Goal: Use online tool/utility: Use online tool/utility

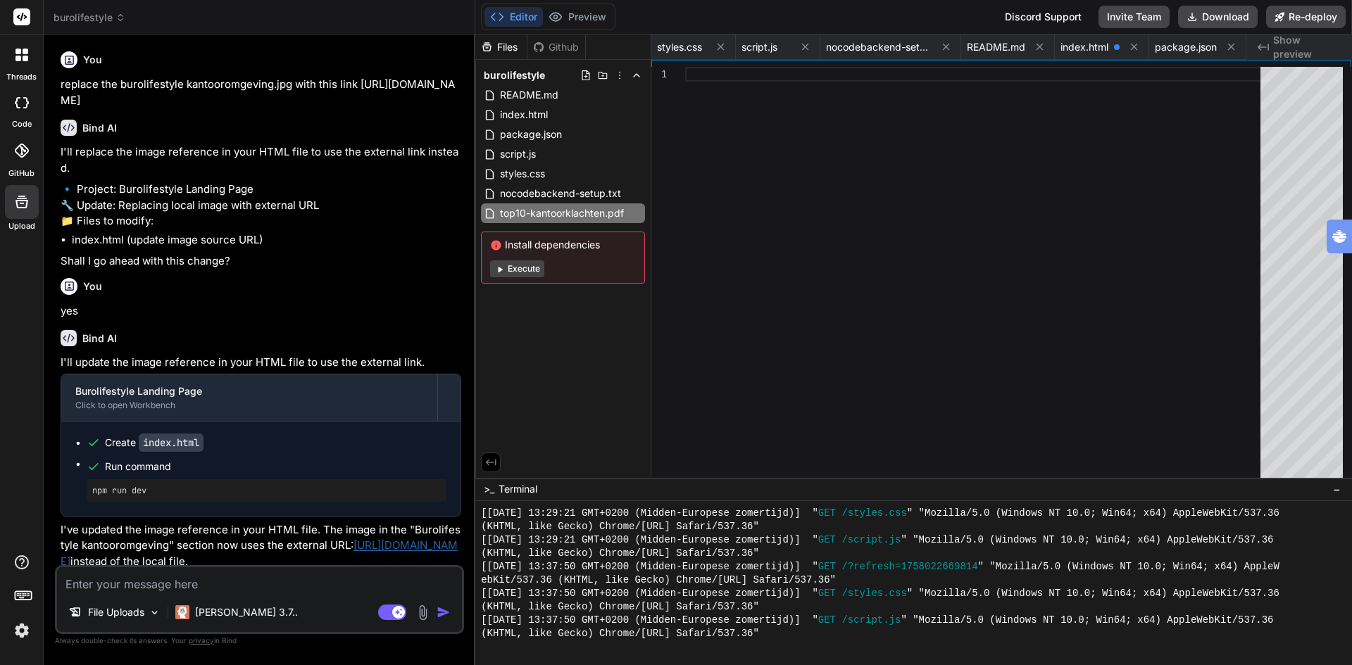
scroll to position [10179, 0]
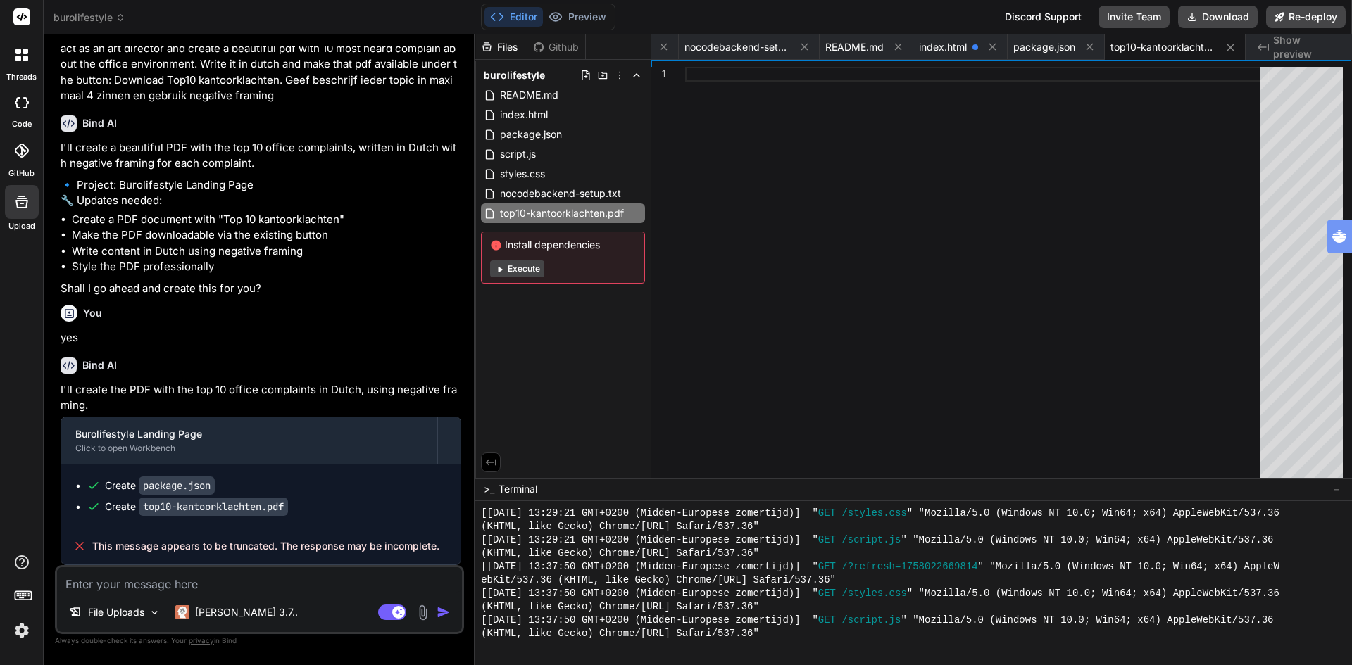
click at [354, 244] on li "Make the PDF downloadable via the existing button" at bounding box center [266, 235] width 389 height 16
click at [125, 275] on li "Style the PDF professionally" at bounding box center [266, 267] width 389 height 16
click at [19, 198] on icon at bounding box center [21, 202] width 13 height 13
type textarea "x"
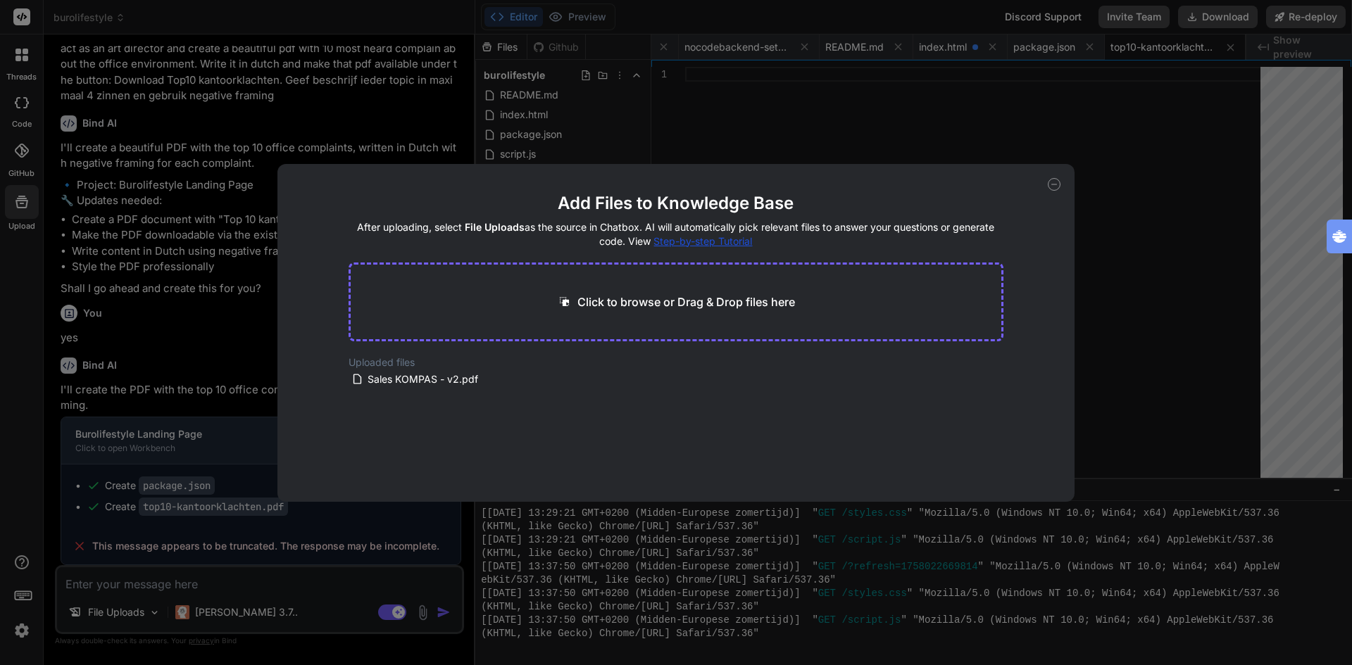
click at [621, 305] on p "Click to browse or Drag & Drop files here" at bounding box center [686, 302] width 218 height 17
type input "C:\fakepath\Top10_Kantoorklachten_BuroLifestyle.pdf"
click at [987, 456] on button "Finish" at bounding box center [978, 460] width 49 height 28
click at [1053, 184] on icon at bounding box center [1054, 184] width 5 height 0
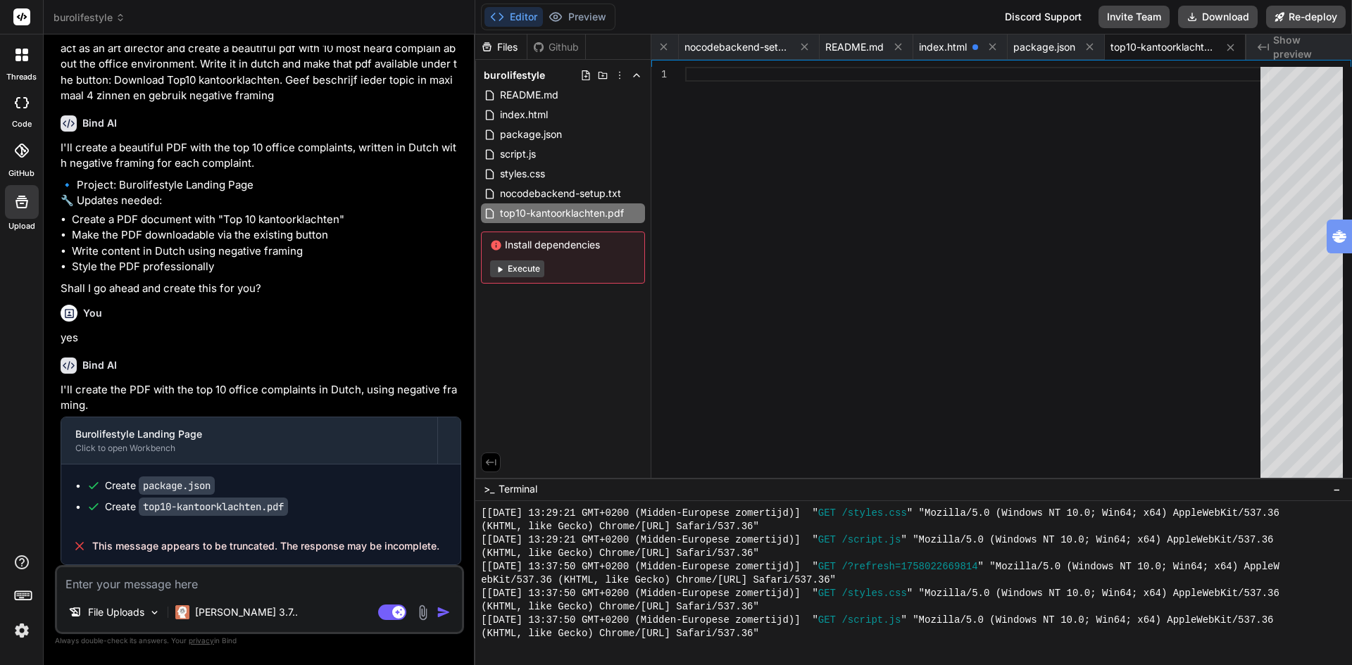
click at [1119, 132] on div at bounding box center [977, 391] width 584 height 648
click at [25, 631] on img at bounding box center [22, 631] width 24 height 24
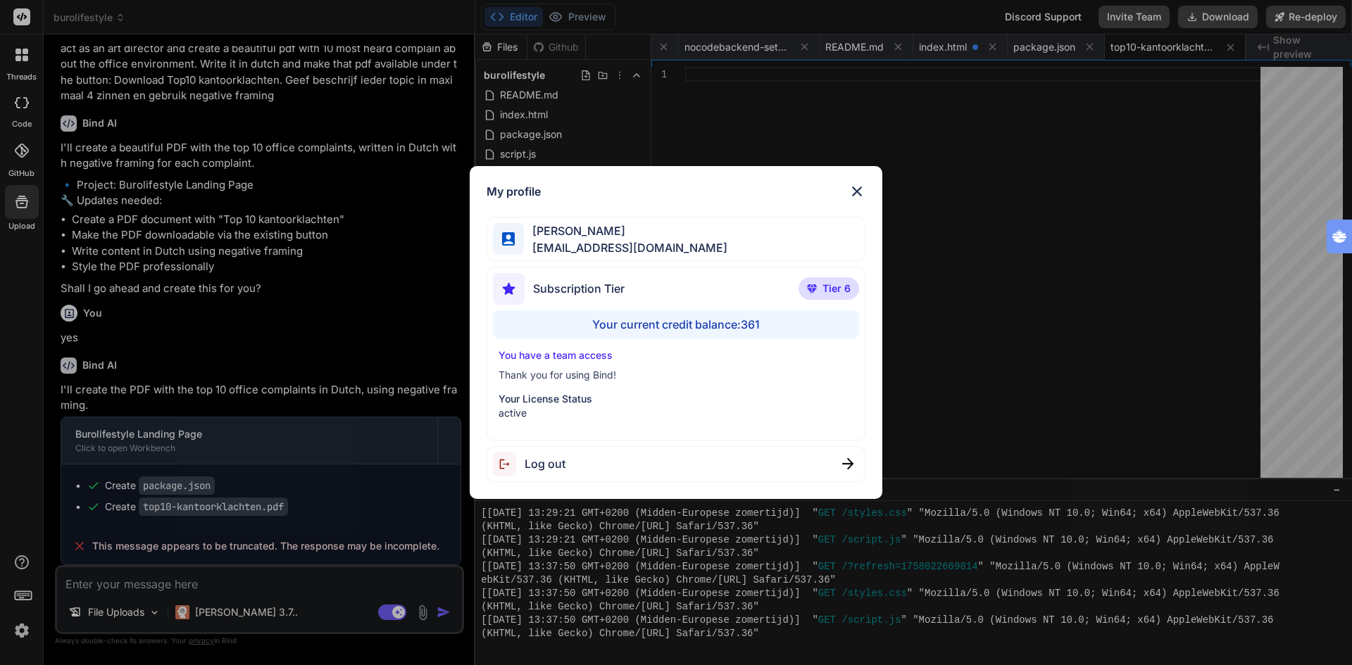
click at [558, 460] on span "Log out" at bounding box center [544, 463] width 41 height 17
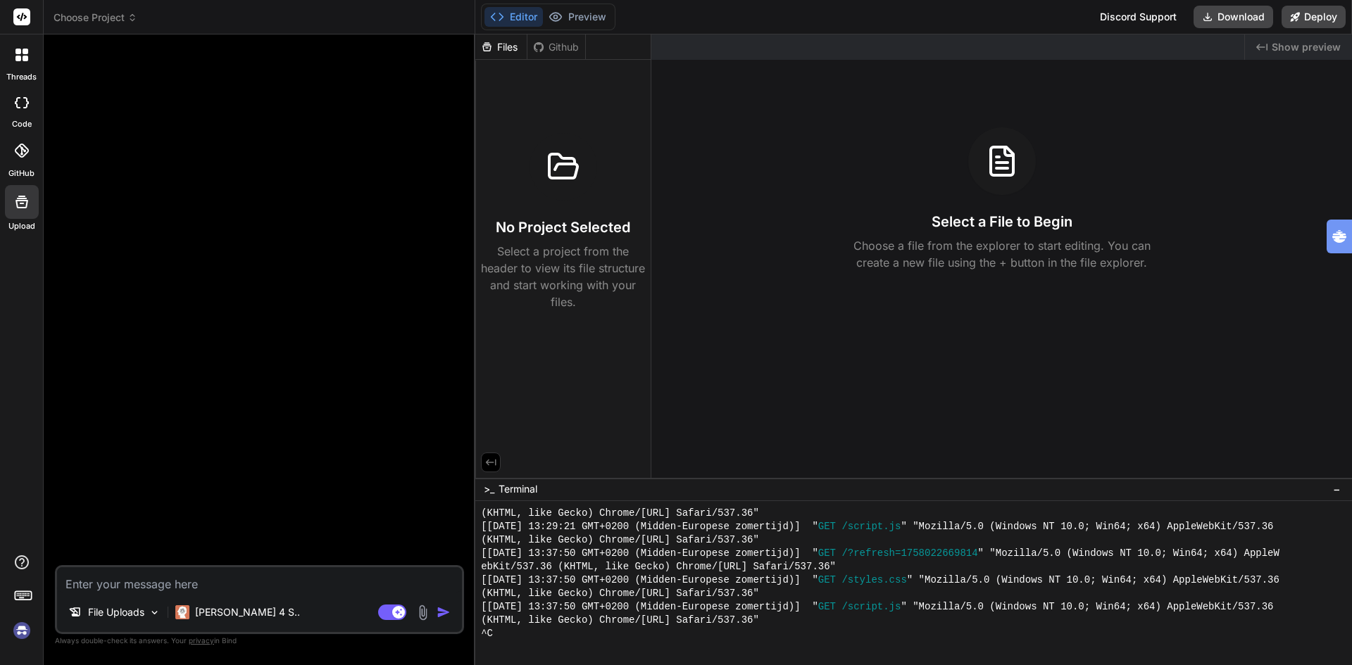
scroll to position [10246, 0]
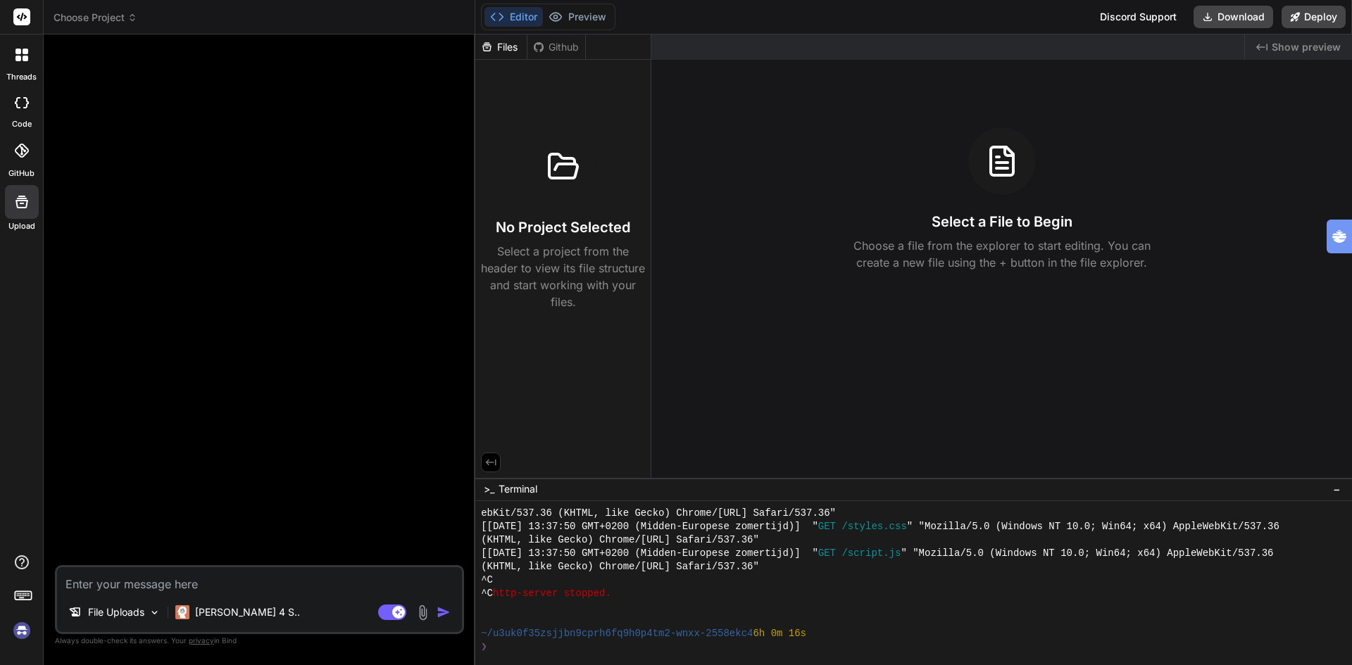
click at [22, 631] on img at bounding box center [22, 631] width 24 height 24
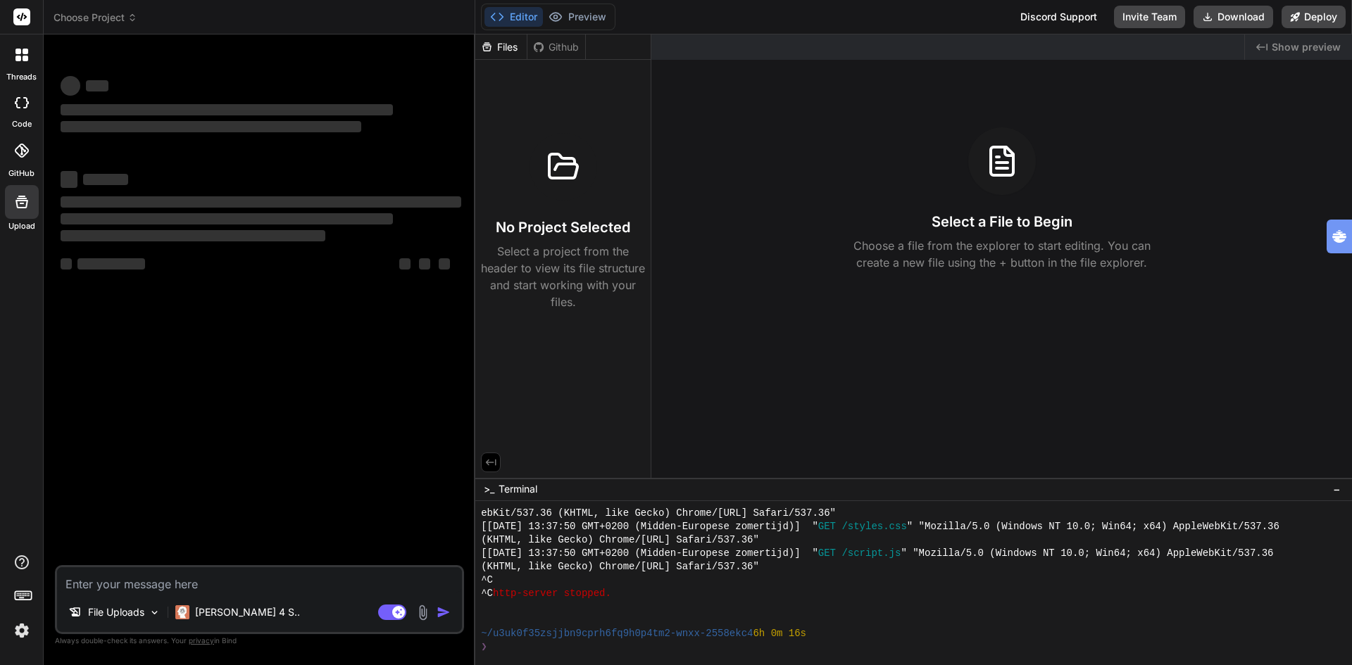
click at [16, 631] on img at bounding box center [22, 631] width 24 height 24
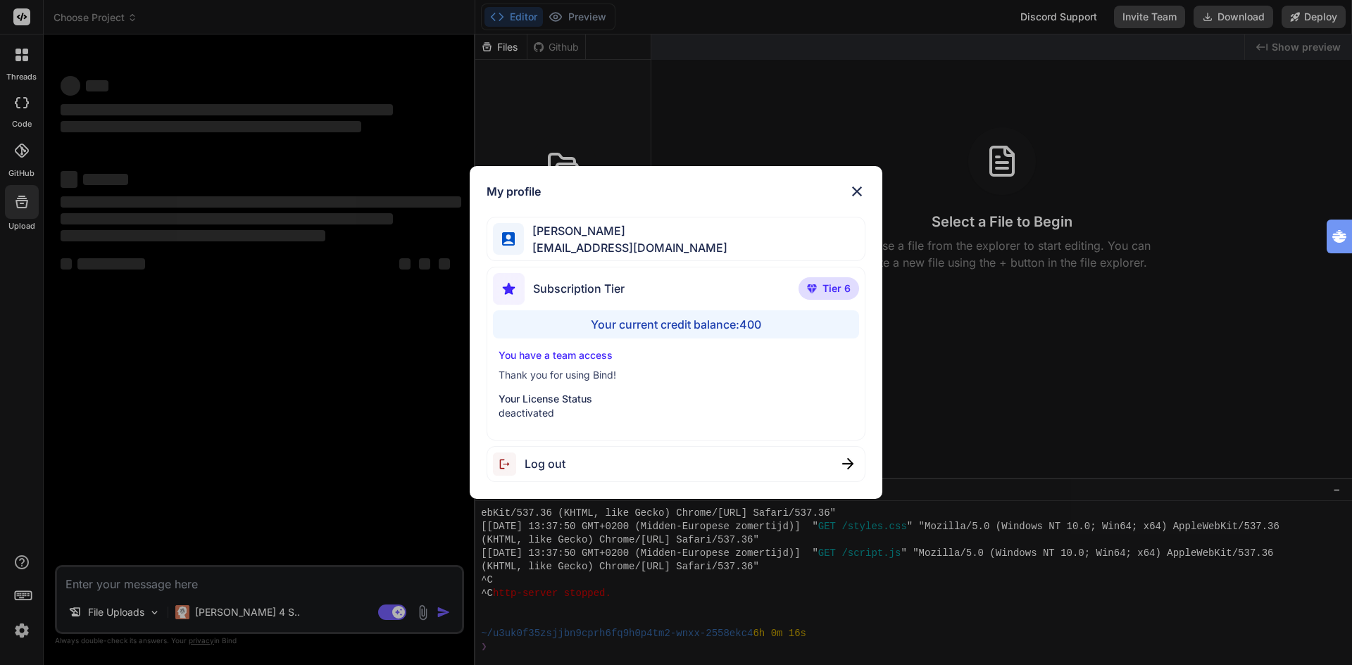
type textarea "x"
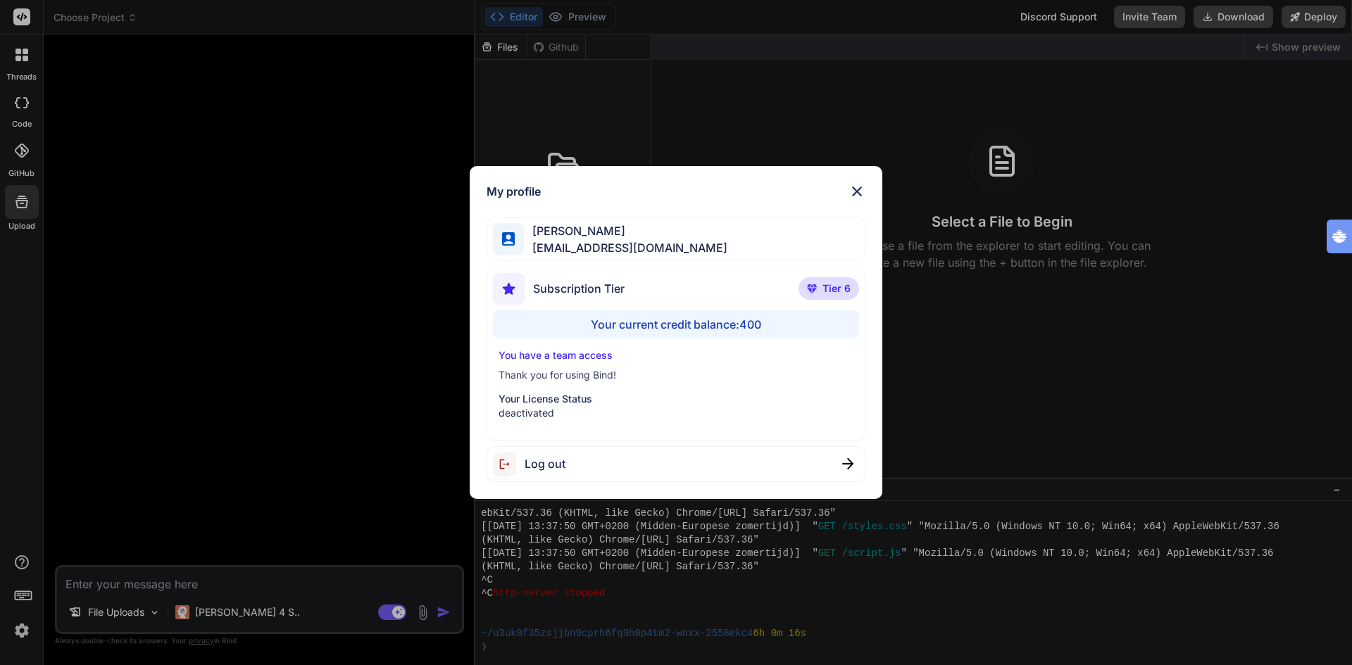
click at [23, 633] on div "My profile Ton Tognolli bigdata@tognology.com Subscription Tier Tier 6 Your cur…" at bounding box center [676, 332] width 1352 height 665
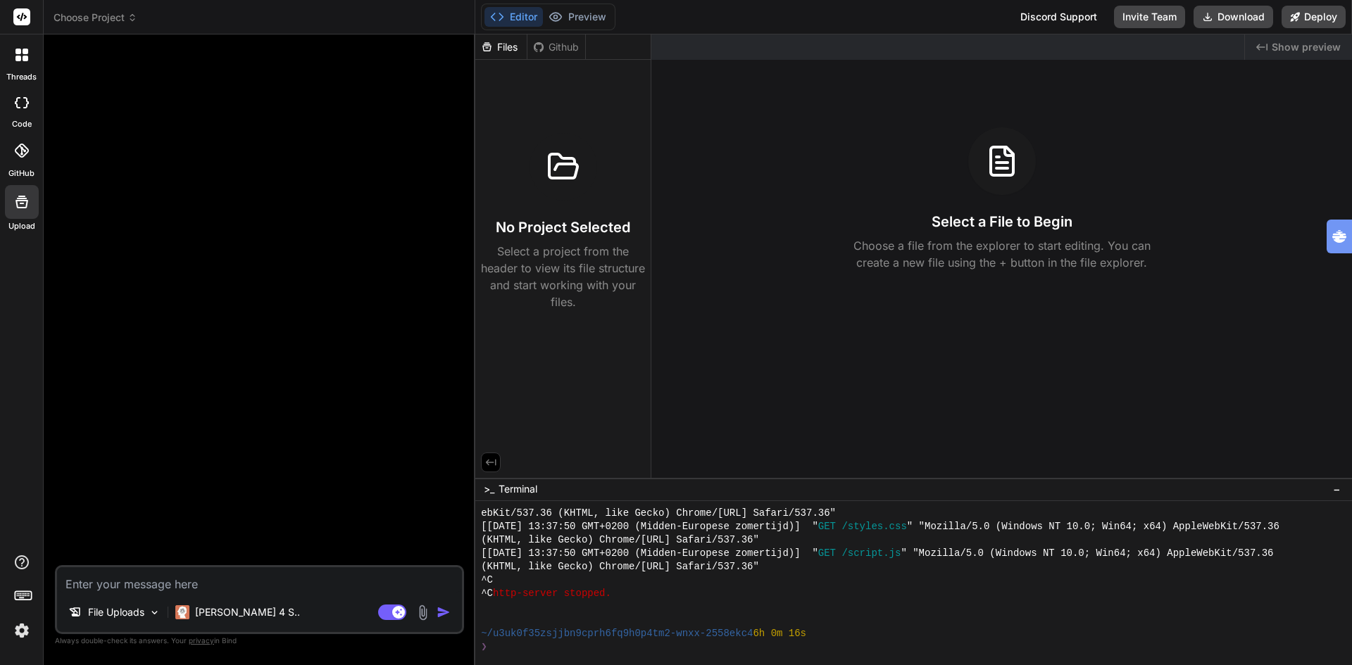
click at [23, 633] on img at bounding box center [22, 631] width 24 height 24
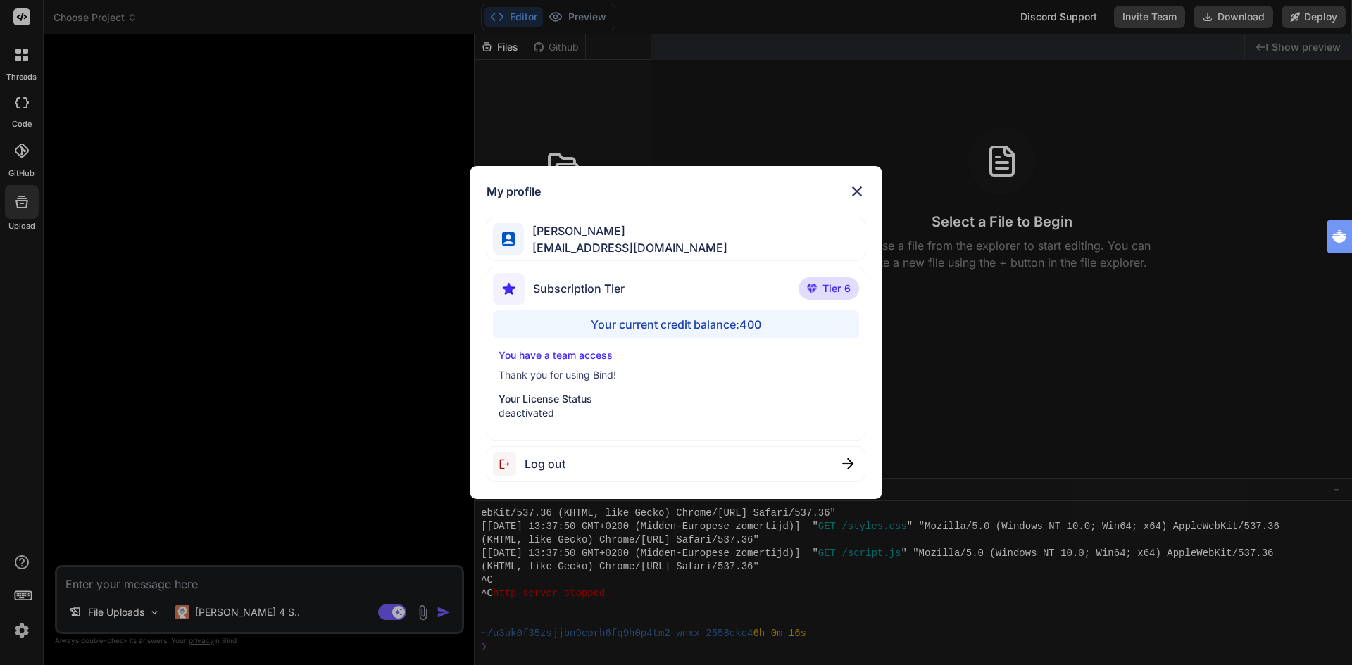
click at [853, 187] on img at bounding box center [856, 191] width 17 height 17
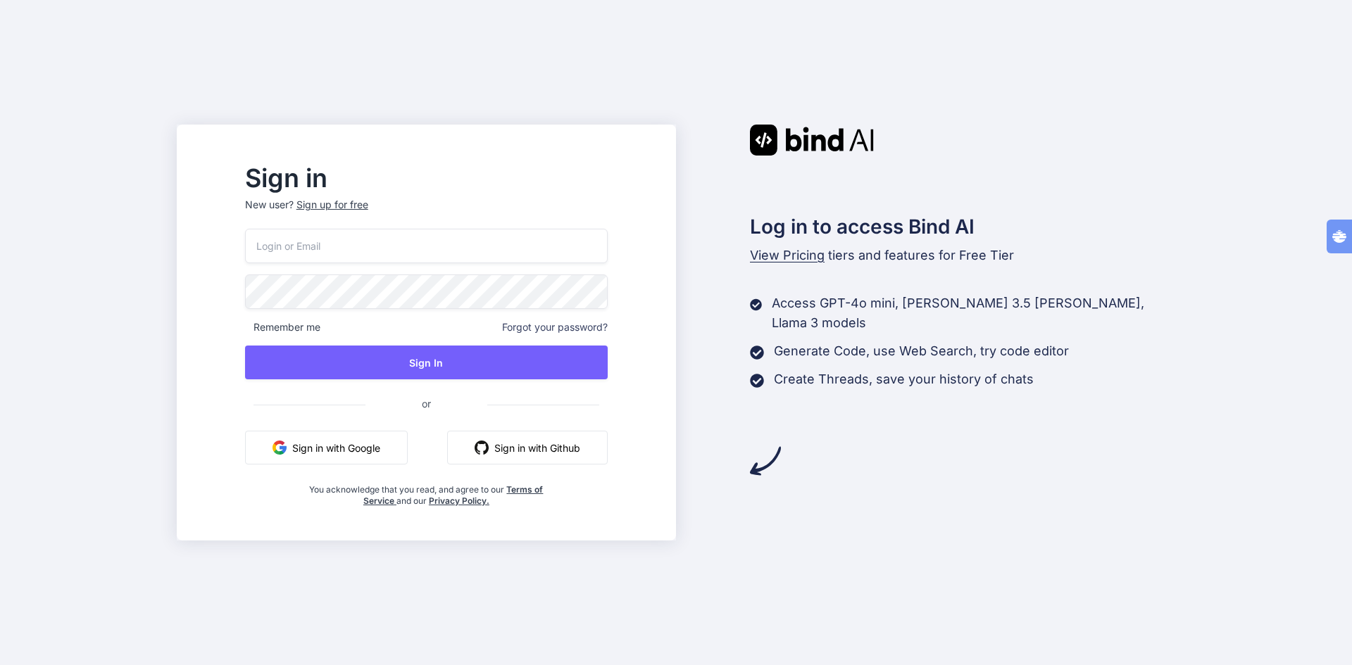
type input "tognolli@kpnmail"
click at [402, 450] on button "Sign in with Google" at bounding box center [326, 448] width 163 height 34
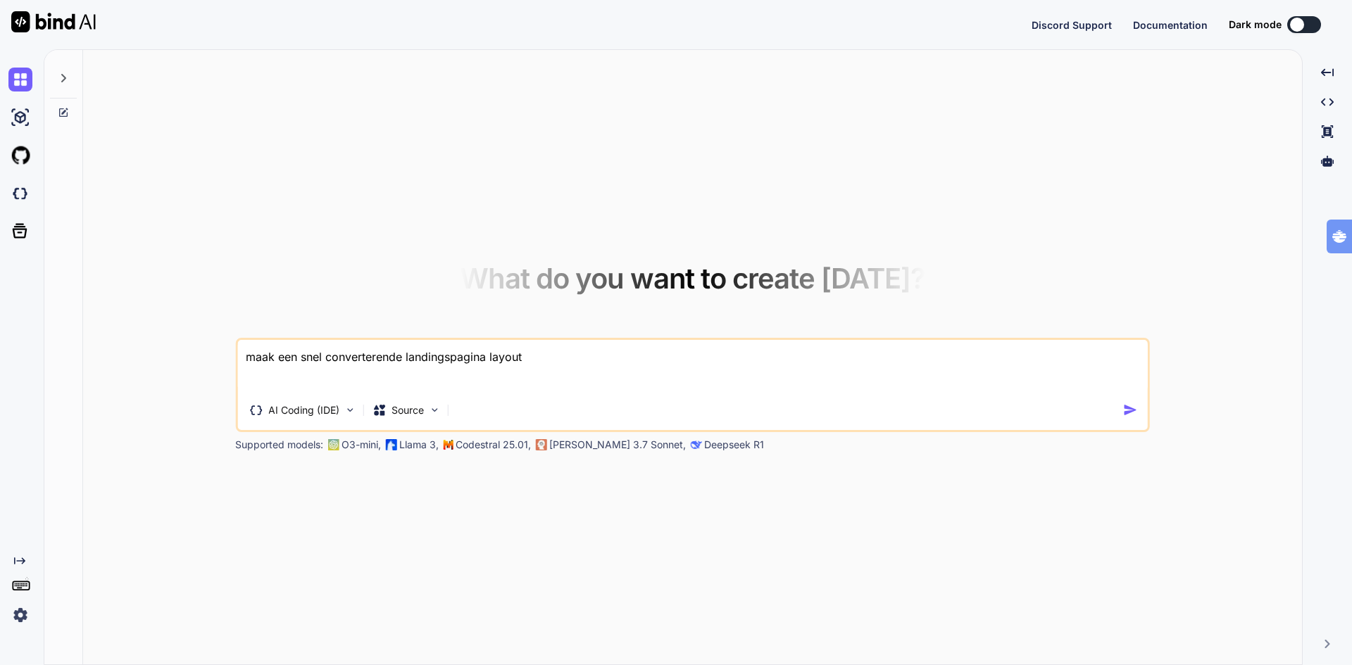
click at [21, 616] on img at bounding box center [20, 615] width 24 height 24
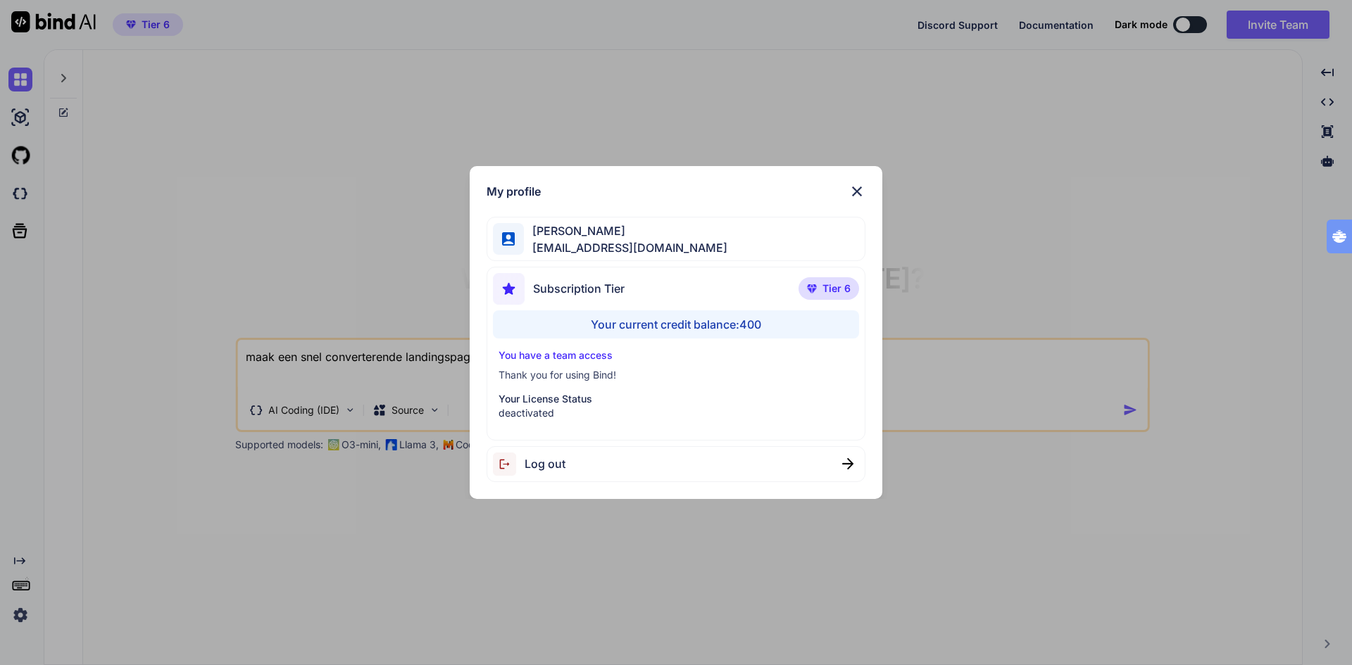
click at [551, 464] on span "Log out" at bounding box center [544, 463] width 41 height 17
type textarea "x"
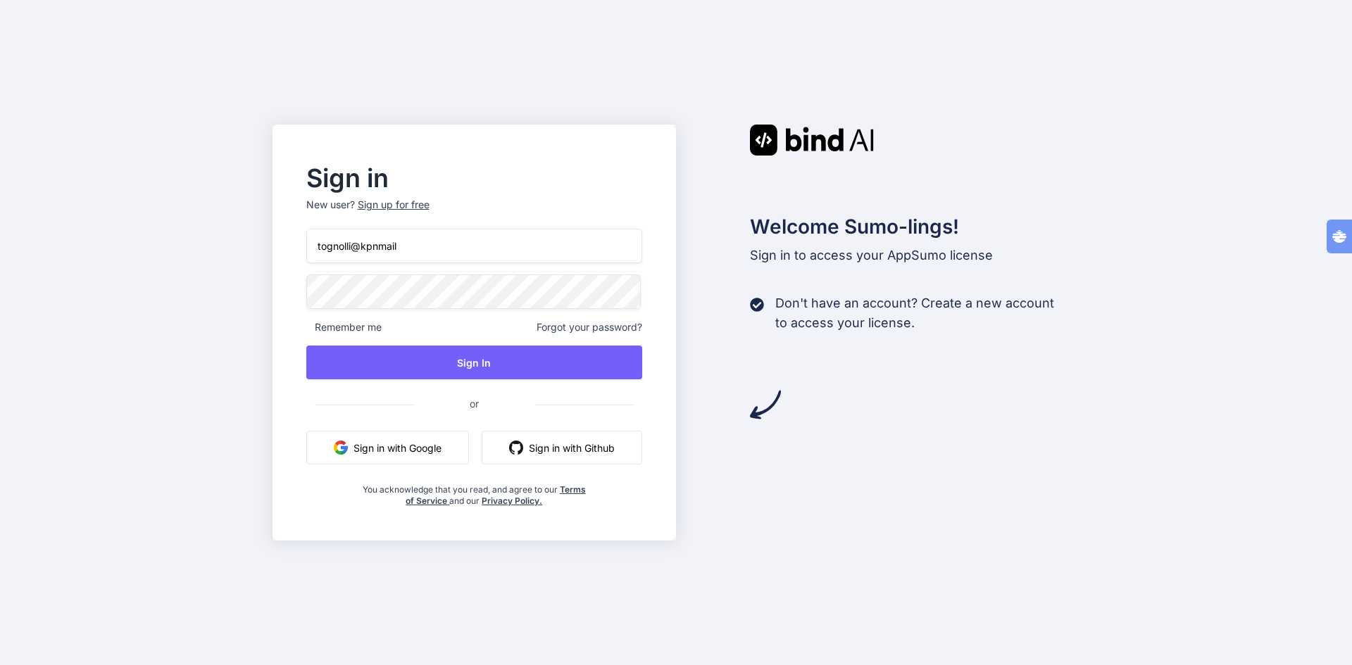
click at [388, 448] on button "Sign in with Google" at bounding box center [387, 448] width 163 height 34
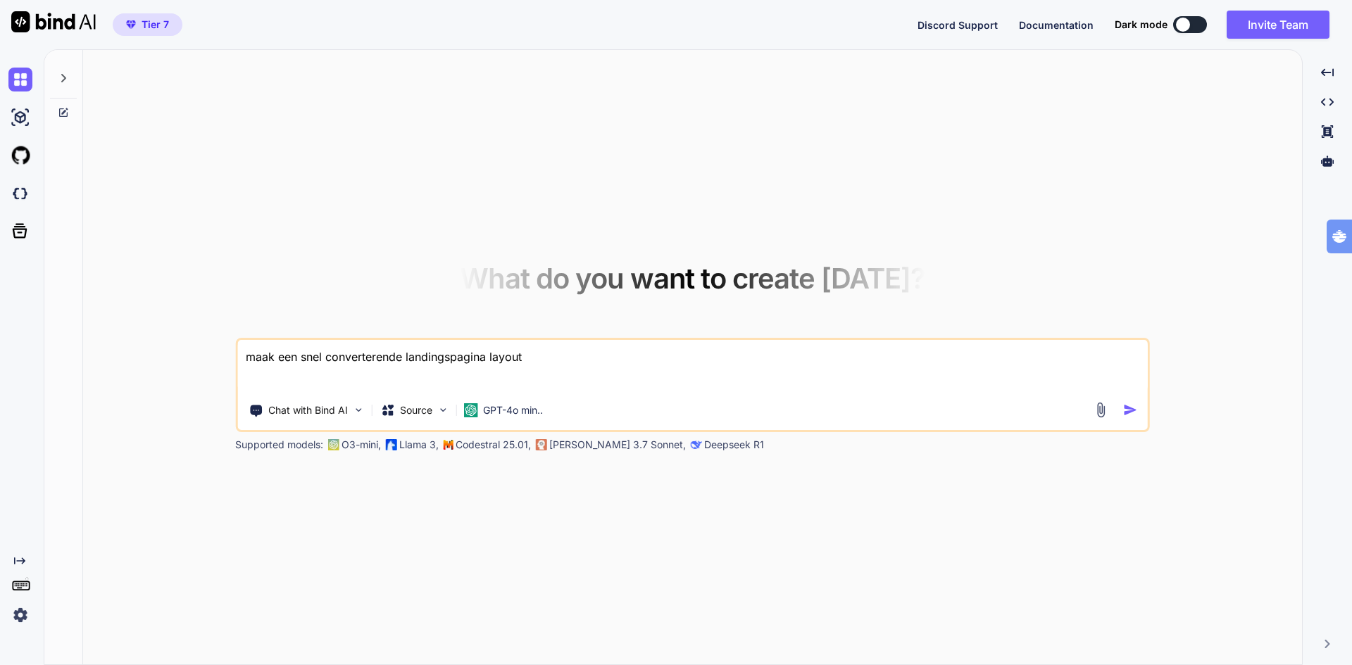
click at [23, 613] on img at bounding box center [20, 615] width 24 height 24
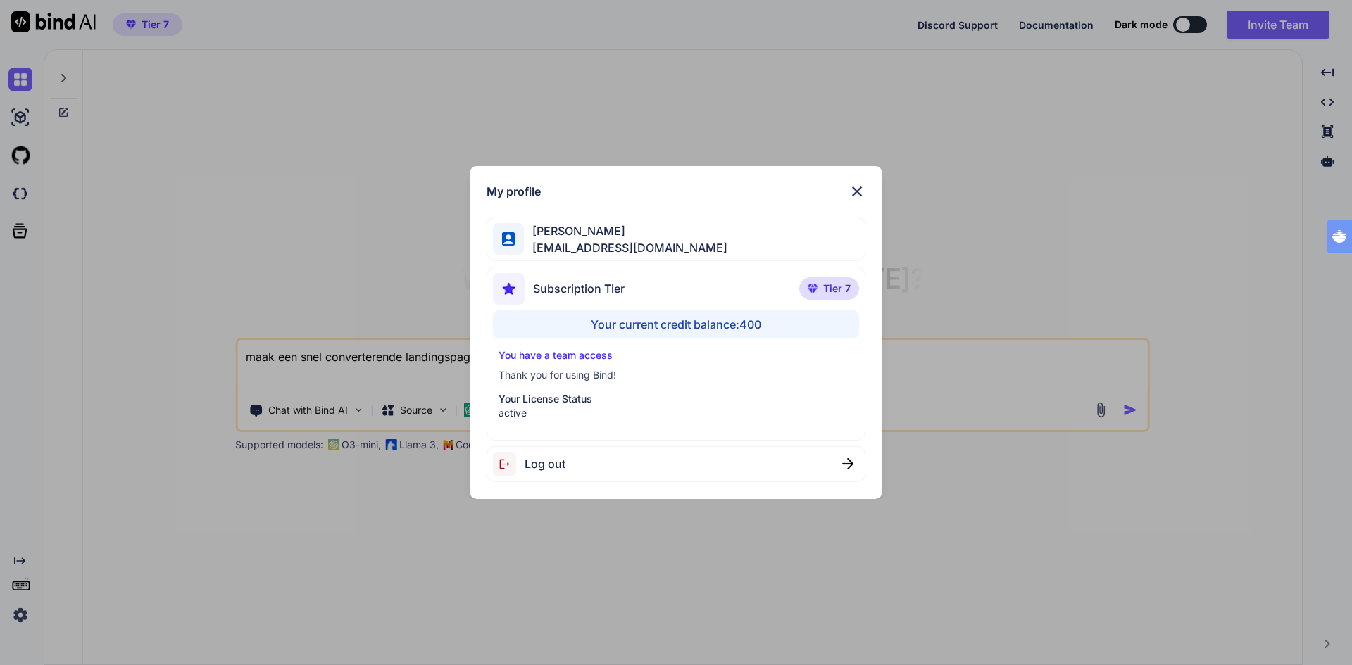
click at [819, 289] on p "Tier 7" at bounding box center [829, 288] width 60 height 23
click at [374, 86] on div "My profile Ton Tognolli bigdata@tognology.com Subscription Tier Tier 7 Your cur…" at bounding box center [676, 332] width 1352 height 665
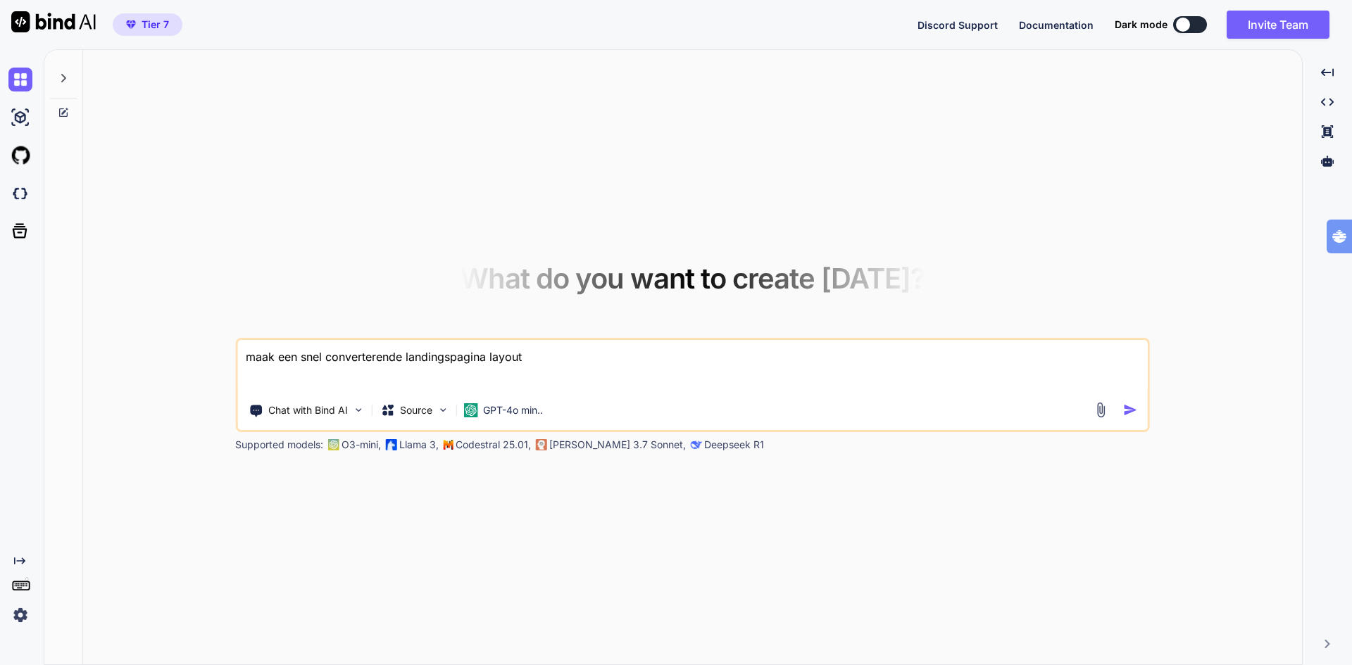
click at [193, 94] on div "What do you want to create today? maak een snel converterende landingspagina la…" at bounding box center [692, 358] width 1219 height 616
click at [344, 115] on div "What do you want to create today? maak een snel converterende landingspagina la…" at bounding box center [692, 358] width 1219 height 616
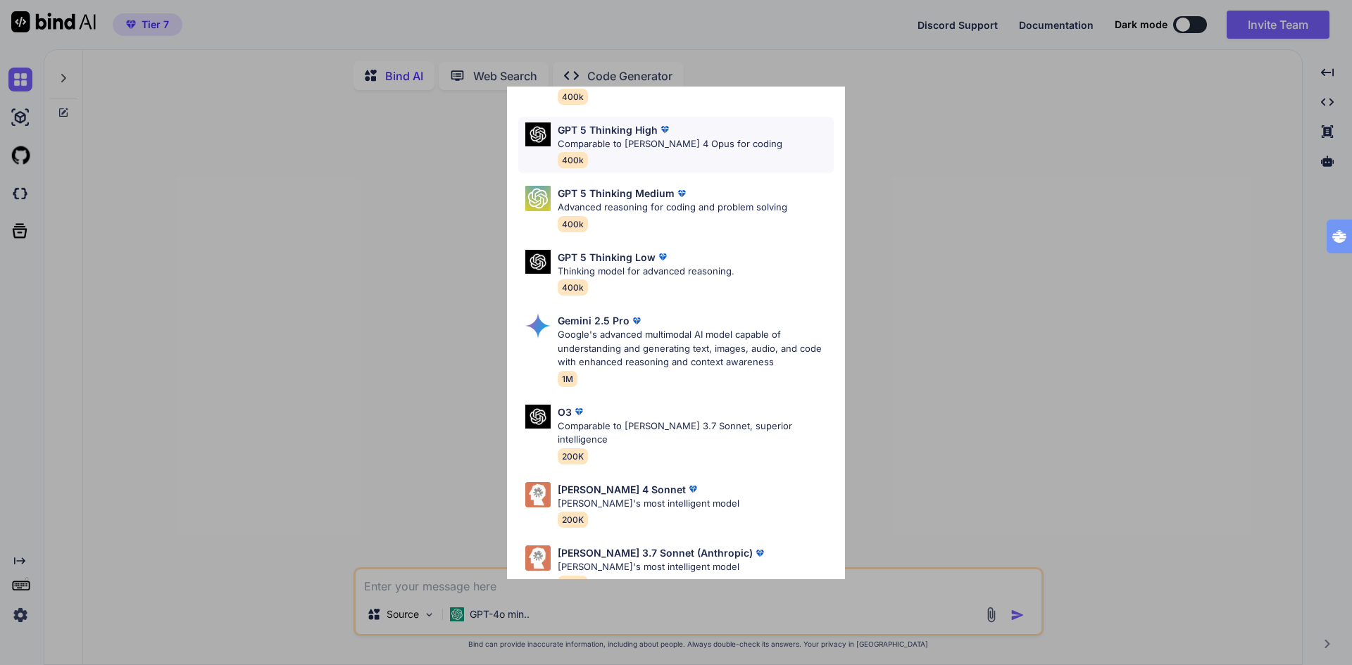
scroll to position [114, 0]
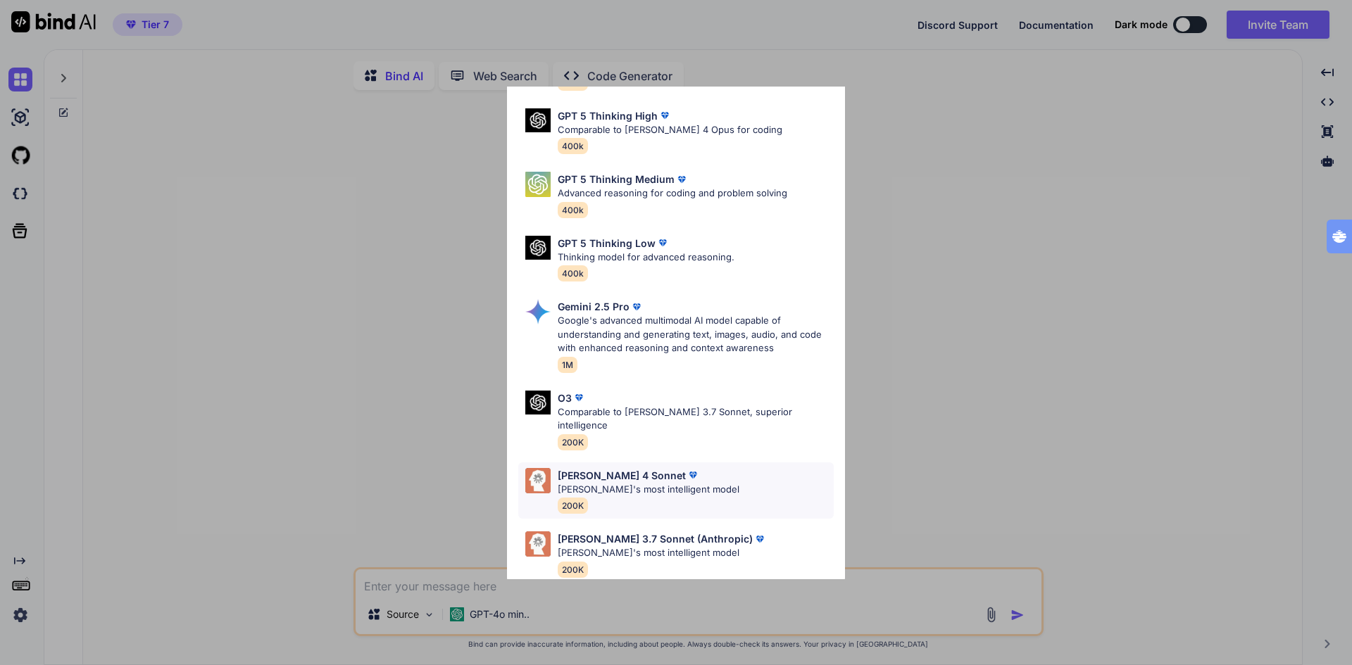
click at [679, 483] on p "Claude's most intelligent model" at bounding box center [649, 490] width 182 height 14
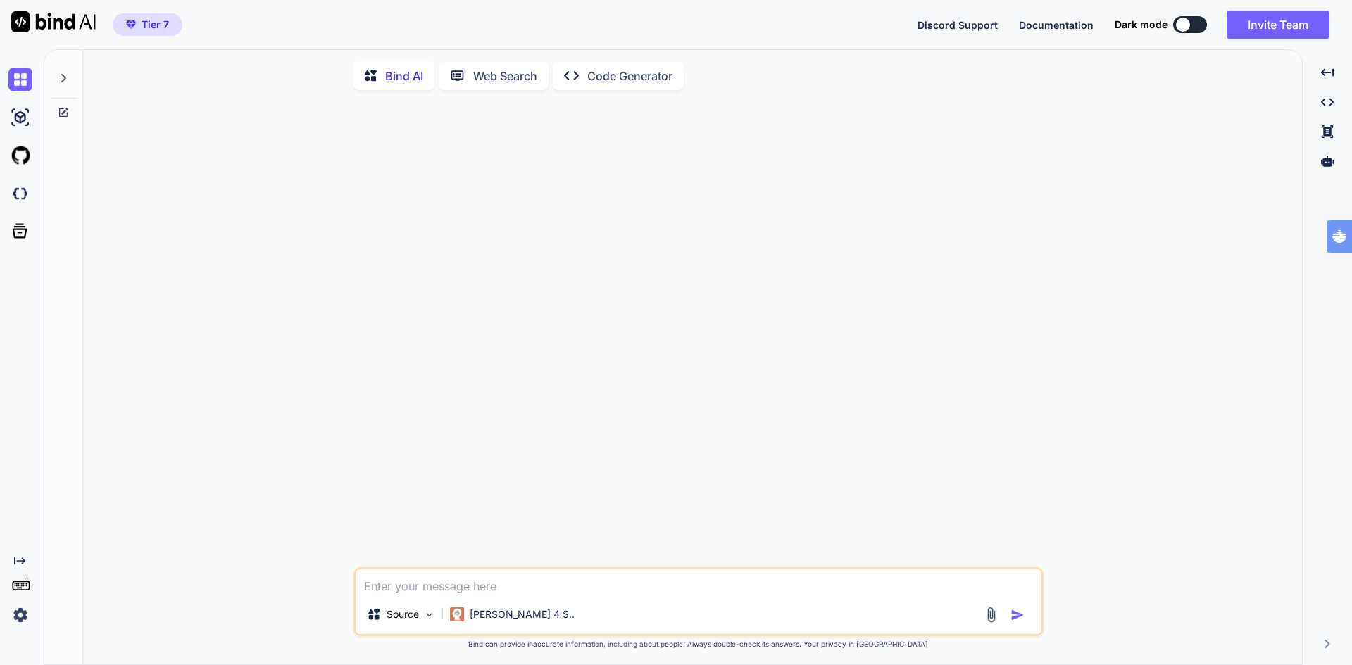
type textarea "x"
click at [434, 595] on textarea at bounding box center [699, 582] width 686 height 25
type textarea "c"
type textarea "x"
type textarea "cr"
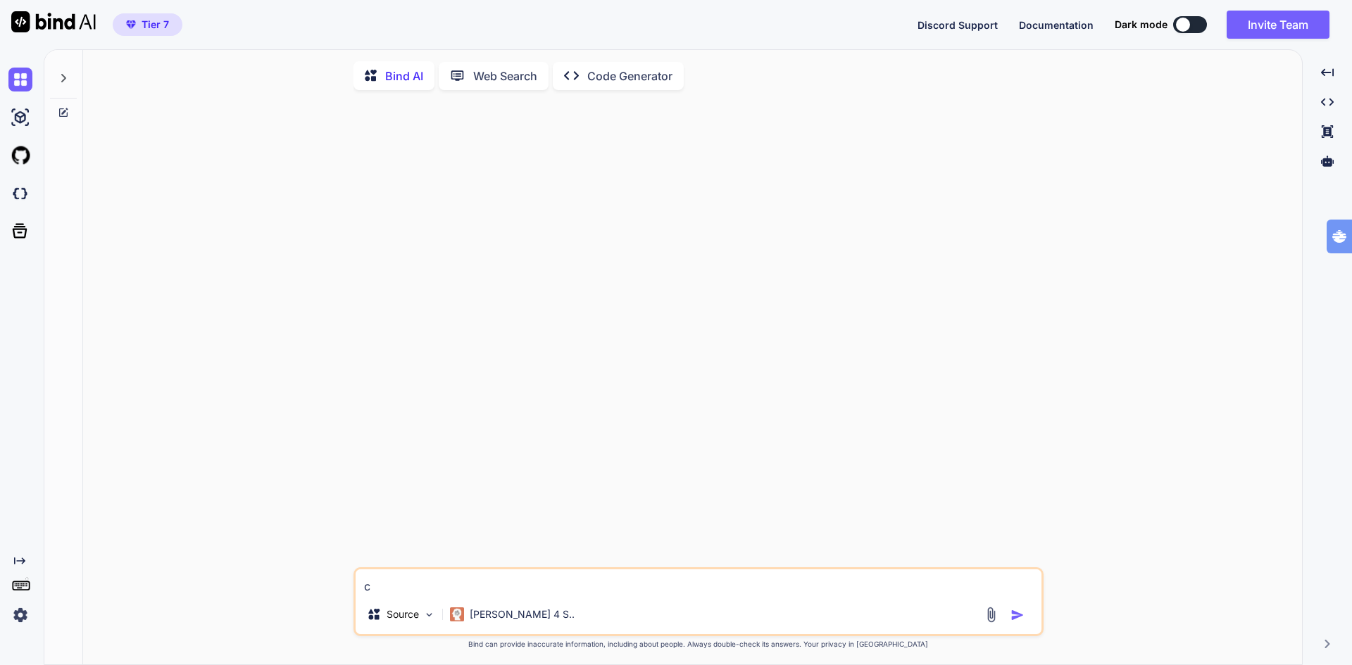
type textarea "x"
type textarea "cre"
type textarea "x"
type textarea "crea"
type textarea "x"
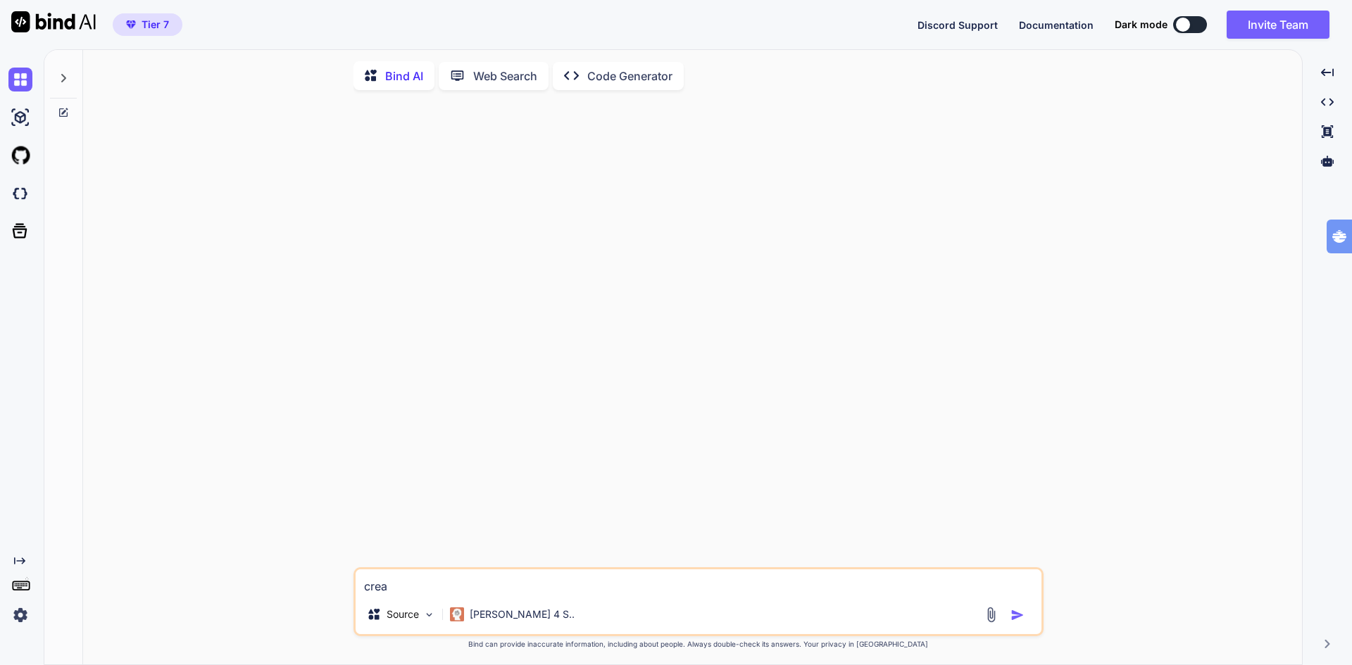
type textarea "creat"
type textarea "x"
type textarea "create"
type textarea "x"
type textarea "create"
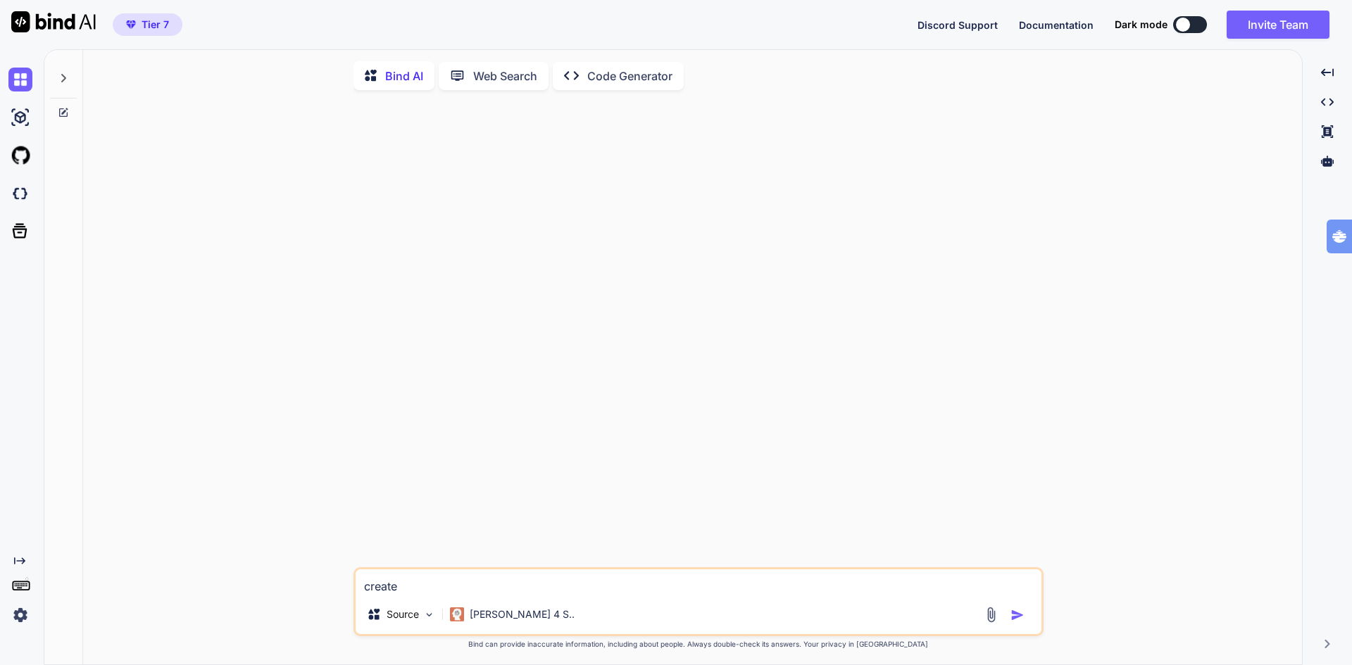
type textarea "x"
type textarea "create a"
type textarea "x"
type textarea "create a"
type textarea "x"
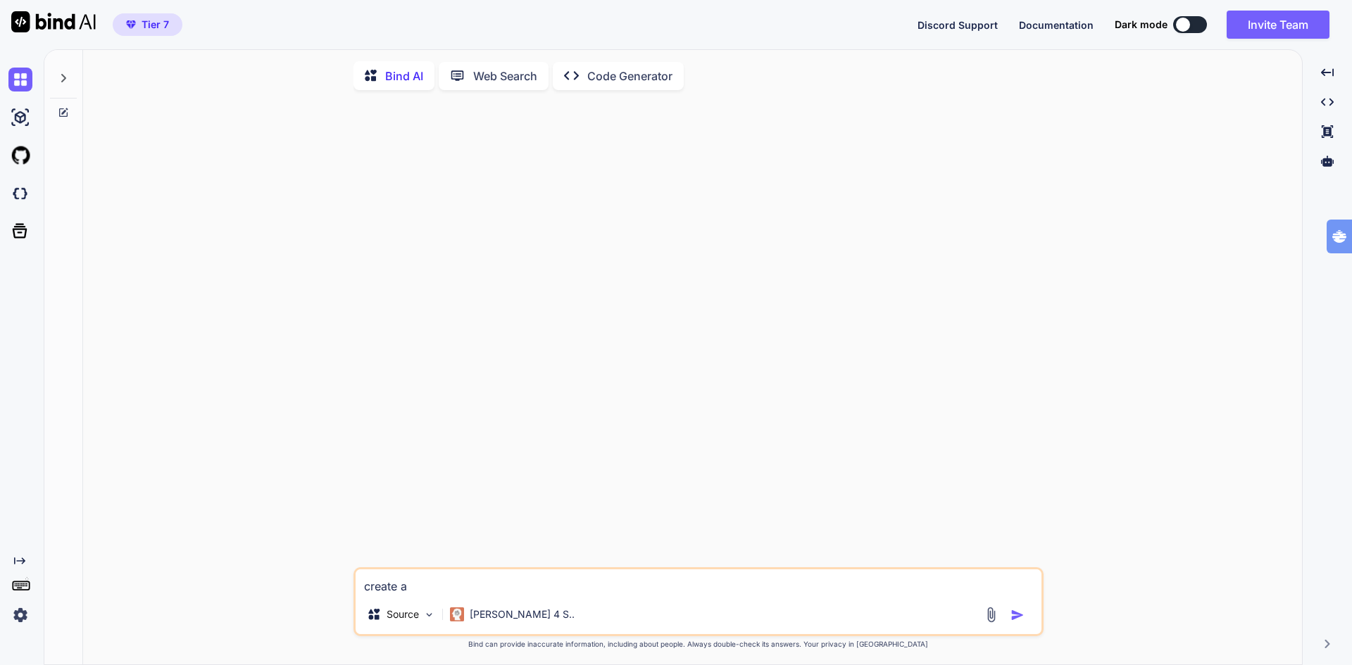
type textarea "create a l"
type textarea "x"
type textarea "create a la"
type textarea "x"
type textarea "create a lan"
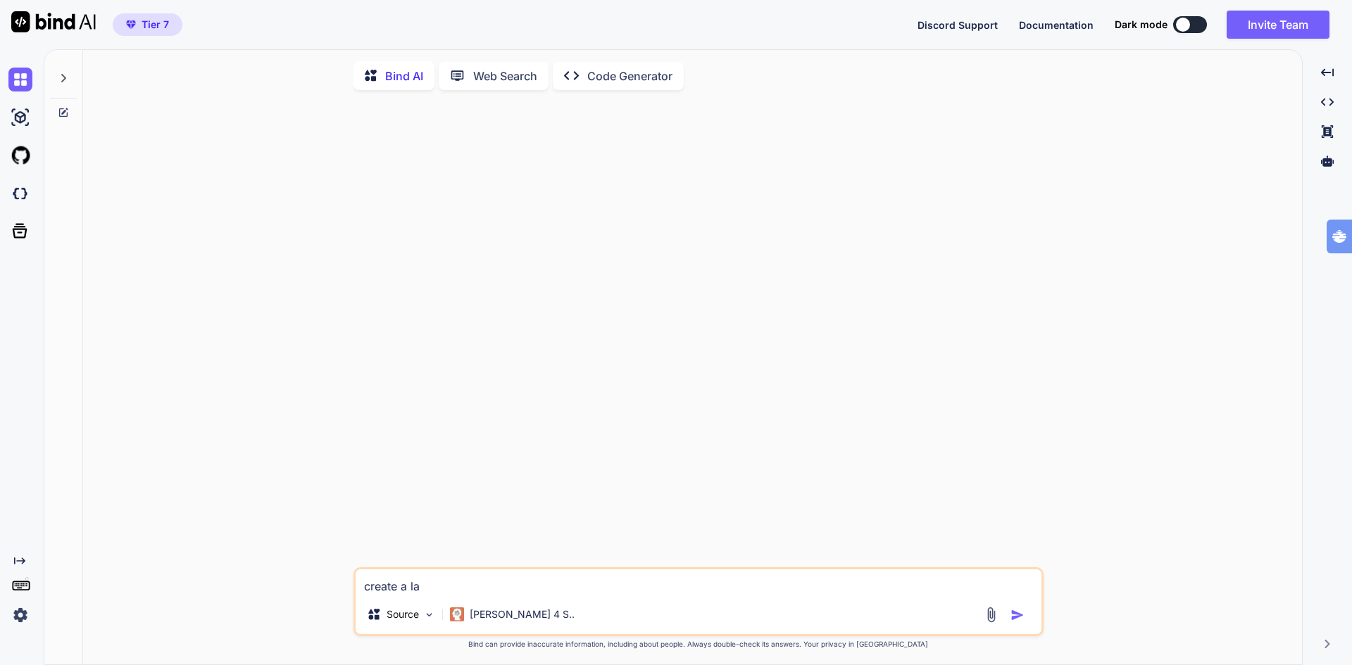
type textarea "x"
type textarea "create a land"
type textarea "x"
type textarea "create a landi"
type textarea "x"
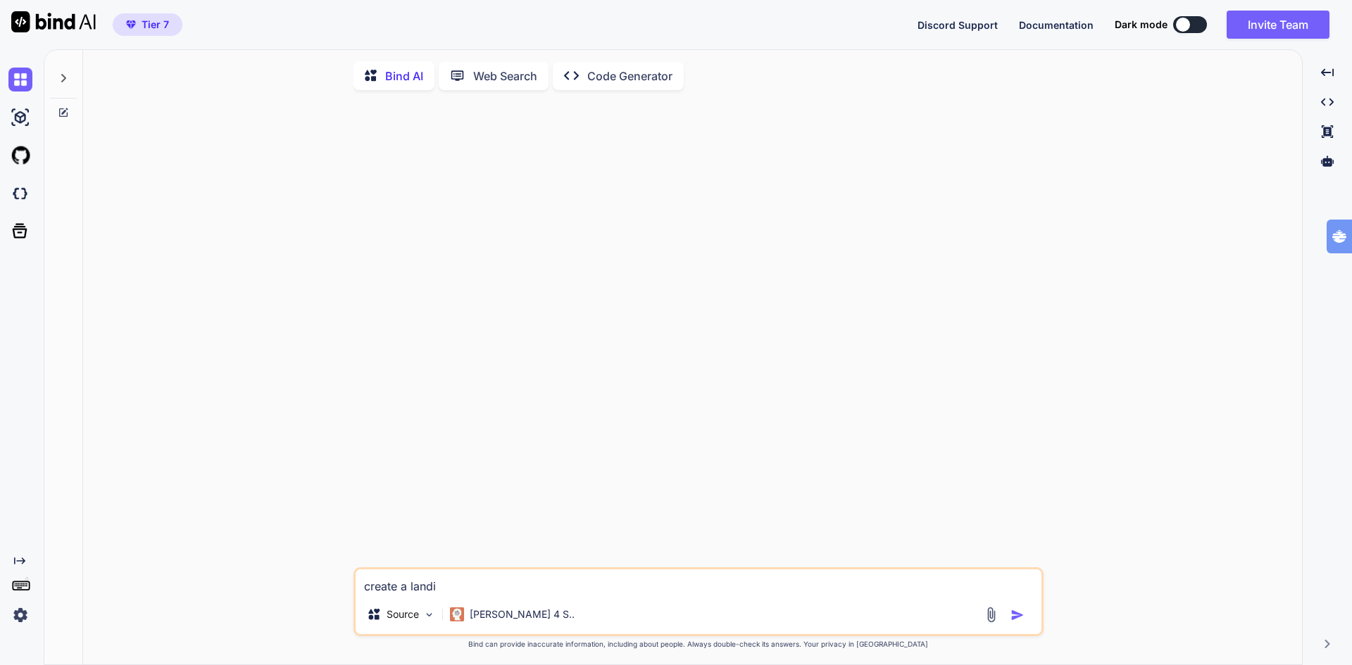
type textarea "create a landin"
type textarea "x"
type textarea "create a landing"
type textarea "x"
type textarea "create a landings"
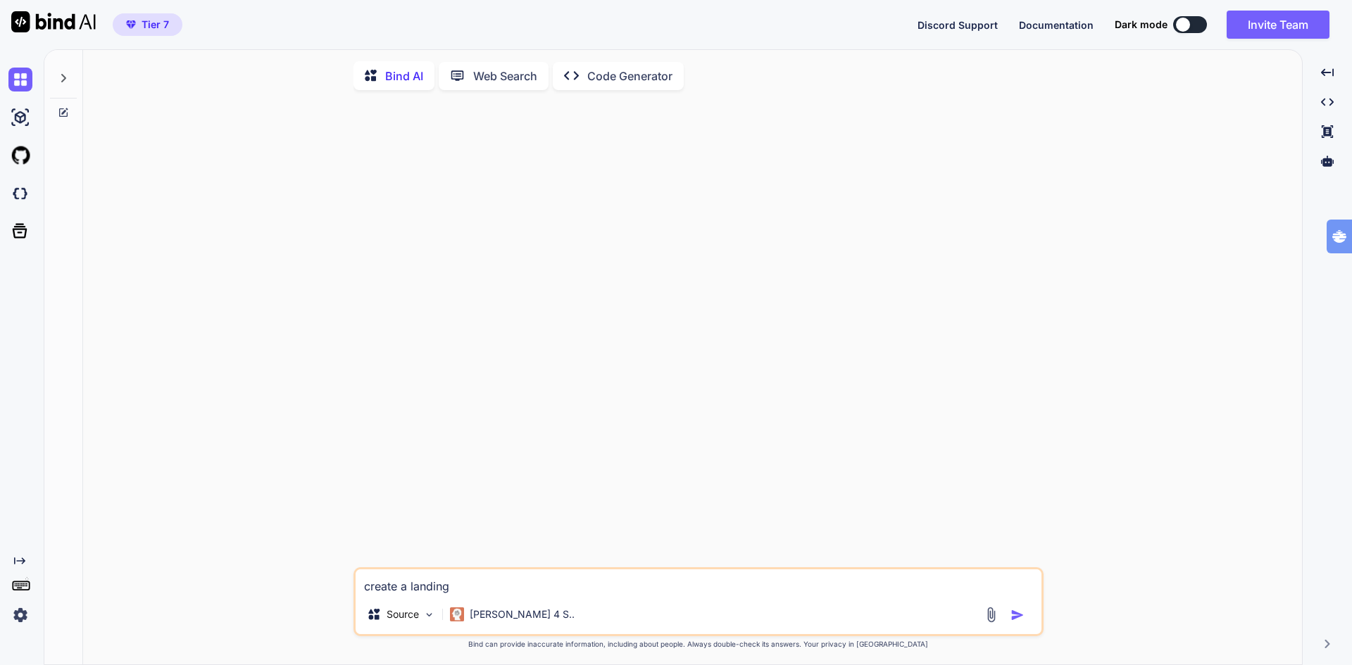
type textarea "x"
type textarea "create a landingsp"
type textarea "x"
type textarea "create a landingspa"
type textarea "x"
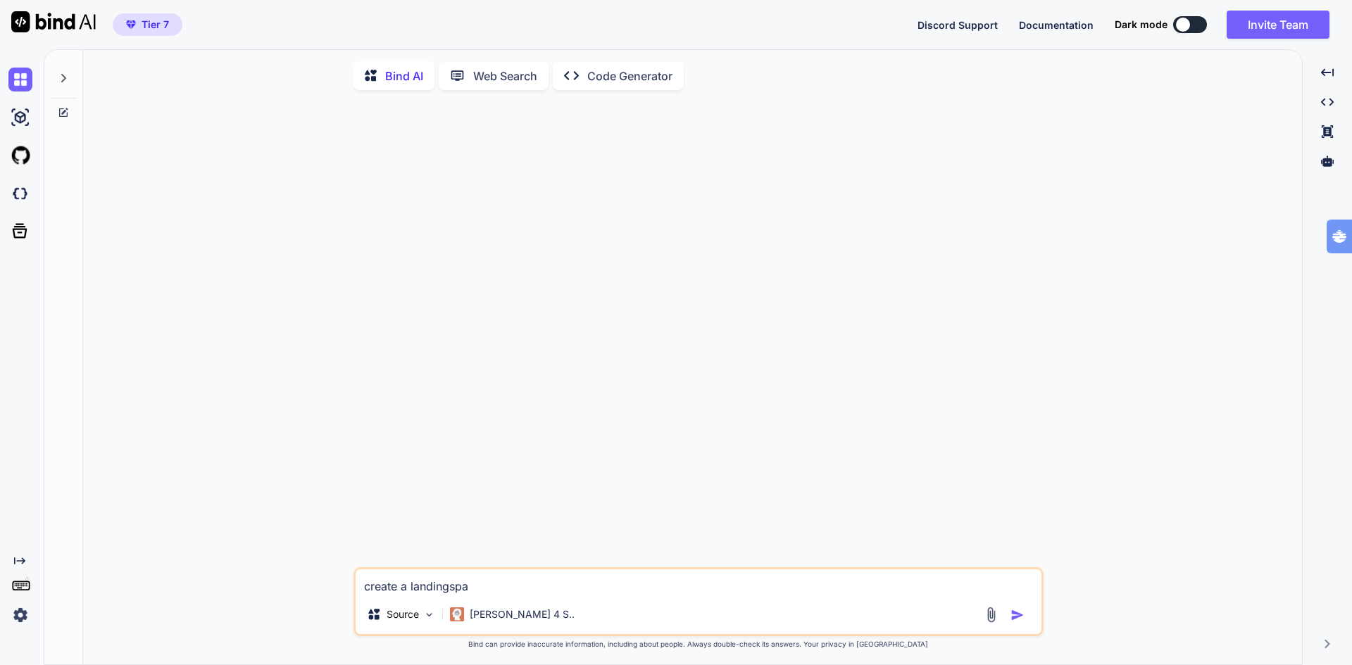
type textarea "create a landingspag"
type textarea "x"
type textarea "create a landingspage"
type textarea "x"
type textarea "create a landingspage"
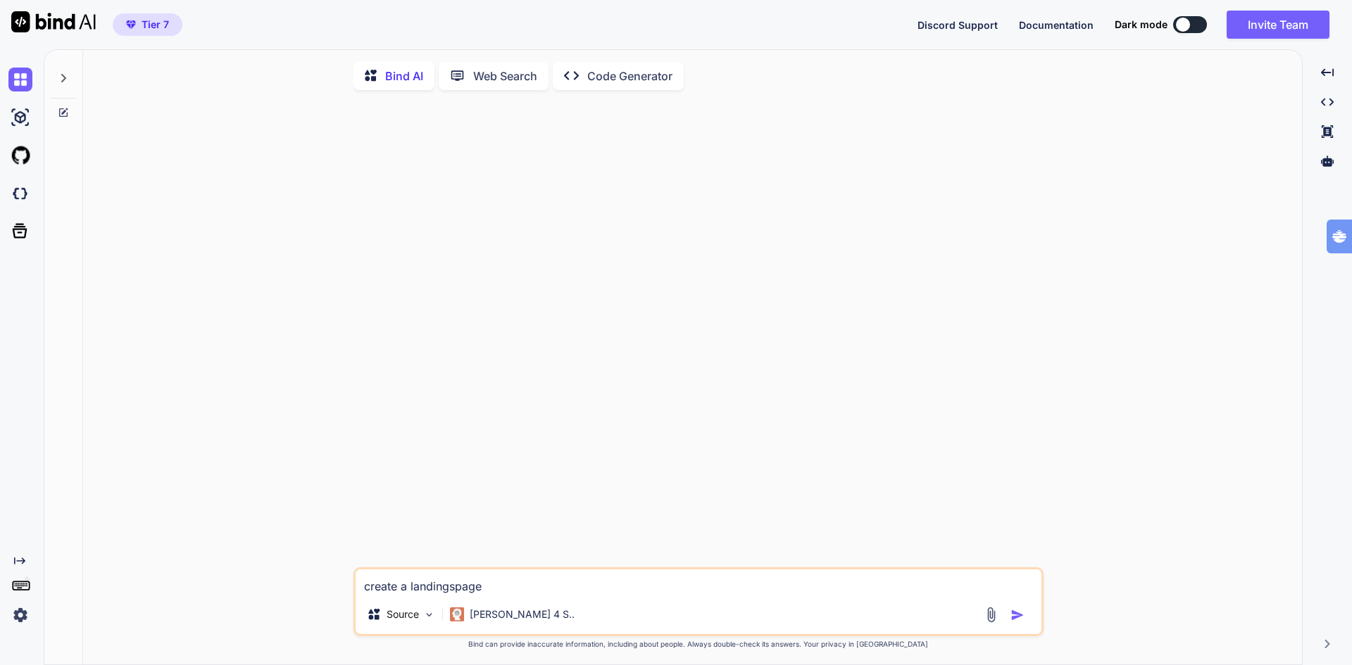
type textarea "x"
type textarea "create a landingspage s"
type textarea "x"
type textarea "create a landingspage st"
type textarea "x"
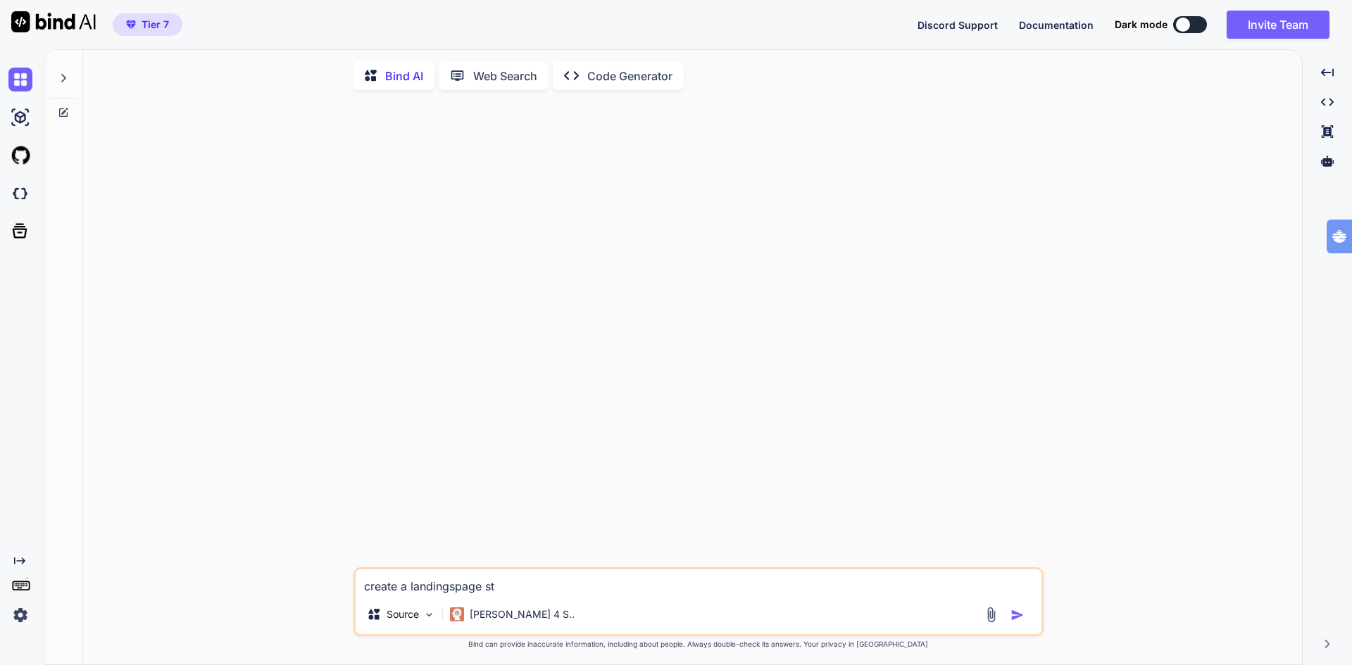
type textarea "create a landingspage str"
type textarea "x"
type textarea "create a landingspage stru"
type textarea "x"
type textarea "create a landingspage struc"
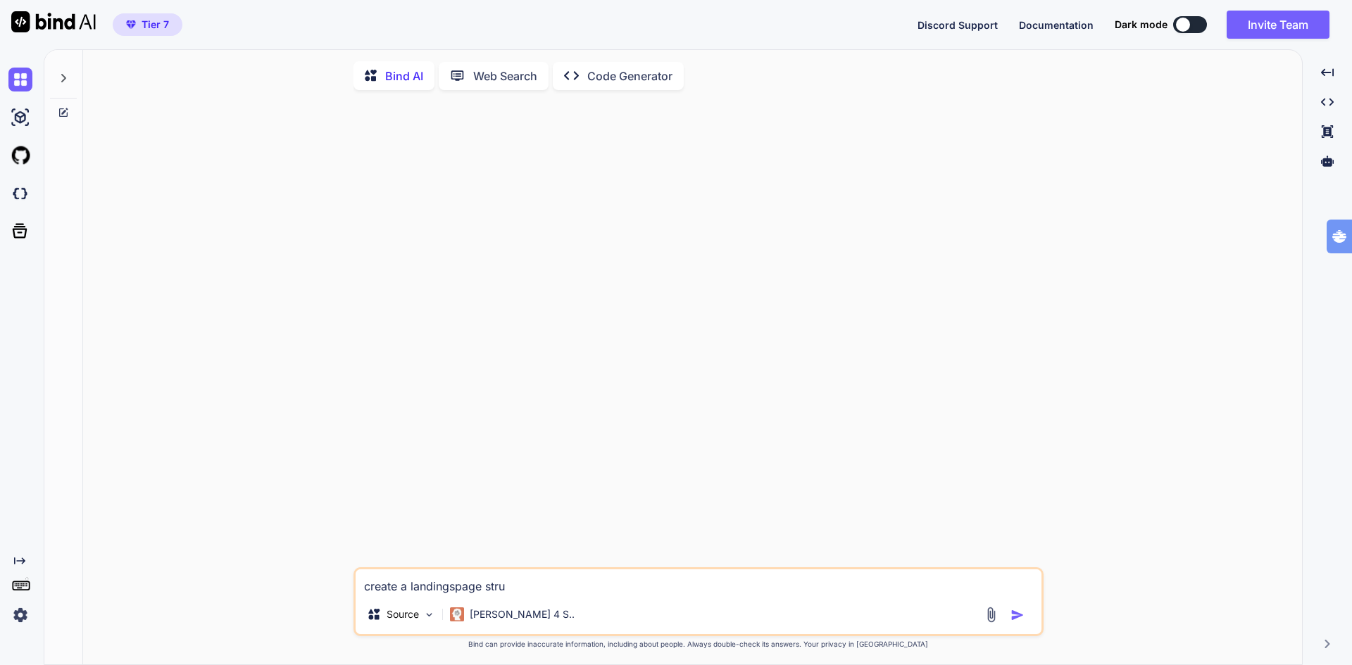
type textarea "x"
type textarea "create a landingspage struct"
type textarea "x"
type textarea "create a landingspage structu"
type textarea "x"
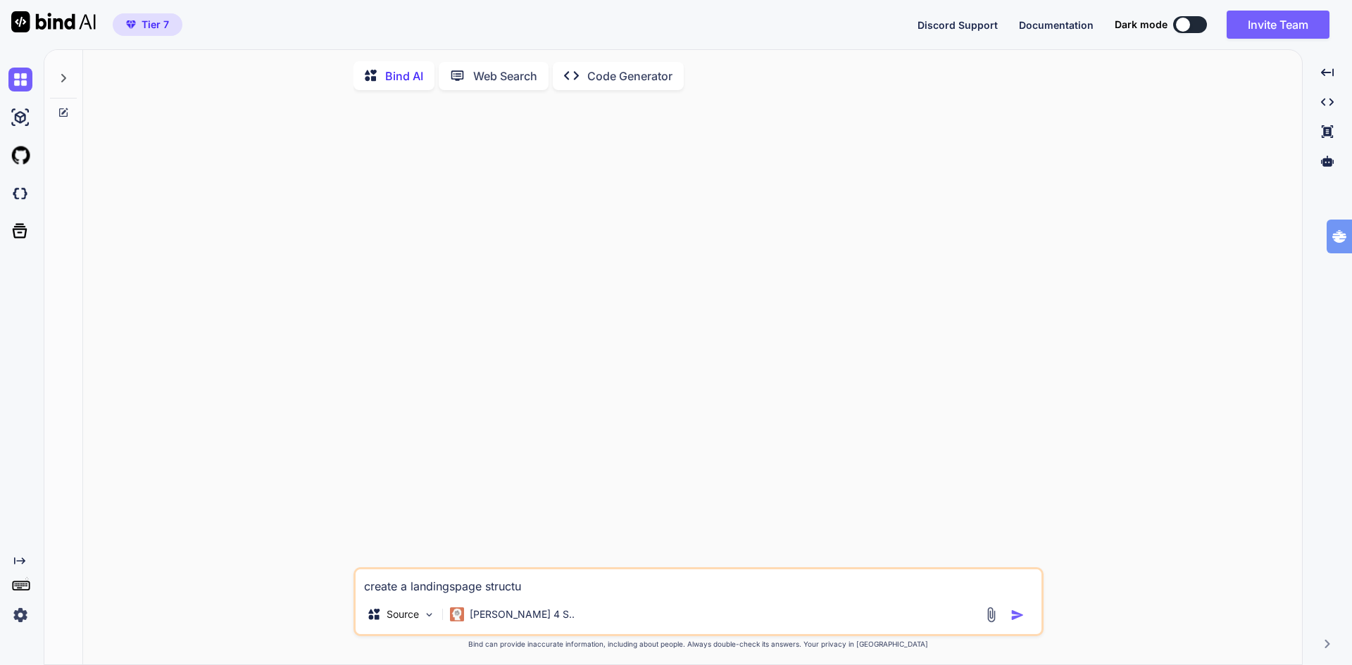
type textarea "create a landingspage structur"
type textarea "x"
type textarea "create a landingspage structure"
type textarea "x"
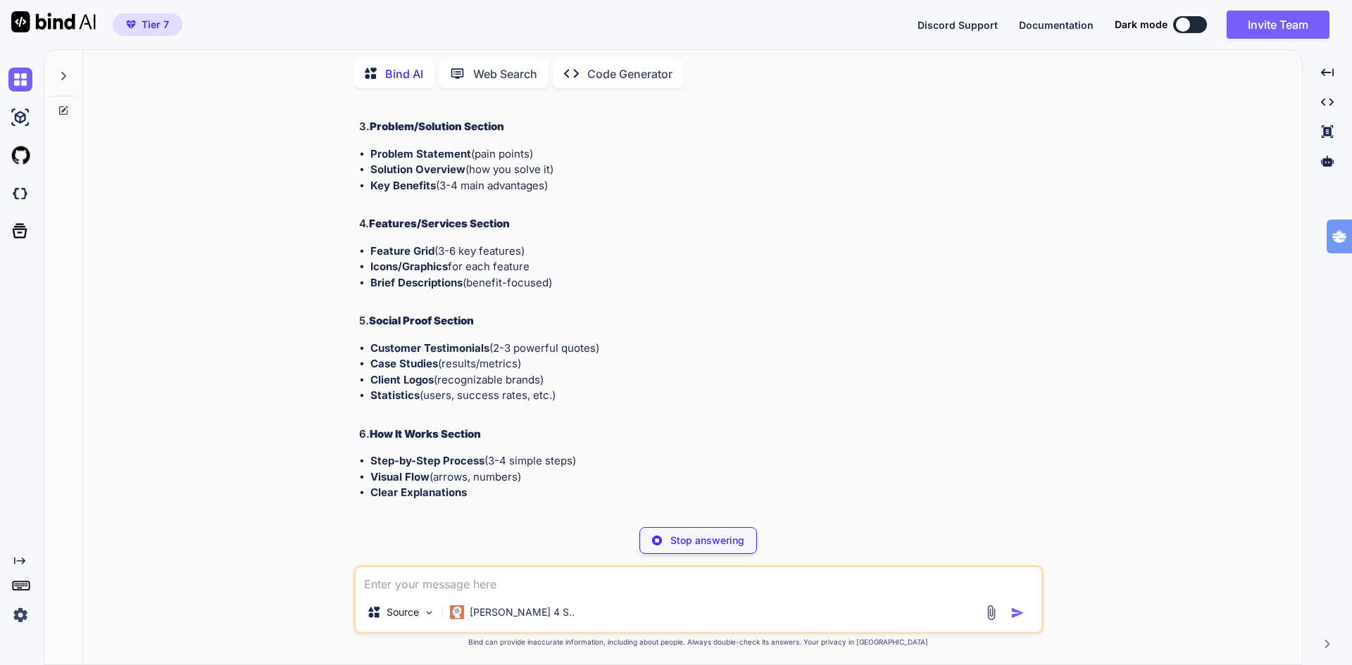
scroll to position [485, 0]
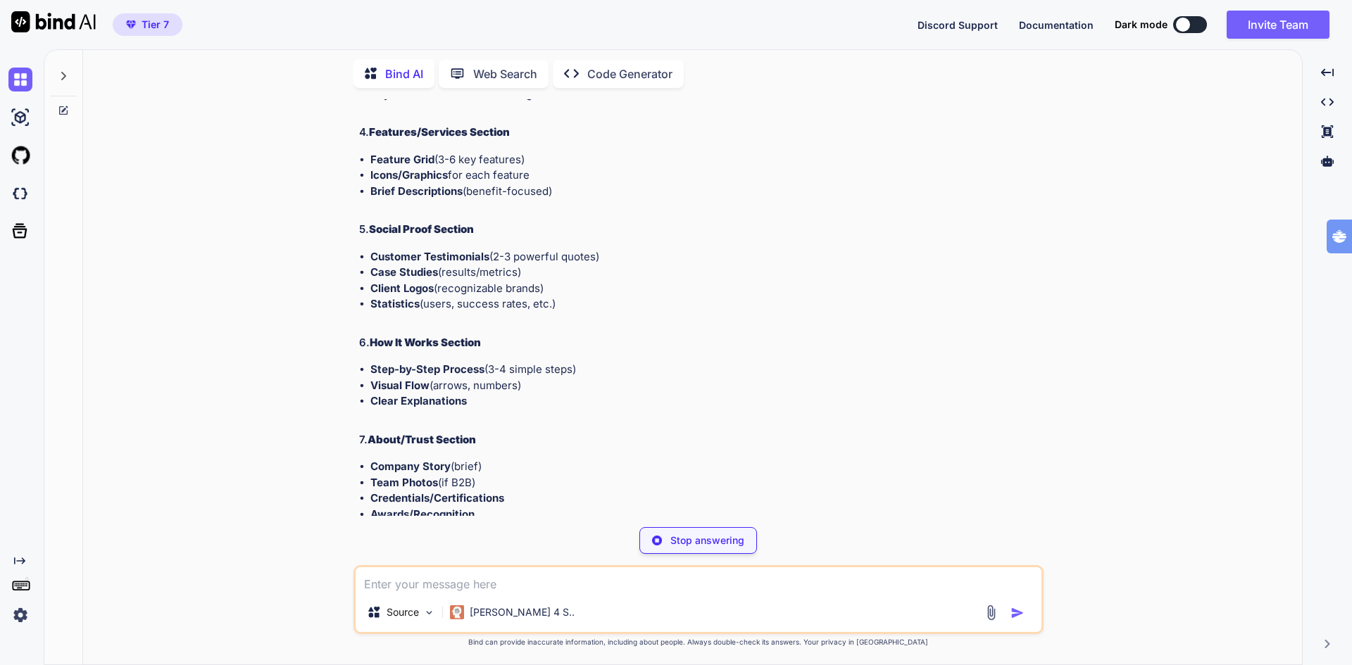
click at [438, 586] on textarea at bounding box center [699, 579] width 686 height 25
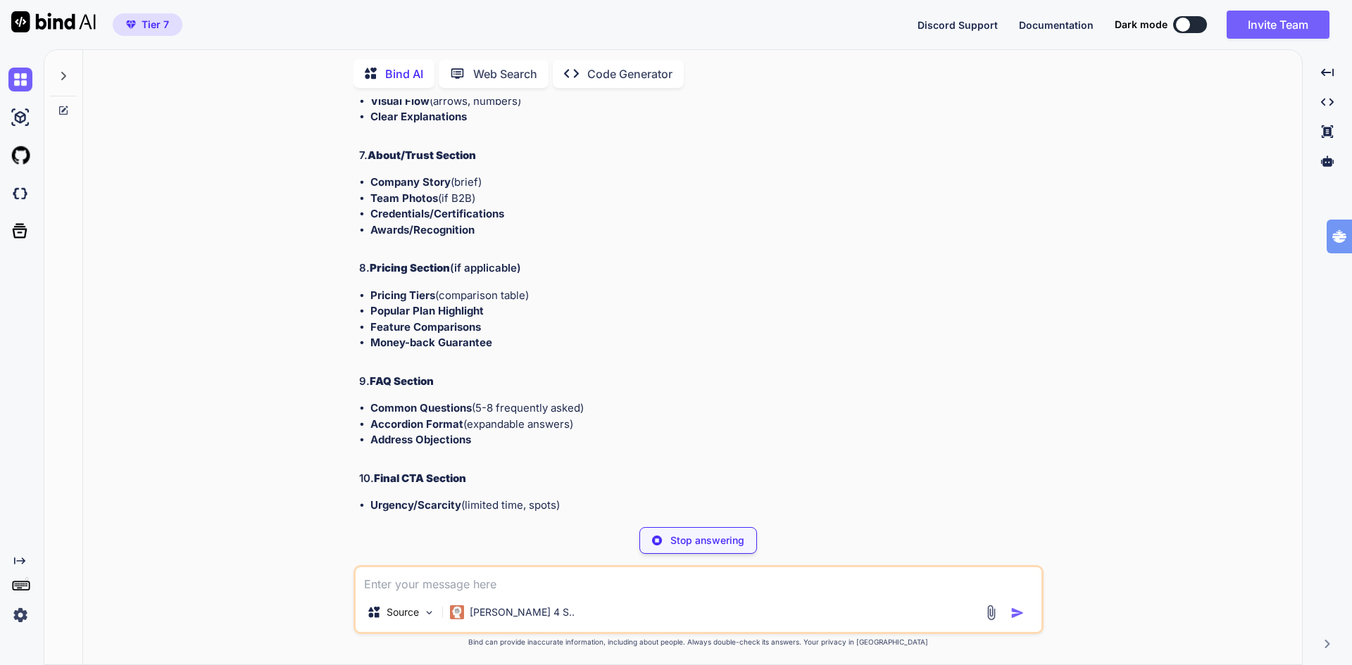
scroll to position [907, 0]
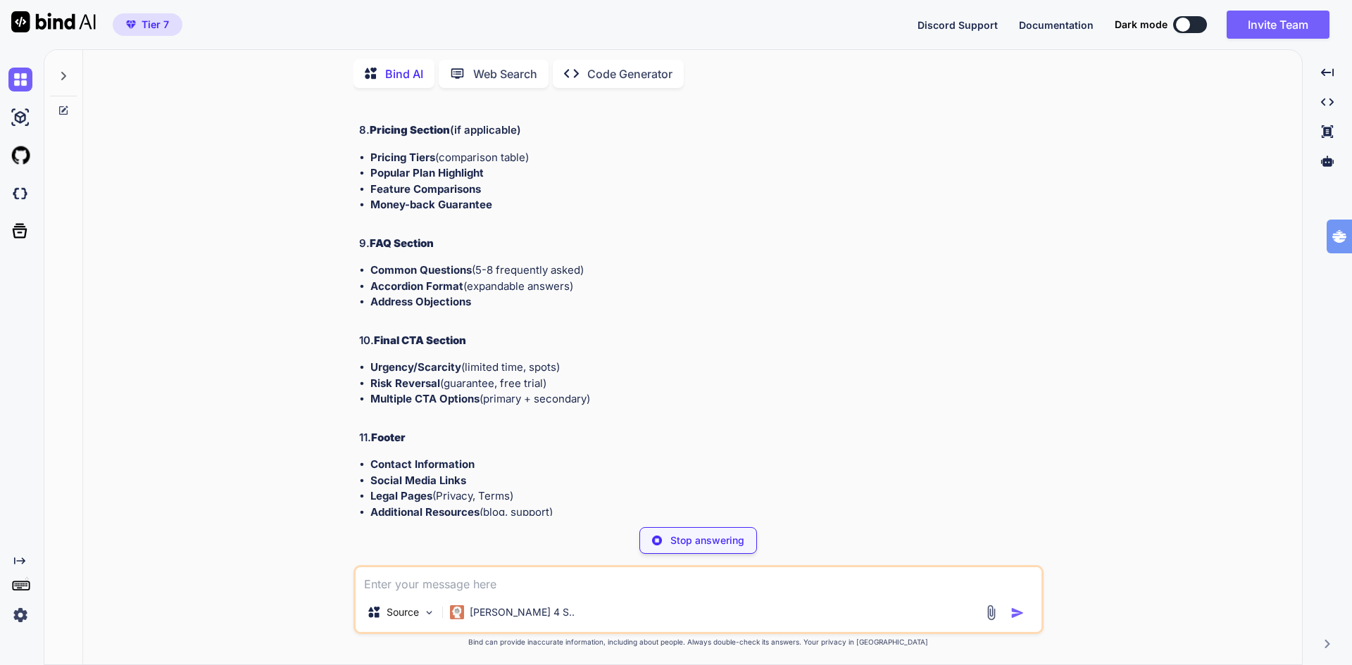
click at [517, 577] on textarea at bounding box center [699, 579] width 686 height 25
type textarea "x"
type textarea "w"
type textarea "x"
type textarea "wh"
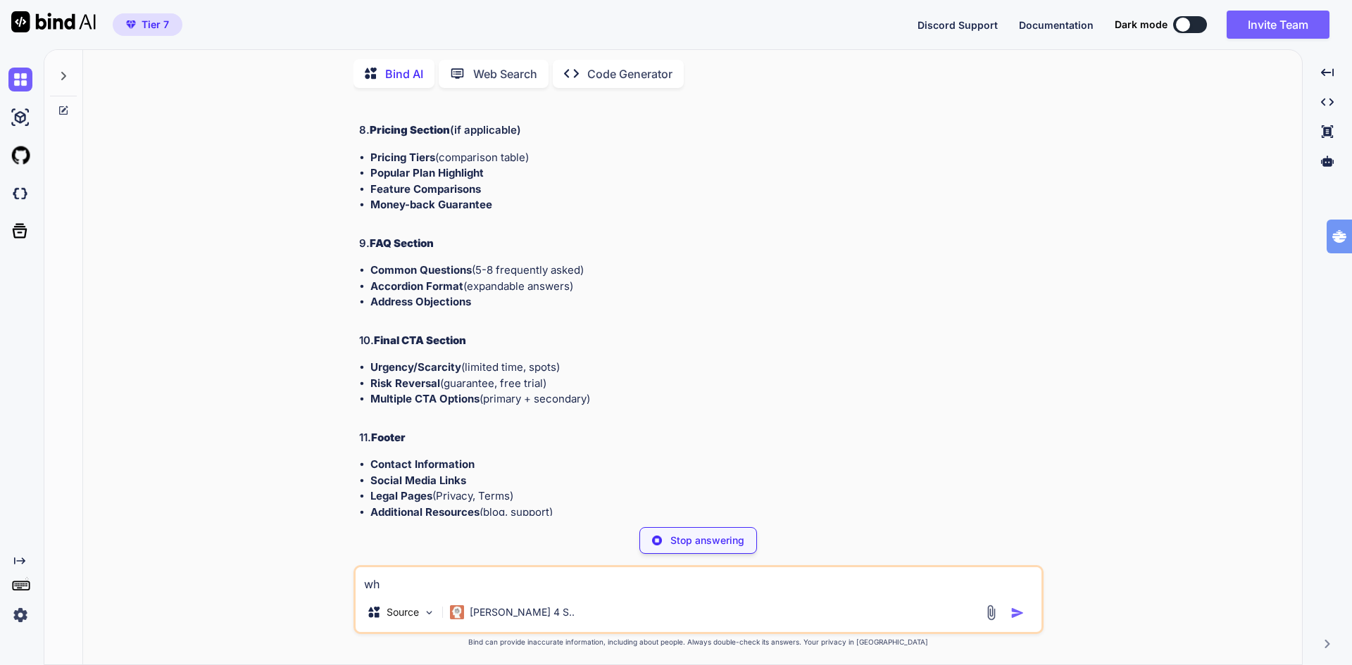
type textarea "x"
type textarea "wha"
type textarea "x"
type textarea "what"
type textarea "x"
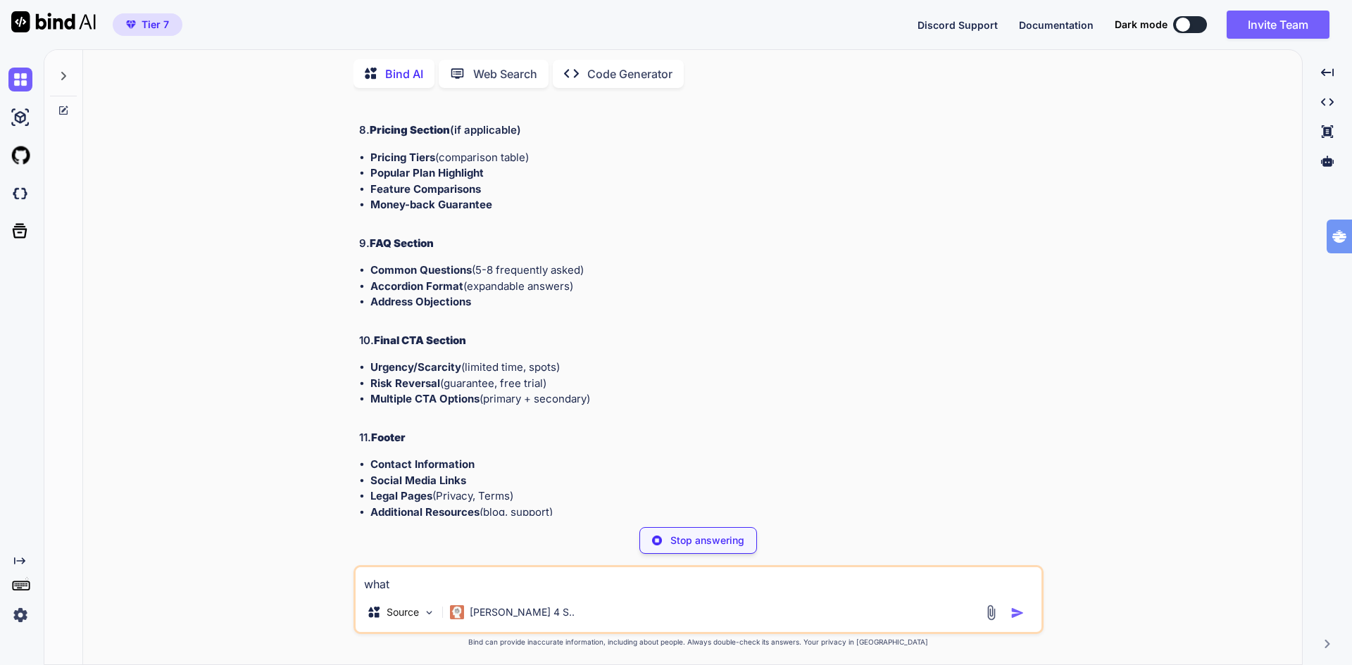
type textarea "what"
type textarea "x"
type textarea "what i"
type textarea "x"
type textarea "what is"
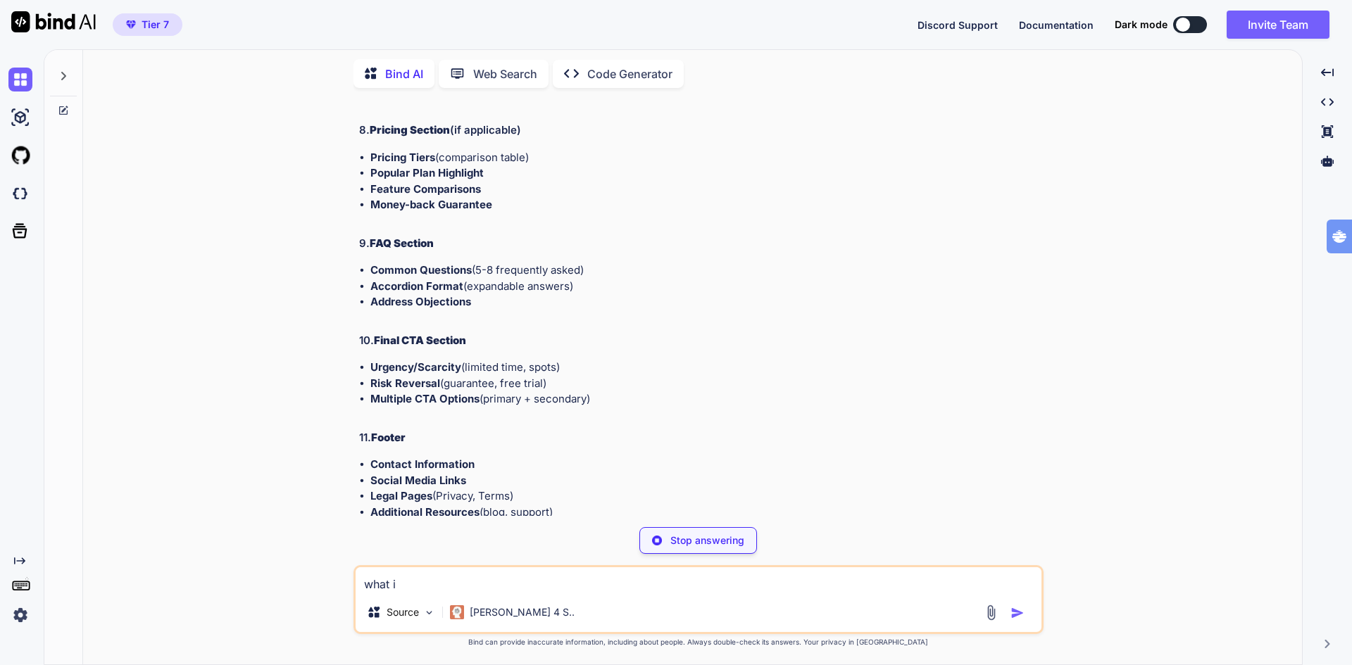
type textarea "x"
type textarea "what is"
type textarea "x"
type textarea "what is t"
type textarea "x"
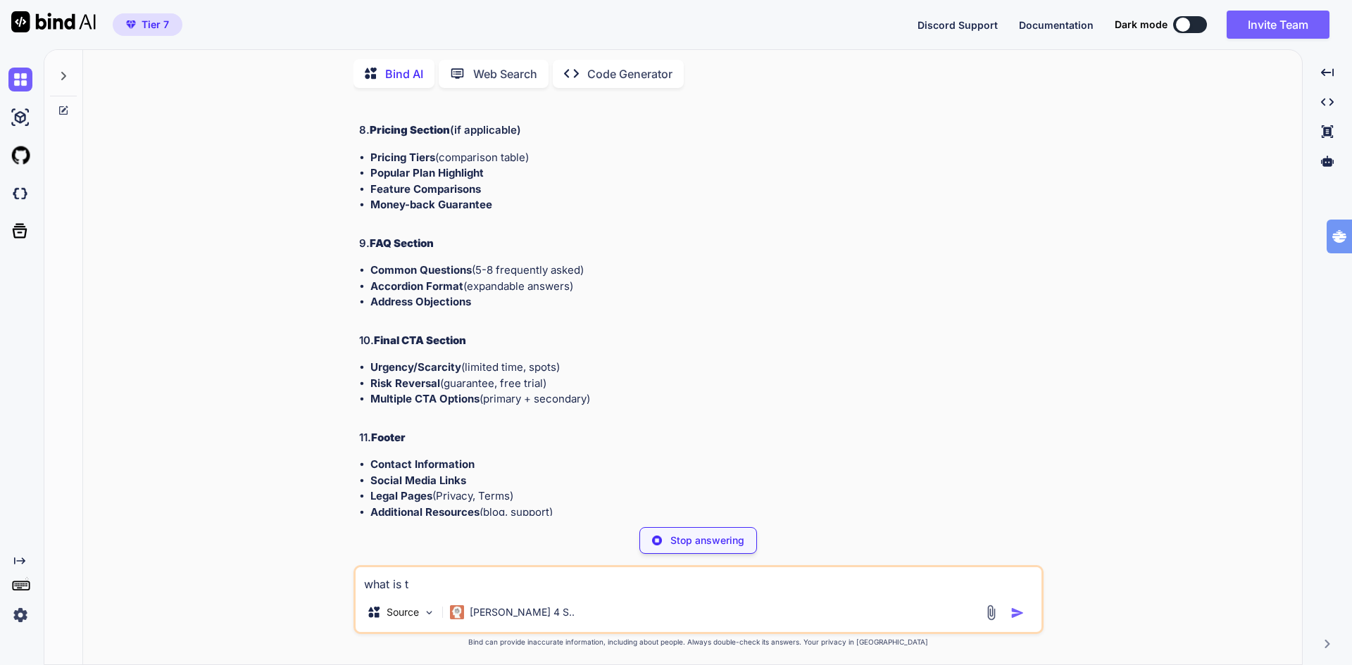
type textarea "what is th"
type textarea "x"
type textarea "what is the"
type textarea "x"
type textarea "what is the"
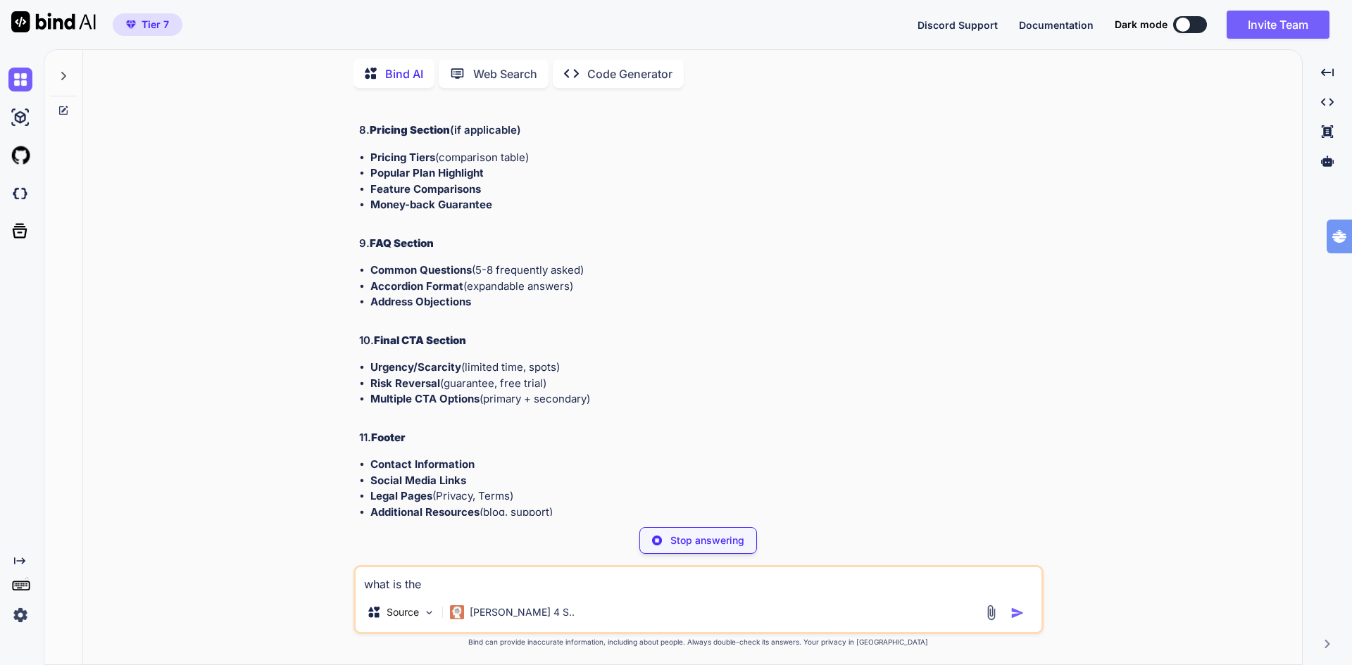
type textarea "x"
type textarea "what is the b"
type textarea "x"
type textarea "what is the be"
type textarea "x"
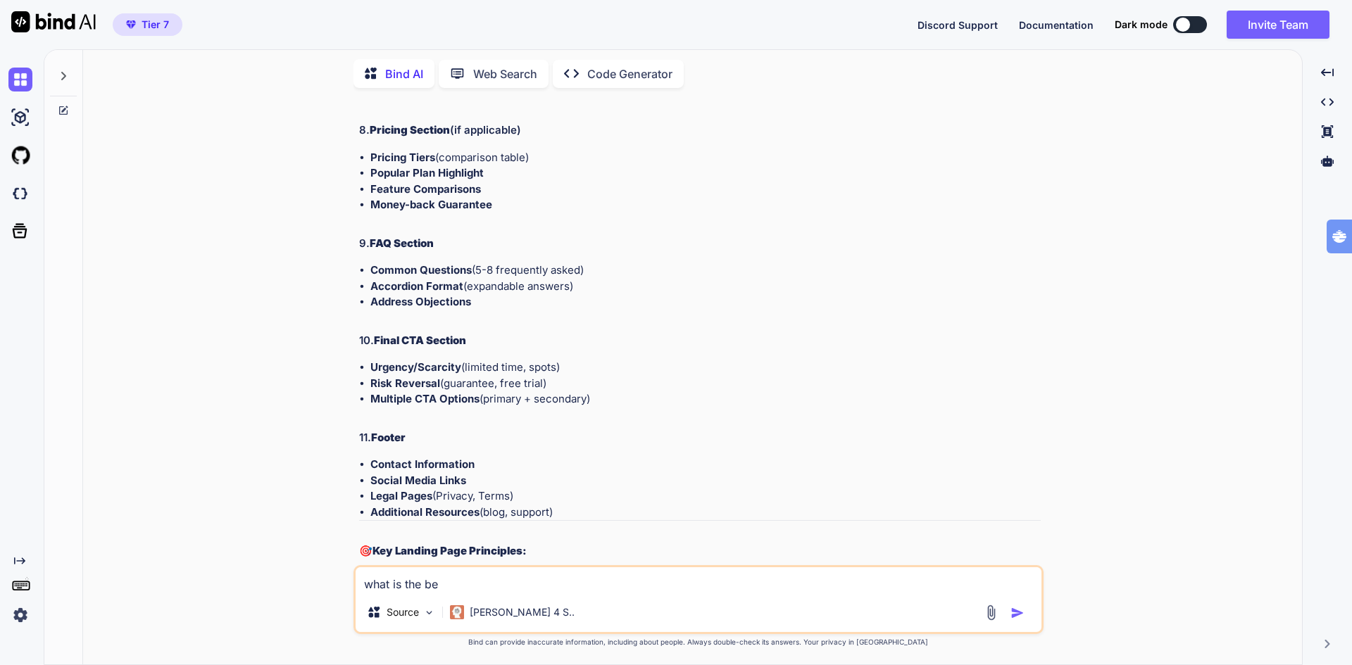
type textarea "what is the bes"
type textarea "x"
type textarea "what is the best"
type textarea "x"
type textarea "what is the best"
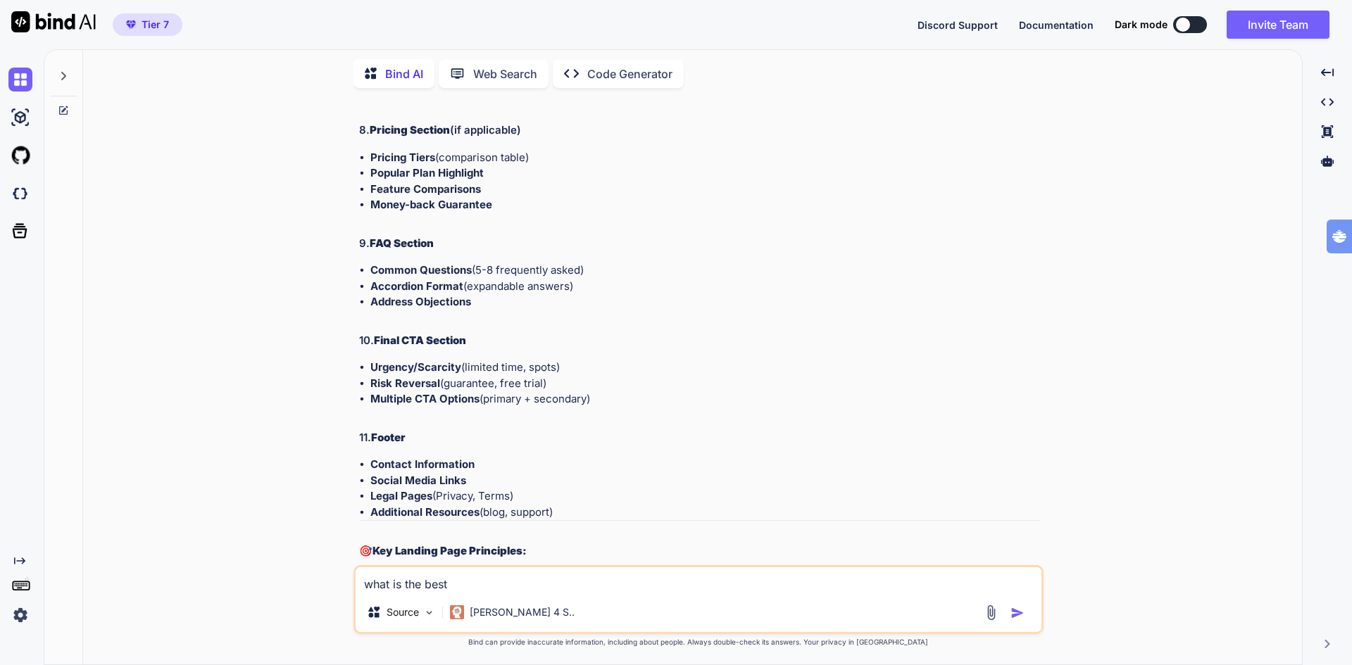
type textarea "x"
type textarea "what is the best s"
type textarea "x"
type textarea "what is the best st"
type textarea "x"
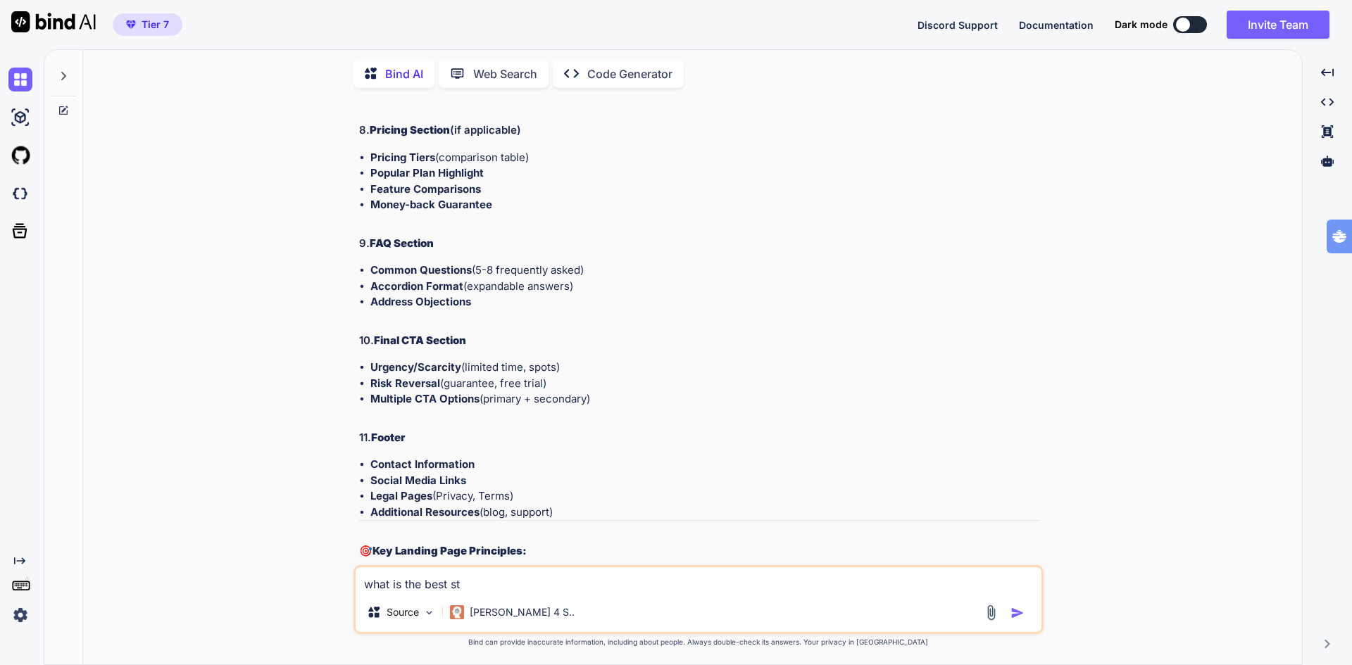
type textarea "what is the best str"
type textarea "x"
type textarea "what is the best stru"
type textarea "x"
type textarea "what is the best struc"
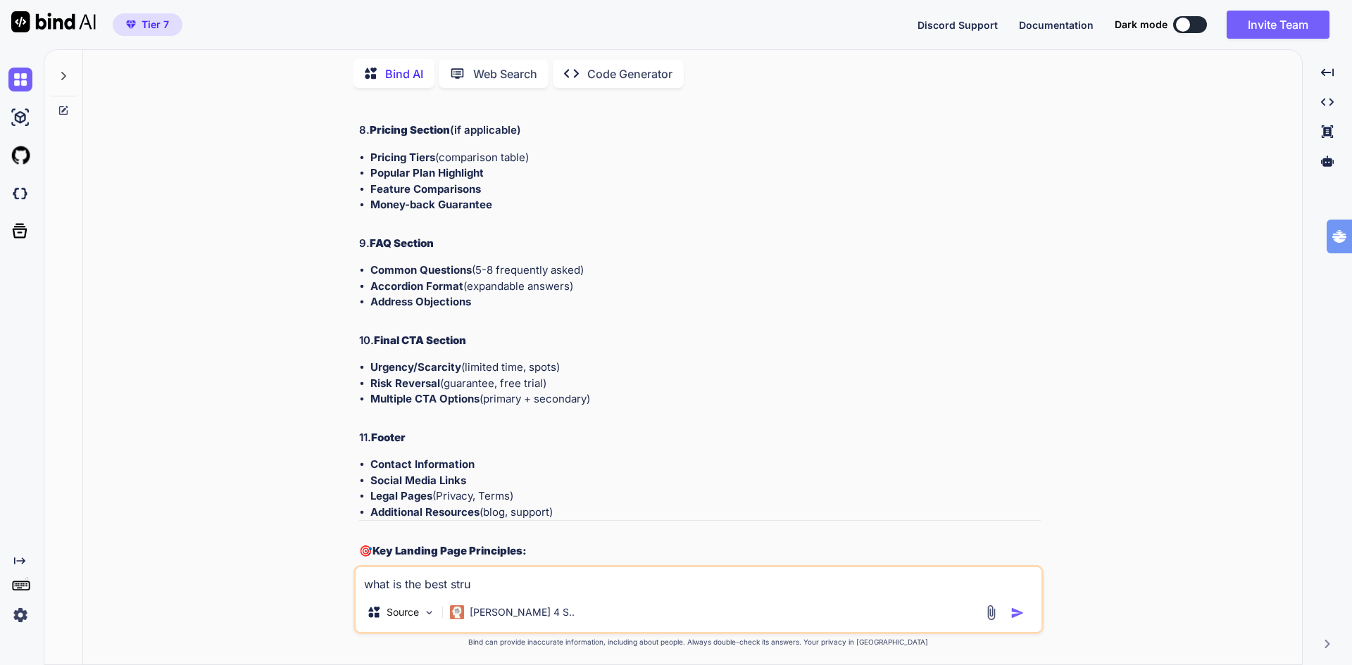
type textarea "x"
type textarea "what is the best struct"
type textarea "x"
type textarea "what is the best structu"
type textarea "x"
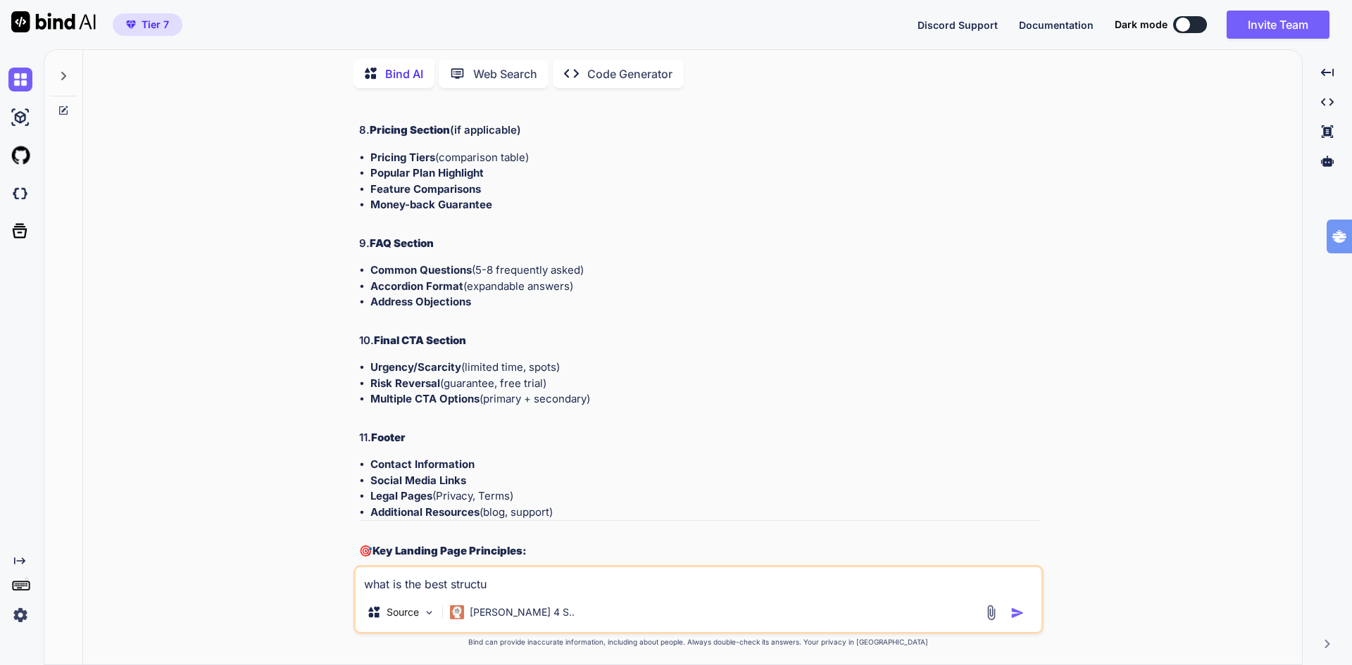
type textarea "what is the best structur"
type textarea "x"
type textarea "what is the best structure"
type textarea "x"
type textarea "what is the best structure"
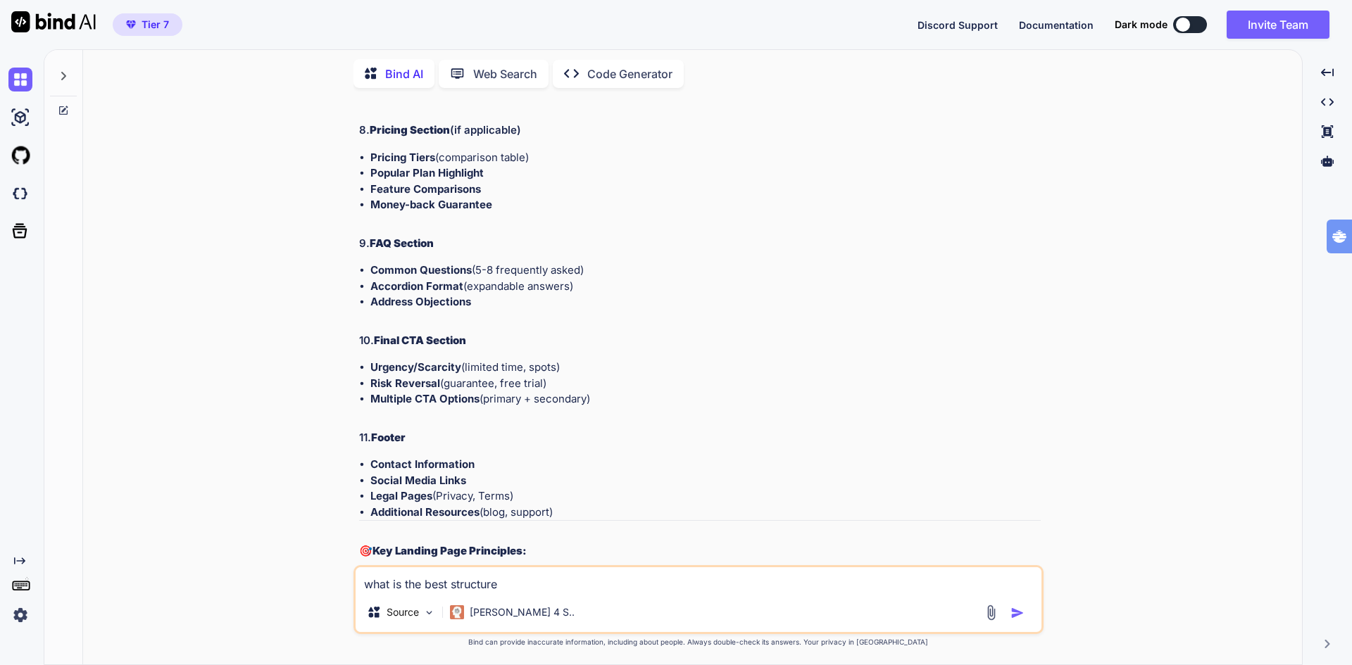
type textarea "x"
type textarea "what is the best structure f"
type textarea "x"
type textarea "what is the best structure fo"
type textarea "x"
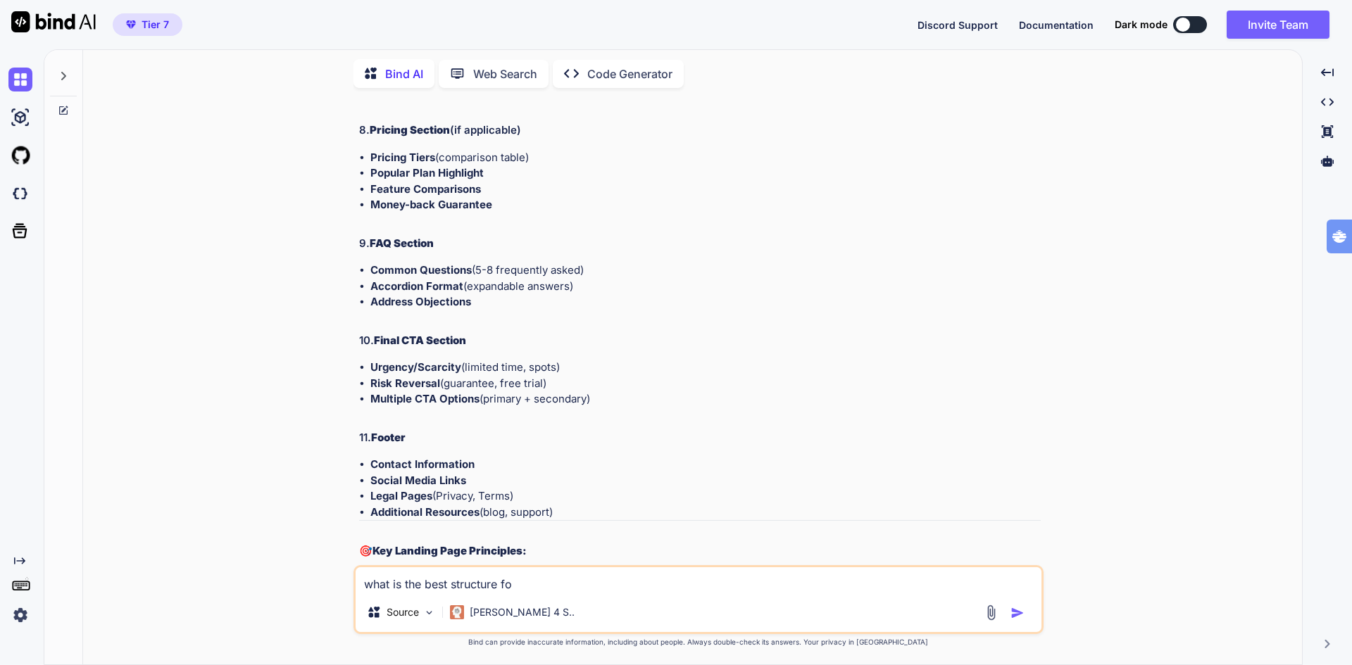
type textarea "what is the best structure for"
type textarea "x"
type textarea "what is the best structure for"
type textarea "x"
type textarea "what is the best structure for a"
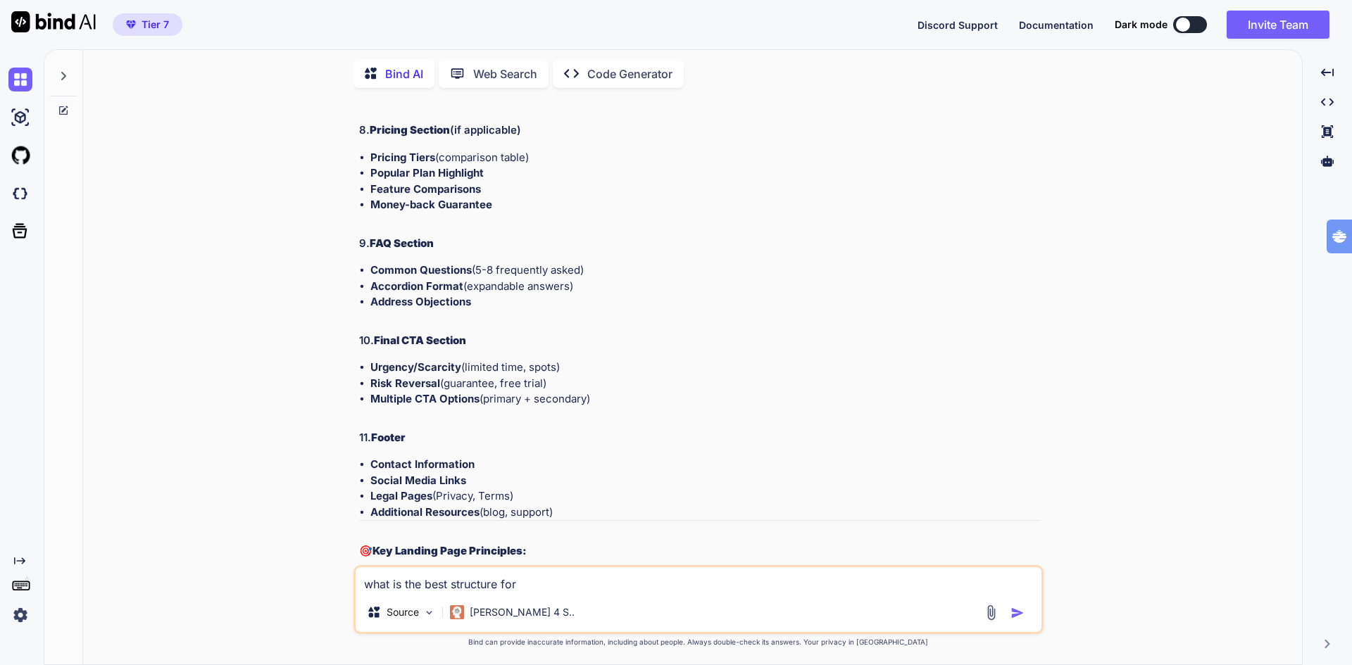
type textarea "x"
type textarea "what is the best structure for a"
type textarea "x"
type textarea "what is the best structure for a c"
type textarea "x"
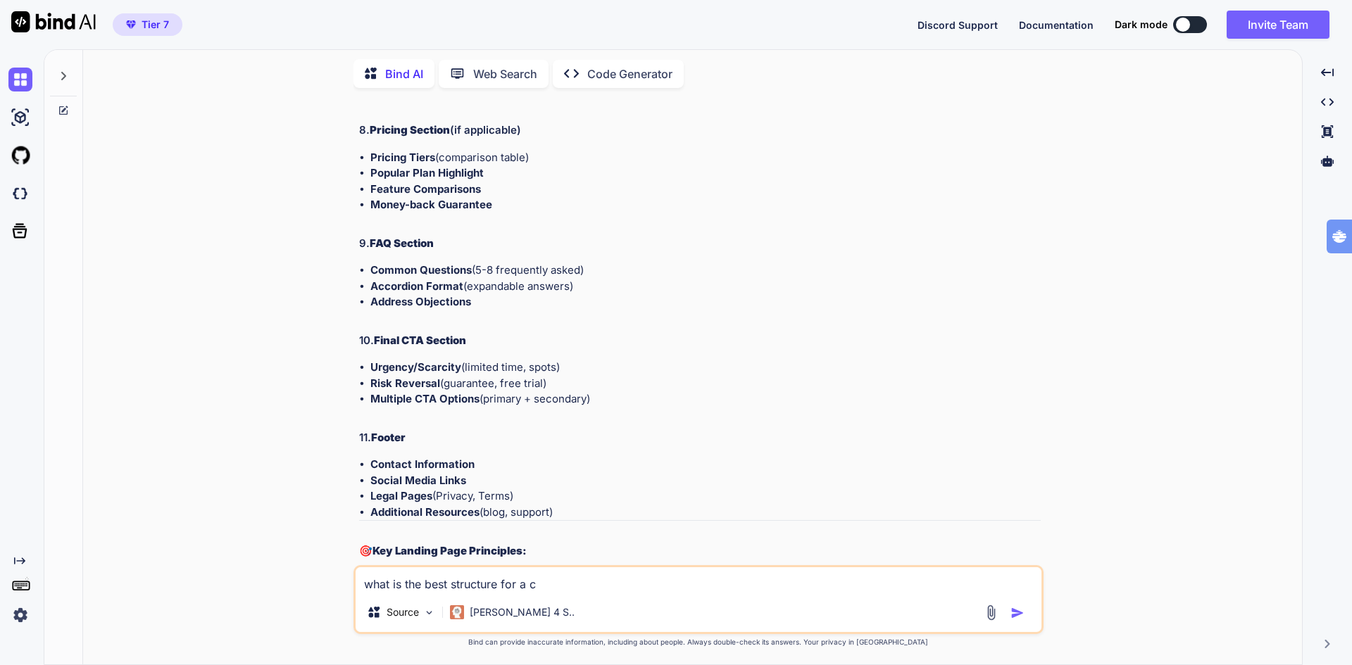
type textarea "what is the best structure for a"
type textarea "x"
type textarea "what is the best structure for a g"
type textarea "x"
type textarea "what is the best structure for a gr"
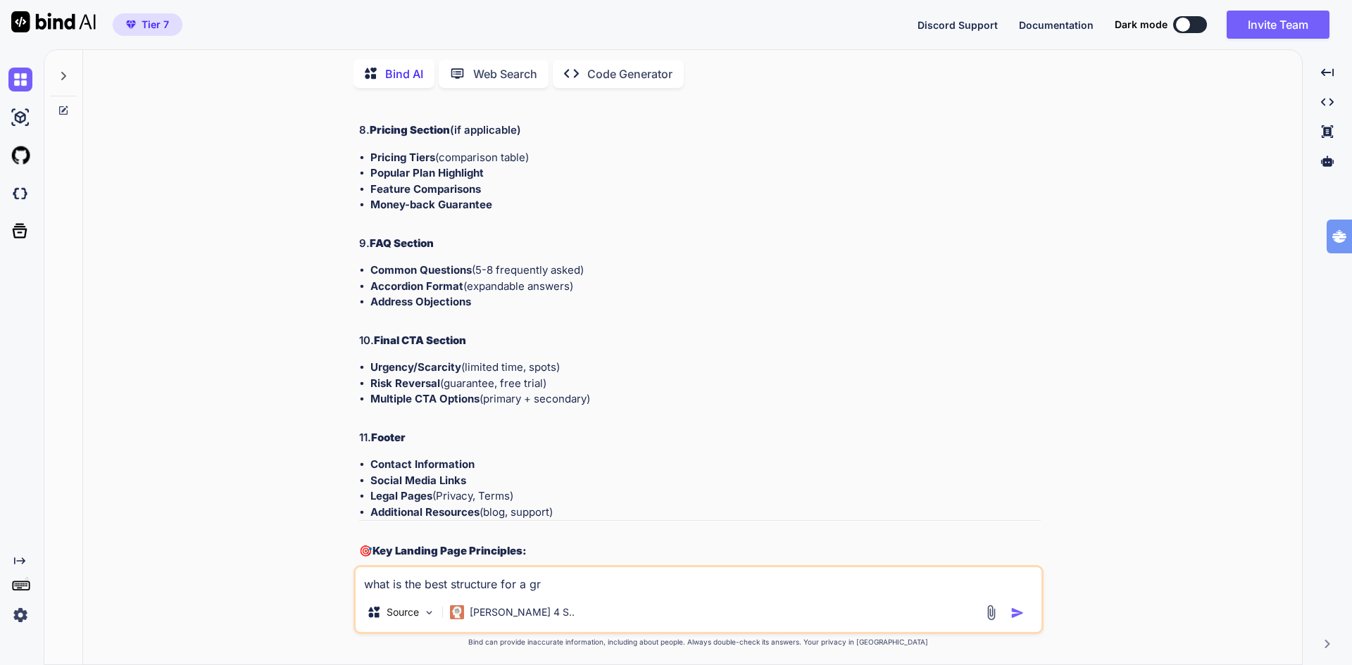
type textarea "x"
type textarea "what is the best structure for a gre"
type textarea "x"
type textarea "what is the best structure for a grea"
type textarea "x"
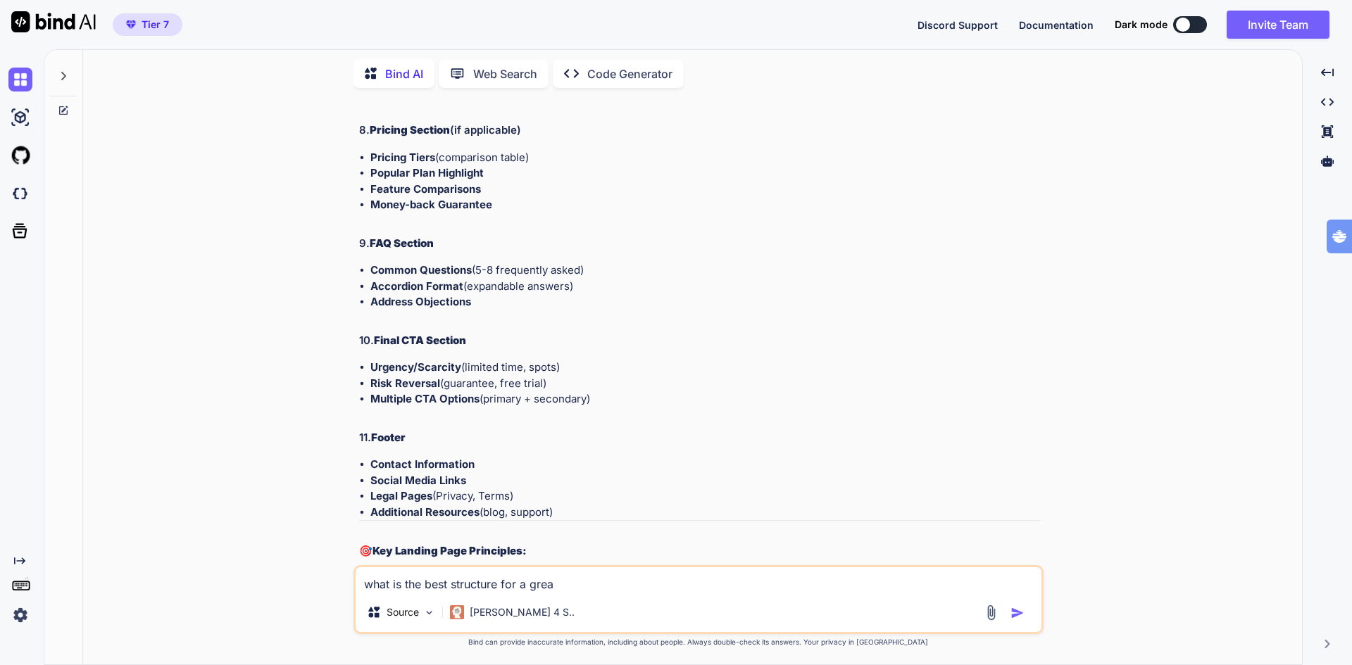
type textarea "what is the best structure for a great"
type textarea "x"
type textarea "what is the best structure for a great"
type textarea "x"
type textarea "what is the best structure for a great c"
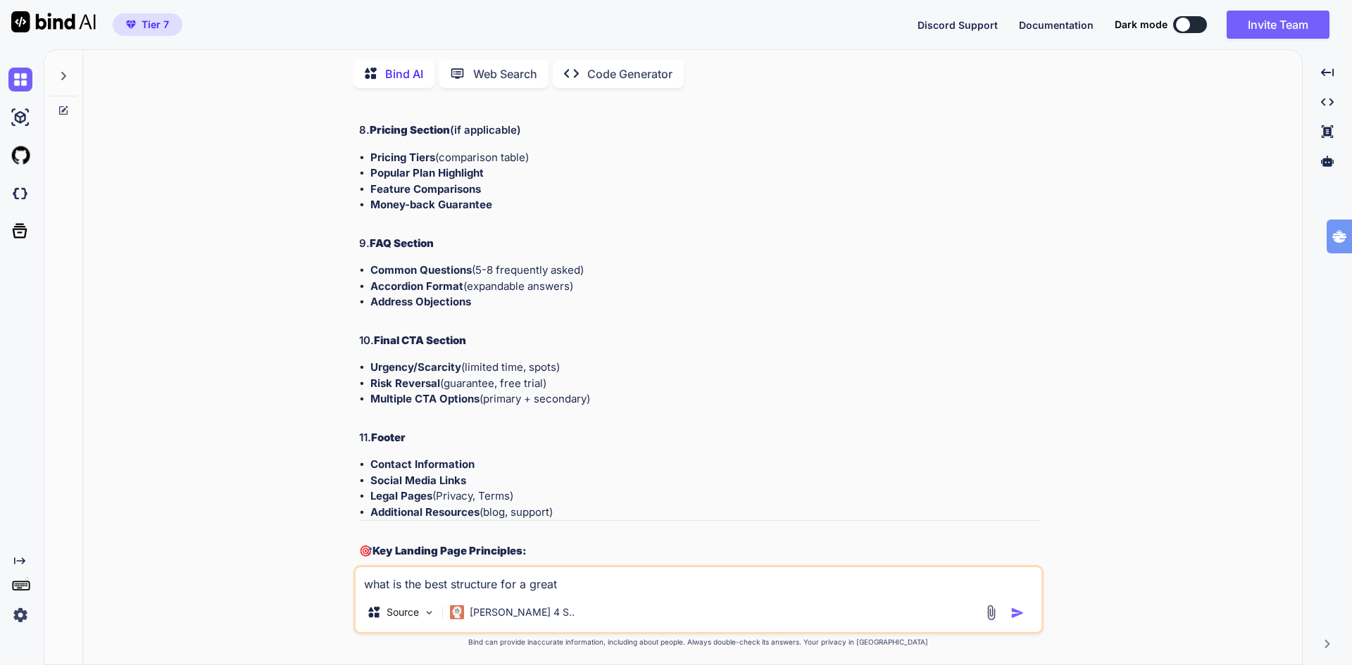
type textarea "x"
type textarea "what is the best structure for a great co"
type textarea "x"
type textarea "what is the best structure for a great con"
type textarea "x"
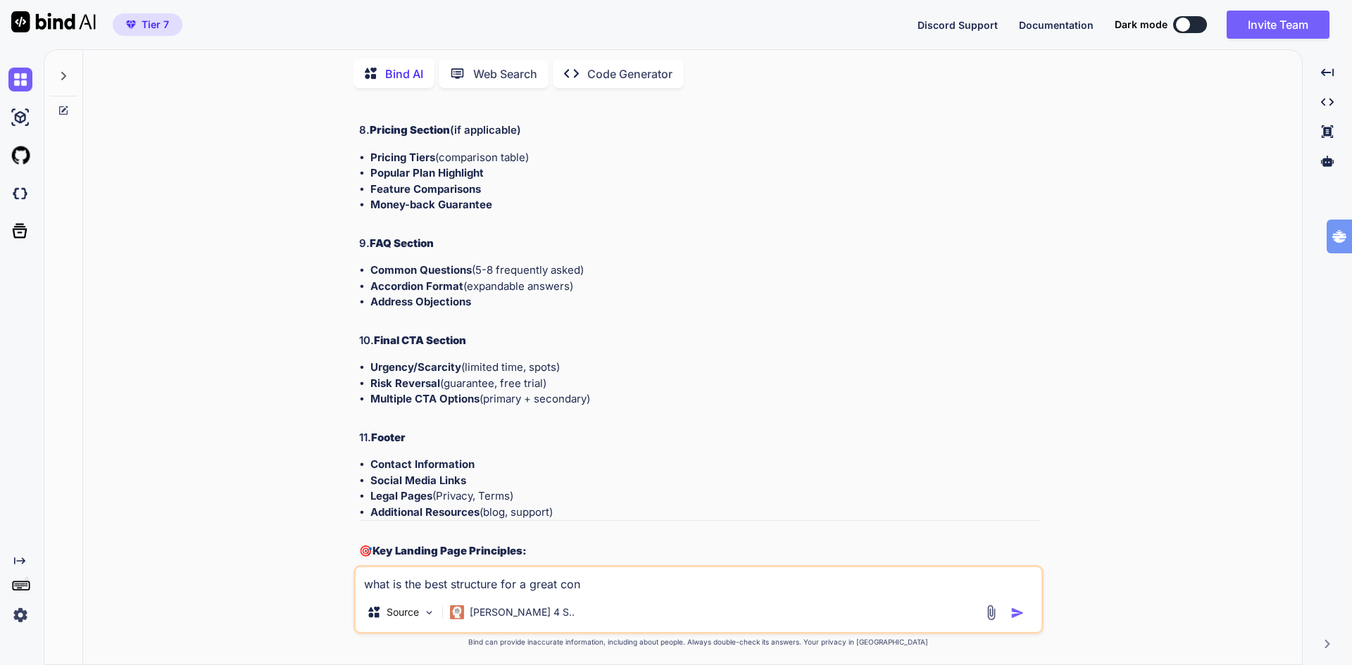
type textarea "what is the best structure for a great conv"
type textarea "x"
type textarea "what is the best structure for a great conve"
type textarea "x"
type textarea "what is the best structure for a great conver"
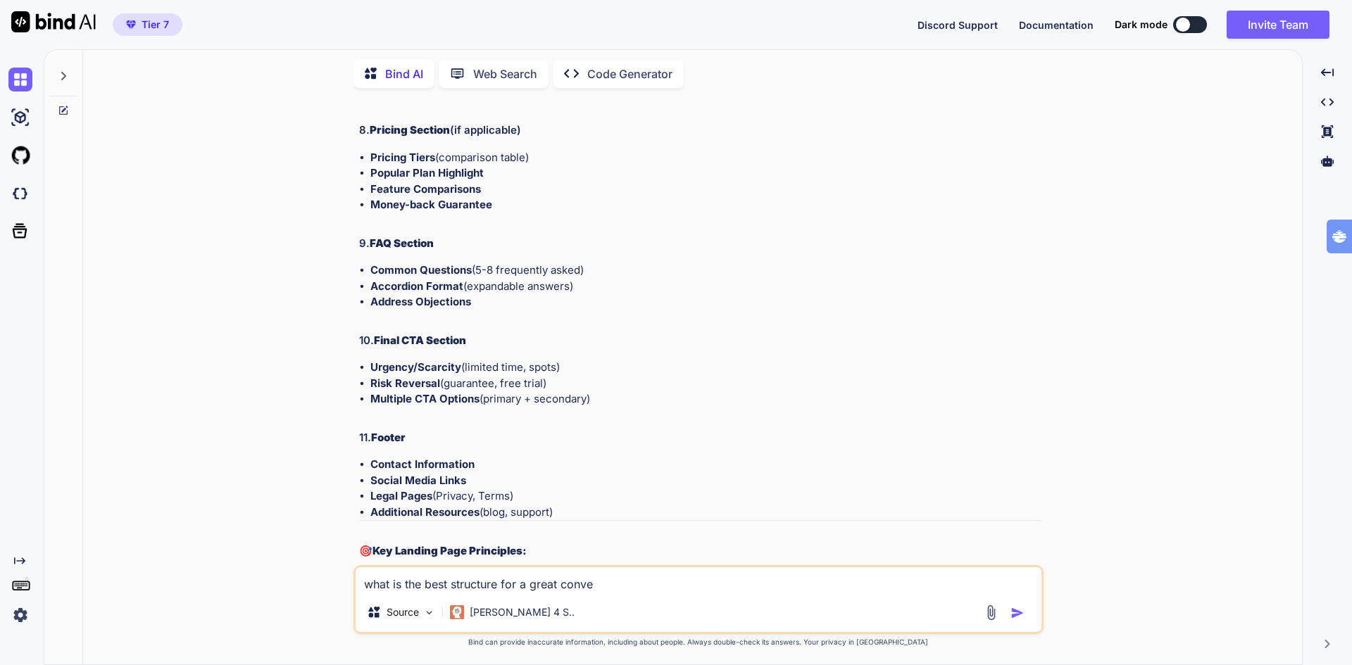
type textarea "x"
type textarea "what is the best structure for a great convert"
type textarea "x"
type textarea "what is the best structure for a great converti"
type textarea "x"
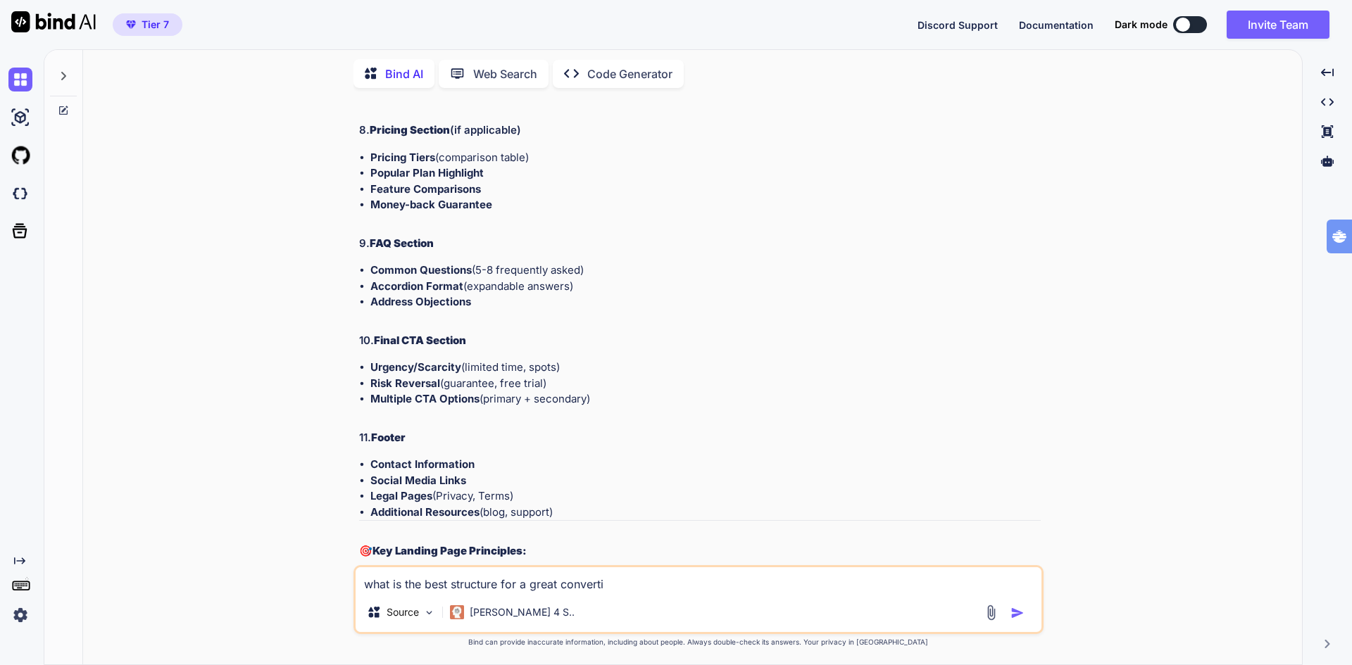
type textarea "what is the best structure for a great convertin"
type textarea "x"
type textarea "what is the best structure for a great converting"
type textarea "x"
type textarea "what is the best structure for a great converting"
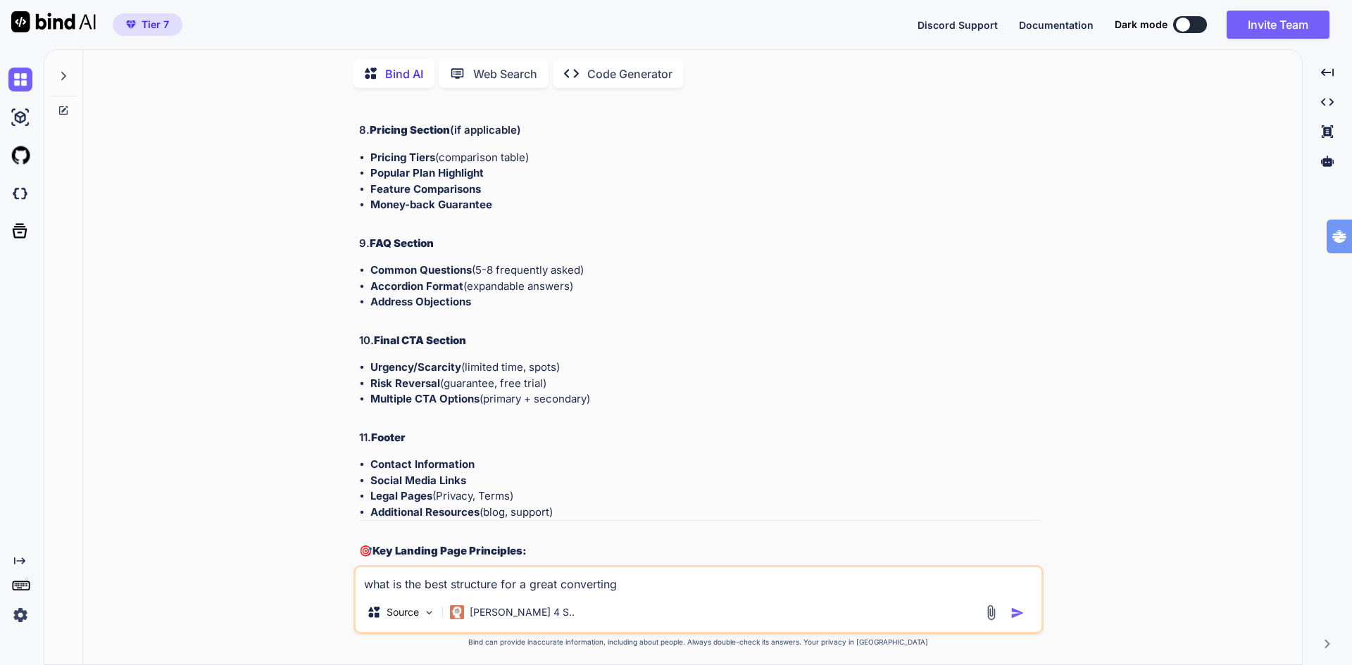
type textarea "x"
type textarea "what is the best structure for a great converting s"
type textarea "x"
type textarea "what is the best structure for a great converting sa"
type textarea "x"
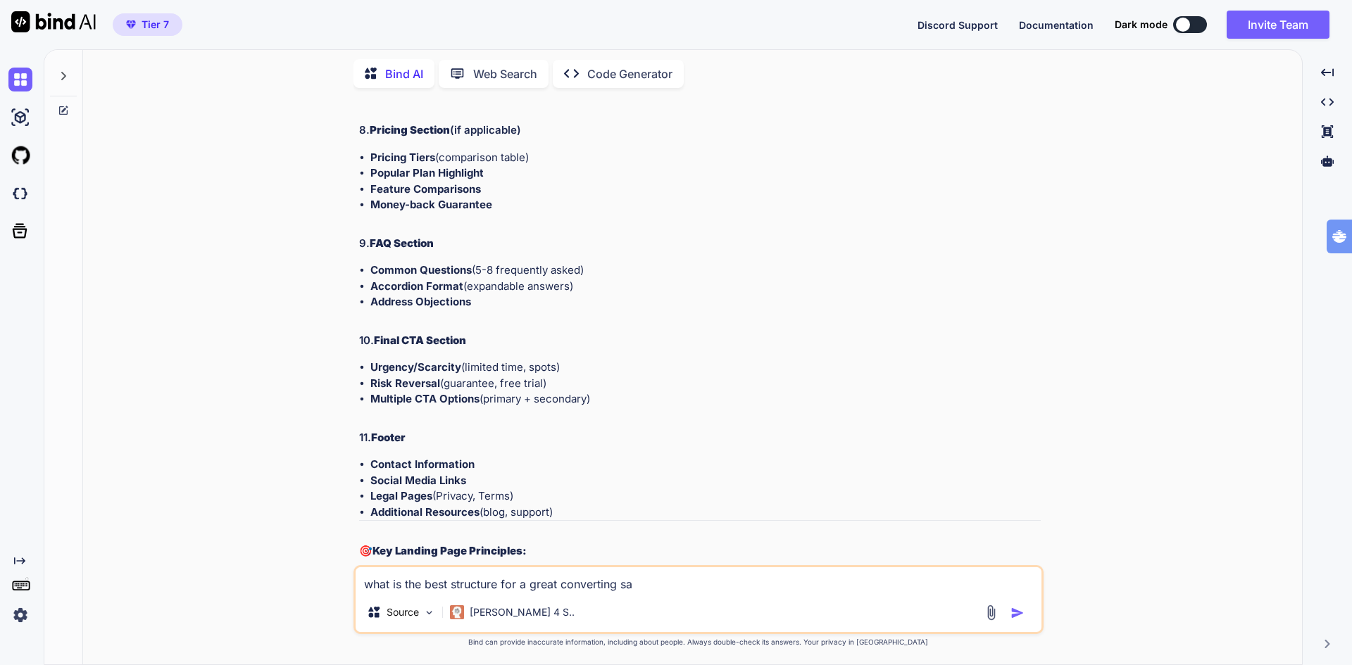
type textarea "what is the best structure for a great converting sal"
type textarea "x"
type textarea "what is the best structure for a great converting sale"
type textarea "x"
type textarea "what is the best structure for a great converting sales"
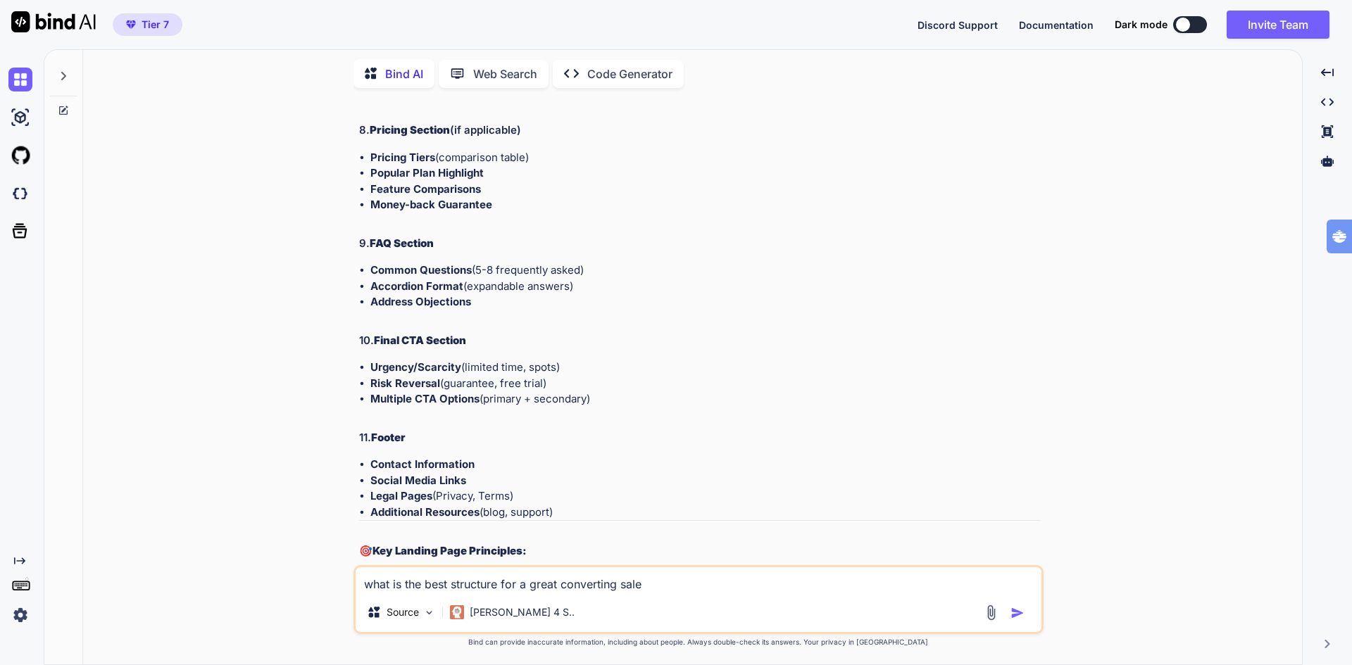
type textarea "x"
type textarea "what is the best structure for a great converting salesp"
type textarea "x"
type textarea "what is the best structure for a great converting salespa"
type textarea "x"
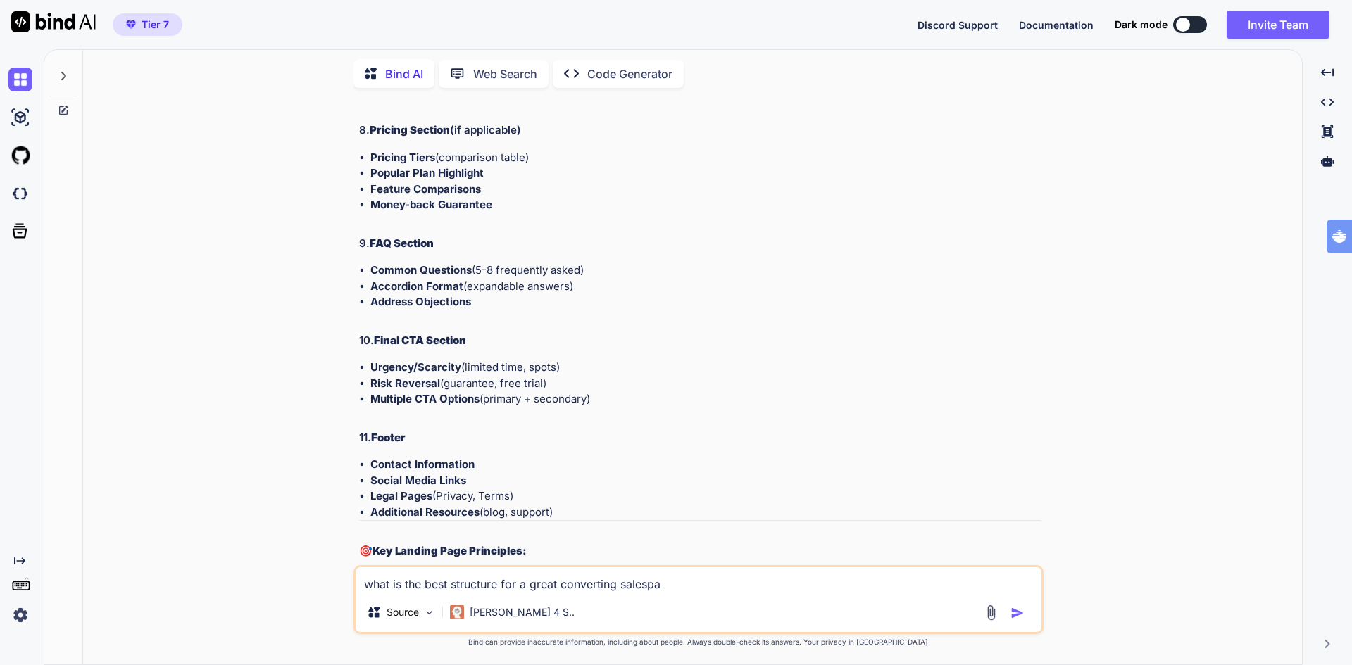
type textarea "what is the best structure for a great converting salespae"
type textarea "x"
type textarea "what is the best structure for a great converting salespa"
type textarea "x"
type textarea "what is the best structure for a great converting salespag"
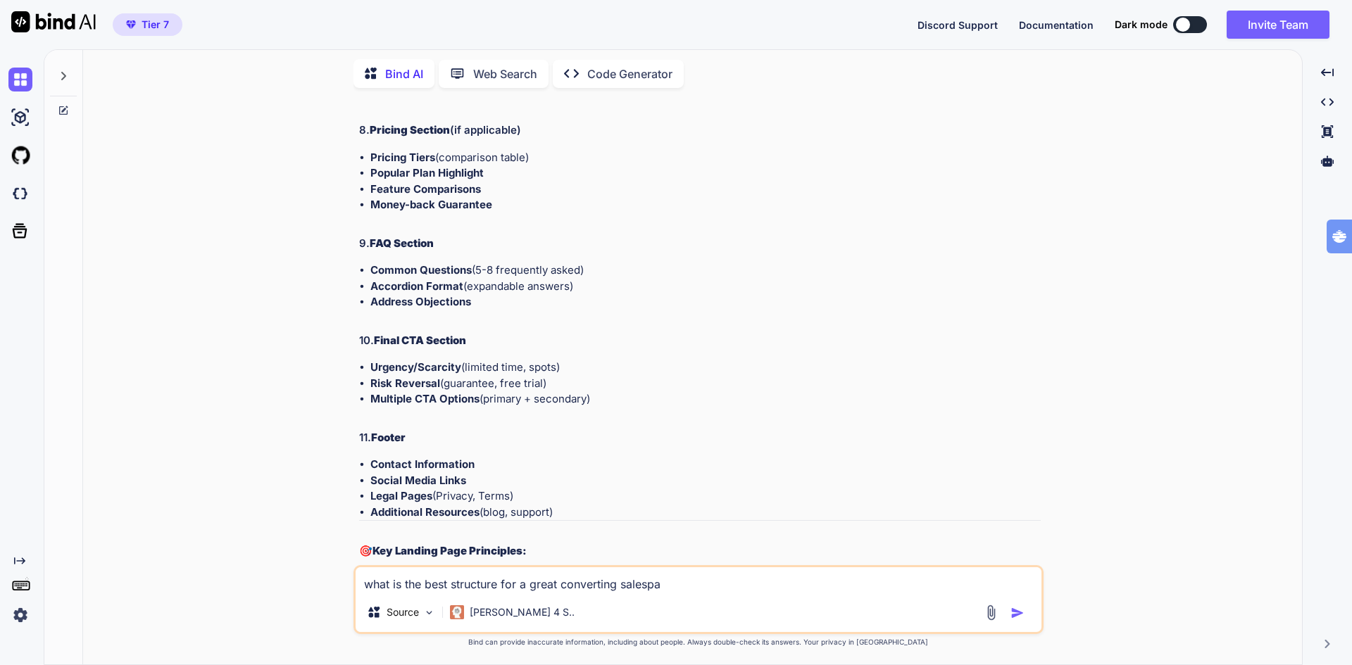
type textarea "x"
type textarea "what is the best structure for a great converting salespage"
type textarea "x"
type textarea "what is the best structure for a great converting salespage"
type textarea "x"
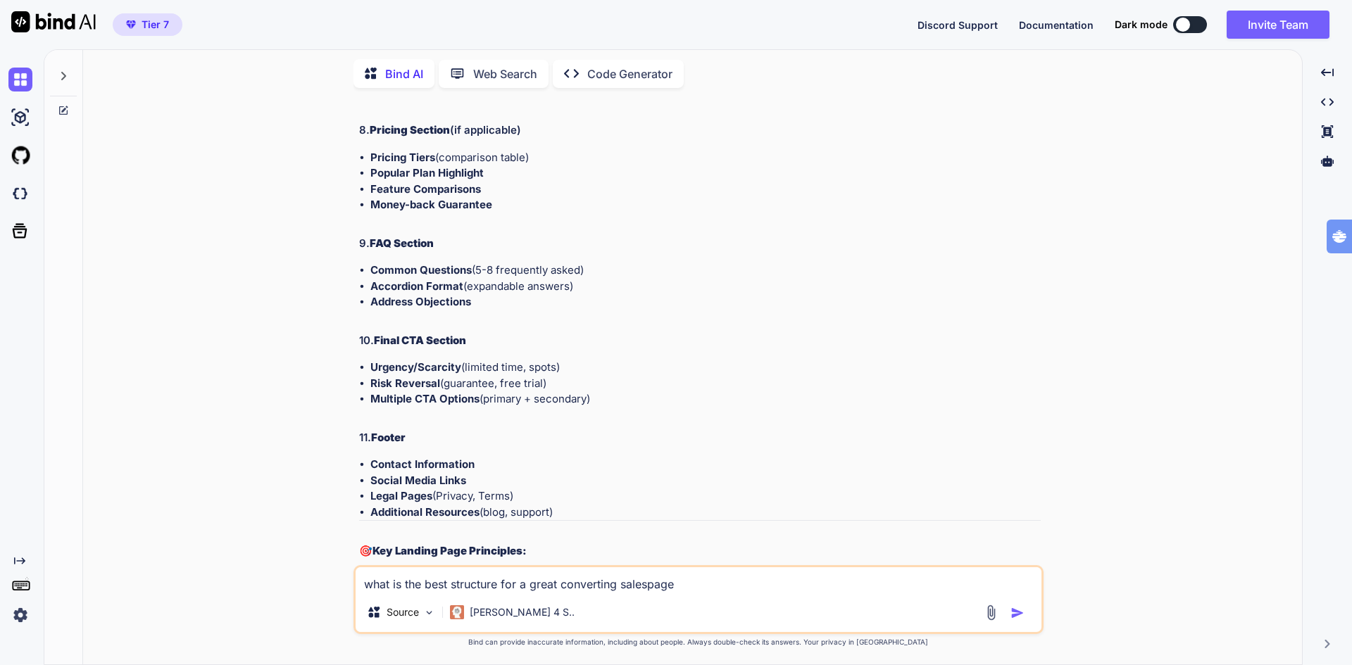
type textarea "what is the best structure for a great converting salespage f"
type textarea "x"
type textarea "what is the best structure for a great converting salespage fo"
type textarea "x"
type textarea "what is the best structure for a great converting salespage for"
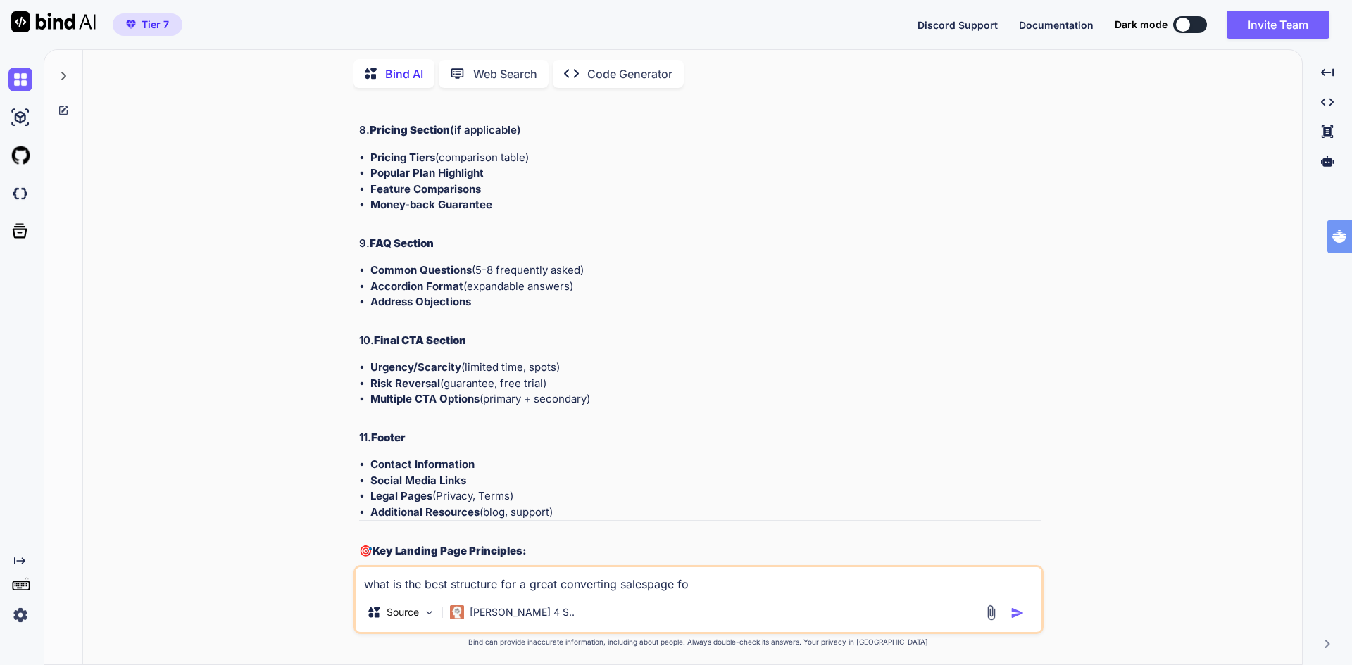
type textarea "x"
type textarea "what is the best structure for a great converting salespage for"
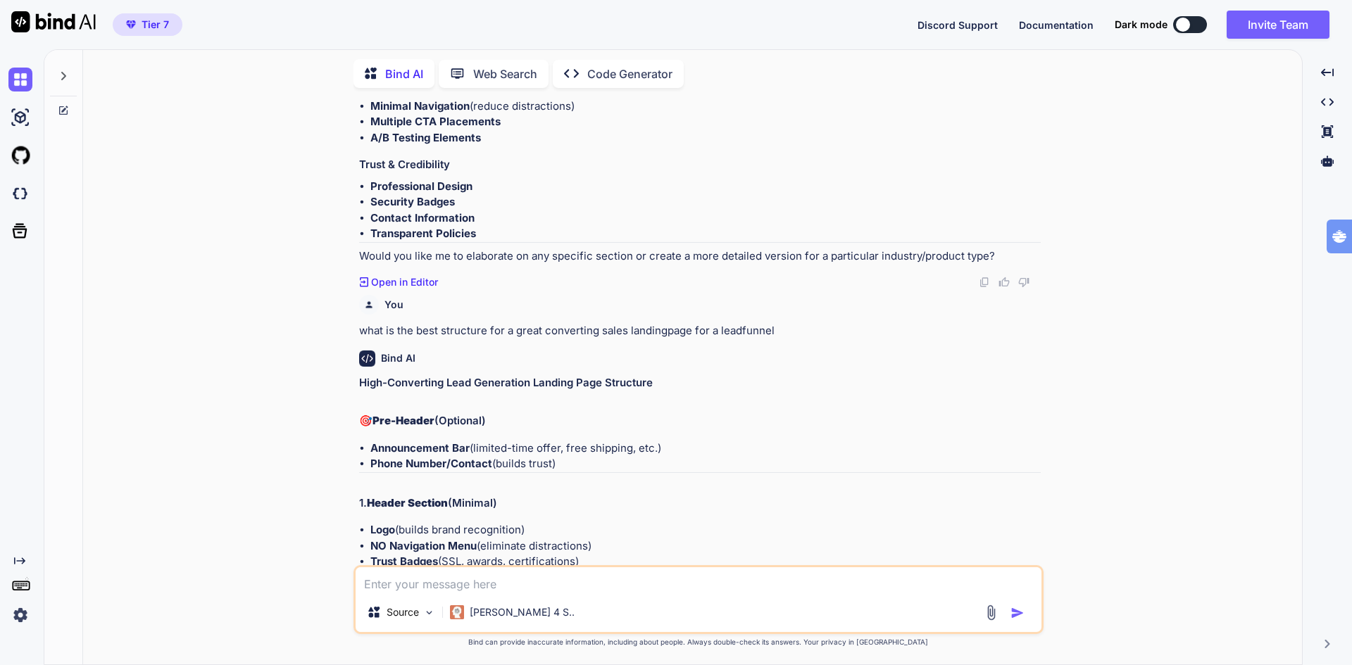
scroll to position [1619, 0]
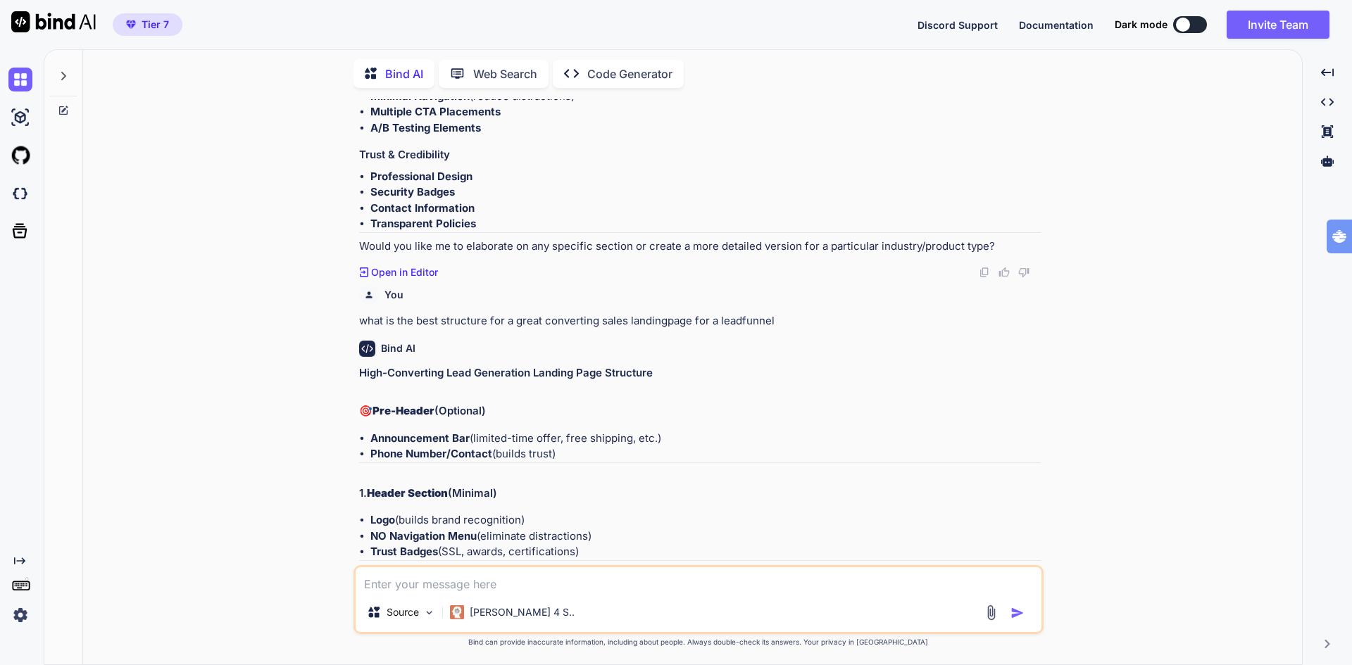
drag, startPoint x: 355, startPoint y: 319, endPoint x: 384, endPoint y: 322, distance: 29.1
click at [356, 319] on div "You create a landingspage structure Bind AI Landing Page Structure Template 1. …" at bounding box center [698, 381] width 690 height 565
drag, startPoint x: 384, startPoint y: 322, endPoint x: 784, endPoint y: 315, distance: 400.7
click at [784, 315] on p "what is the best structure for a great converting sales landingpage for a leadf…" at bounding box center [699, 321] width 681 height 16
copy p "at is the best structure for a great converting sales landingpage for a leadfun…"
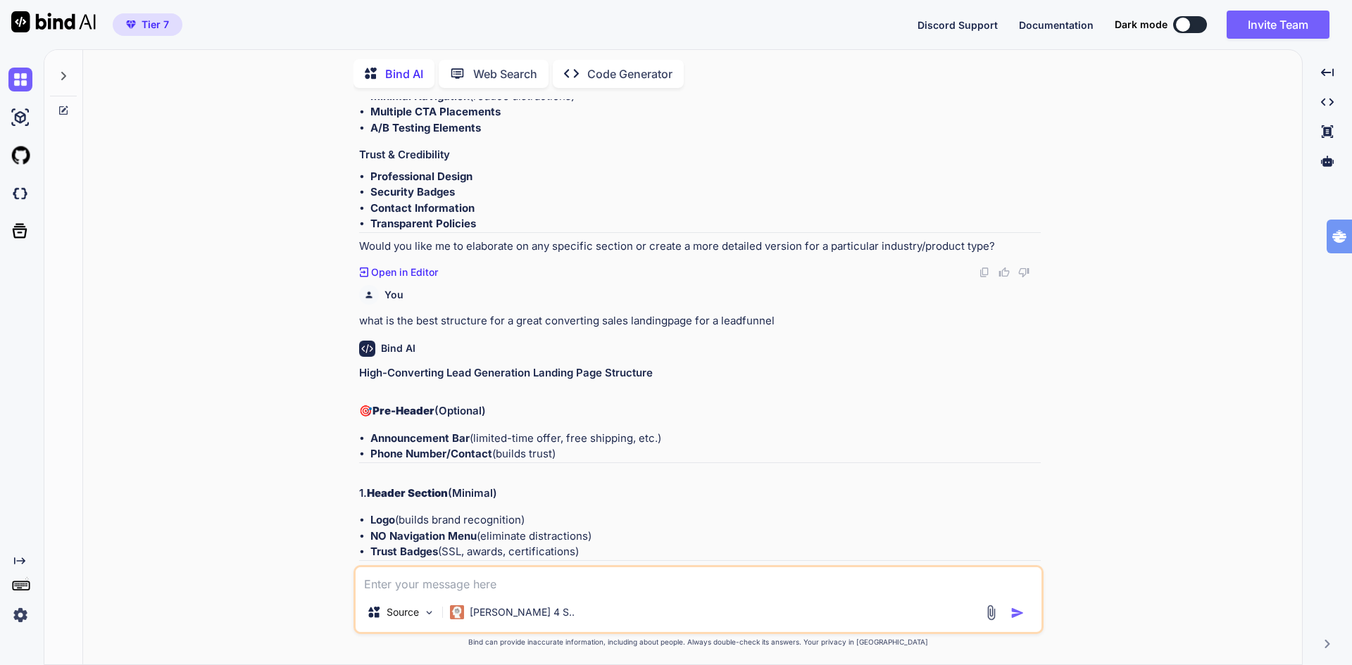
click at [548, 589] on textarea at bounding box center [699, 579] width 686 height 25
paste textarea "at is the best structure for a great converting sales landingpage for a leadfun…"
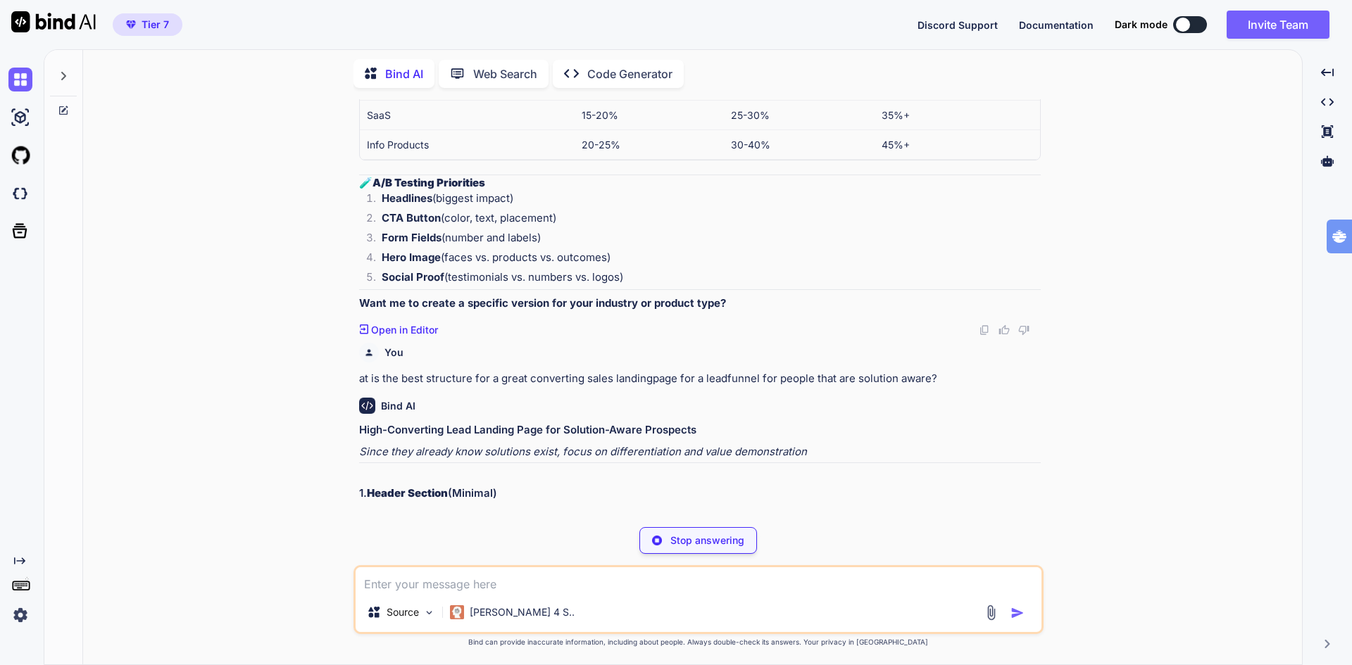
scroll to position [4450, 0]
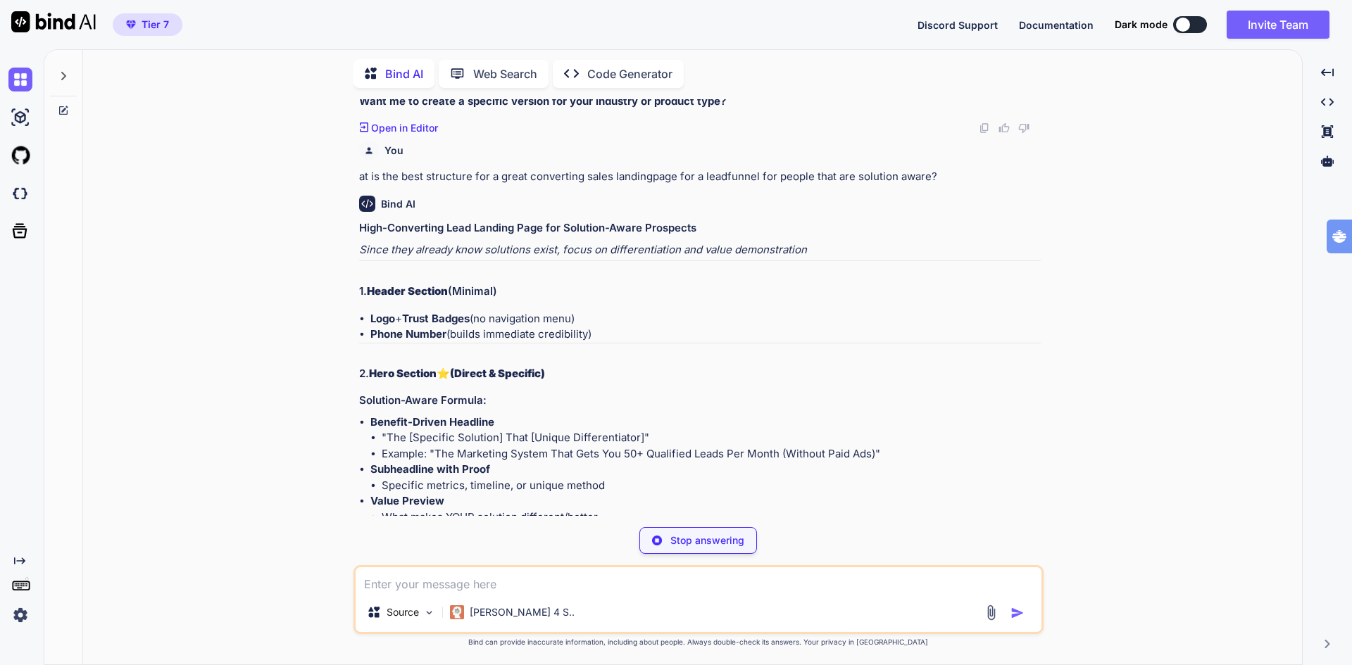
click at [347, 234] on div "You create a landingspage structure Bind AI Landing Page Structure Template 1. …" at bounding box center [697, 381] width 1207 height 565
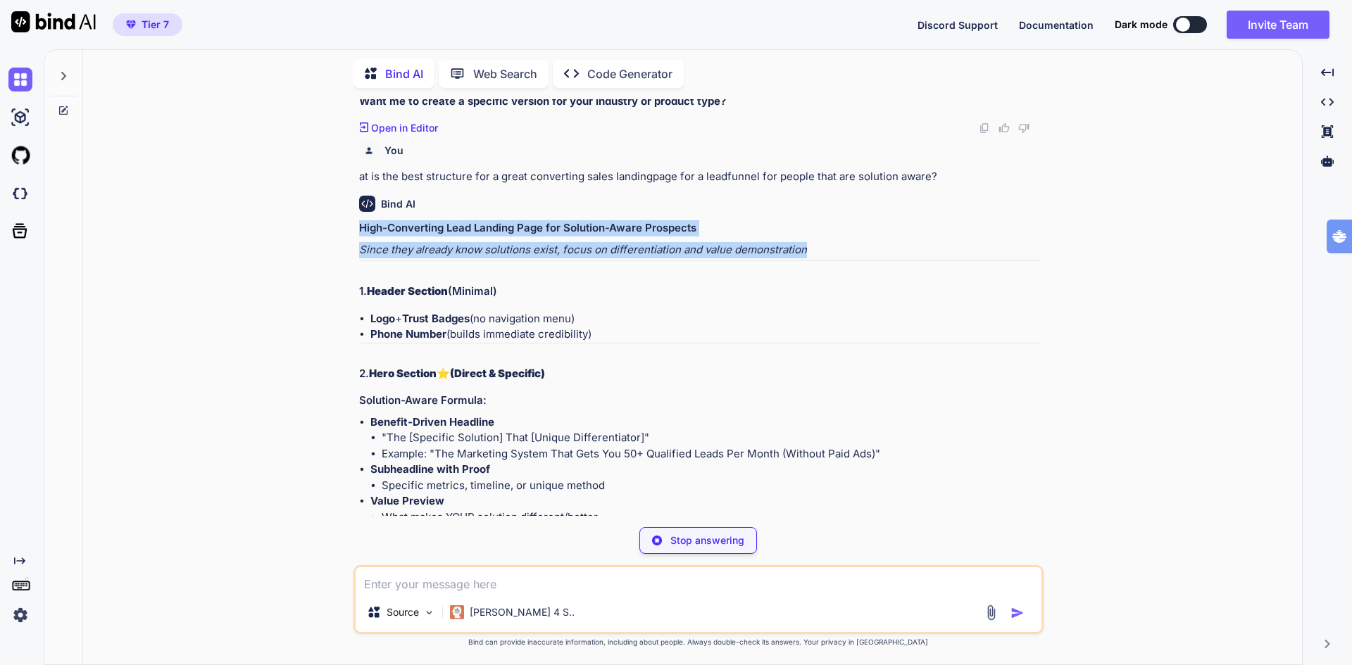
drag, startPoint x: 347, startPoint y: 234, endPoint x: 809, endPoint y: 256, distance: 462.4
click at [809, 256] on div "You create a landingspage structure Bind AI Landing Page Structure Template 1. …" at bounding box center [697, 381] width 1207 height 565
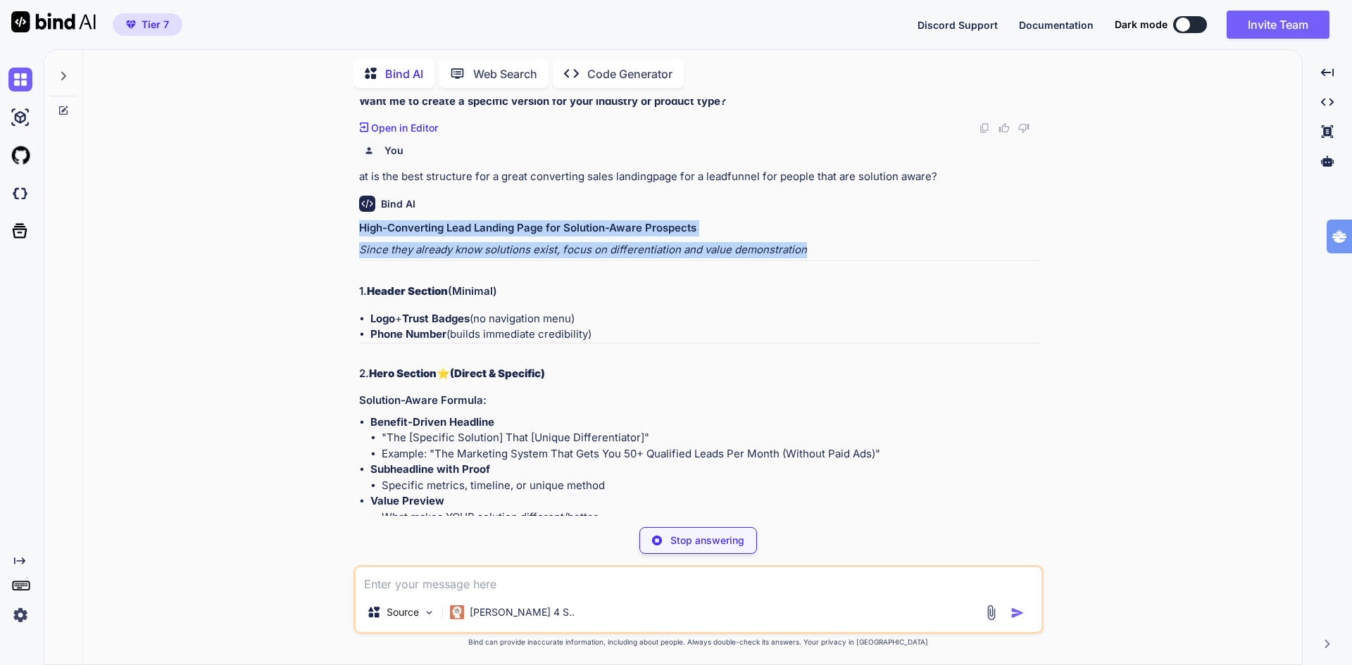
drag, startPoint x: 357, startPoint y: 228, endPoint x: 849, endPoint y: 239, distance: 492.2
click at [849, 239] on div "You create a landingspage structure Bind AI Landing Page Structure Template 1. …" at bounding box center [699, 307] width 687 height 417
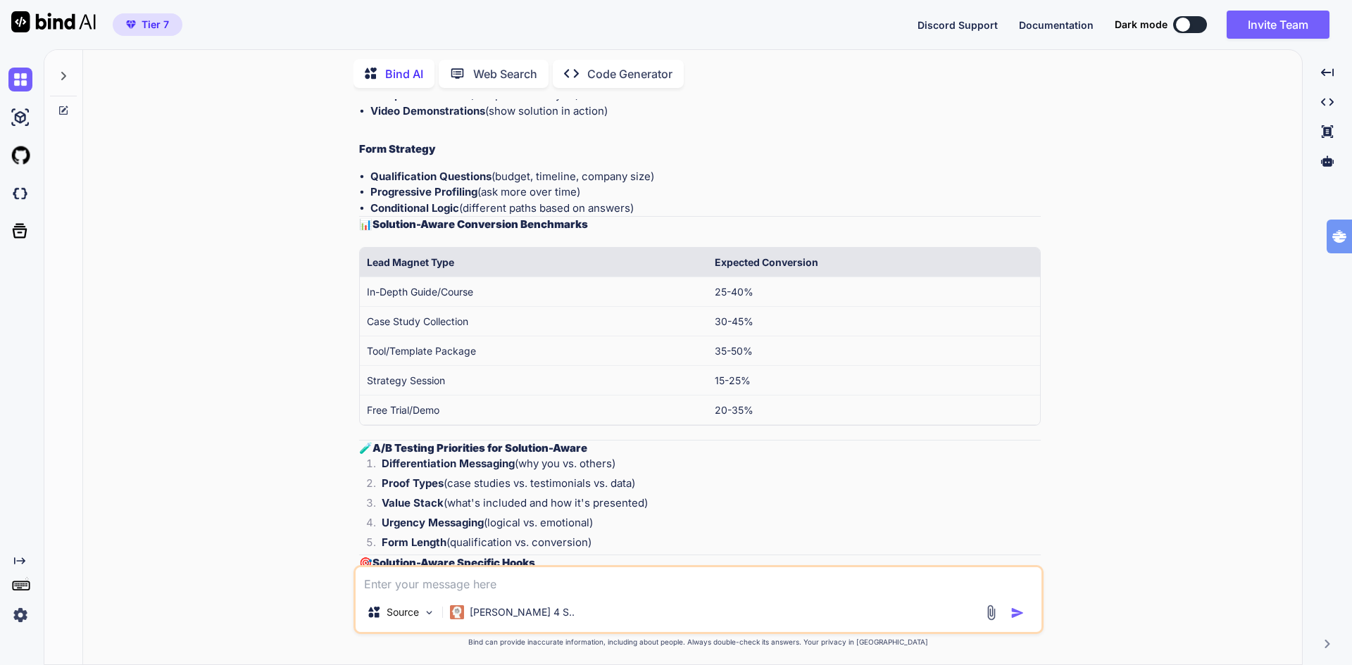
scroll to position [7189, 0]
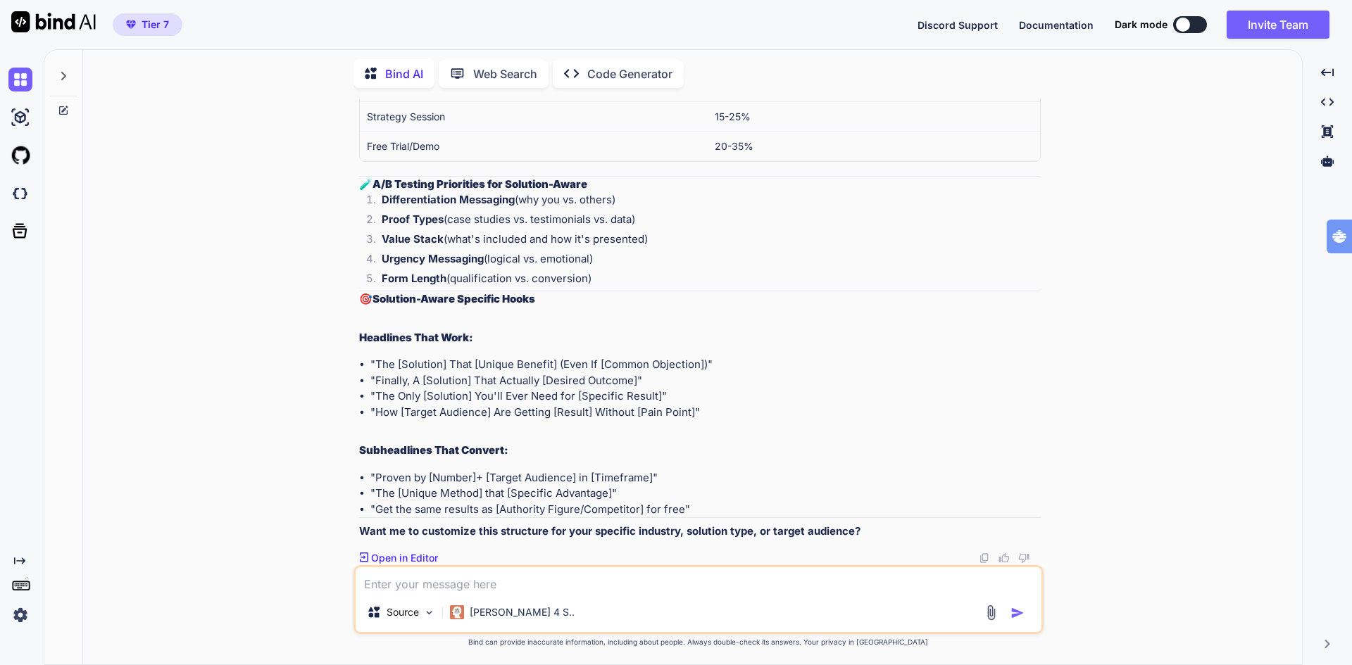
click at [415, 553] on p "Open in Editor" at bounding box center [404, 558] width 67 height 14
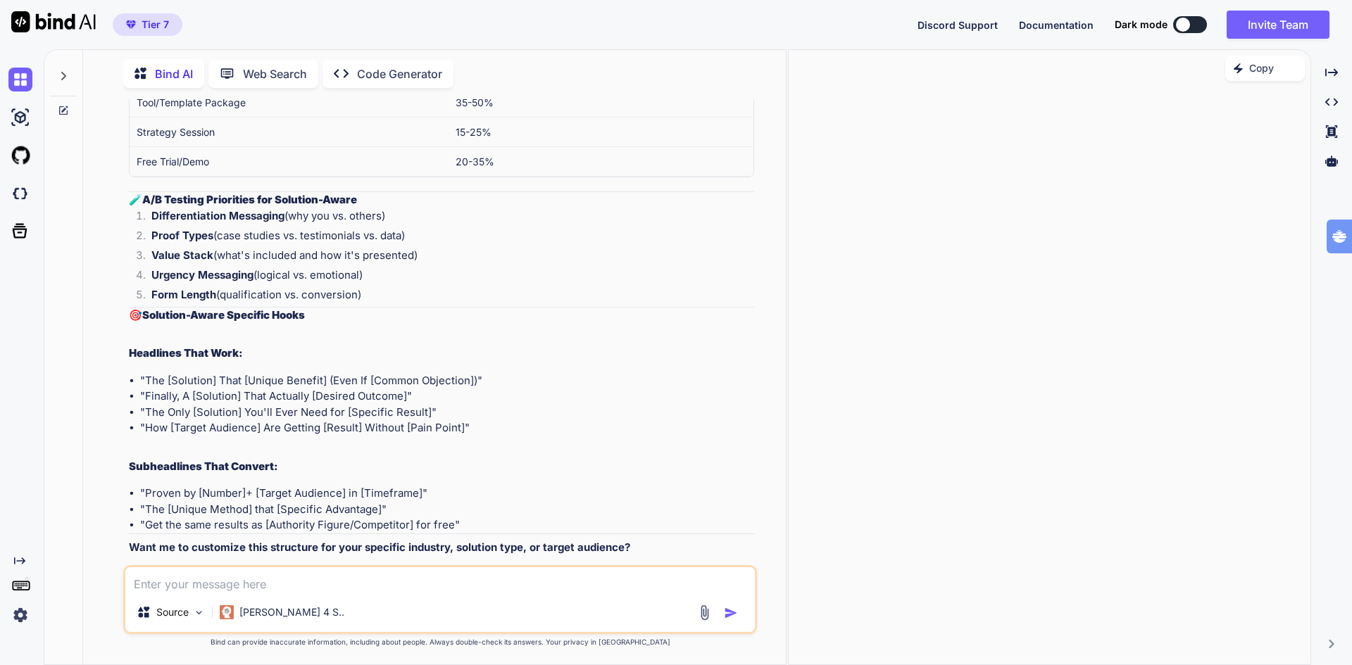
scroll to position [7204, 0]
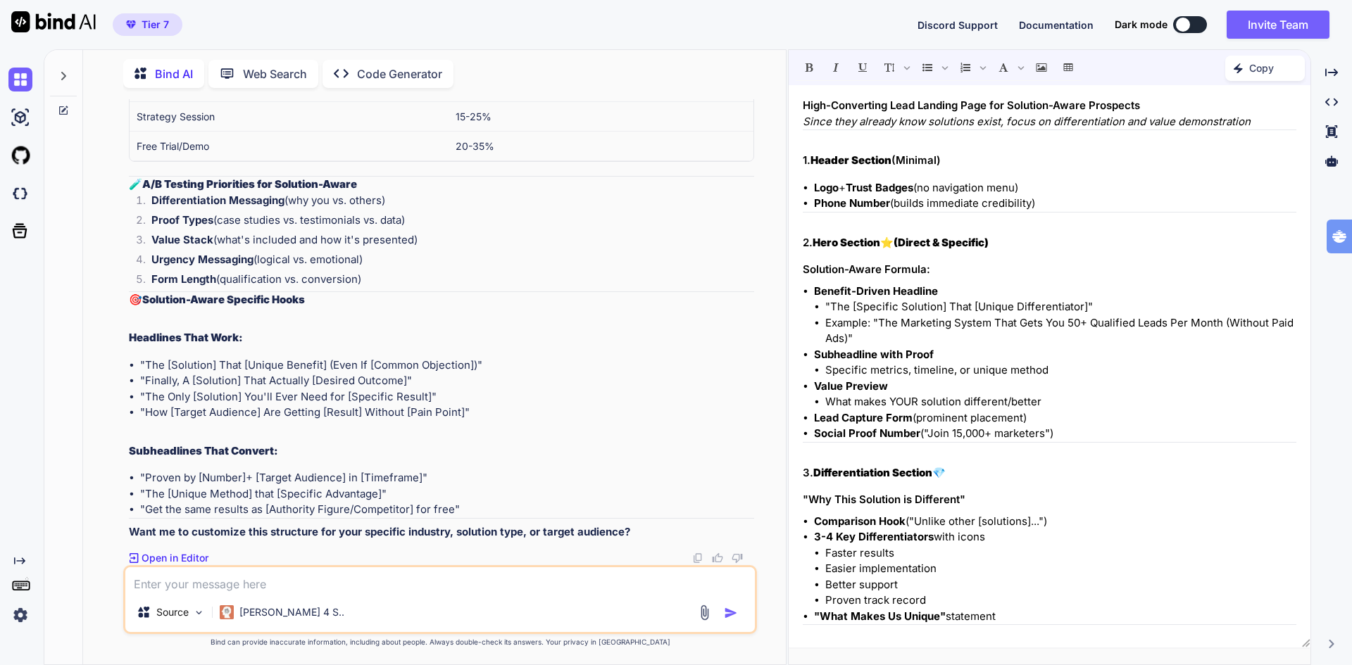
click at [1252, 66] on p "Copy" at bounding box center [1261, 68] width 25 height 14
click at [21, 194] on img at bounding box center [20, 194] width 24 height 24
click at [1266, 70] on p "Copy" at bounding box center [1261, 68] width 25 height 14
click at [1228, 127] on span "Copy Content" at bounding box center [1230, 128] width 64 height 14
click at [1228, 127] on em "Since they already know solutions exist, focus on differentiation and value dem…" at bounding box center [1027, 121] width 448 height 13
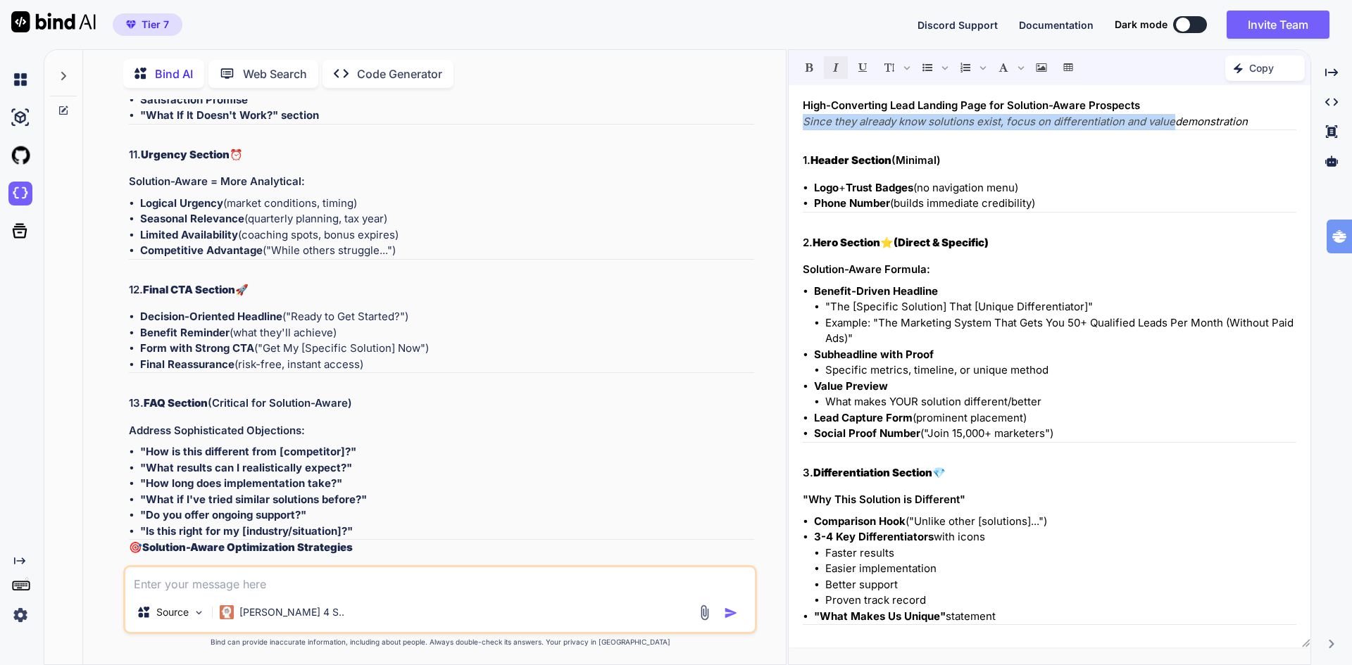
scroll to position [6148, 0]
click at [16, 189] on img at bounding box center [20, 194] width 24 height 24
click at [143, 27] on span "Tier 7" at bounding box center [155, 25] width 27 height 14
click at [23, 620] on img at bounding box center [20, 615] width 24 height 24
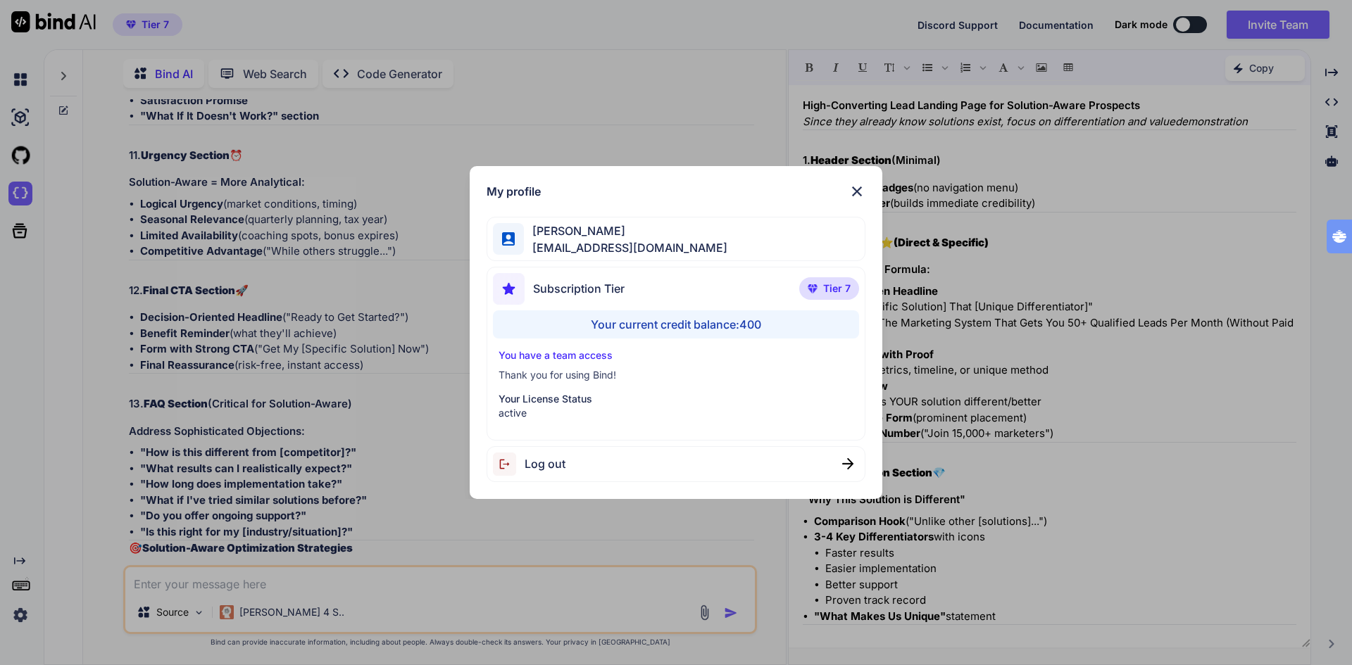
click at [23, 620] on div "My profile Ton Tognolli bigdata@tognology.com Subscription Tier Tier 7 Your cur…" at bounding box center [676, 332] width 1352 height 665
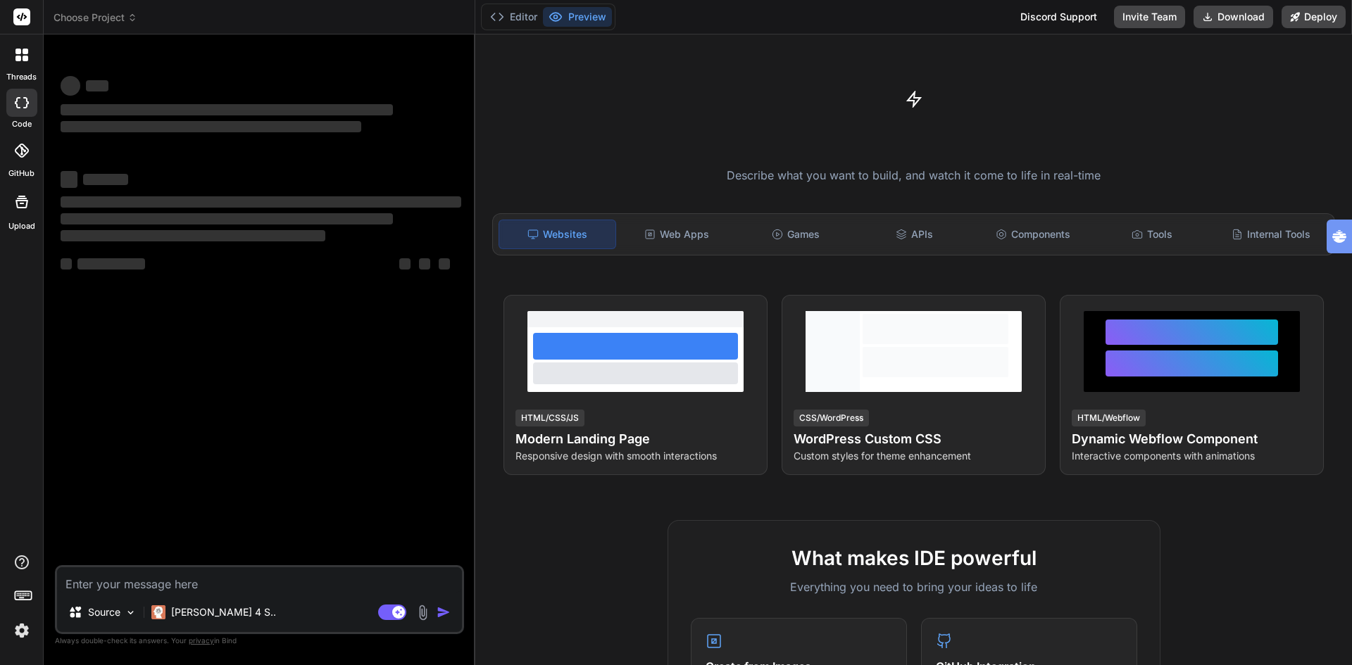
click at [103, 16] on span "Choose Project" at bounding box center [96, 18] width 84 height 14
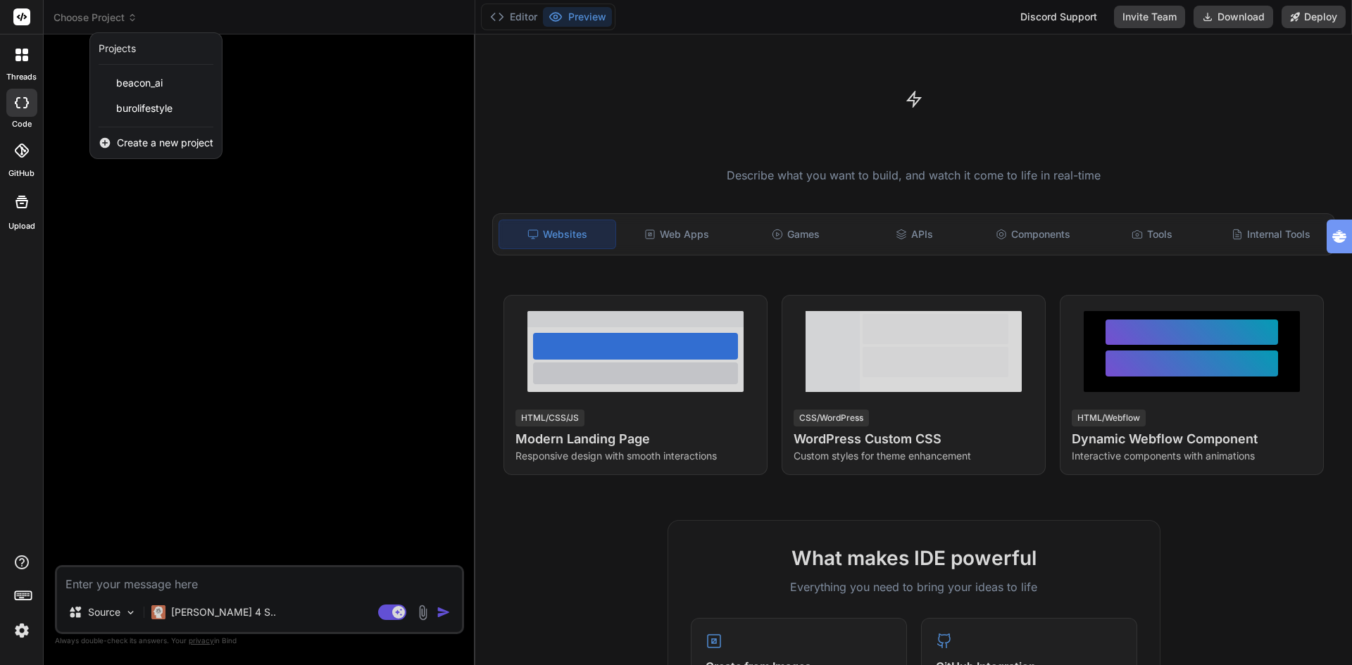
type textarea "x"
click at [142, 141] on span "Create a new project" at bounding box center [165, 143] width 96 height 14
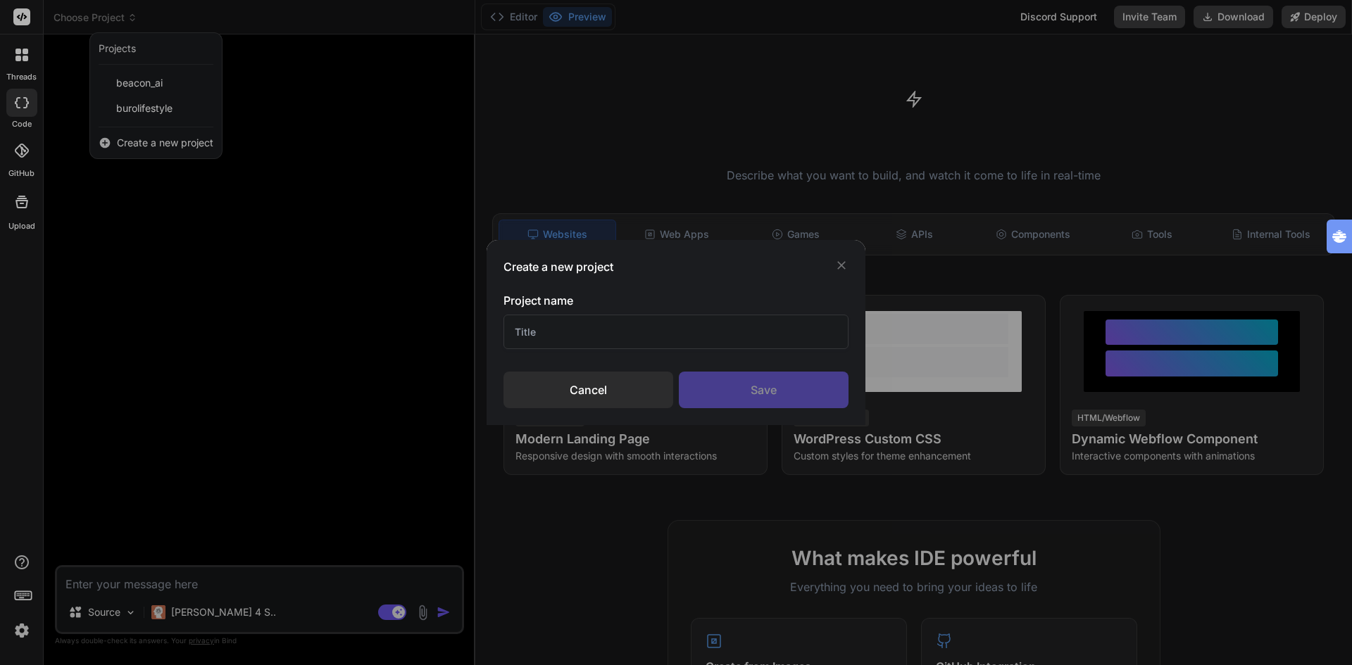
click at [560, 326] on input "text" at bounding box center [675, 332] width 345 height 34
type input "landingpage solution aware"
click at [748, 392] on div "Save" at bounding box center [764, 390] width 170 height 37
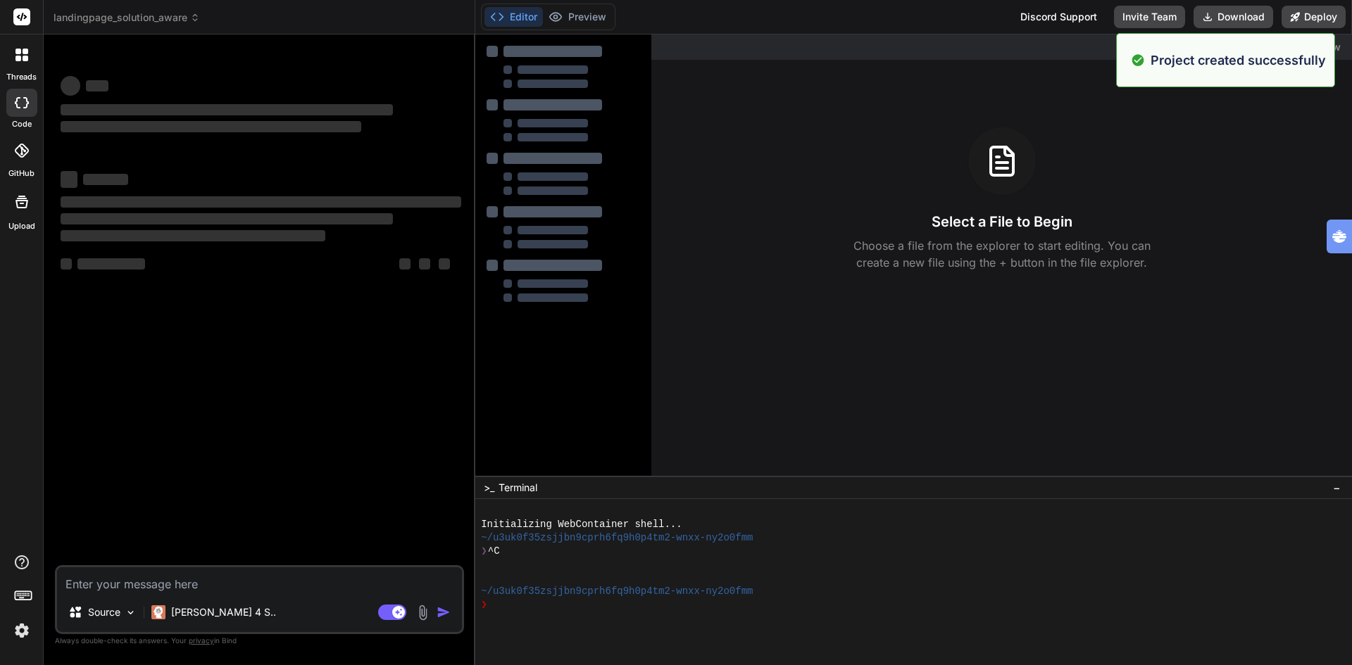
click at [206, 580] on textarea at bounding box center [259, 579] width 405 height 25
type textarea "x"
paste textarea "at is the best structure for a great converting sales landingpage for a leadfun…"
type textarea "at is the best structure for a great converting sales landingpage for a leadfun…"
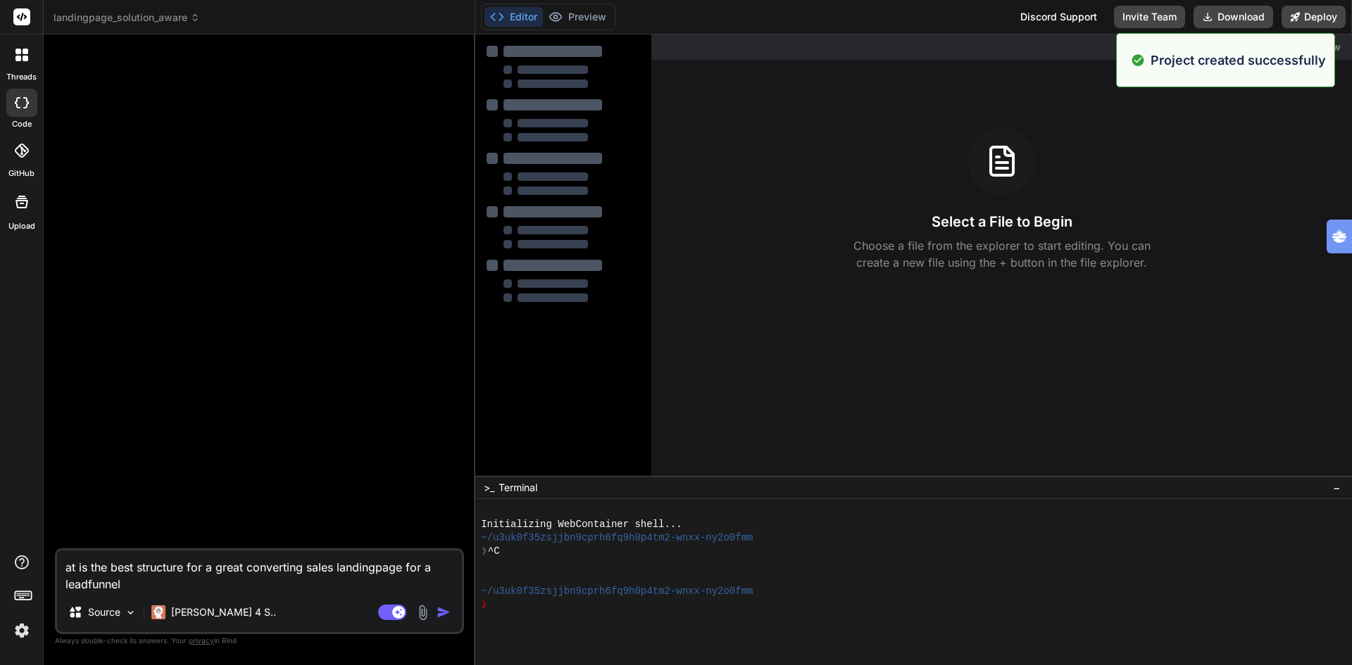
type textarea "x"
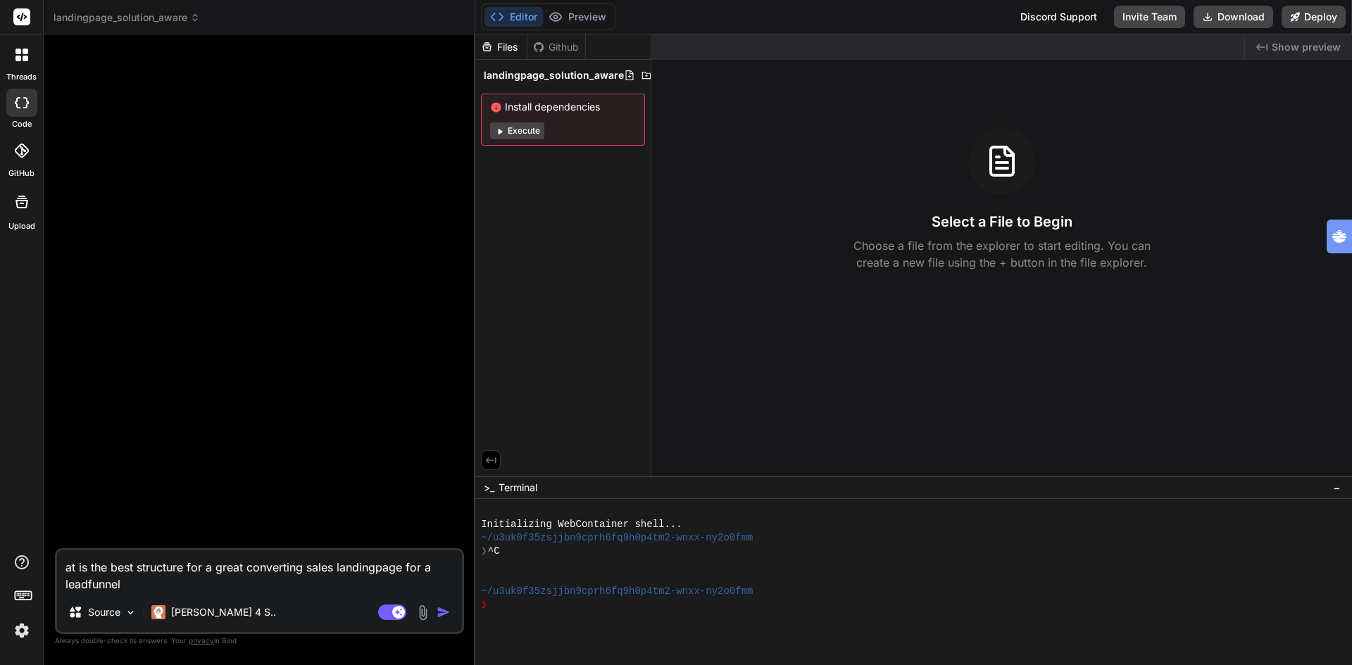
type textarea "x"
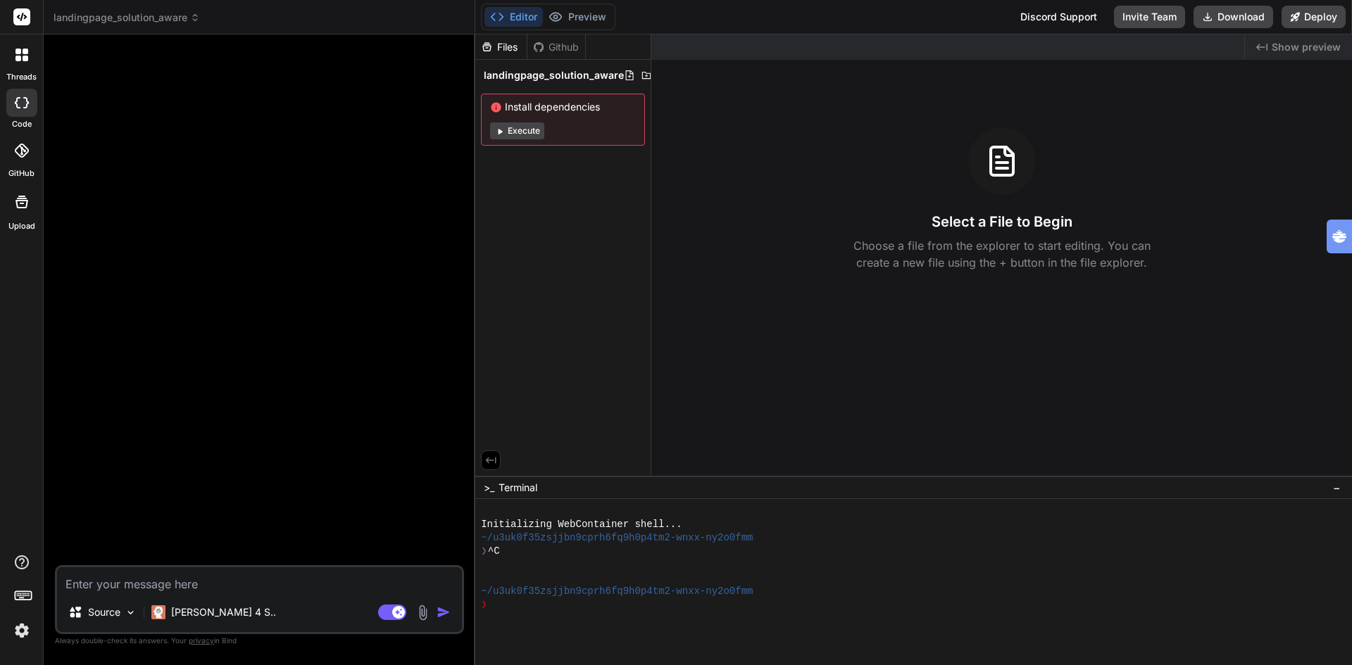
paste textarea "Lore-Ipsumdolor Sita Consect Adip eli Seddoeiu-Tempo Incididun Utlab etdo magna…"
type textarea "Lore-Ipsumdolor Sita Consect Adip eli Seddoeiu-Tempo Incididun Utlab etdo magna…"
type textarea "x"
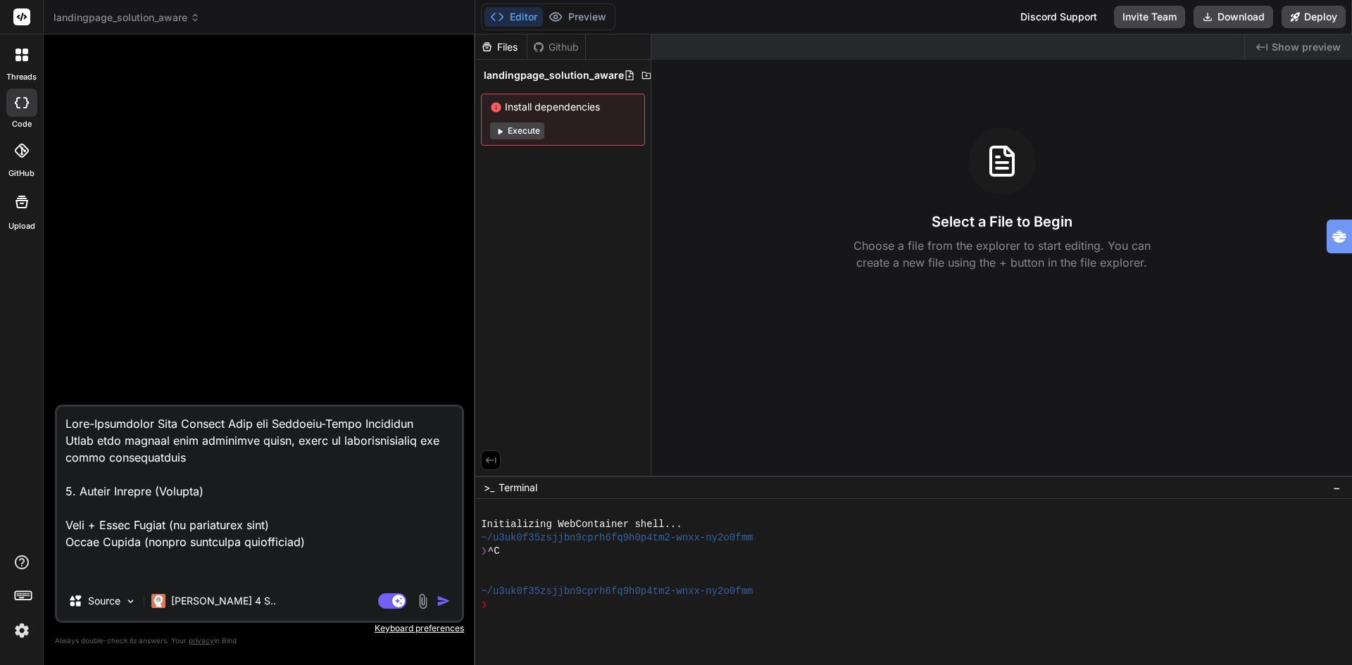
type textarea "Lore-Ipsumdolor Sita Consect Adip eli Seddoeiu-Tempo Incididun Utlab etdo magna…"
click at [17, 51] on icon at bounding box center [18, 52] width 6 height 6
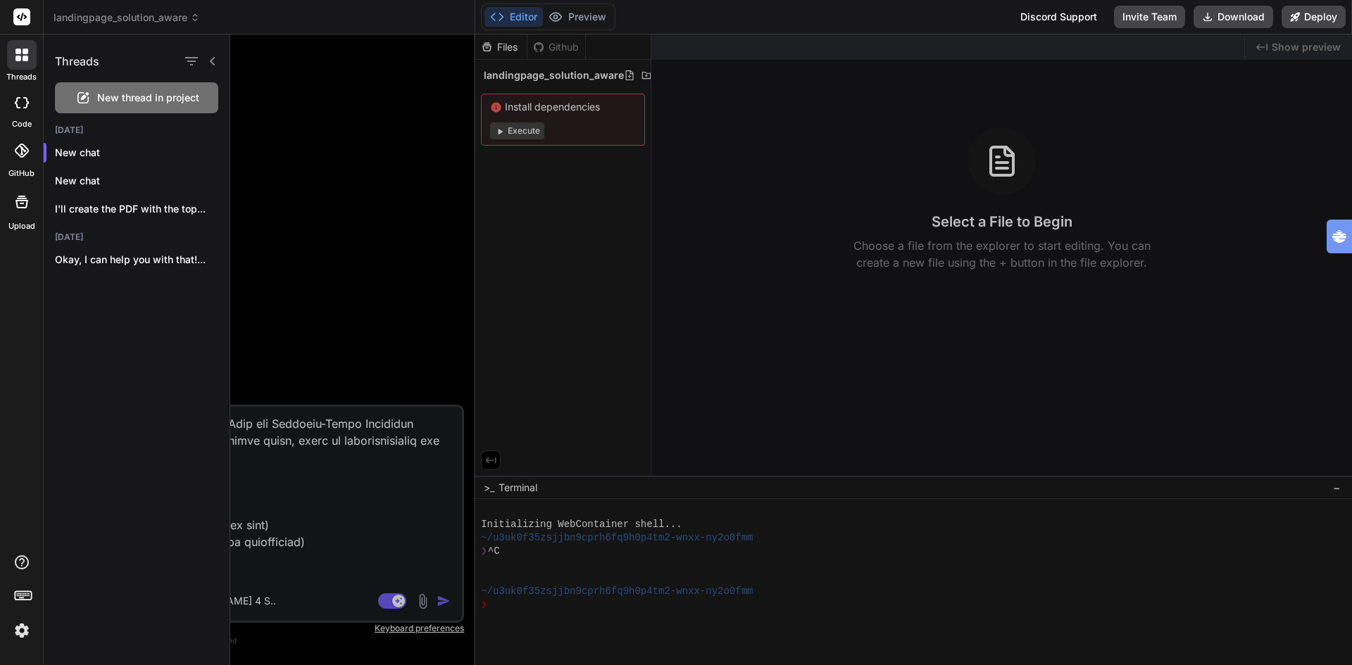
click at [19, 103] on icon at bounding box center [22, 102] width 14 height 11
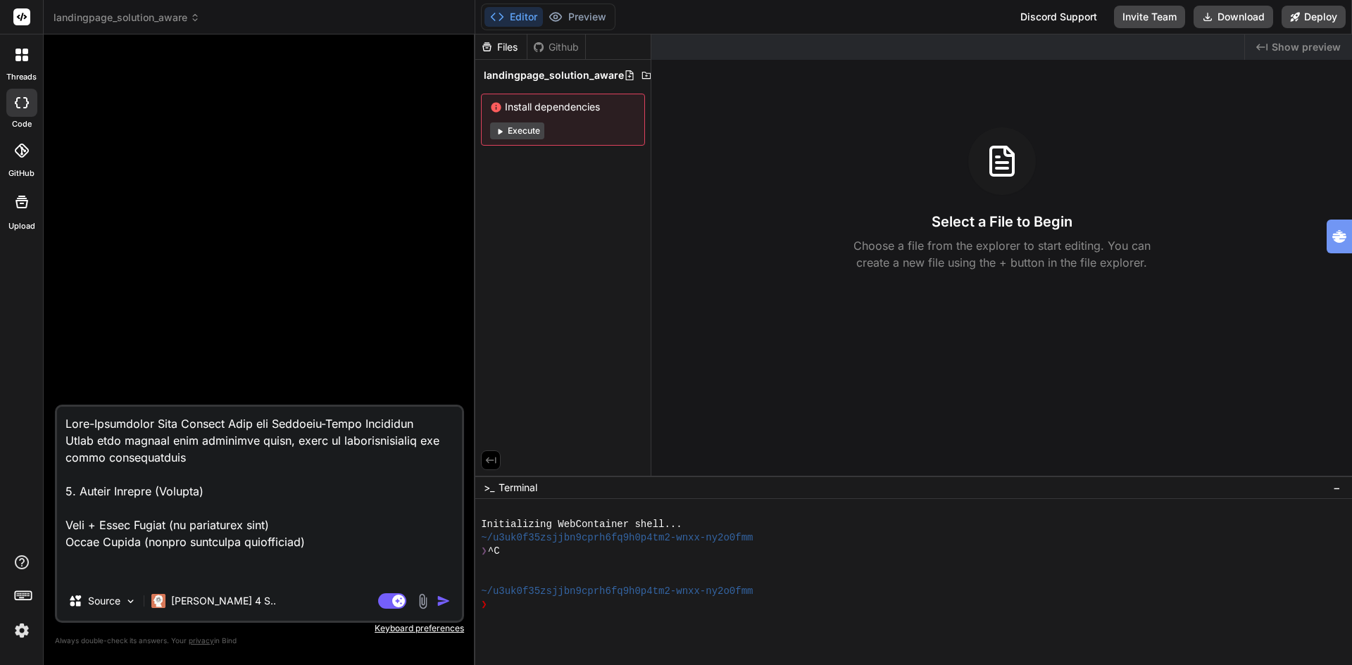
click at [19, 103] on icon at bounding box center [22, 102] width 14 height 11
click at [20, 62] on div at bounding box center [22, 55] width 30 height 30
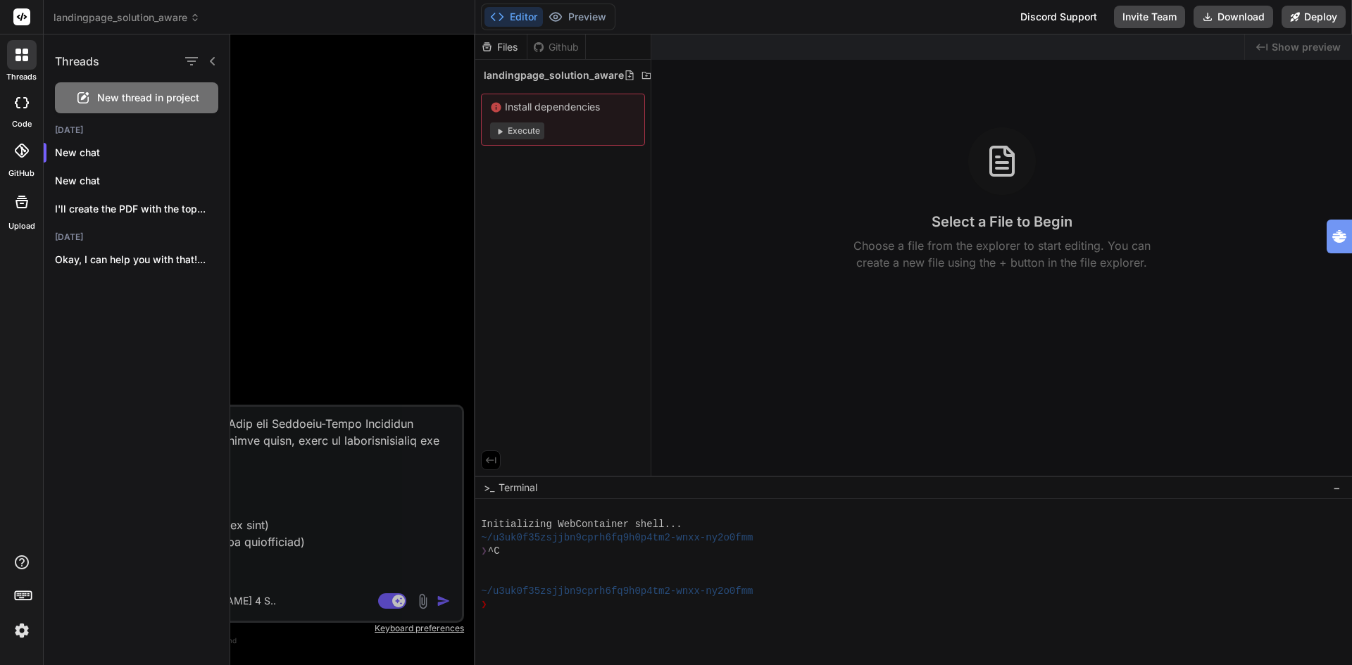
click at [20, 17] on rect at bounding box center [21, 16] width 17 height 17
click at [353, 409] on div at bounding box center [790, 349] width 1121 height 631
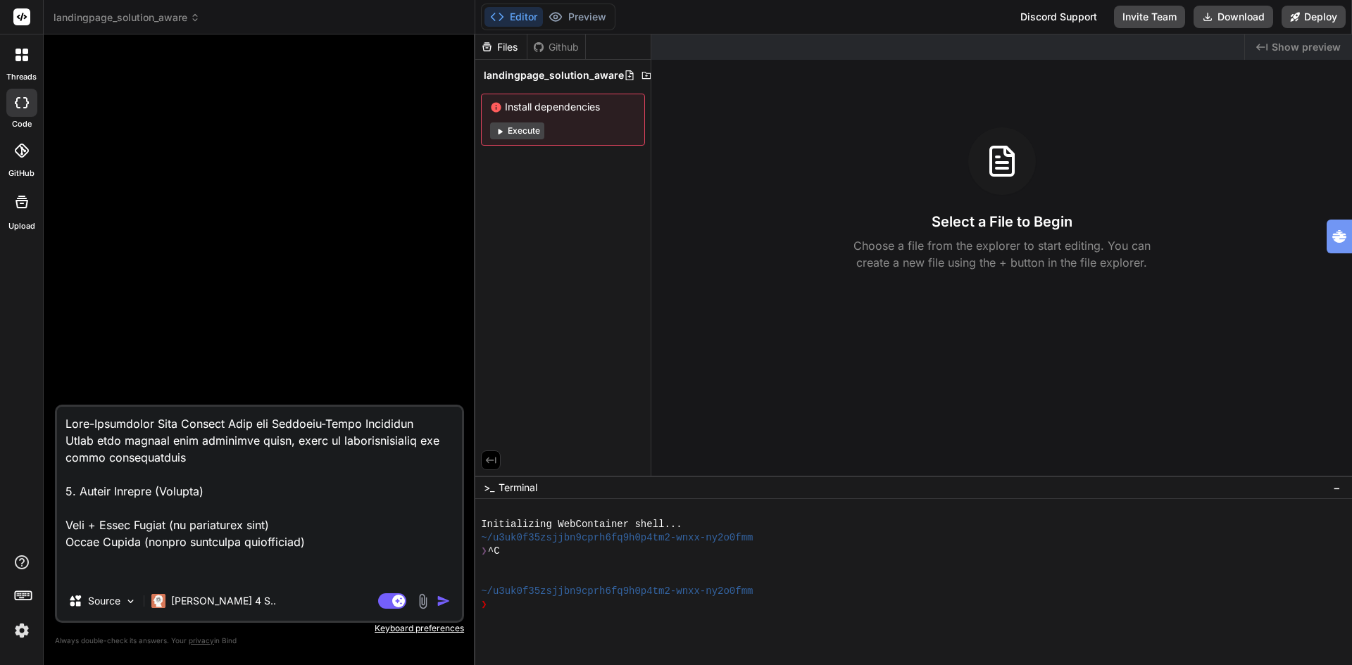
click at [291, 428] on textarea at bounding box center [259, 494] width 405 height 175
click at [441, 603] on img "button" at bounding box center [443, 601] width 14 height 14
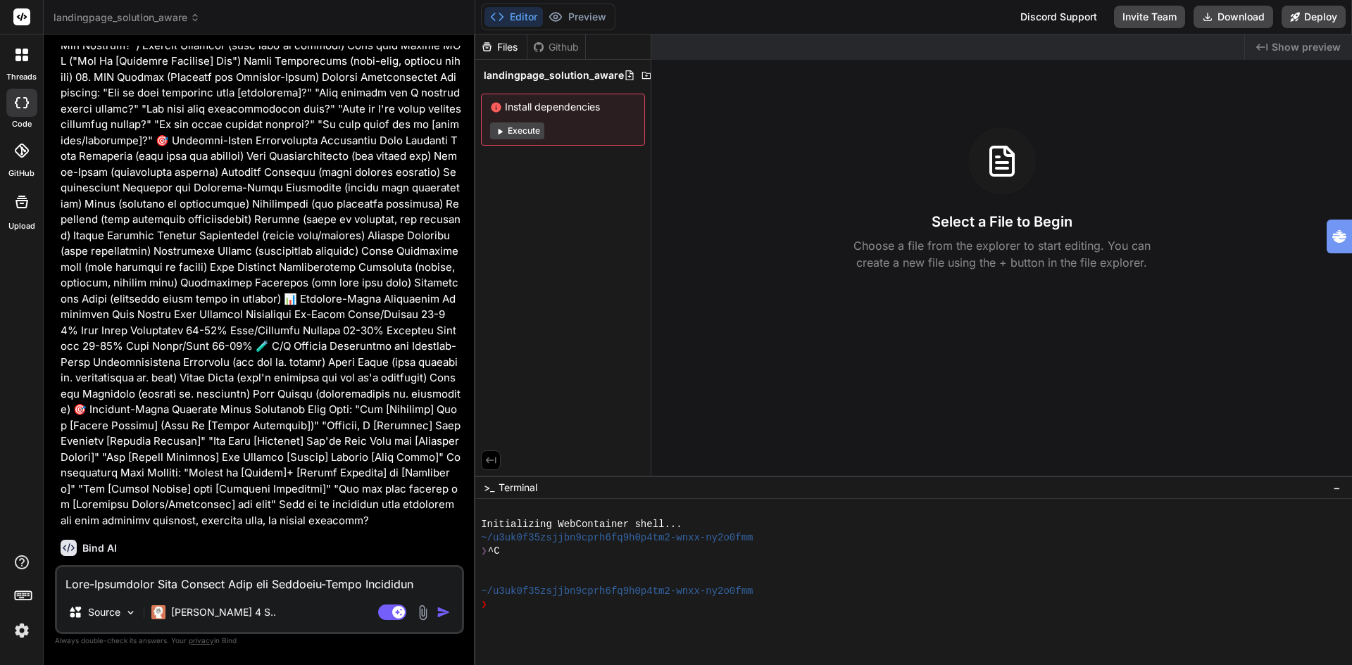
scroll to position [704, 0]
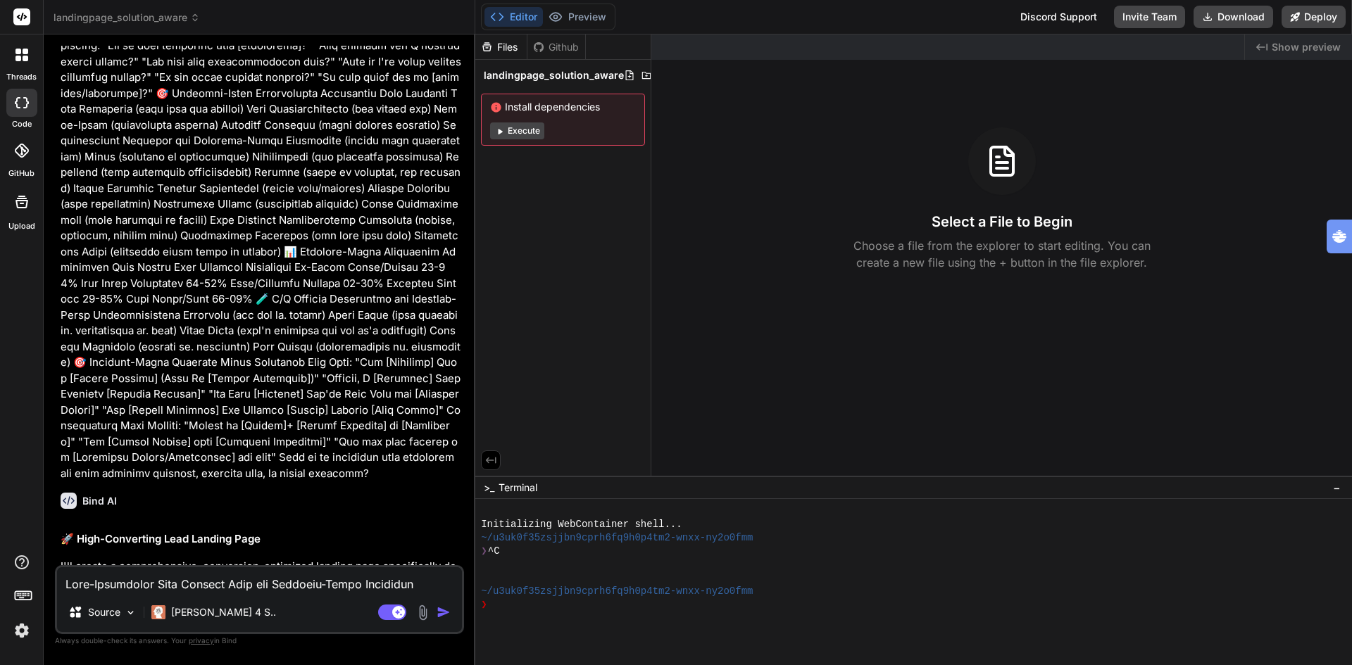
type textarea "x"
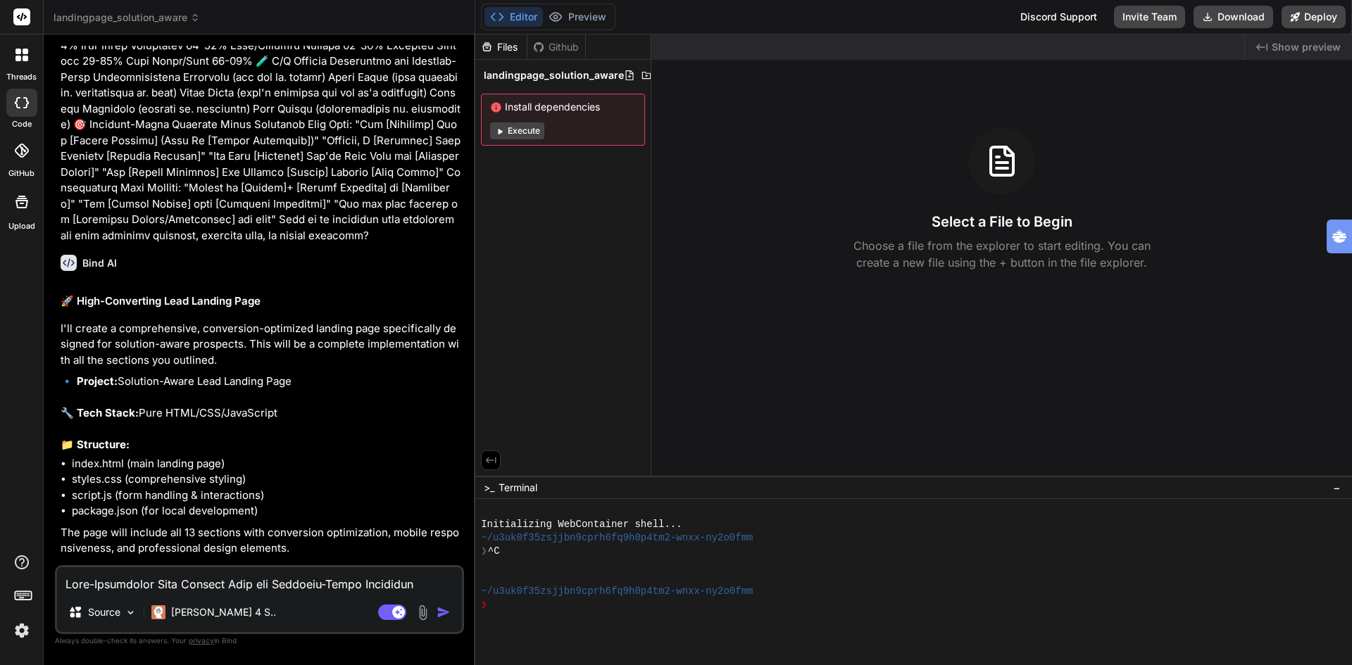
click at [251, 585] on textarea at bounding box center [259, 579] width 405 height 25
type textarea "y"
type textarea "x"
type textarea "ye"
type textarea "x"
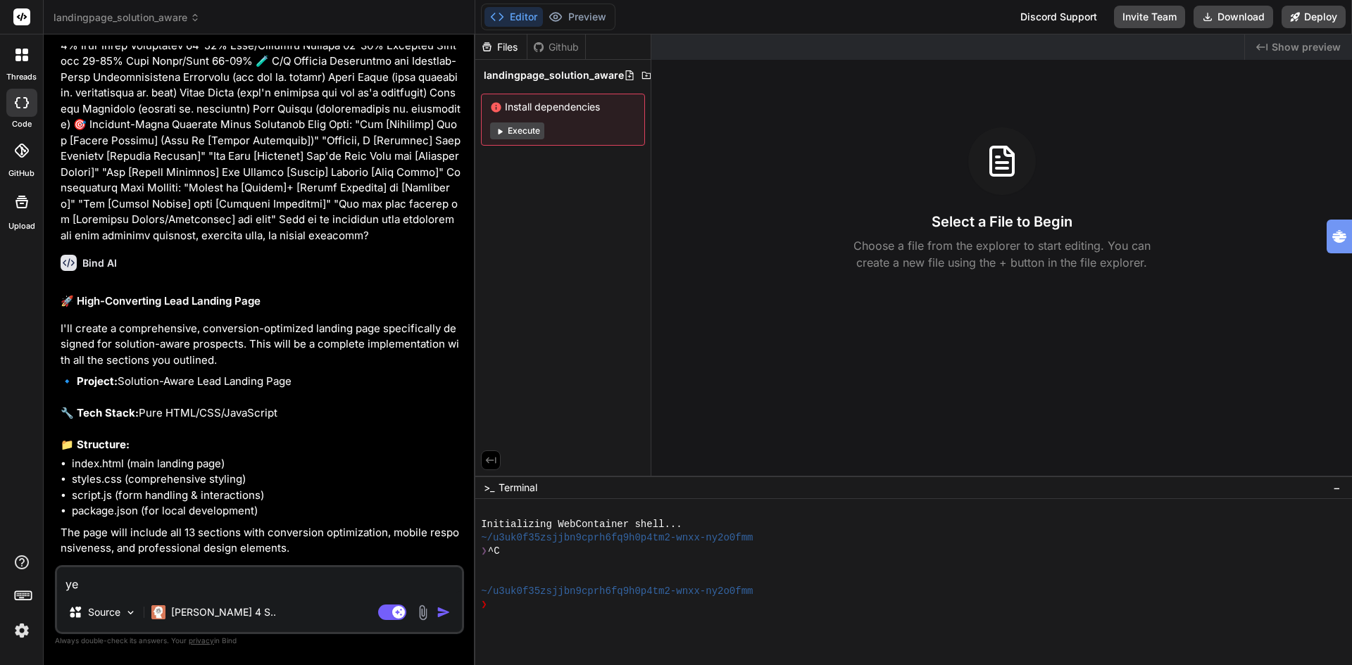
type textarea "yes"
type textarea "x"
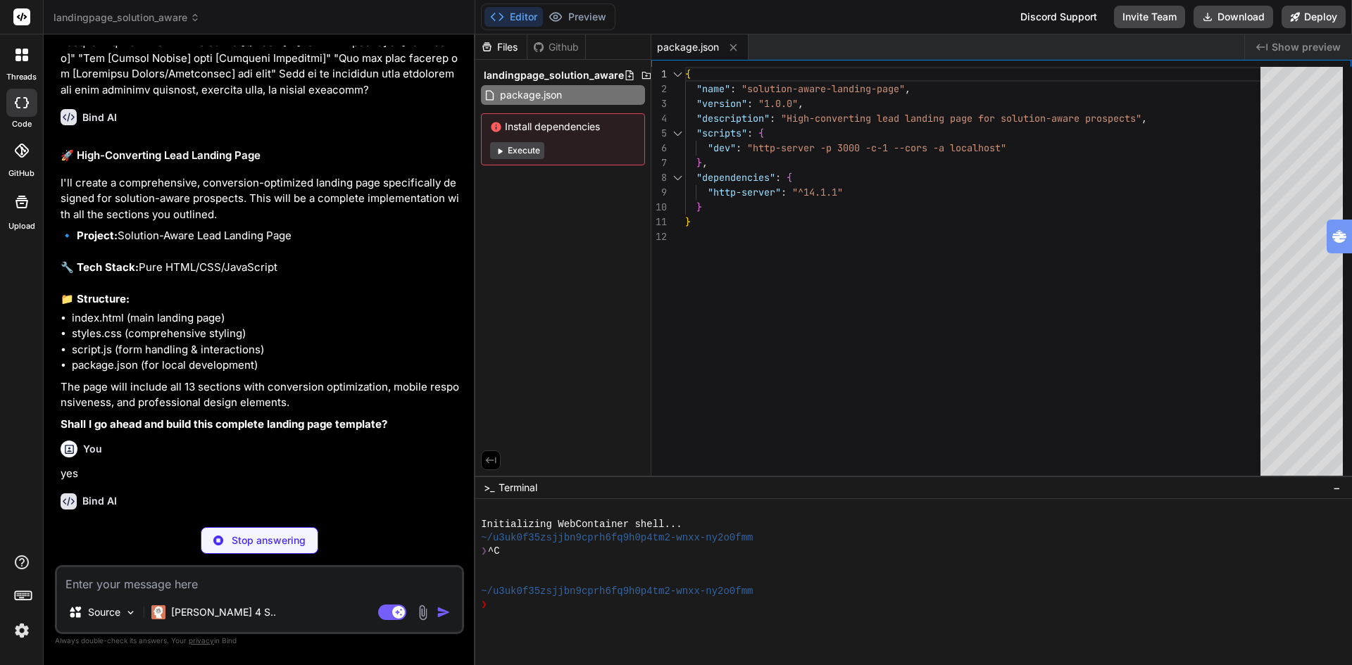
scroll to position [1187, 0]
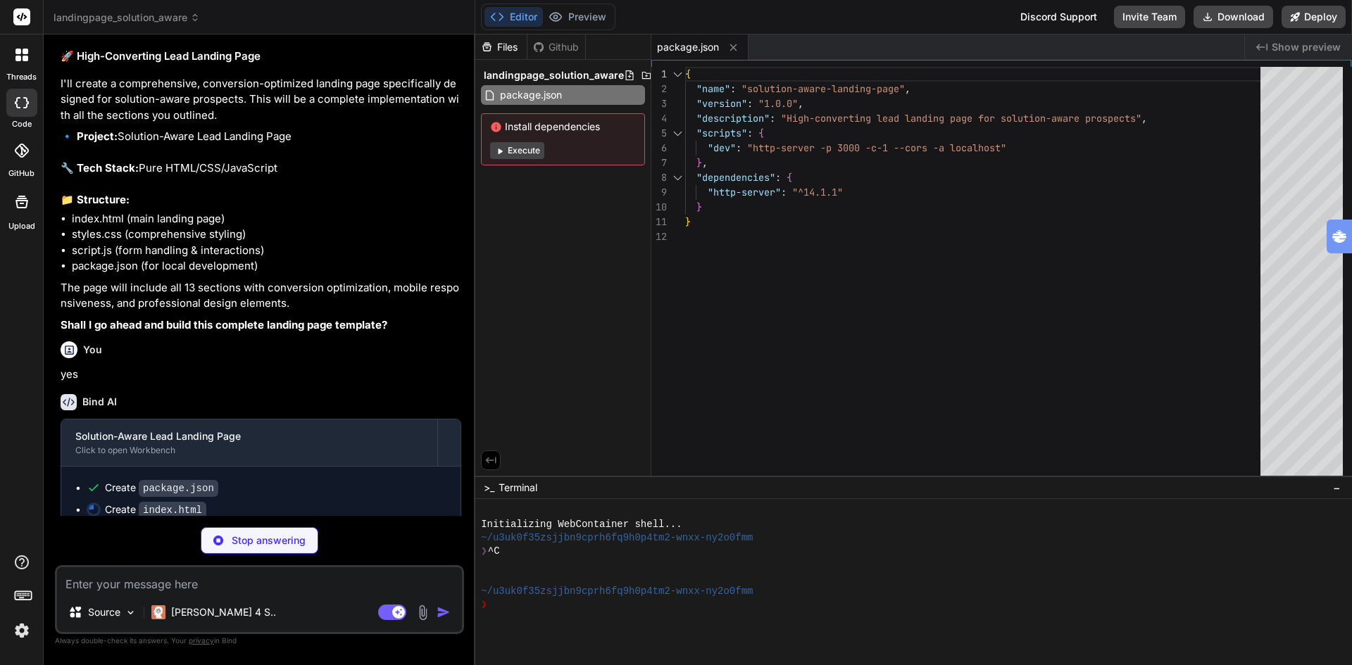
type textarea "x"
type textarea "<script src="script.js"></script> </body> </html>"
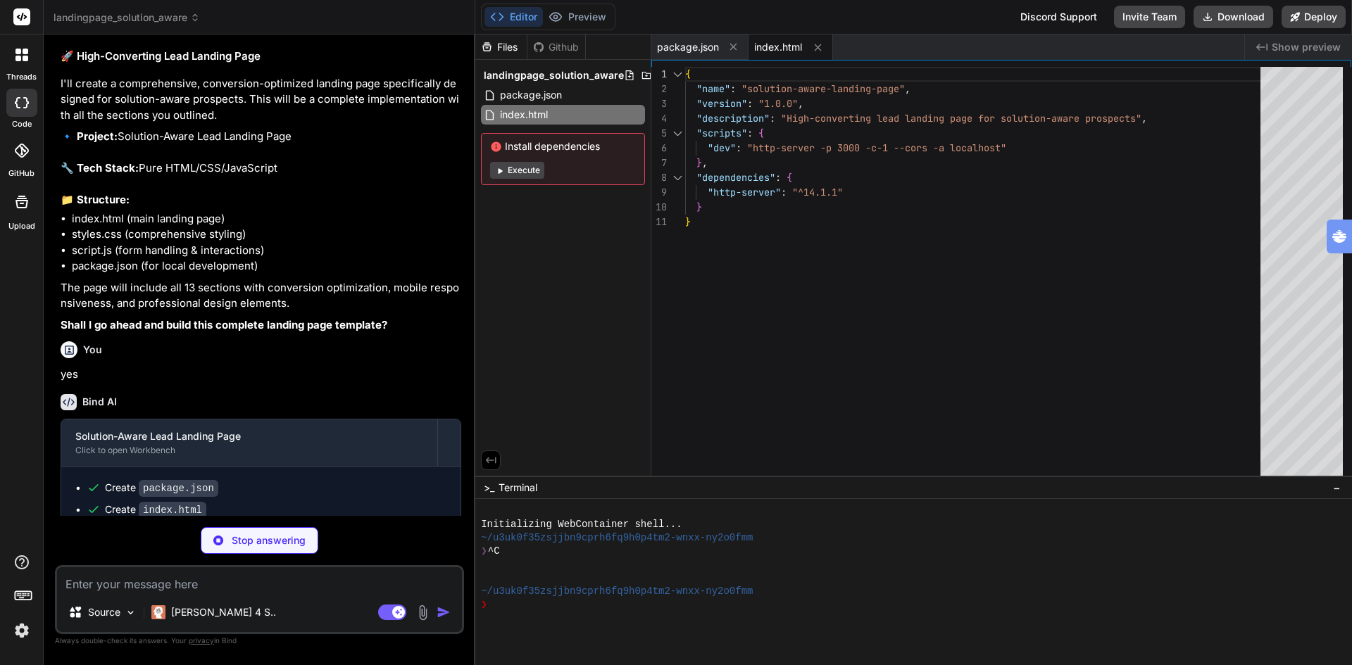
type textarea "x"
type textarea "} .comparison-table th, .comparison-table td { padding: 12px 8px; } }"
type textarea "x"
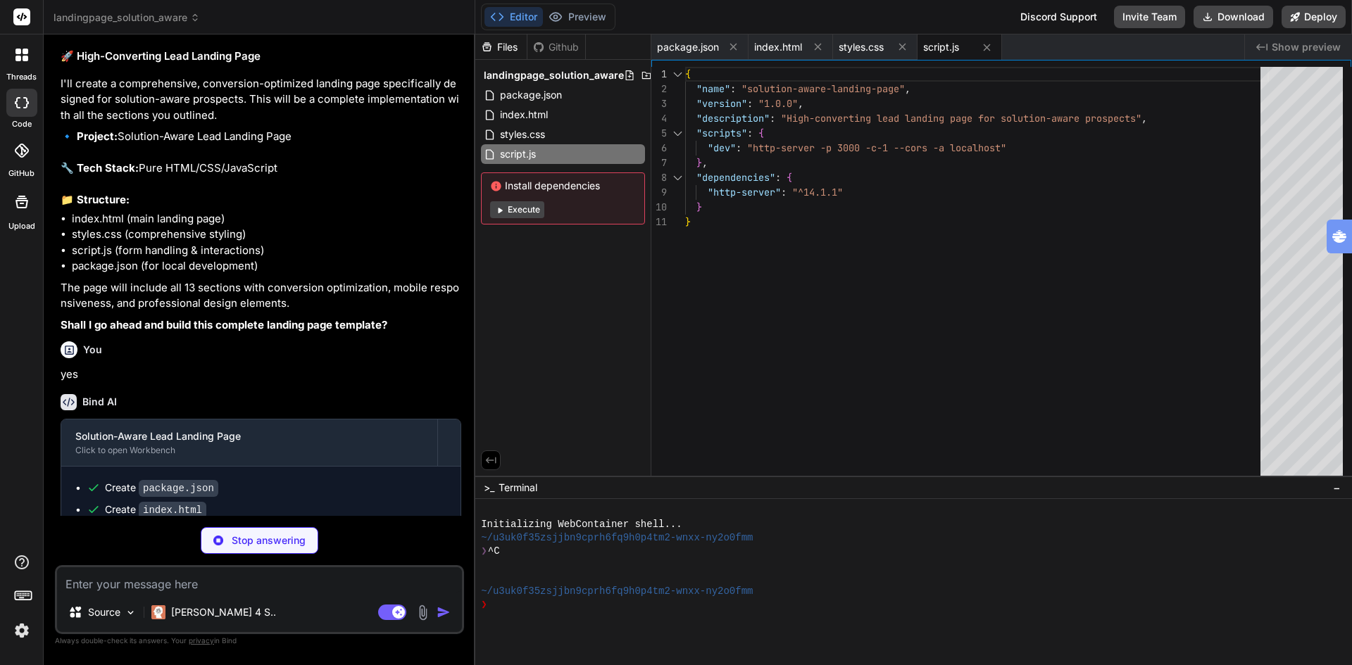
type textarea "x"
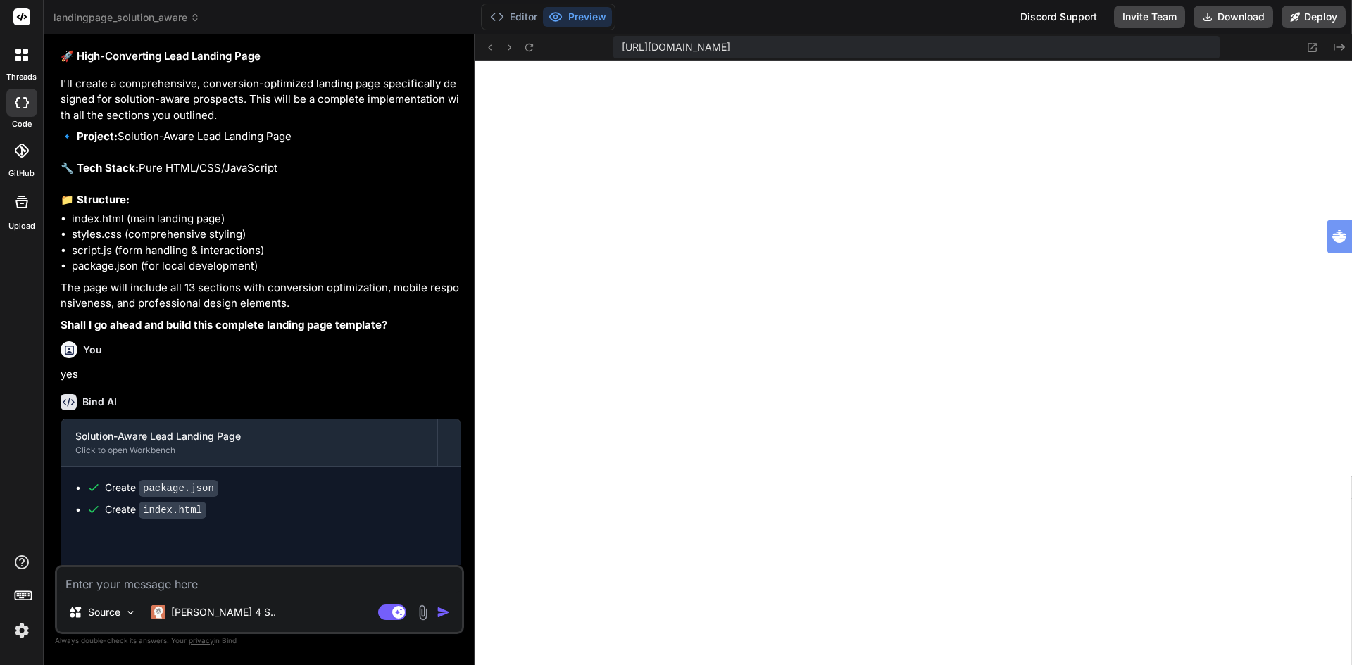
scroll to position [1311, 0]
click at [1314, 46] on icon at bounding box center [1312, 48] width 12 height 12
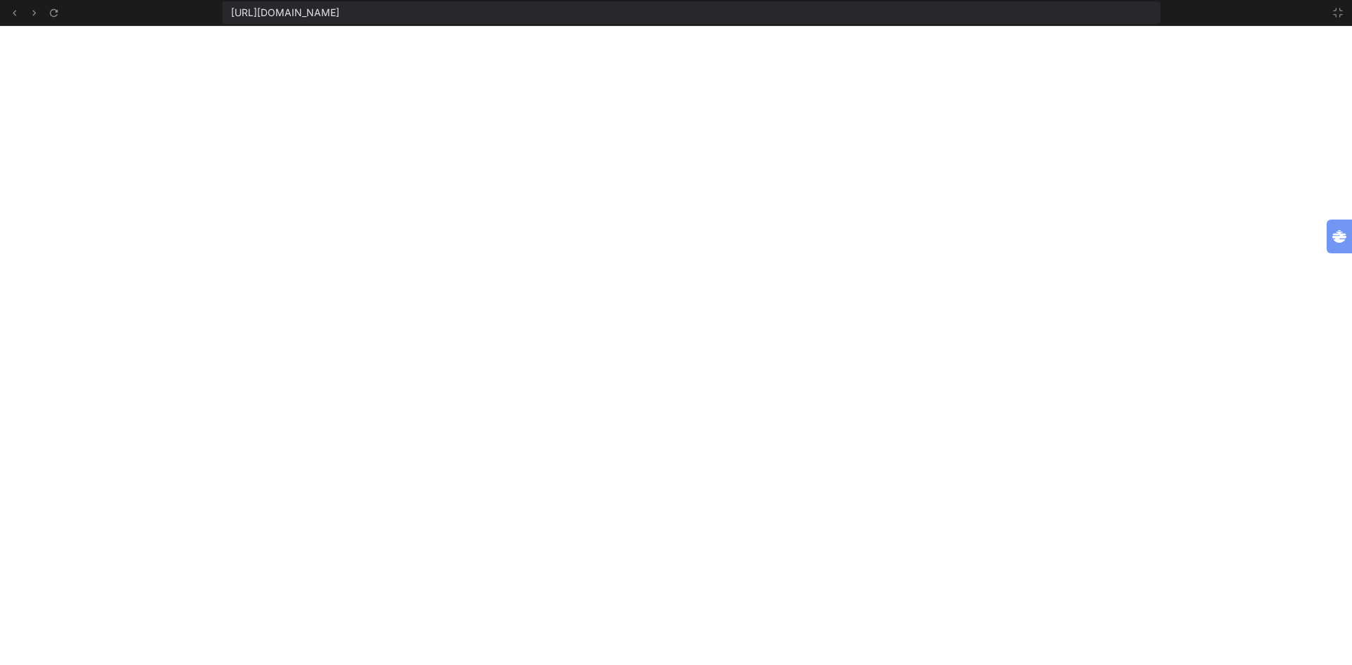
scroll to position [1391, 0]
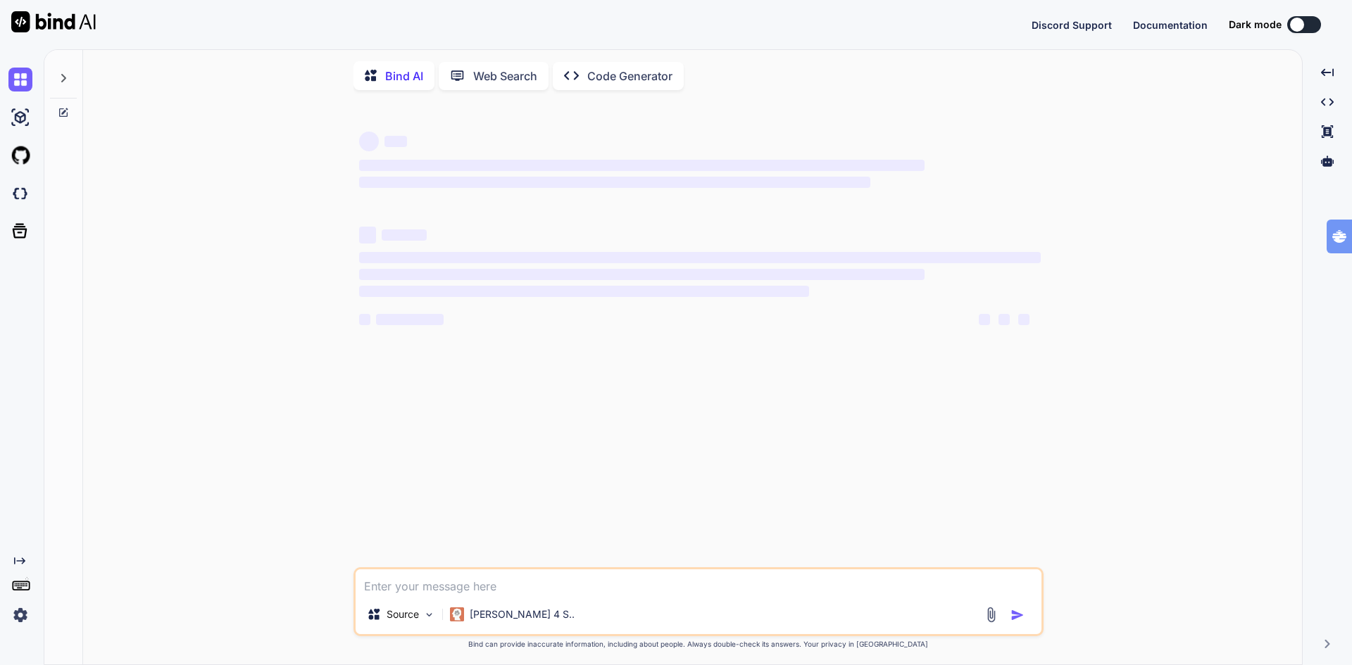
click at [65, 74] on icon at bounding box center [63, 78] width 11 height 11
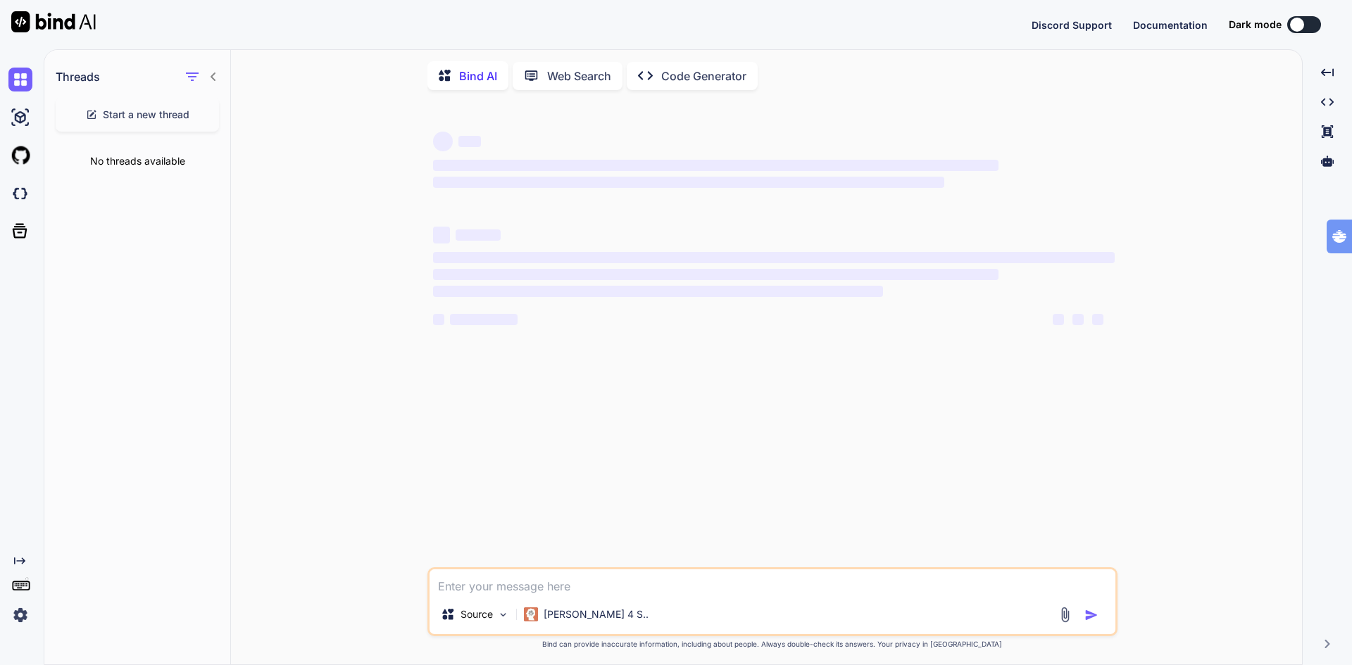
click at [81, 27] on img at bounding box center [53, 21] width 84 height 21
type textarea "x"
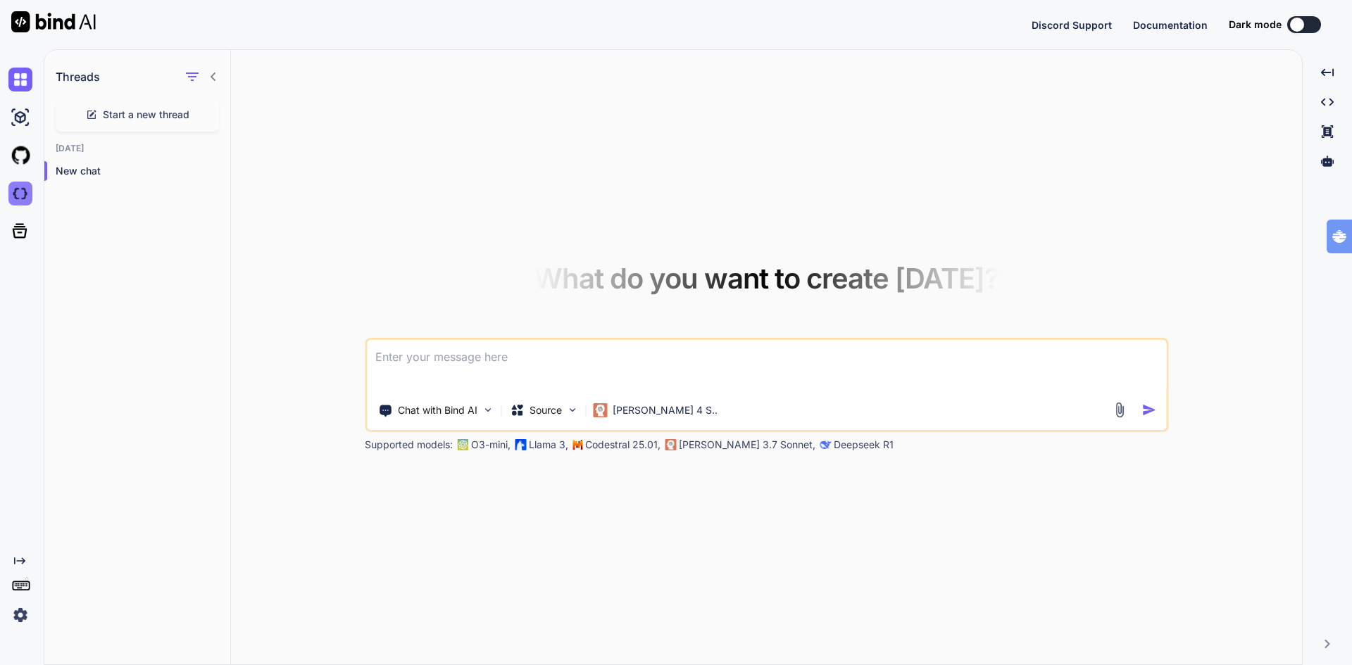
click at [25, 192] on img at bounding box center [20, 194] width 24 height 24
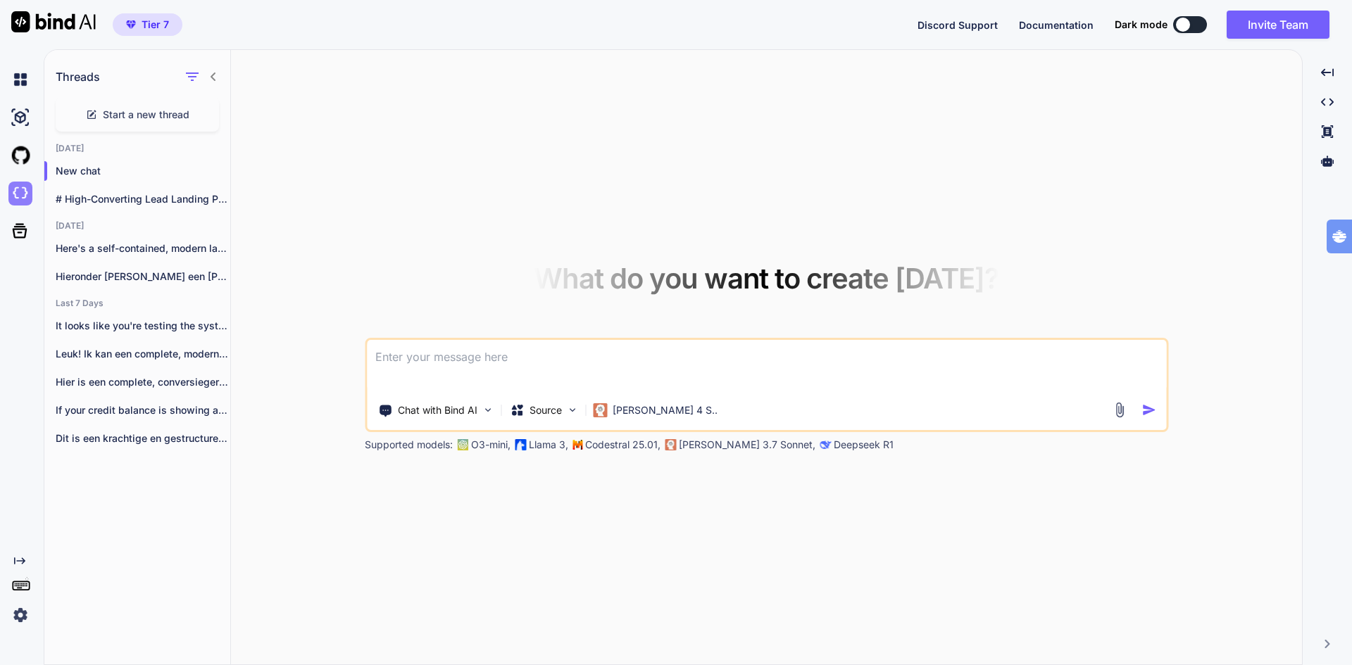
click at [16, 192] on img at bounding box center [20, 194] width 24 height 24
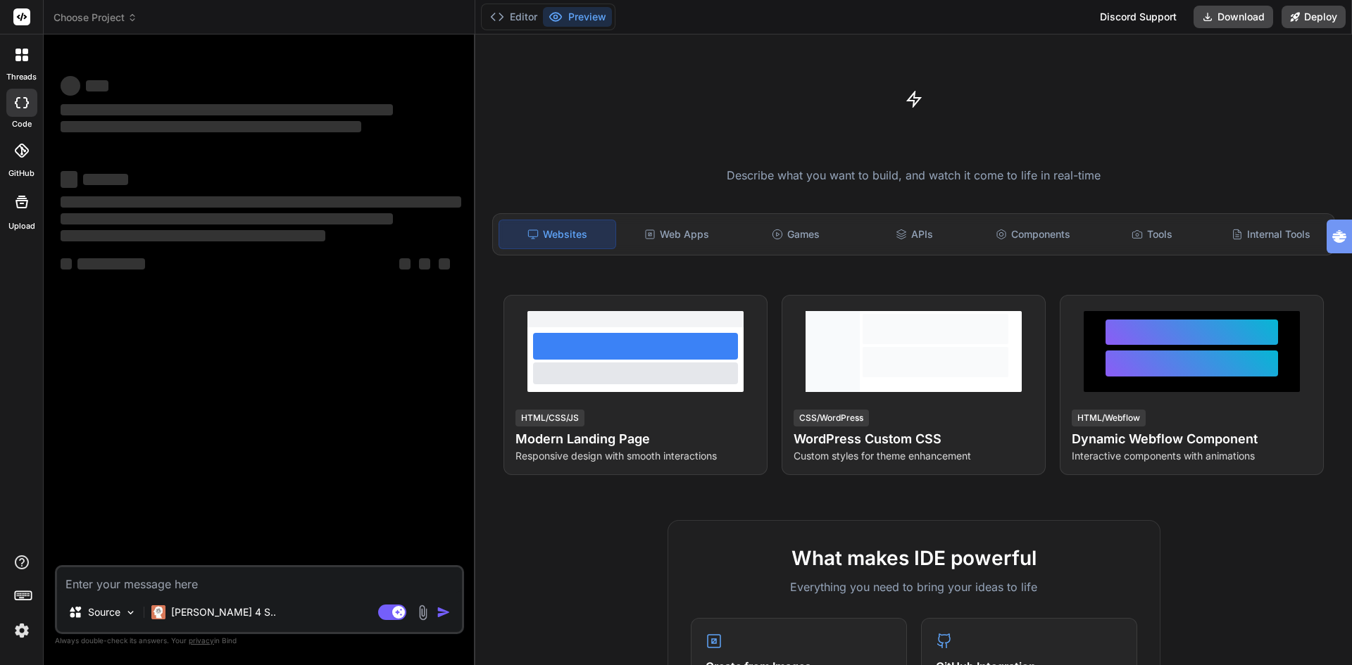
click at [104, 22] on span "Choose Project" at bounding box center [96, 18] width 84 height 14
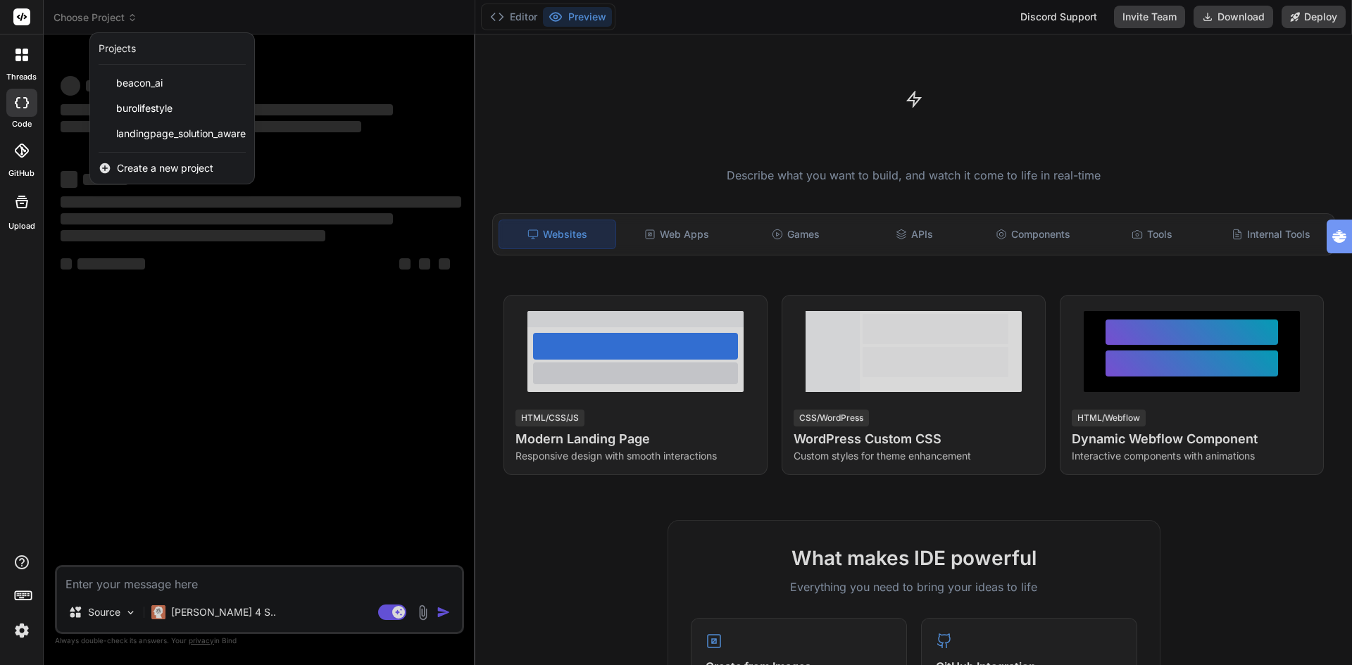
click at [149, 168] on span "Create a new project" at bounding box center [165, 168] width 96 height 14
type textarea "x"
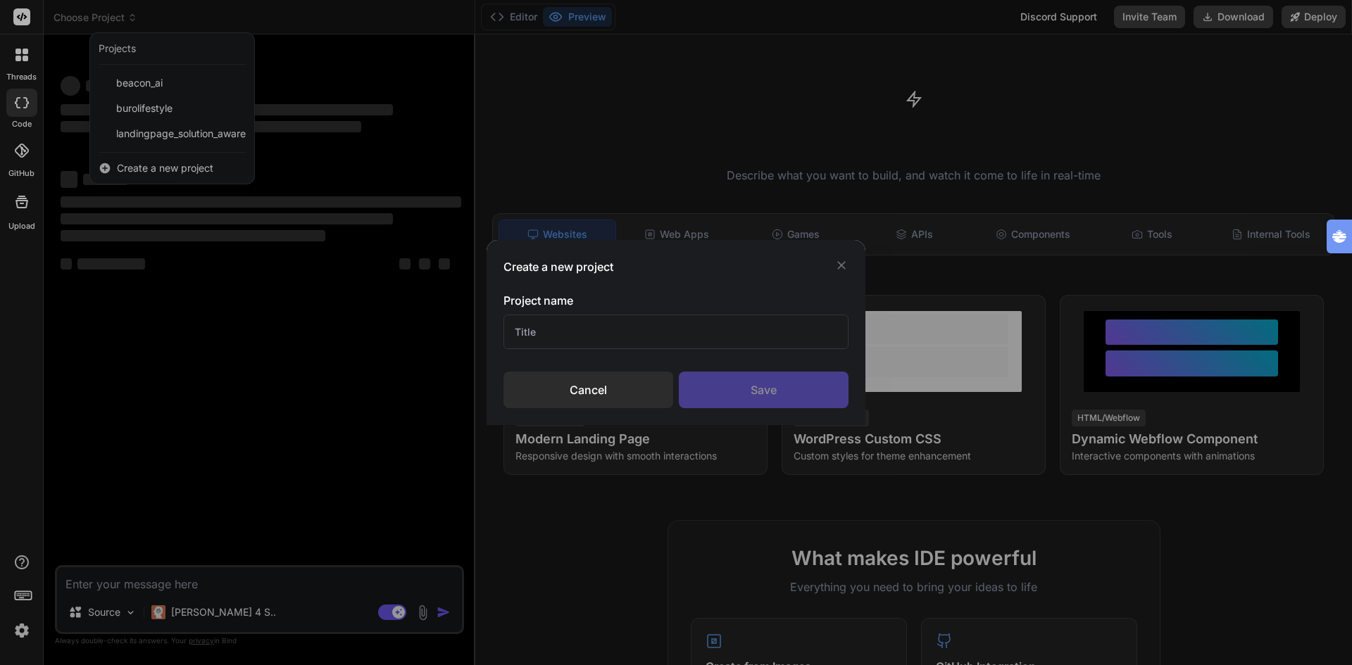
click at [150, 169] on div "Create a new project Project name Cancel Save" at bounding box center [676, 332] width 1352 height 665
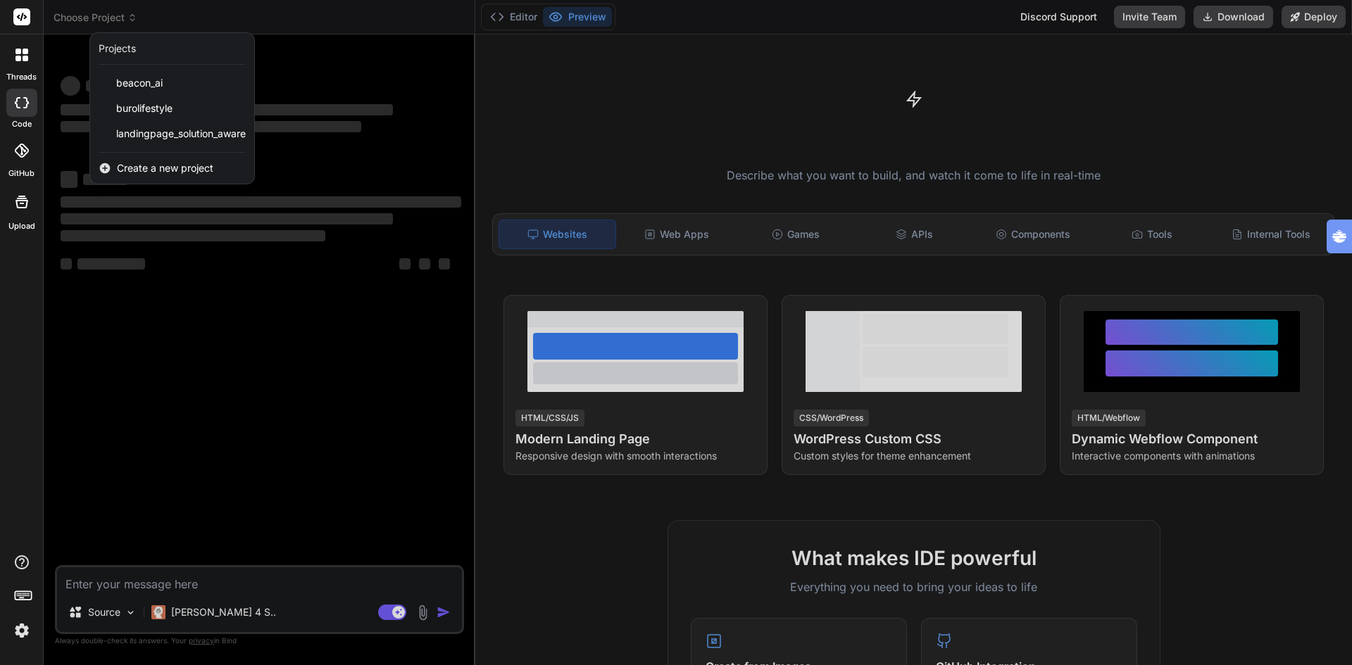
click at [150, 169] on span "Create a new project" at bounding box center [165, 168] width 96 height 14
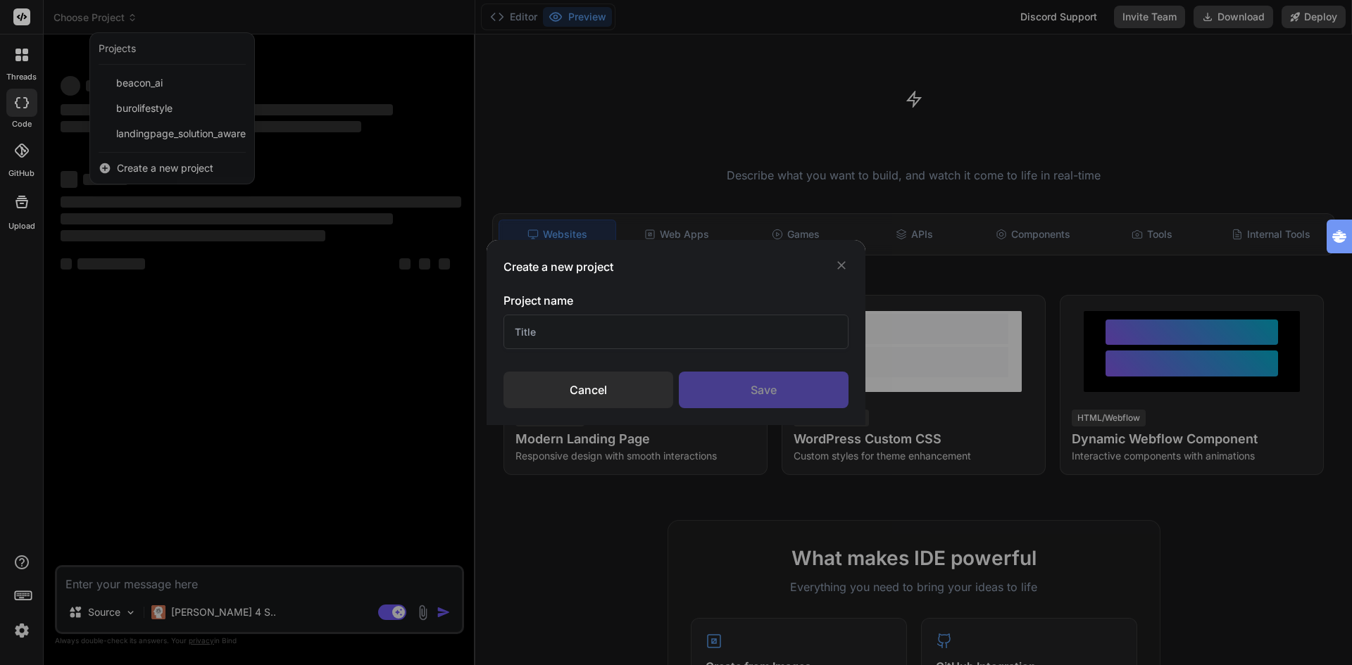
click at [543, 335] on input "text" at bounding box center [675, 332] width 345 height 34
type input "inayah"
click at [750, 385] on div "Save" at bounding box center [764, 390] width 170 height 37
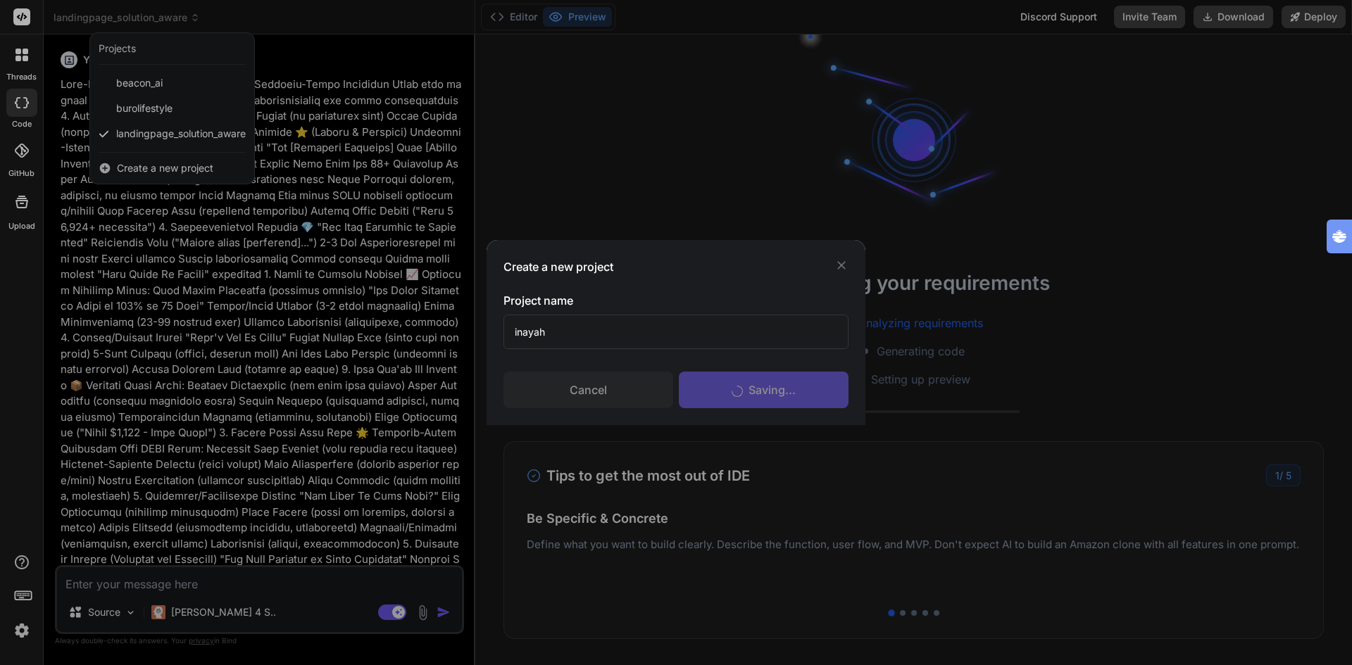
click at [272, 582] on div "Create a new project Project name inayah Cancel Saving..." at bounding box center [676, 332] width 1352 height 665
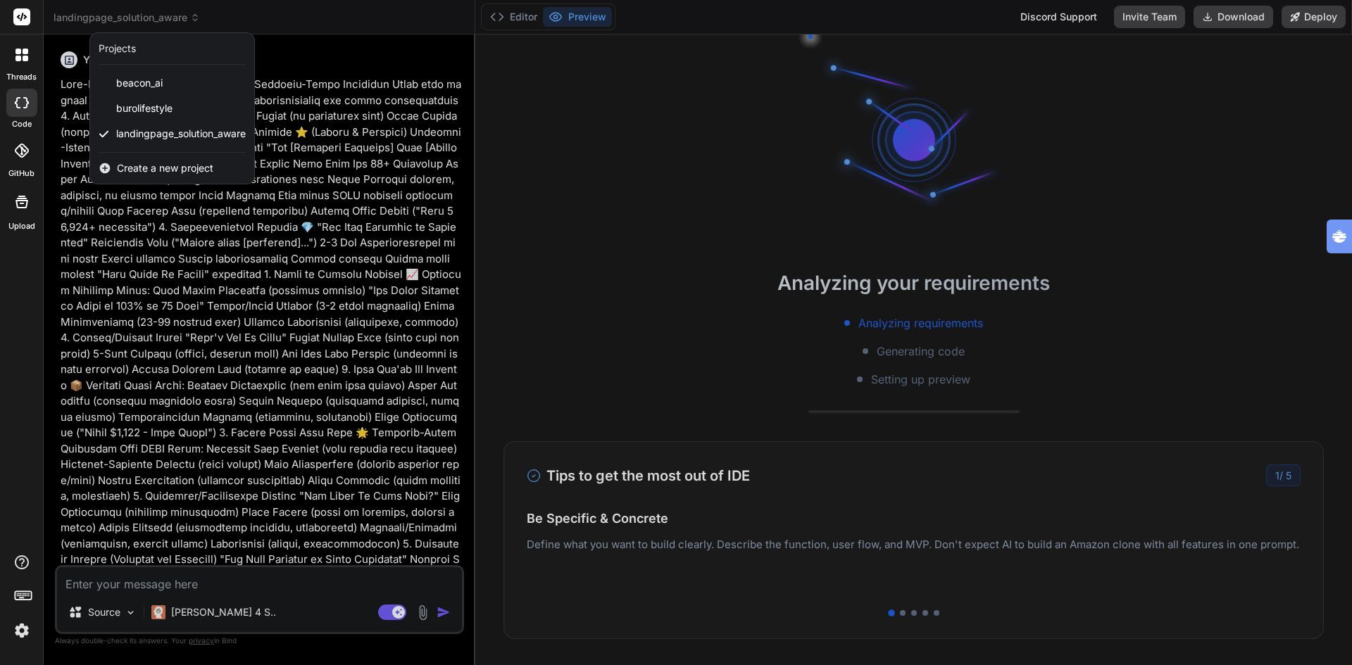
type textarea "x"
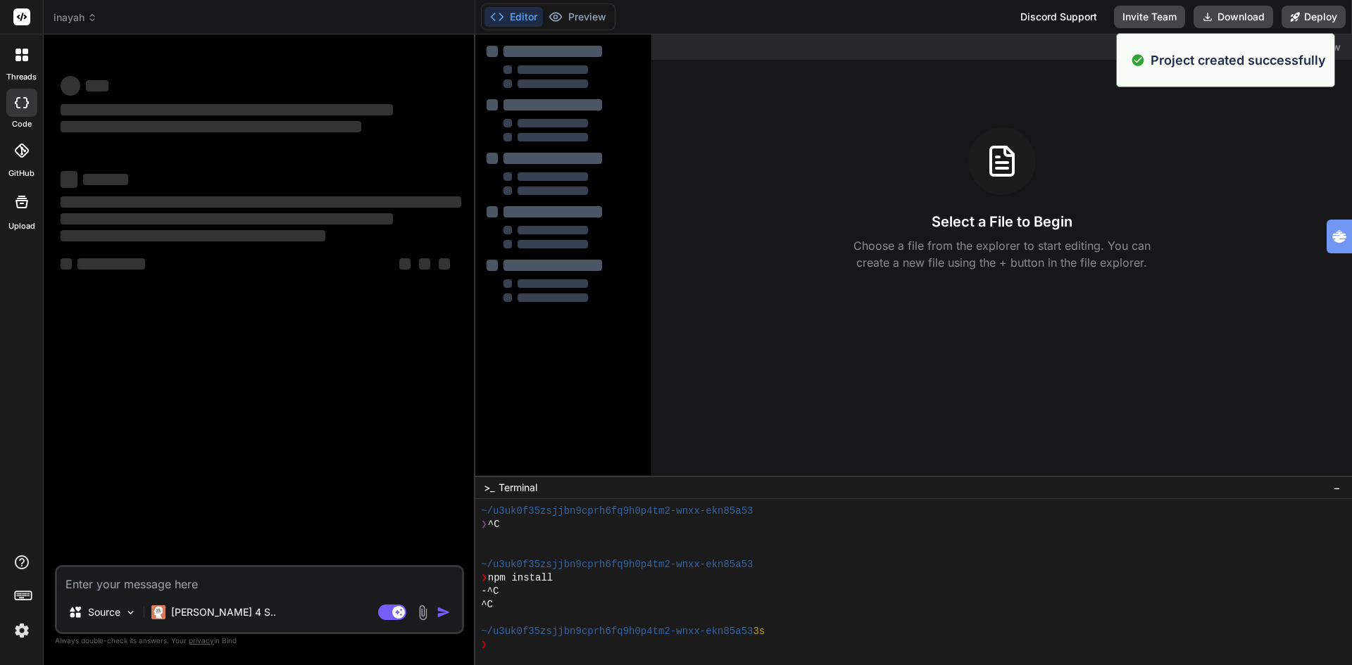
click at [176, 588] on textarea at bounding box center [259, 579] width 405 height 25
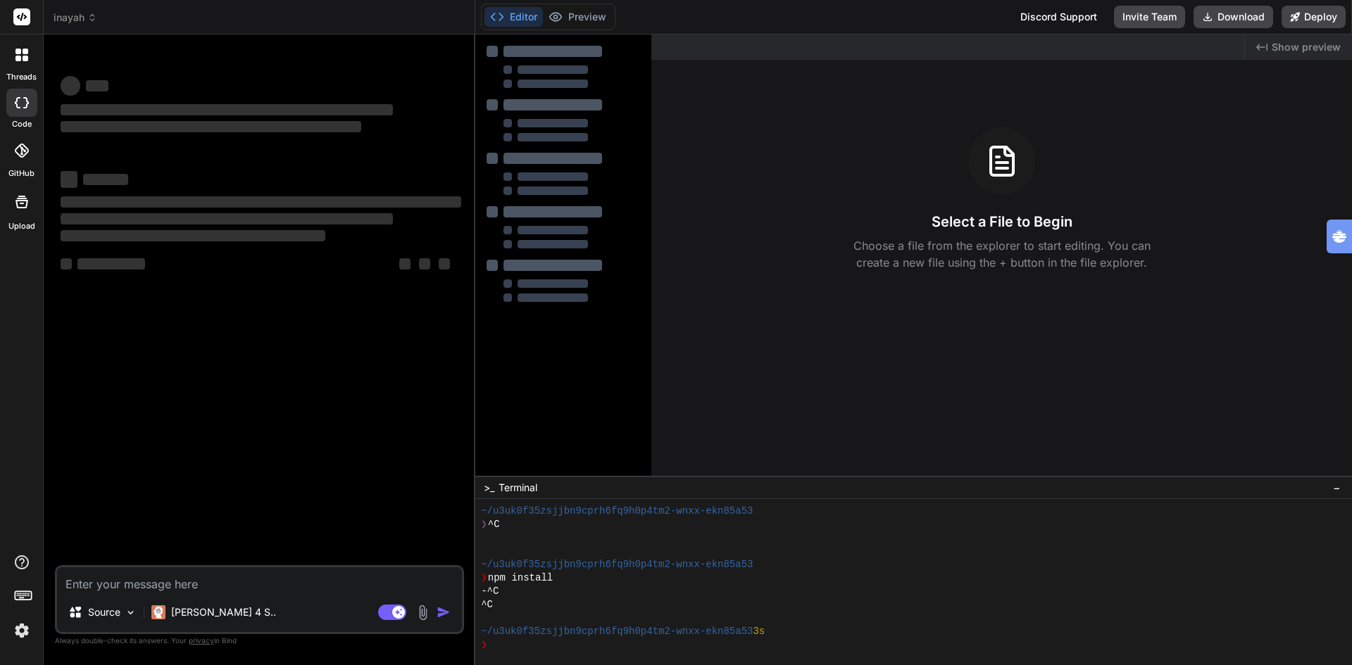
type textarea "m"
type textarea "x"
type textarea "ma"
type textarea "x"
type textarea "maa"
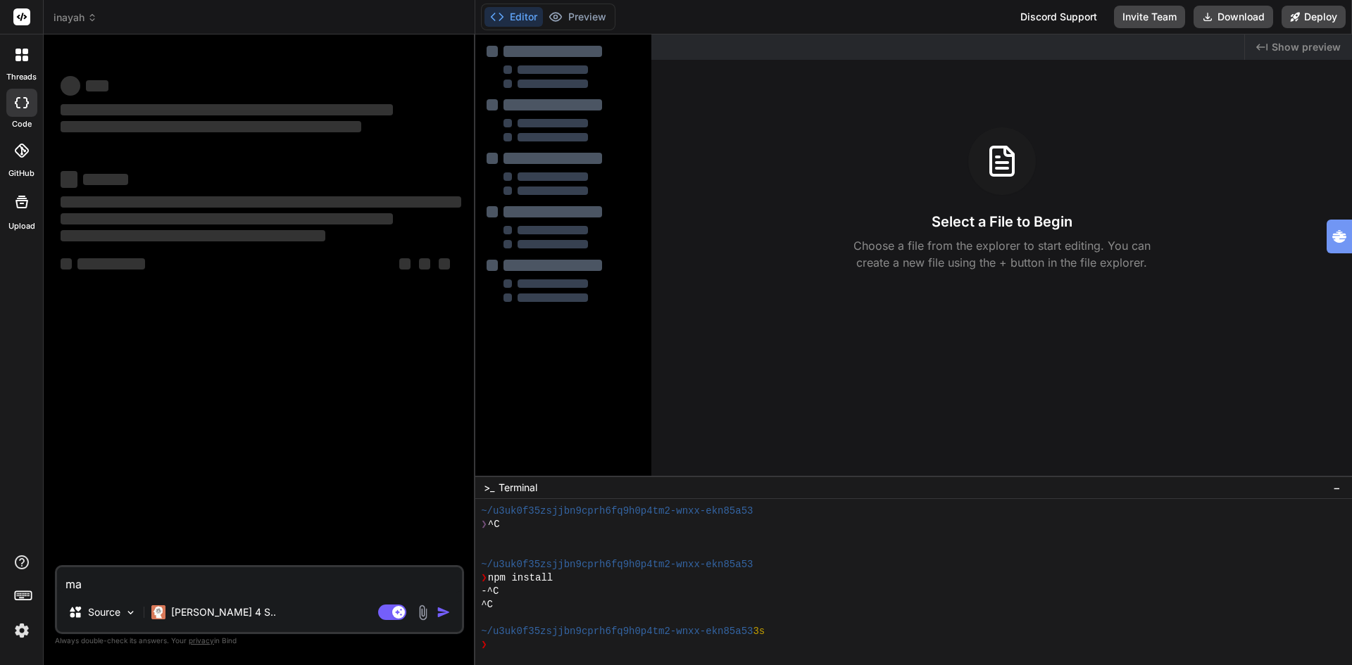
type textarea "x"
type textarea "maak"
type textarea "x"
type textarea "maak"
type textarea "x"
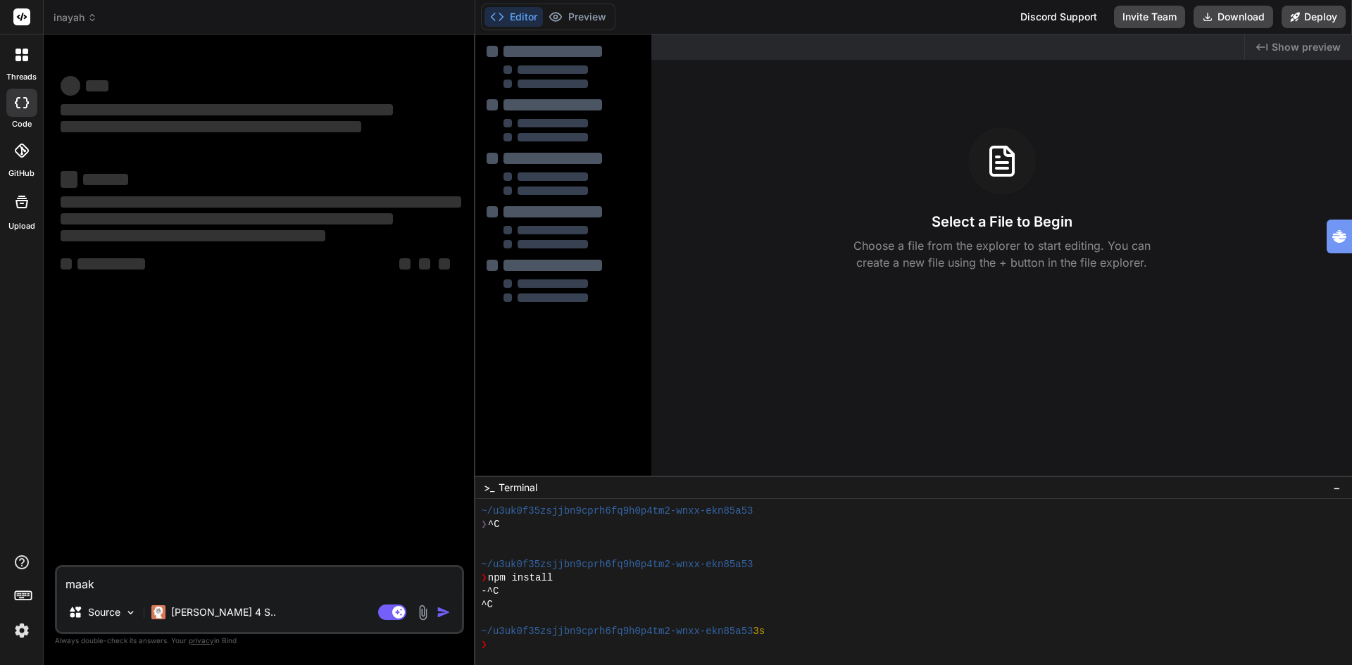
type textarea "maak e"
type textarea "x"
type textarea "maak ee"
type textarea "x"
type textarea "maak een"
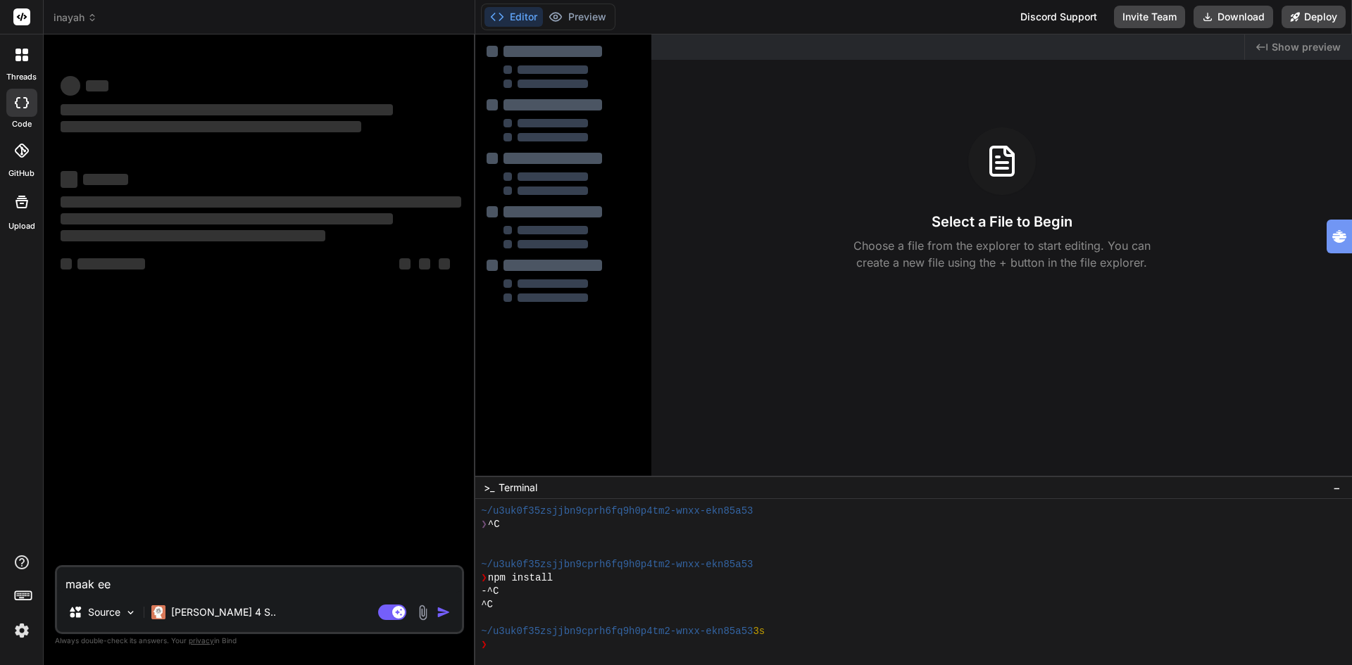
type textarea "x"
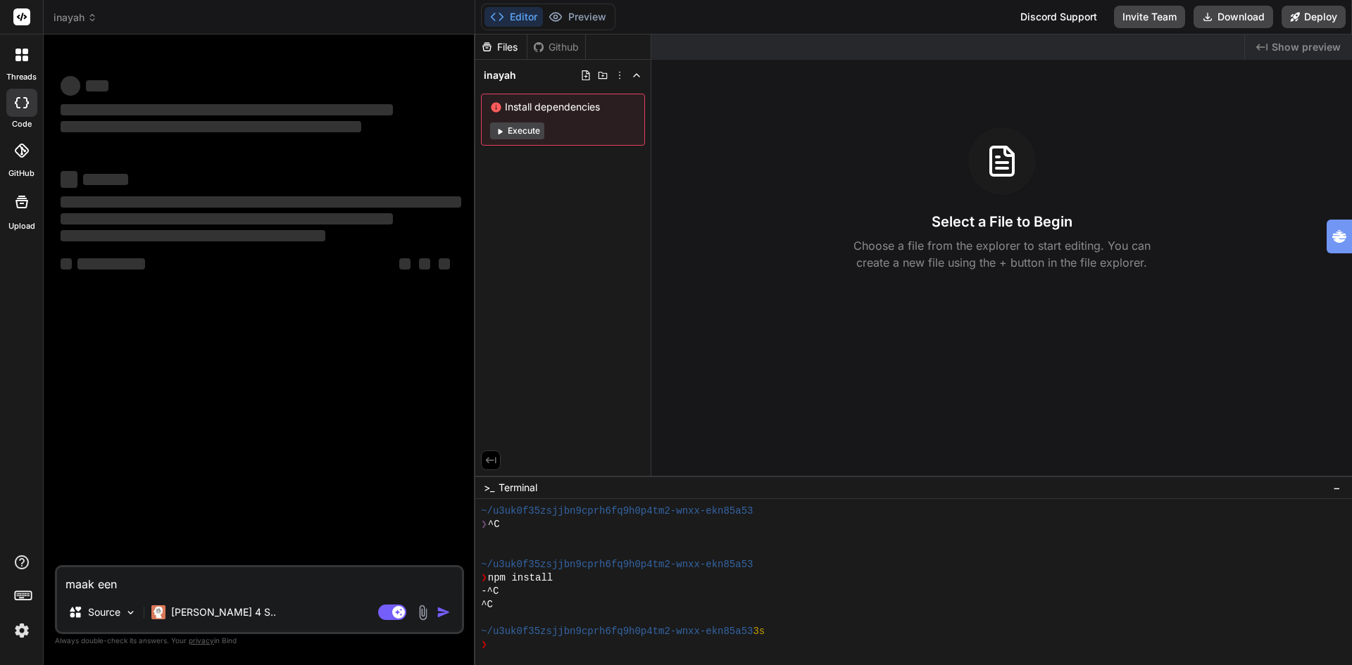
type textarea "maak een"
type textarea "x"
type textarea "maak een w"
type textarea "x"
type textarea "maak een we"
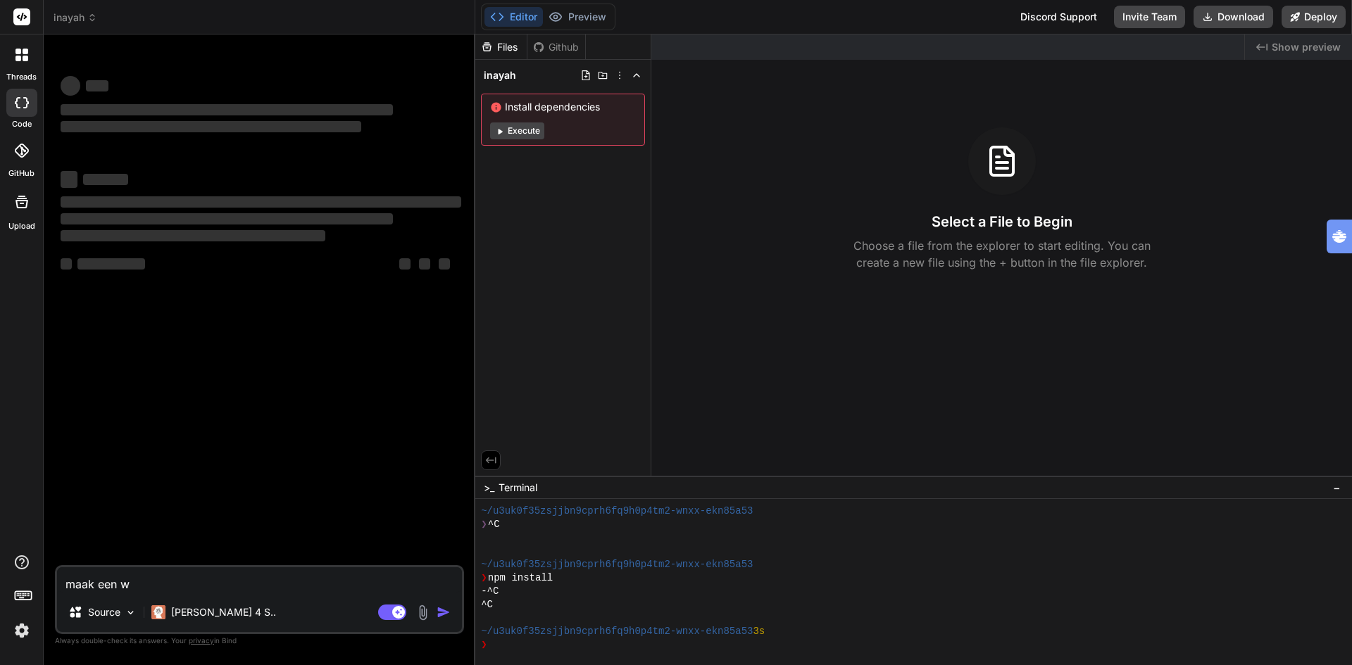
type textarea "x"
type textarea "maak een w"
type textarea "x"
type textarea "maak een"
type textarea "x"
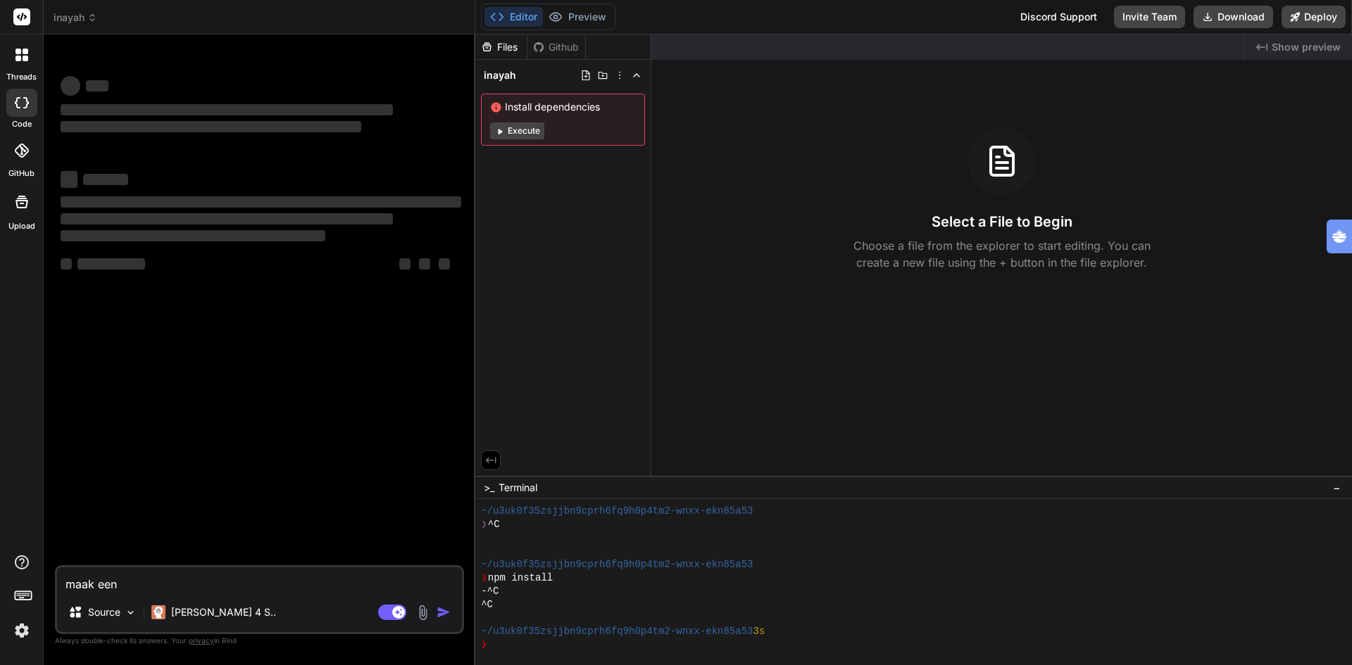
type textarea "maak een l"
type textarea "x"
type textarea "maak een la"
type textarea "x"
type textarea "maak een lan"
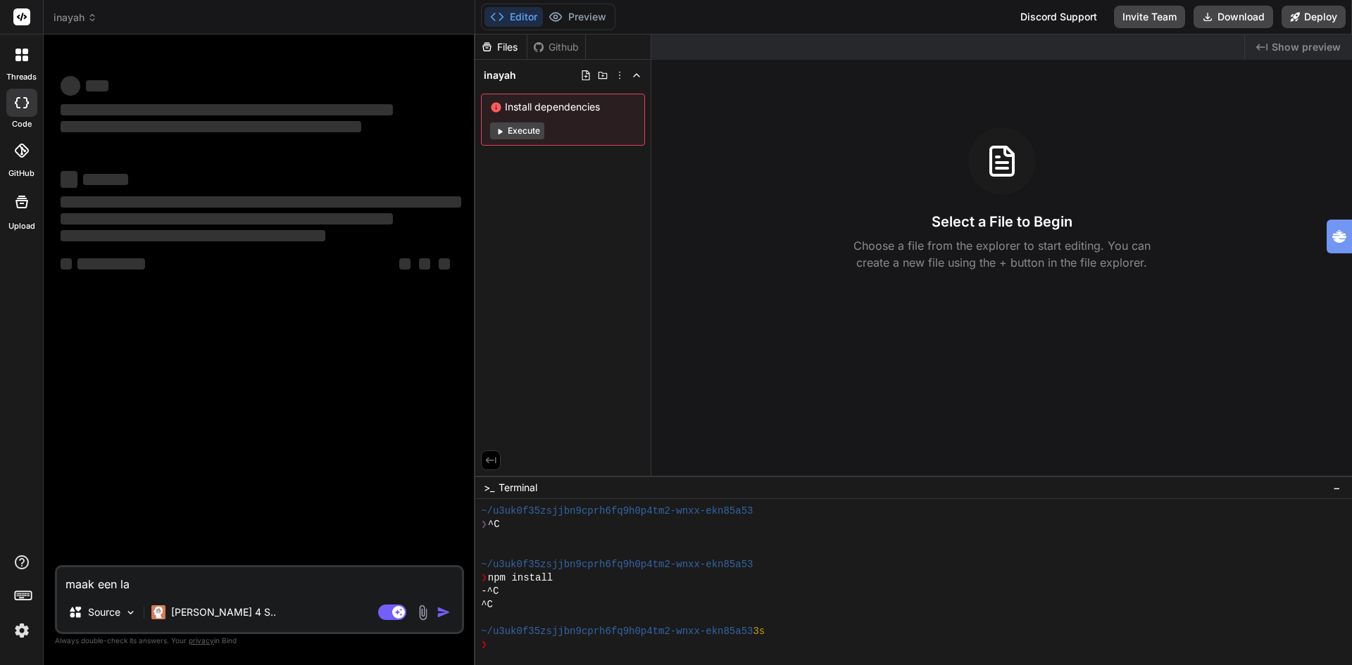
type textarea "x"
type textarea "maak een land"
type textarea "x"
type textarea "maak een landi"
type textarea "x"
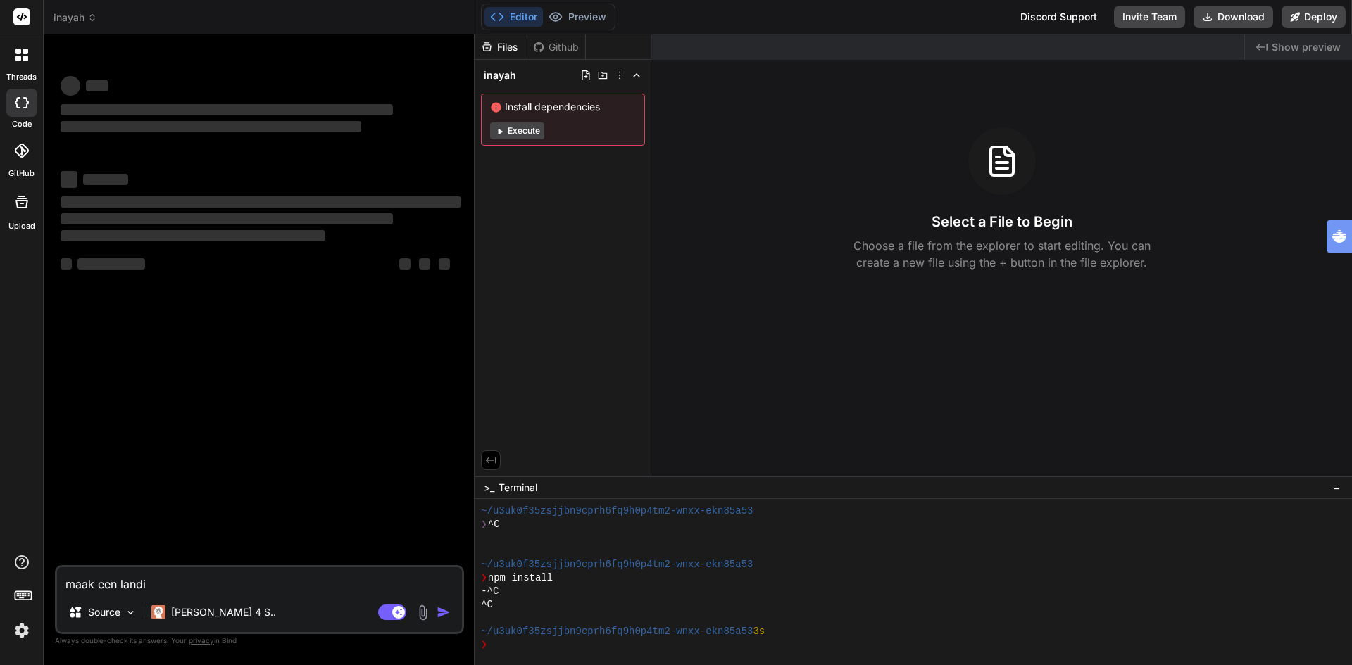
type textarea "maak een landig"
type textarea "x"
type textarea "maak een landigs"
type textarea "x"
type textarea "maak een landig"
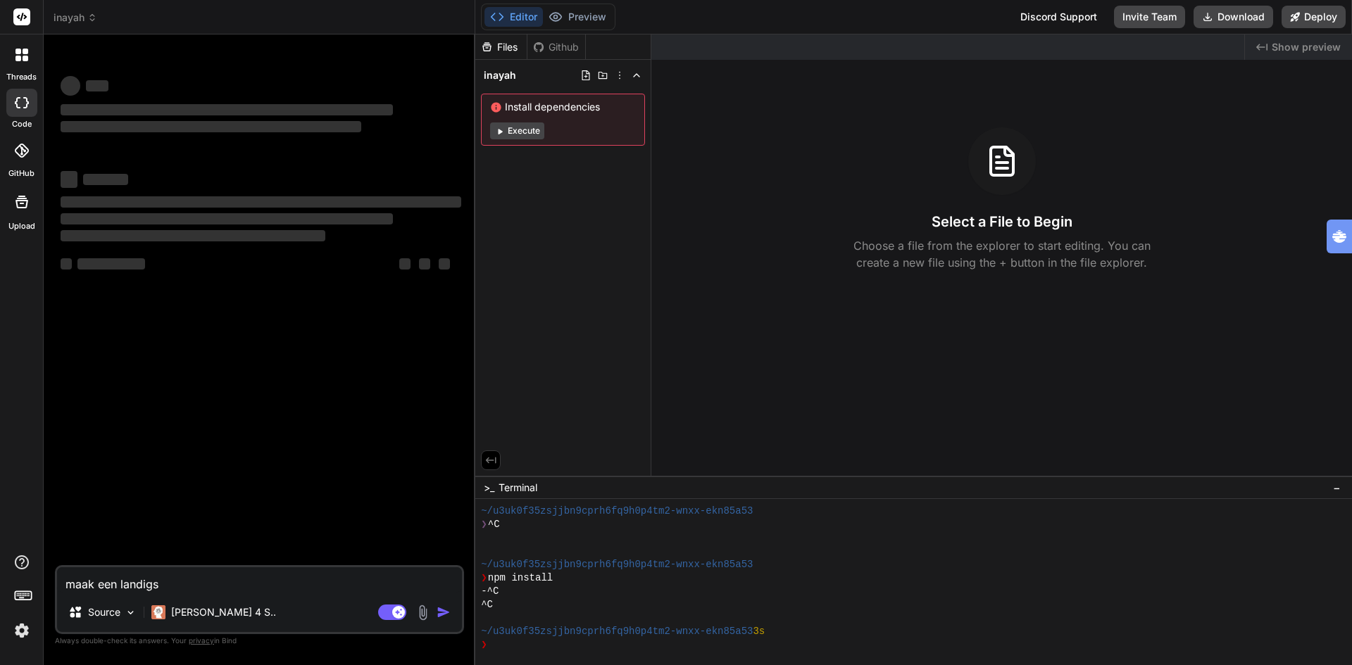
type textarea "x"
type textarea "maak een landi"
type textarea "x"
type textarea "maak een landib"
type textarea "x"
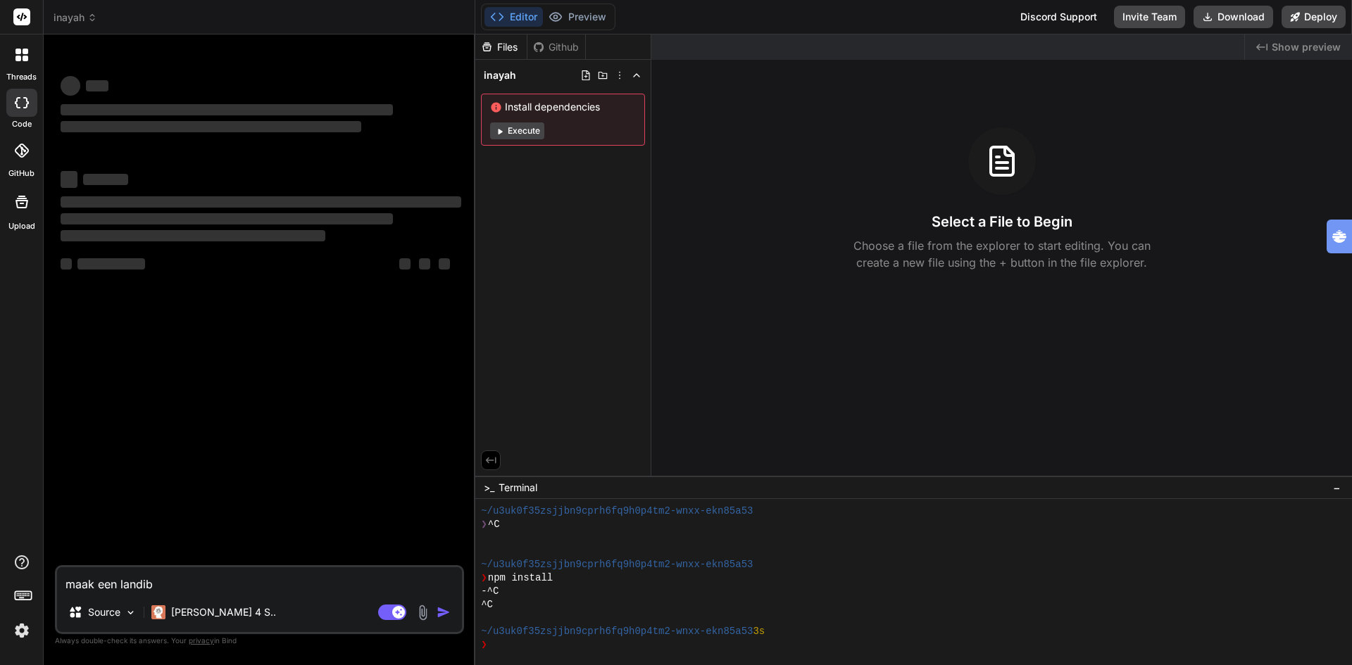
type textarea "maak een landibf"
type textarea "x"
type textarea "maak een landibfs"
type textarea "x"
type textarea "maak een landibf"
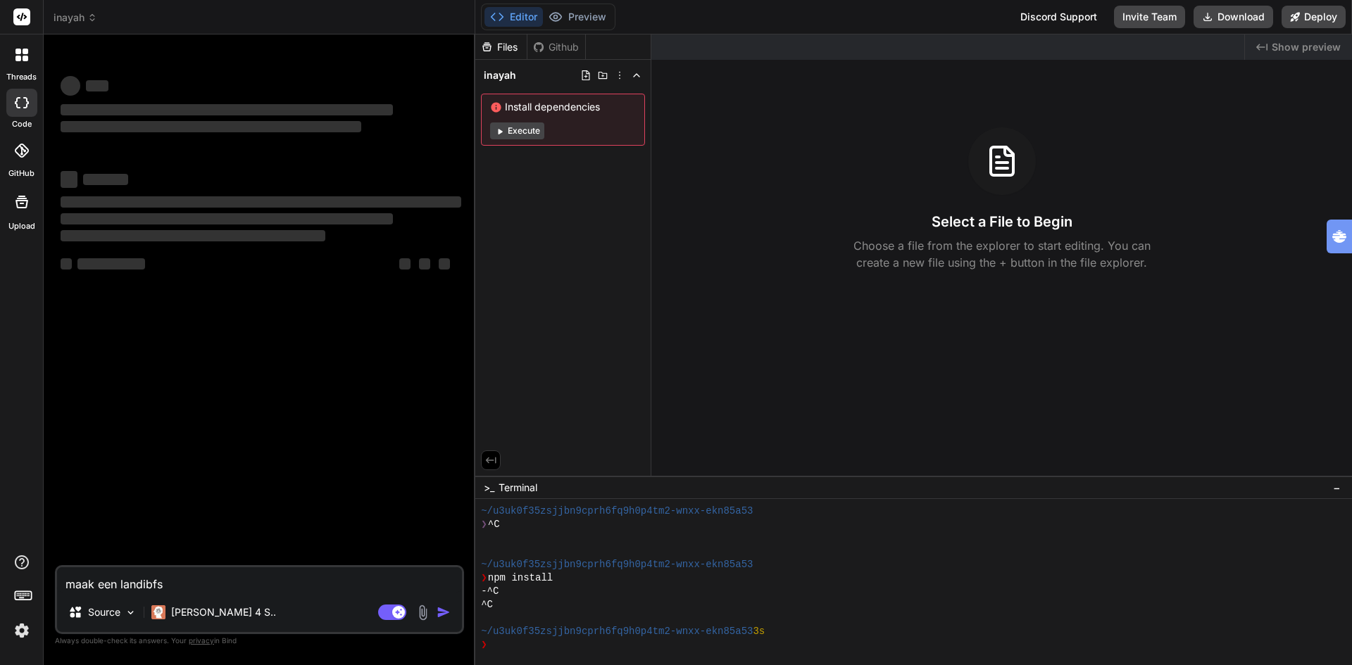
type textarea "x"
type textarea "maak een landib"
type textarea "x"
type textarea "maak een landi"
type textarea "x"
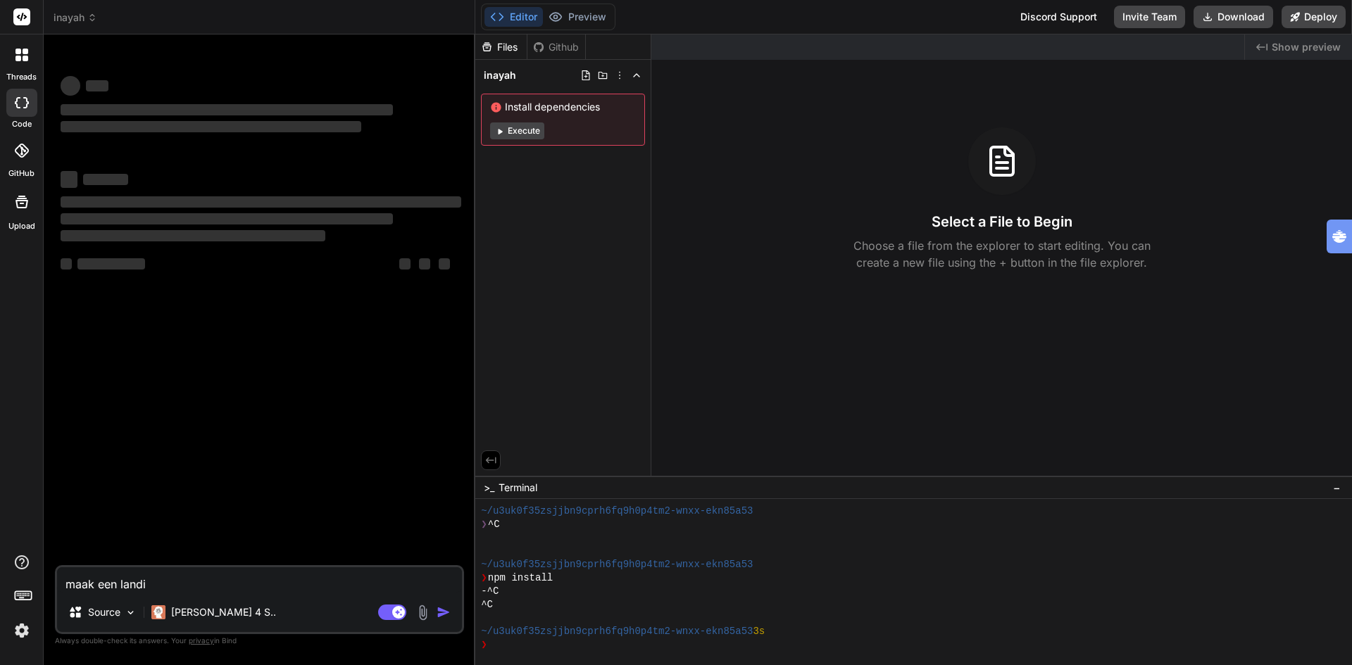
type textarea "maak een landin"
type textarea "x"
type textarea "maak een landing"
type textarea "x"
type textarea "maak een landings"
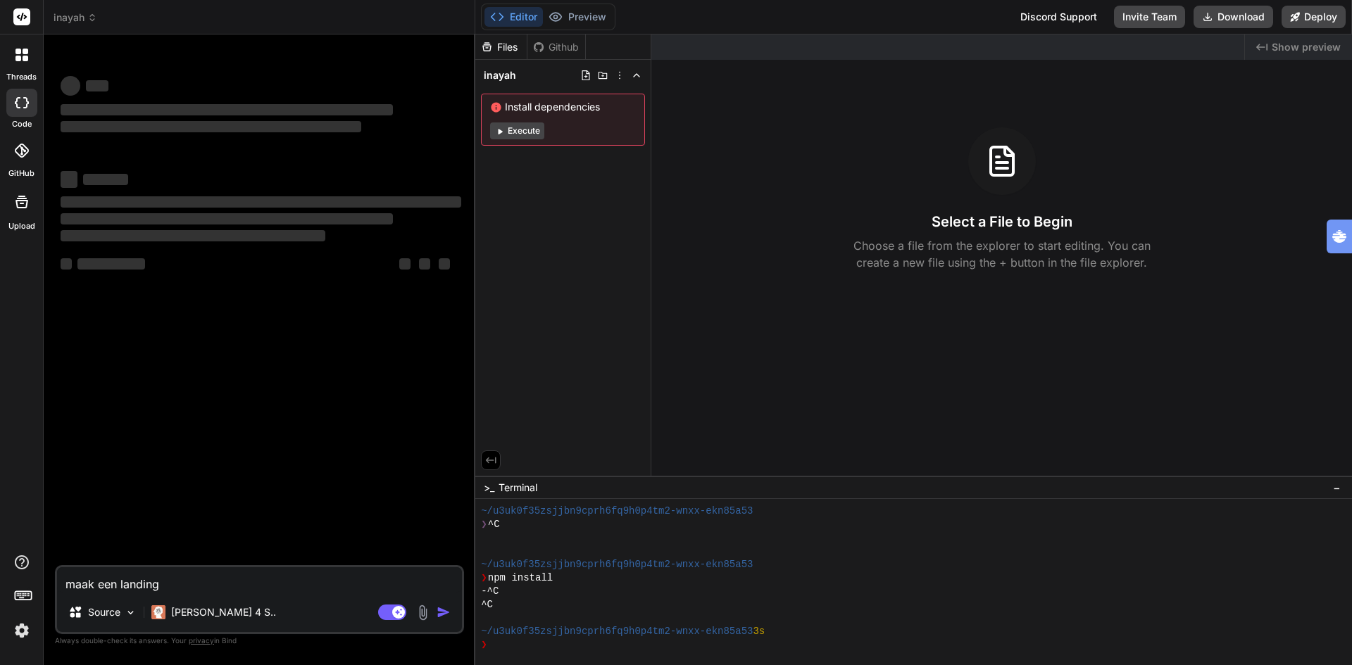
type textarea "x"
type textarea "maak een landingsp"
type textarea "x"
type textarea "maak een landingspa"
type textarea "x"
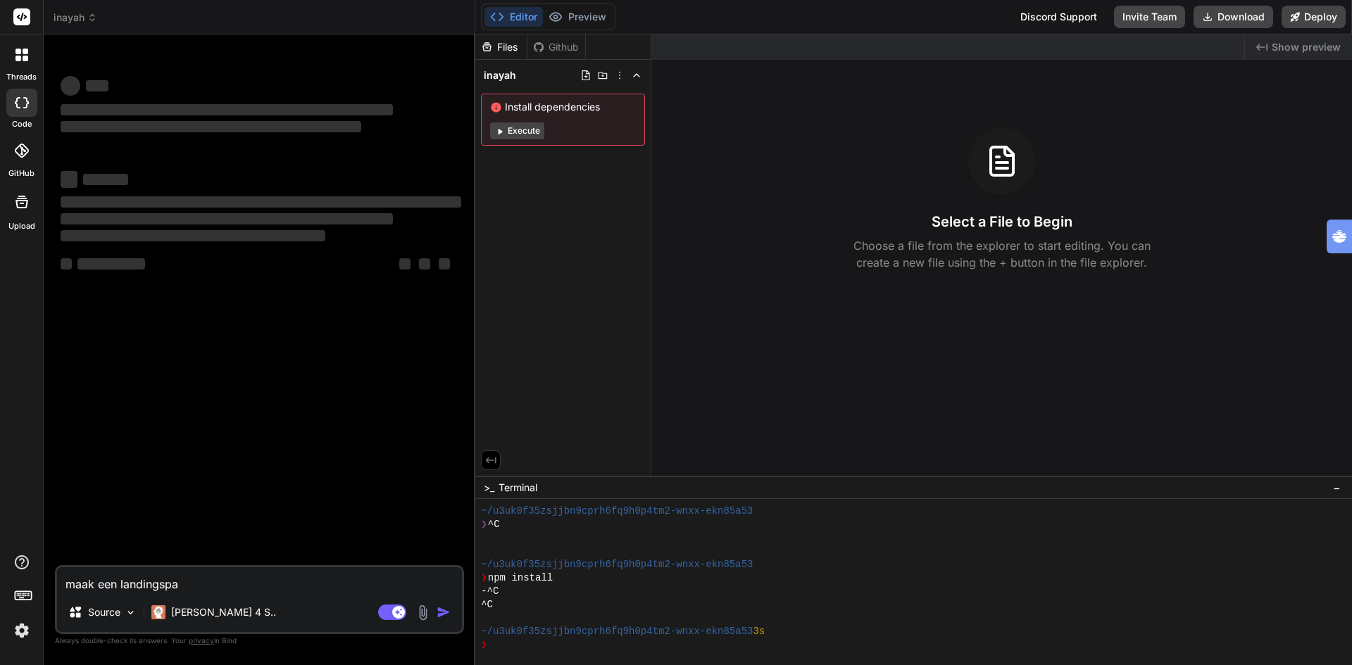
type textarea "maak een landingspag"
type textarea "x"
type textarea "maak een landingspaga"
type textarea "x"
type textarea "maak een landingspag"
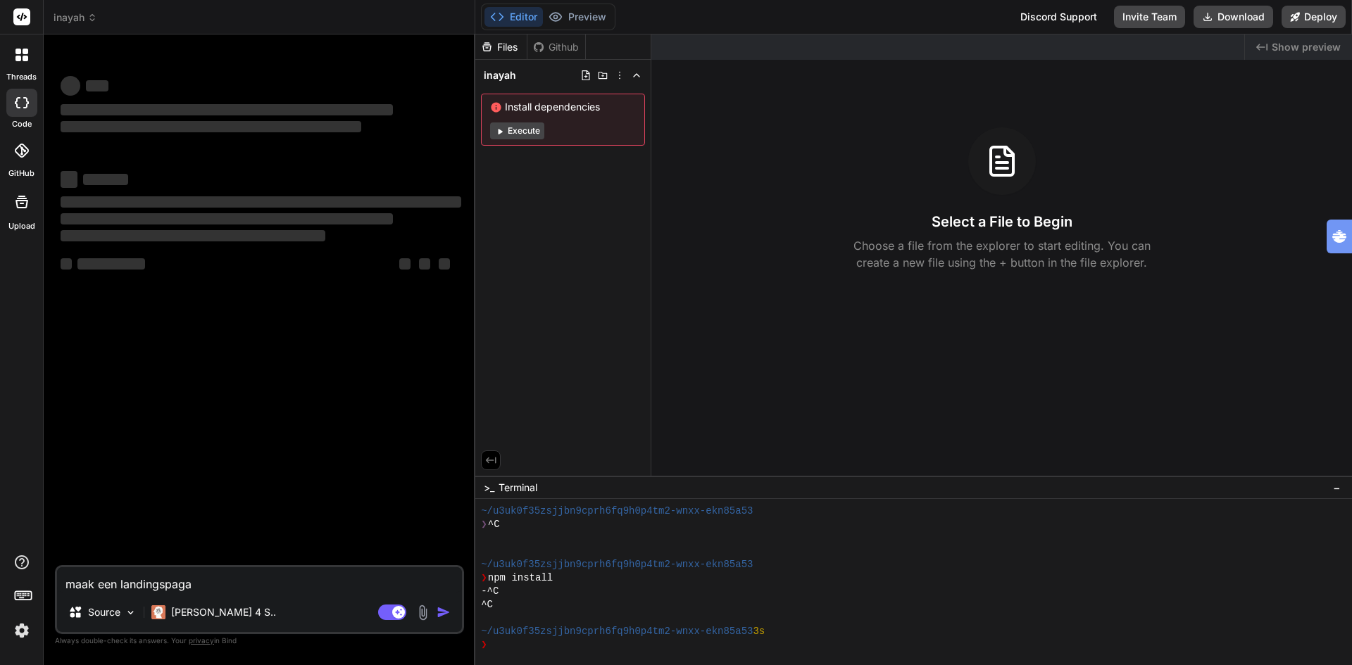
type textarea "x"
type textarea "maak een landingspagu"
type textarea "x"
type textarea "maak een landingspagui"
type textarea "x"
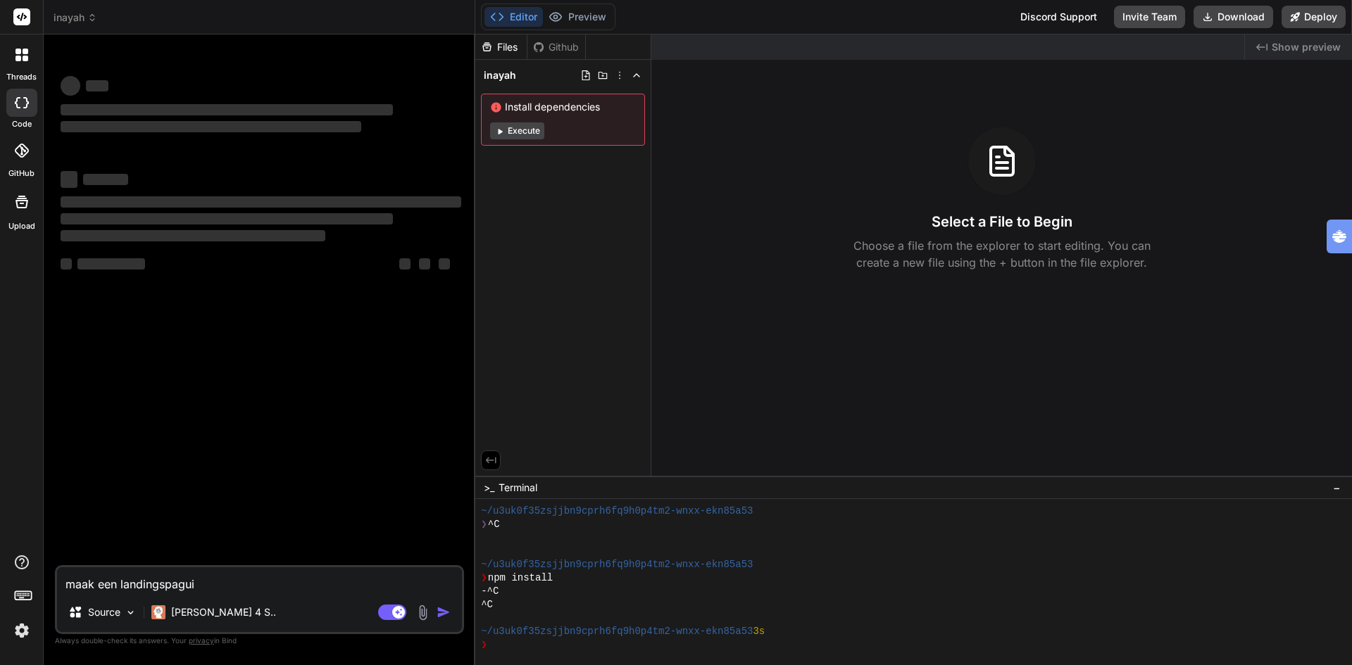
type textarea "maak een landingspagu"
type textarea "x"
type textarea "maak een landingspag"
type textarea "x"
type textarea "maak een landingspagi"
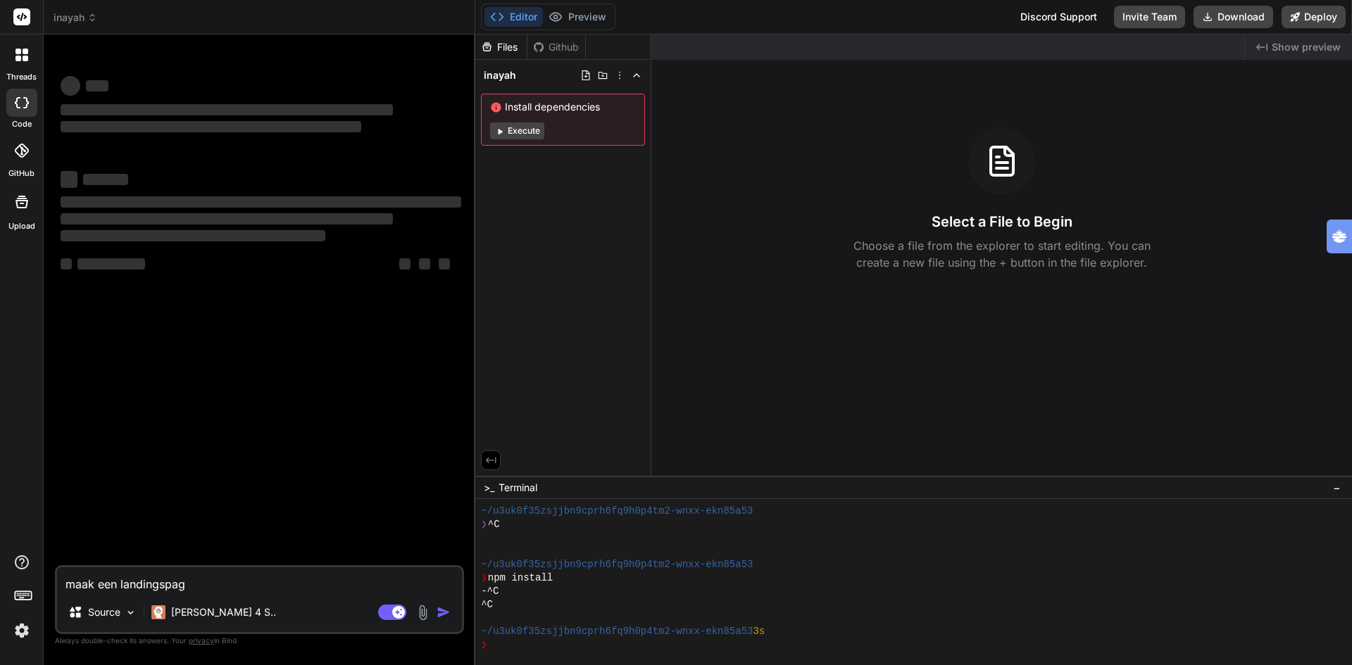
type textarea "x"
type textarea "maak een landingspagin"
type textarea "x"
type textarea "maak een landingspagina"
type textarea "x"
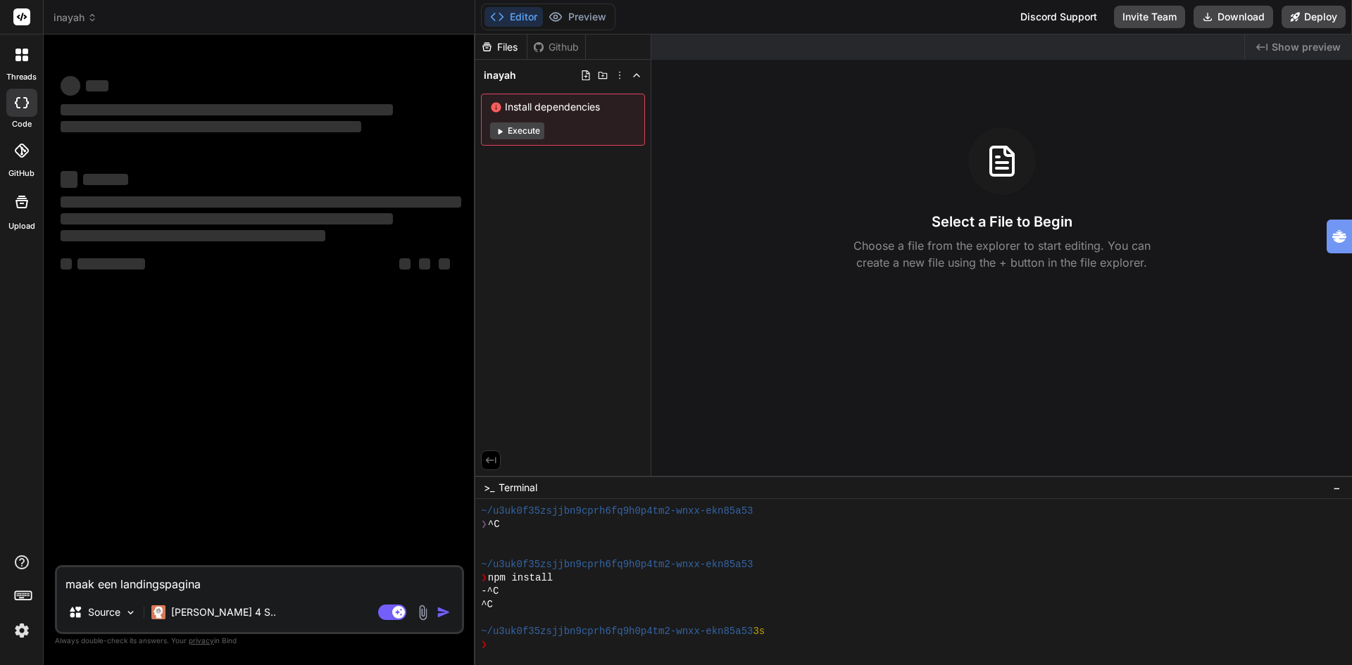
type textarea "maak een landingspagina"
type textarea "x"
type textarea "maak een landingspagina v"
type textarea "x"
type textarea "maak een landingspagina vo"
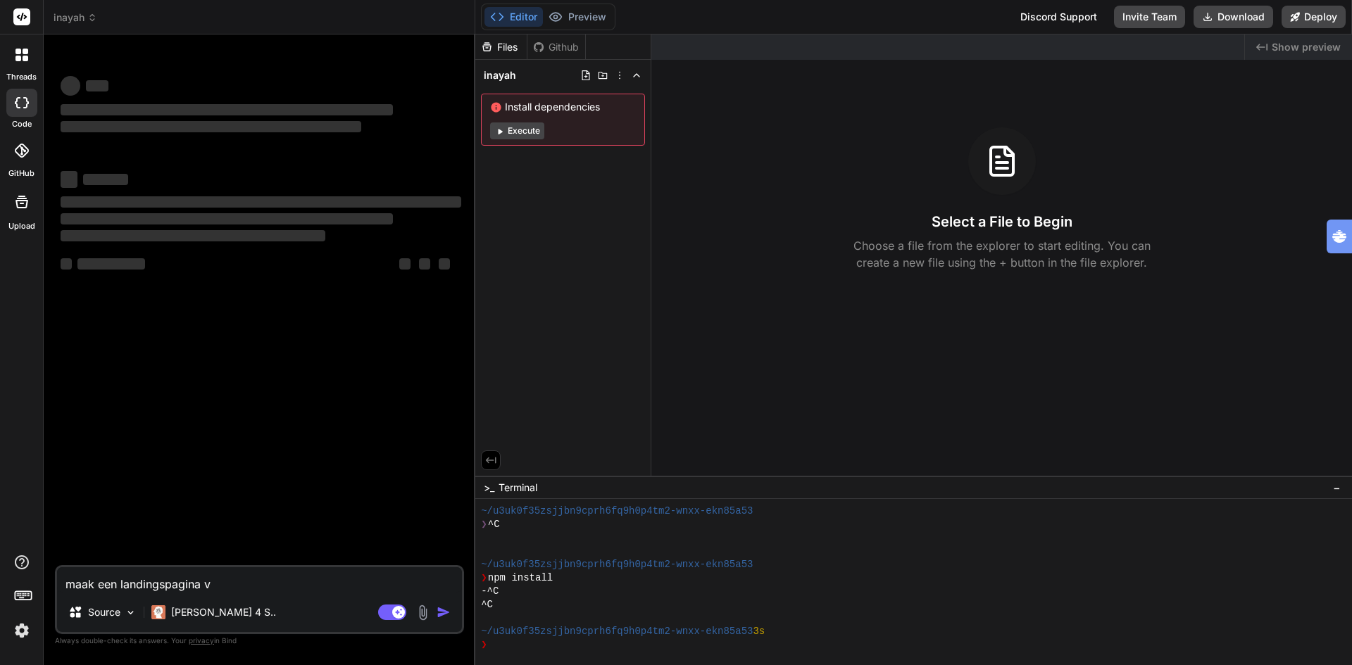
type textarea "x"
type textarea "maak een landingspagina voo"
type textarea "x"
type textarea "maak een landingspagina voor"
type textarea "x"
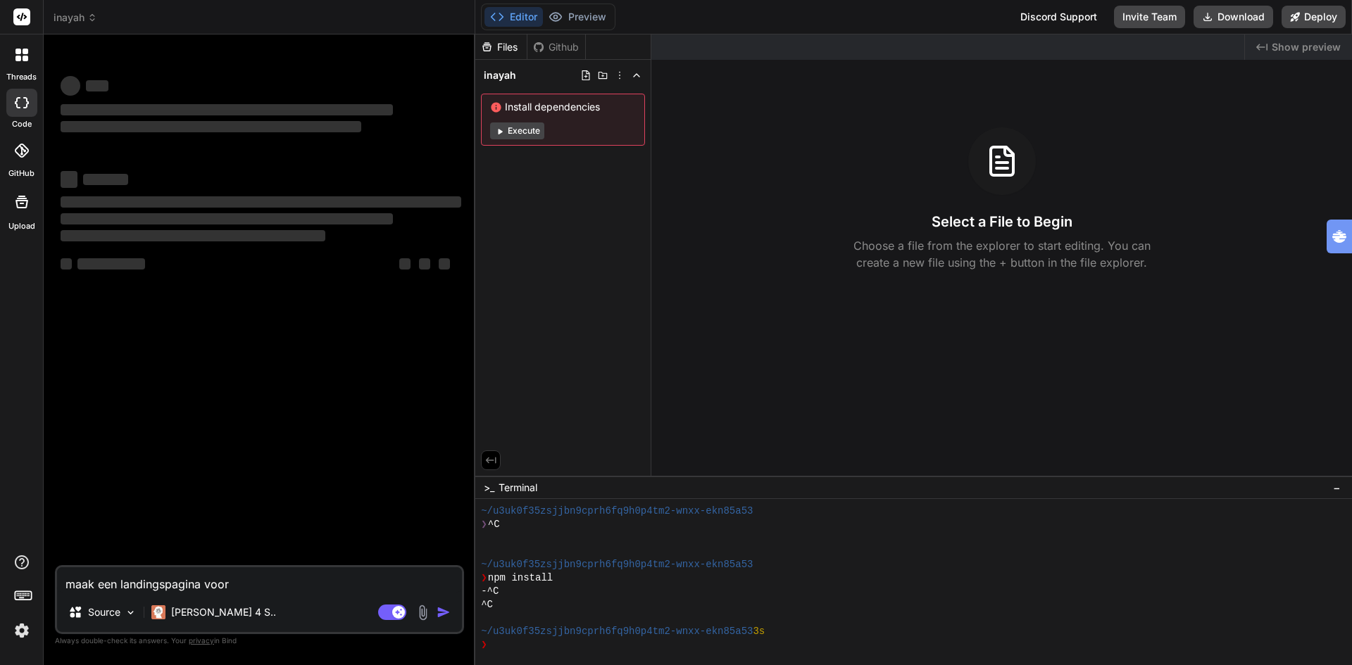
type textarea "maak een landingspagina voor"
type textarea "x"
type textarea "maak een landingspagina voor e"
type textarea "x"
type textarea "maak een landingspagina voor ee"
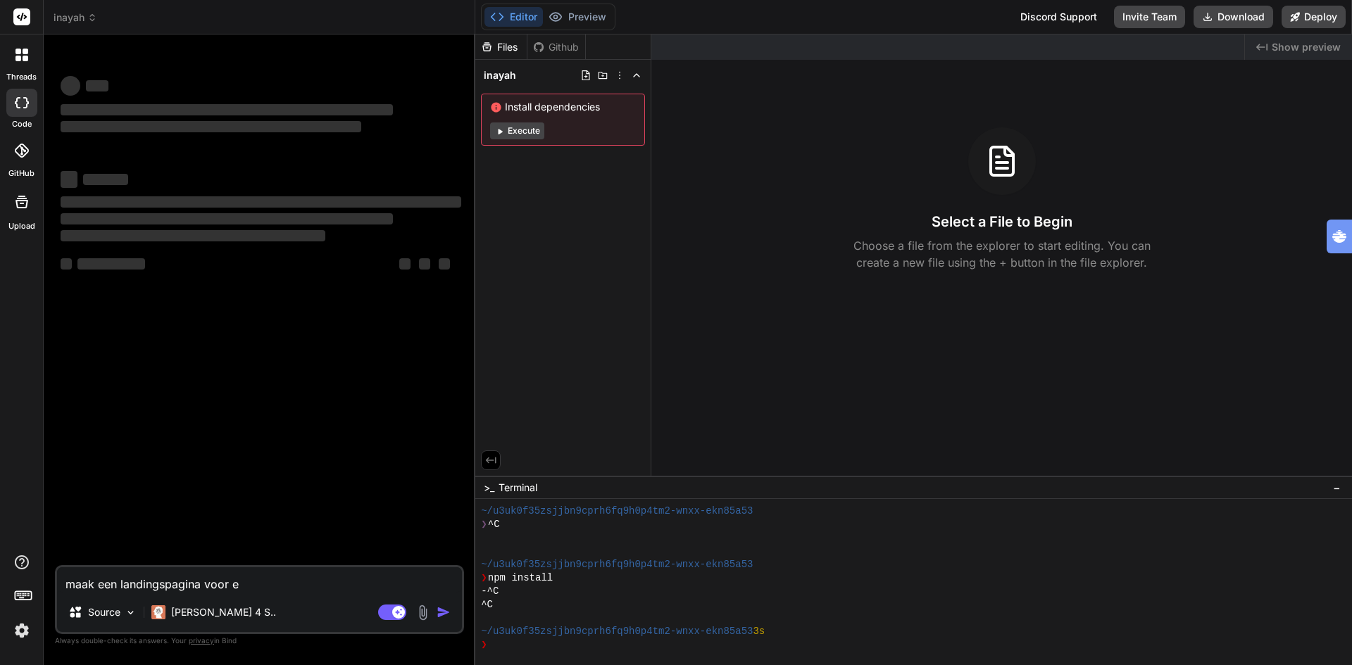
type textarea "x"
type textarea "maak een landingspagina voor eeb"
type textarea "x"
type textarea "maak een landingspagina voor eebn"
type textarea "x"
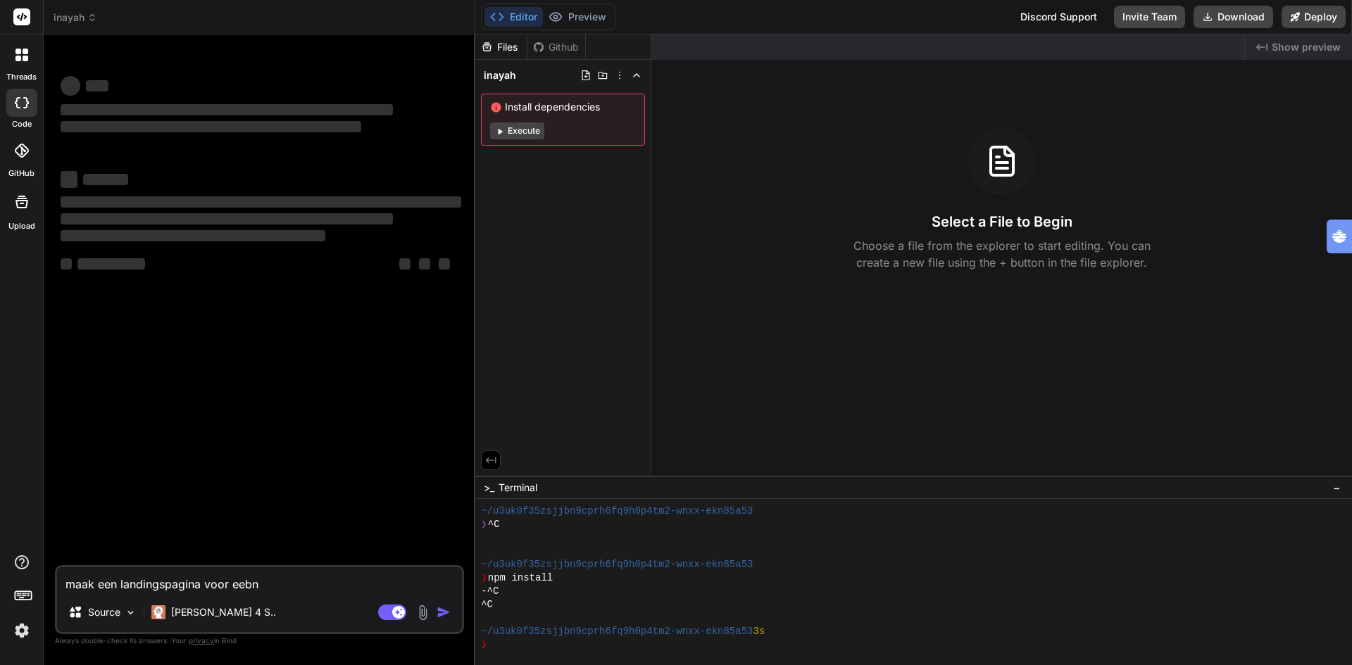
type textarea "maak een landingspagina voor eebn"
type textarea "x"
type textarea "maak een landingspagina voor eebn"
type textarea "x"
type textarea "maak een landingspagina voor eeb"
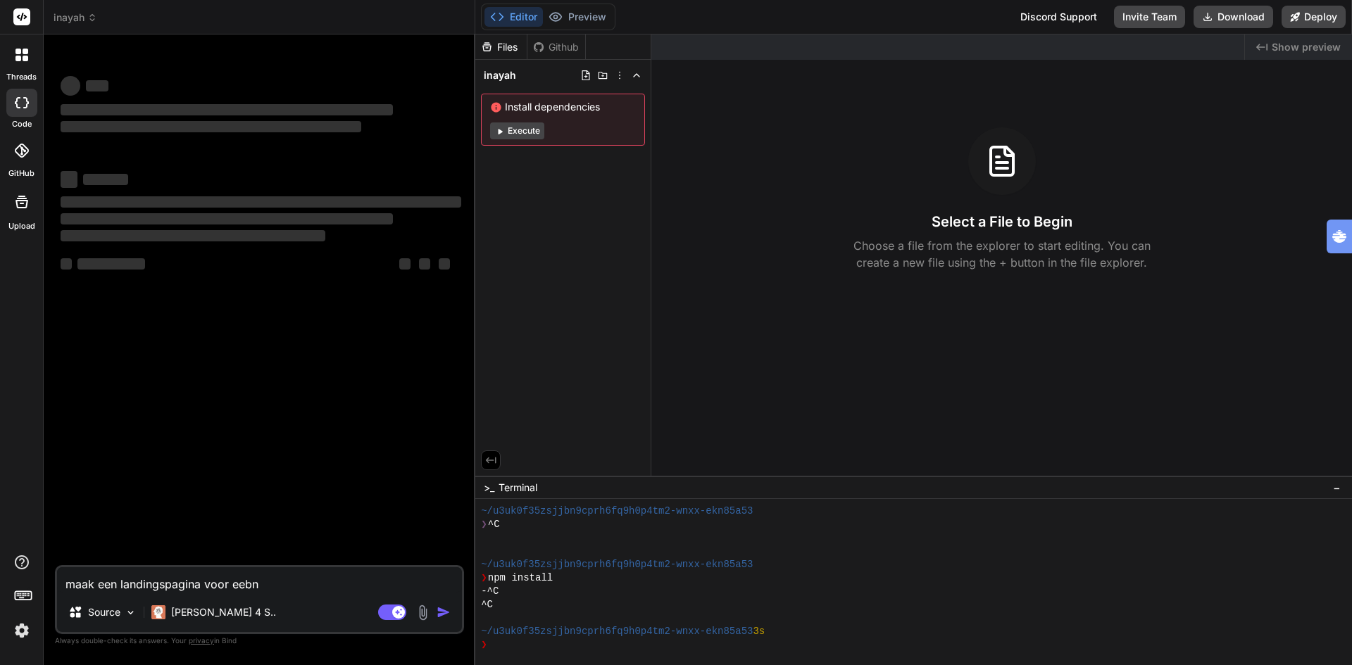
type textarea "x"
type textarea "maak een landingspagina voor ee"
type textarea "x"
type textarea "maak een landingspagina voor een"
type textarea "x"
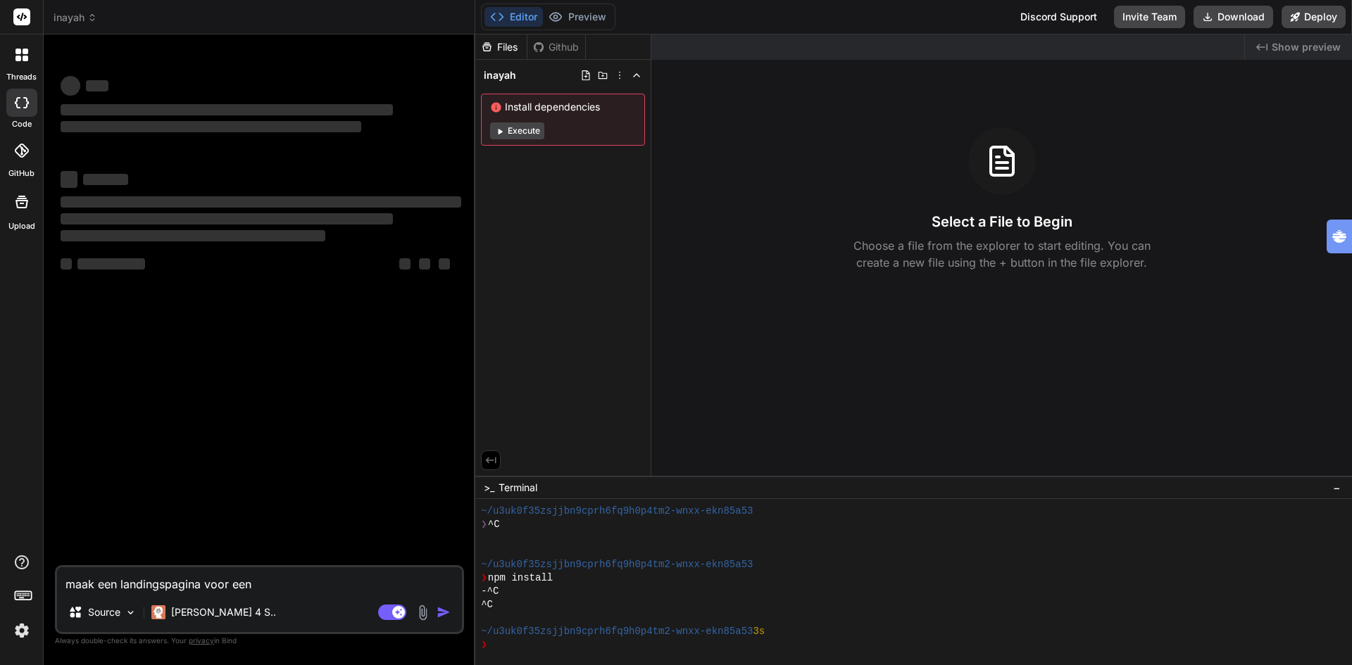
type textarea "maak een landingspagina voor een"
type textarea "x"
type textarea "maak een landingspagina voor een k"
type textarea "x"
type textarea "maak een landingspagina voor een ki"
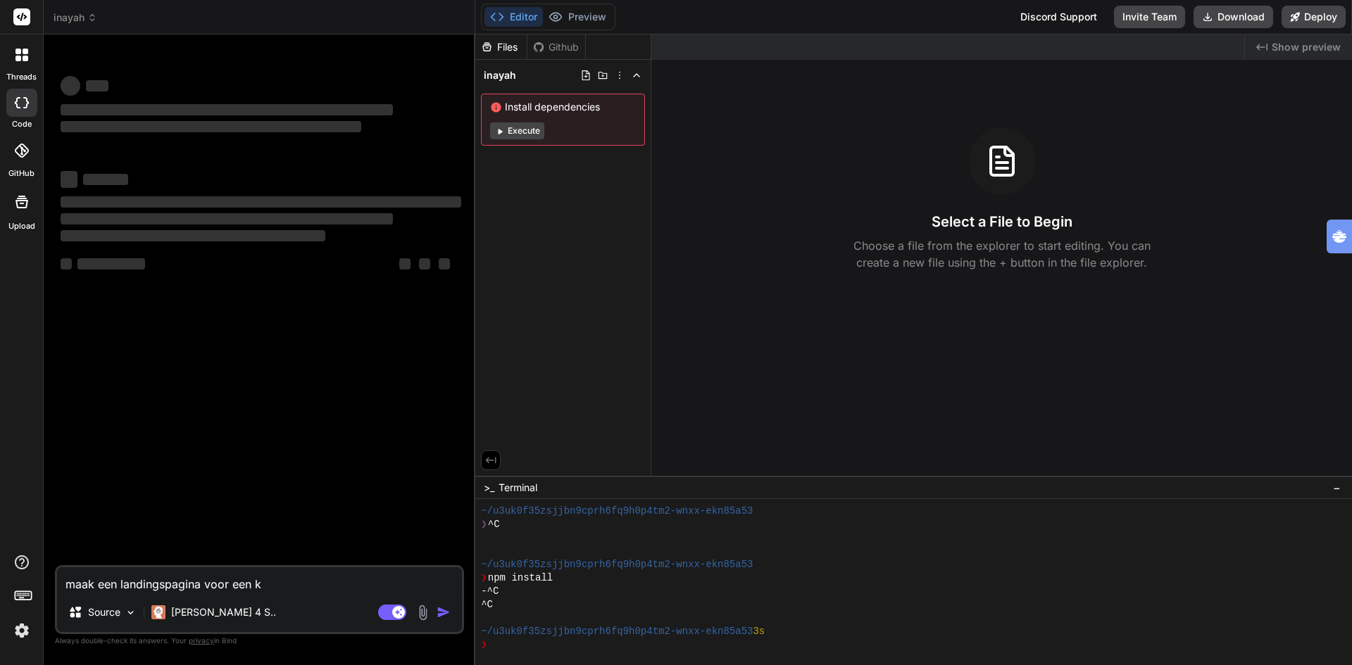
type textarea "x"
type textarea "maak een landingspagina voor een kin"
type textarea "x"
type textarea "maak een landingspagina voor een kind"
type textarea "x"
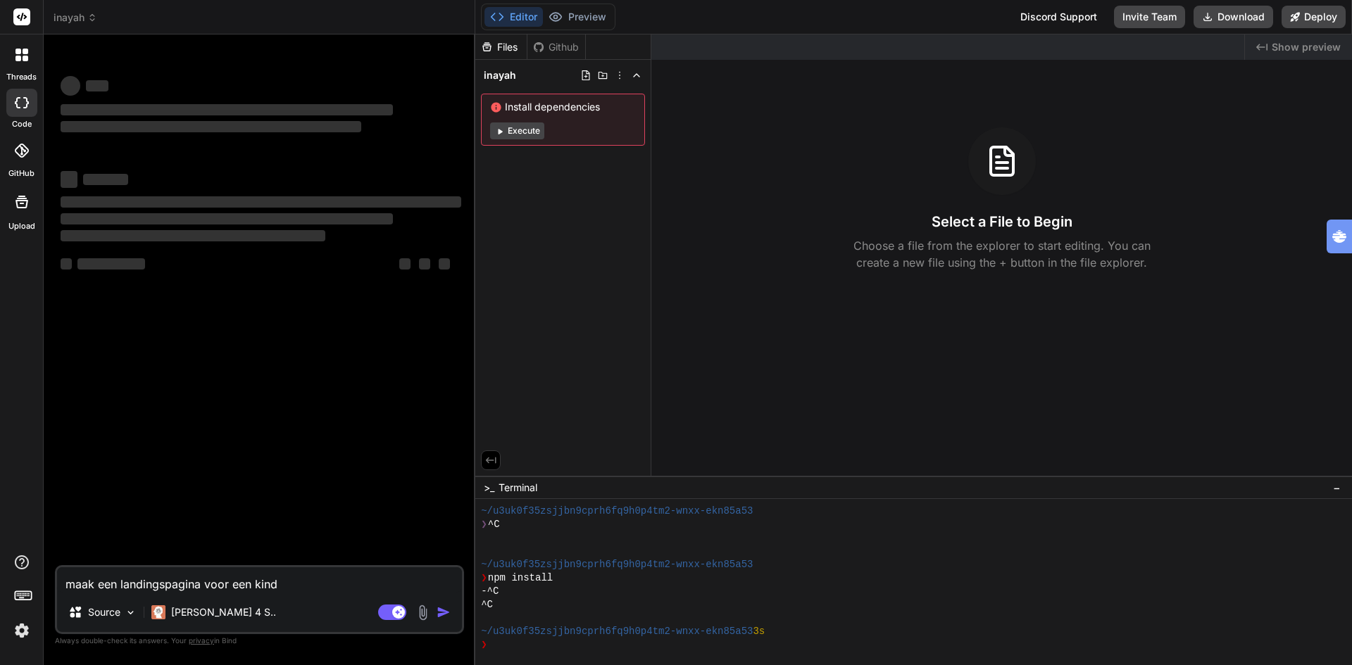
type textarea "maak een landingspagina voor een kinde"
type textarea "x"
type textarea "maak een landingspagina voor een kinder"
type textarea "x"
type textarea "maak een landingspagina voor een kinderw"
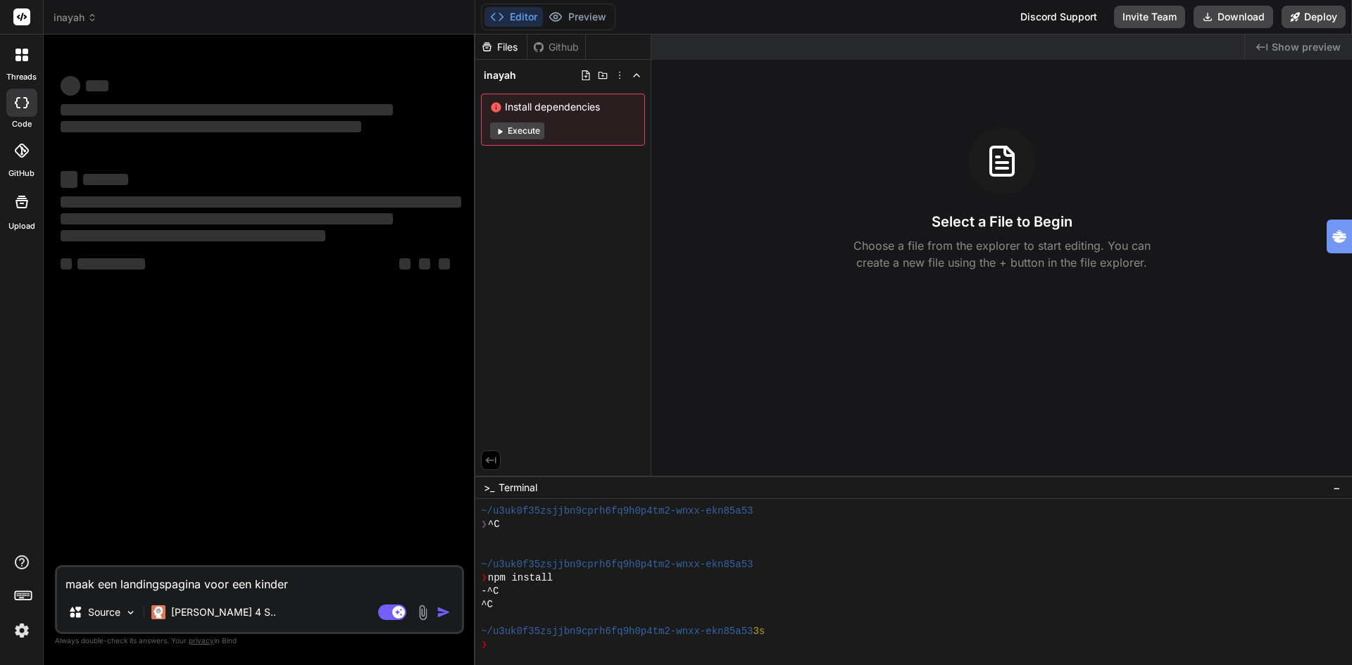
type textarea "x"
type textarea "maak een landingspagina voor een kinderwe"
type textarea "x"
type textarea "maak een landingspagina voor een kinderweb"
type textarea "x"
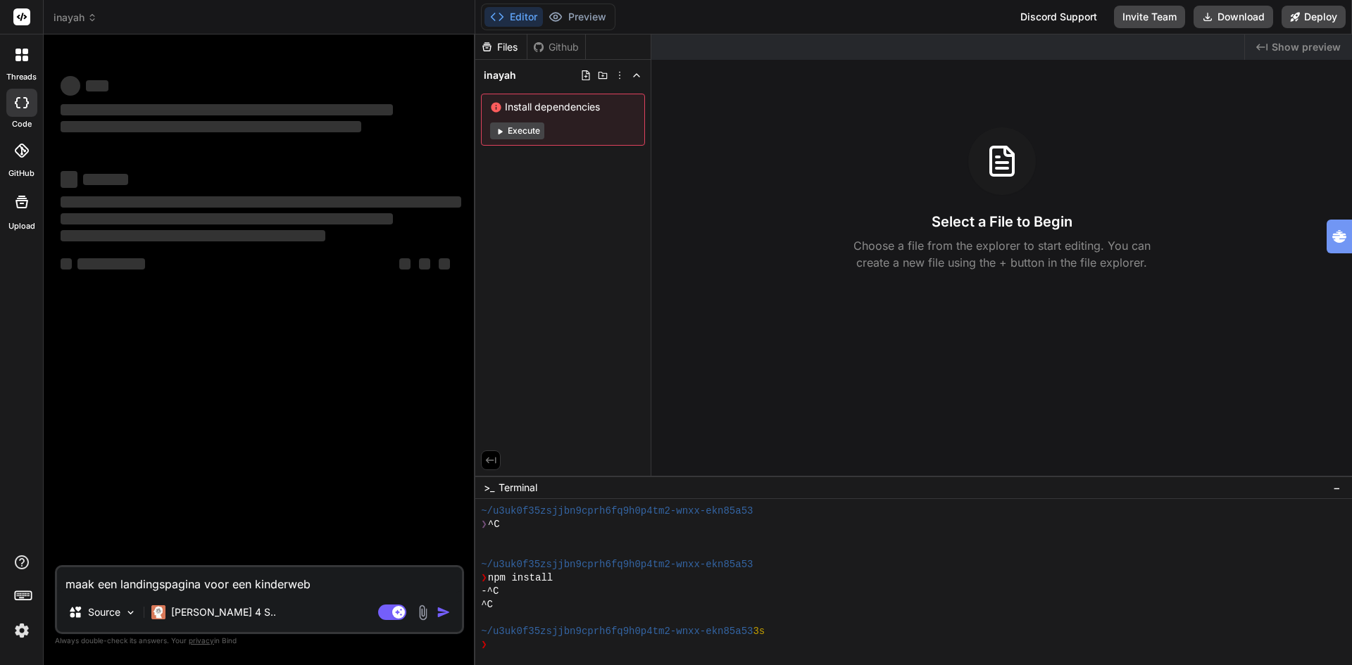
type textarea "maak een landingspagina voor een kinderwebs"
type textarea "x"
type textarea "maak een landingspagina voor een kinderwebsi"
type textarea "x"
type textarea "maak een landingspagina voor een kinderwebsit"
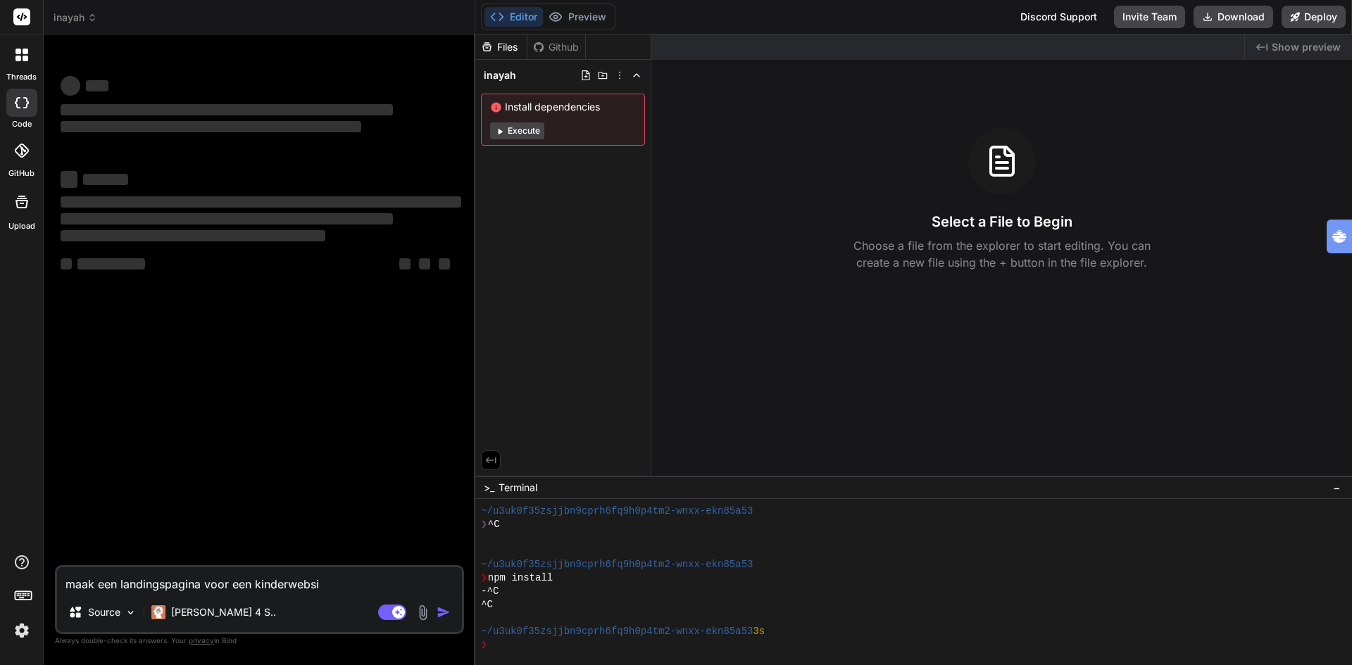
type textarea "x"
type textarea "maak een landingspagina voor een kinderwebsite"
type textarea "x"
type textarea "maak een landingspagina voor een kinderwebsite"
type textarea "x"
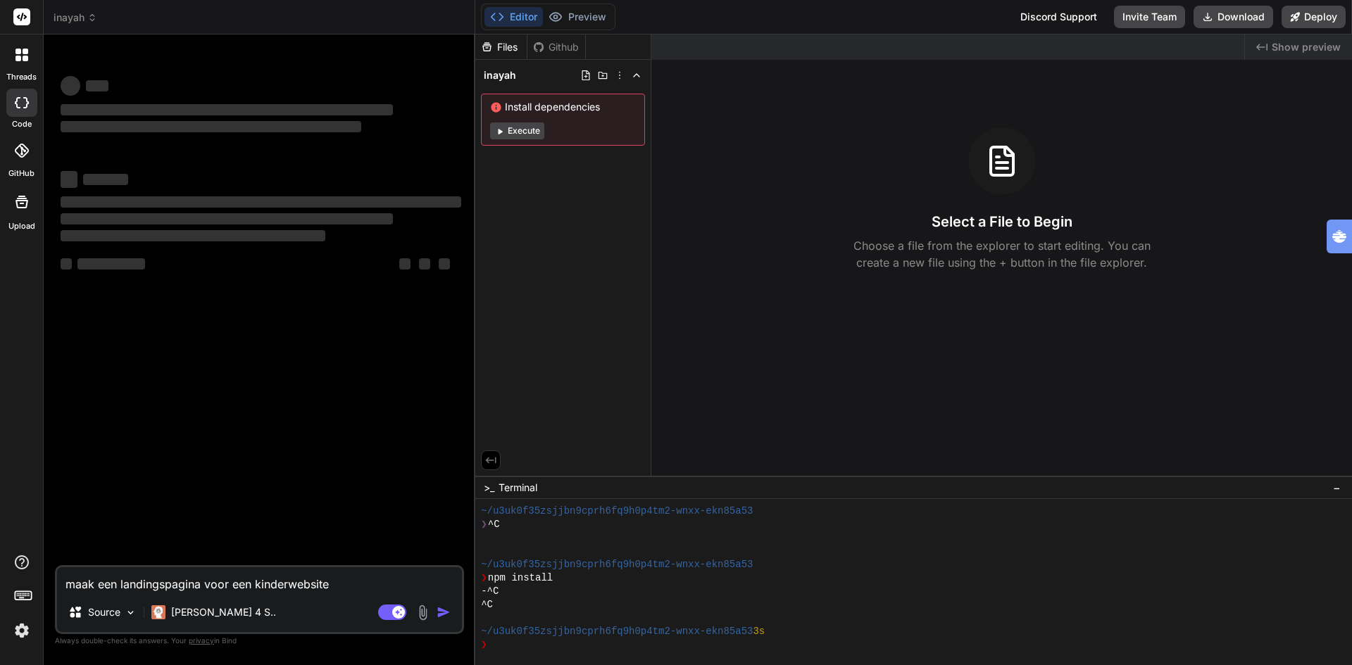
type textarea "maak een landingspagina voor een kinderwebsite f"
type textarea "x"
type textarea "maak een landingspagina voor een kinderwebsite fo"
type textarea "x"
type textarea "maak een landingspagina voor een kinderwebsite foo"
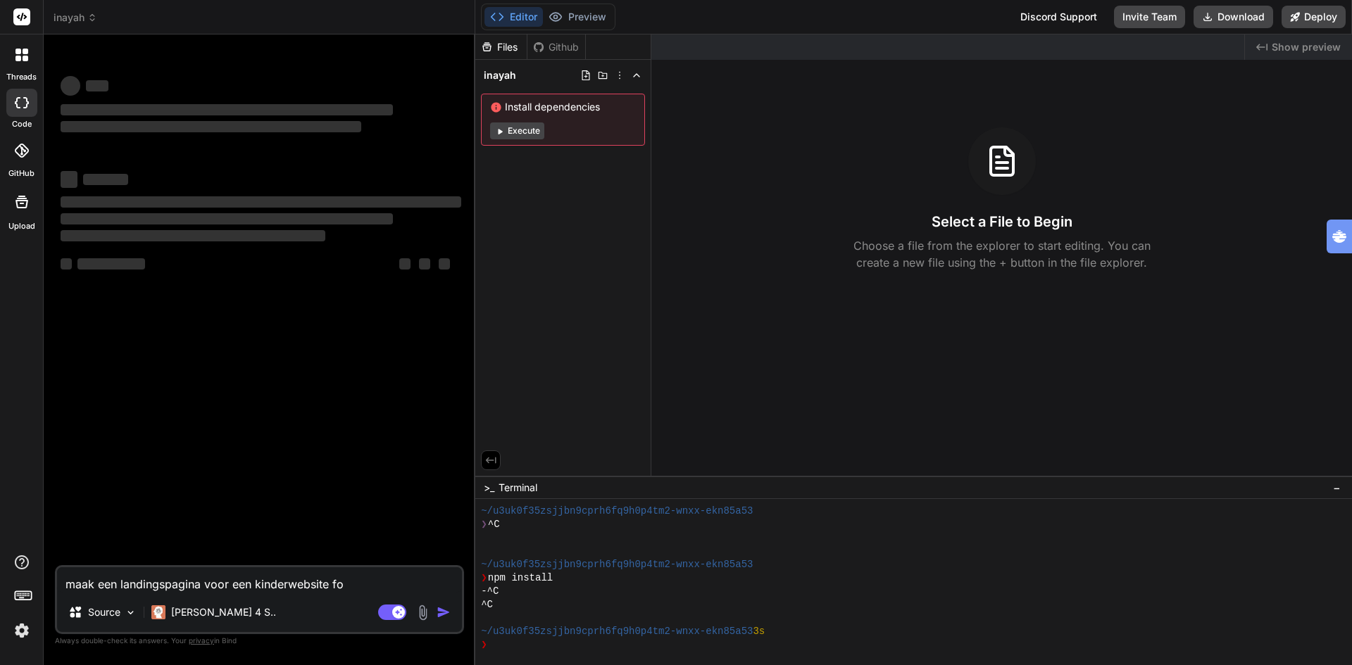
type textarea "x"
type textarea "maak een landingspagina voor een kinderwebsite foor"
type textarea "x"
type textarea "maak een landingspagina voor een kinderwebsite foo"
type textarea "x"
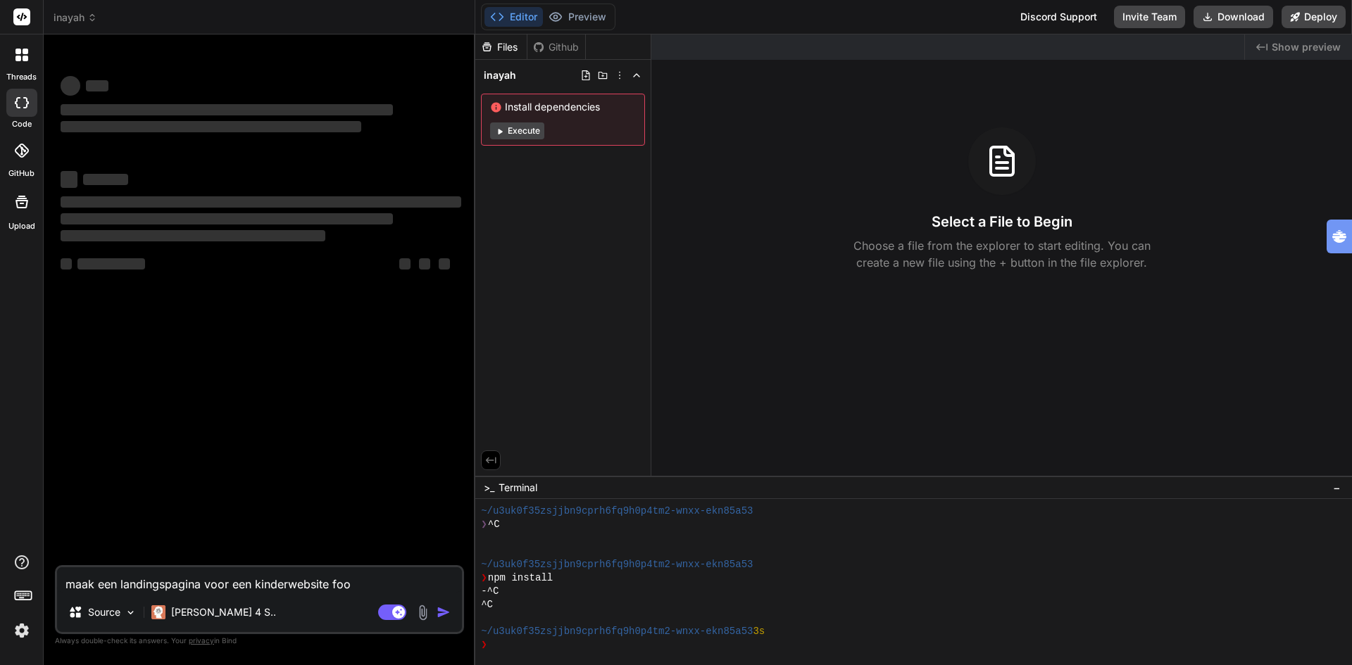
type textarea "maak een landingspagina voor een kinderwebsite fo"
type textarea "x"
type textarea "maak een landingspagina voor een kinderwebsite f"
type textarea "x"
type textarea "maak een landingspagina voor een kinderwebsite"
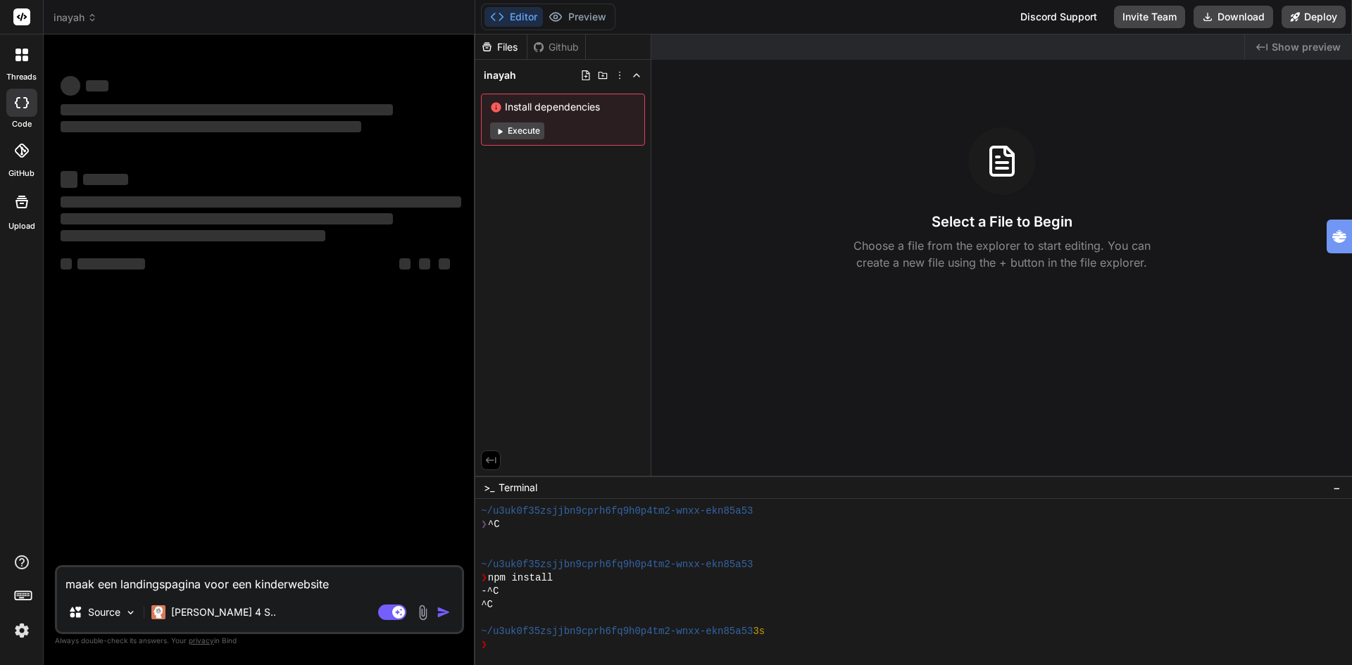
type textarea "x"
type textarea "maak een landingspagina voor een kinderwebsite v"
type textarea "x"
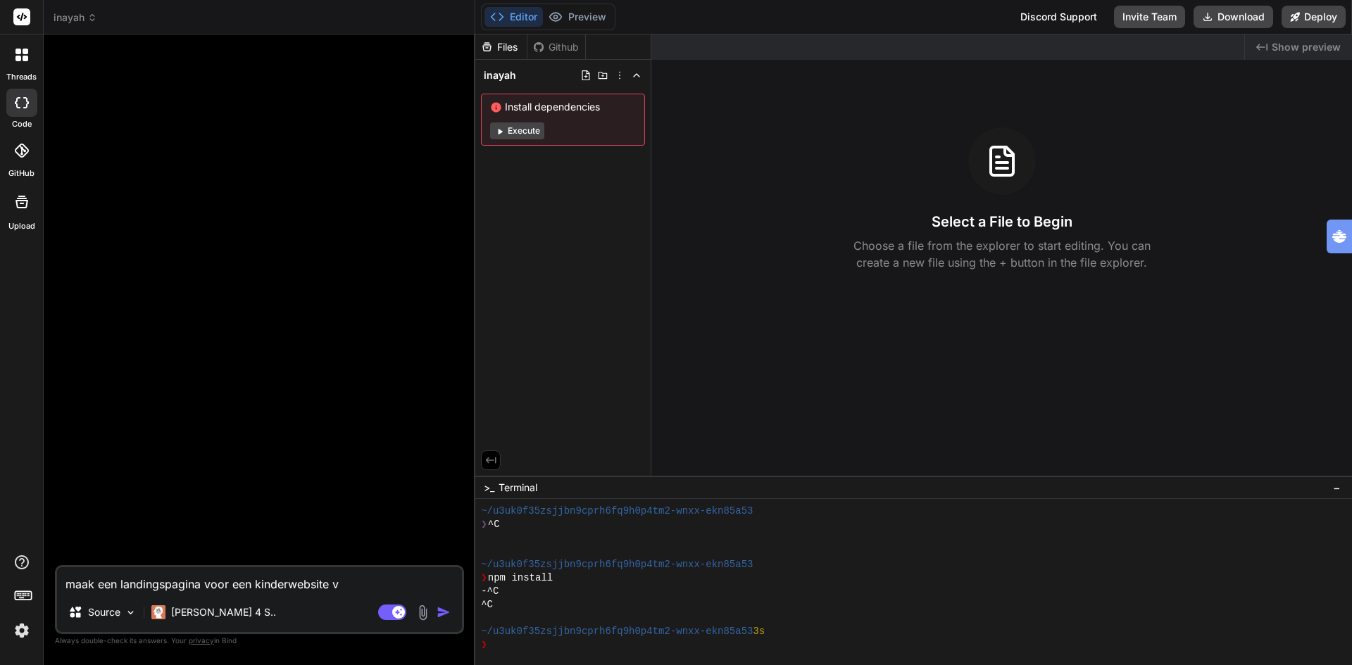
type textarea "maak een landingspagina voor een kinderwebsite vo"
type textarea "x"
type textarea "maak een landingspagina voor een kinderwebsite voo"
type textarea "x"
type textarea "maak een landingspagina voor een kinderwebsite voor"
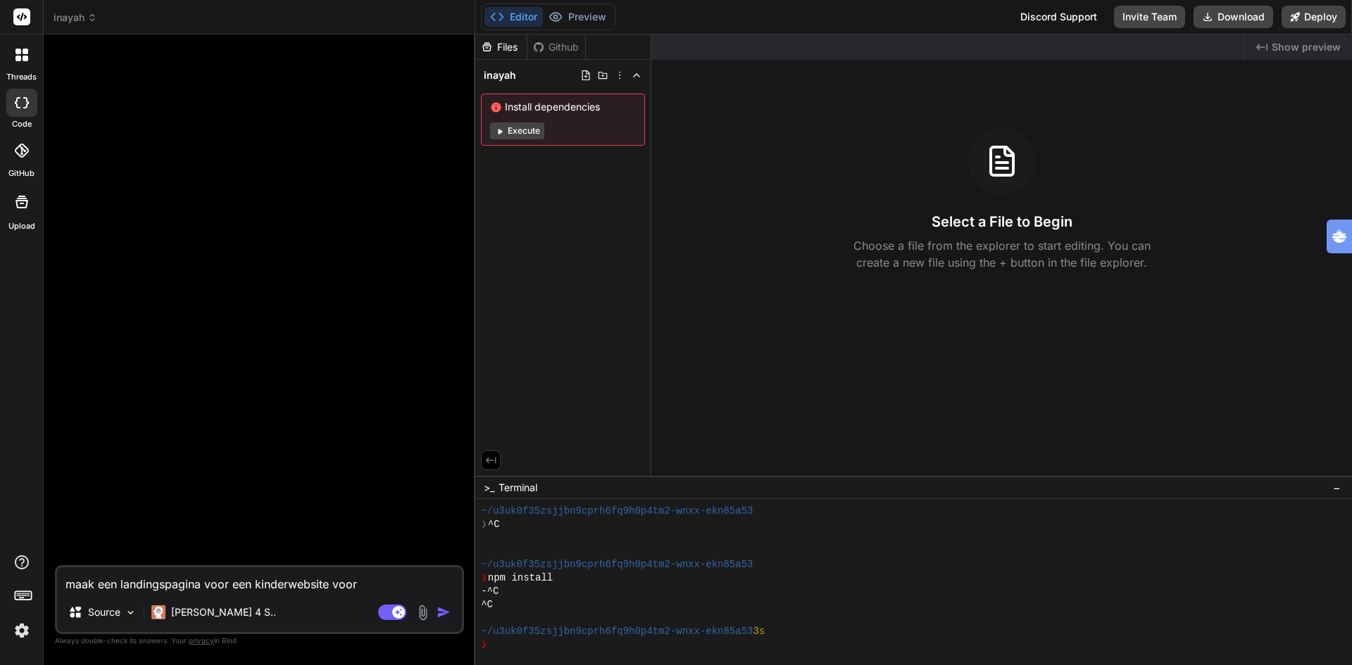
type textarea "x"
type textarea "maak een landingspagina voor een kinderwebsite voor"
type textarea "x"
type textarea "maak een landingspagina voor een kinderwebsite voor k"
type textarea "x"
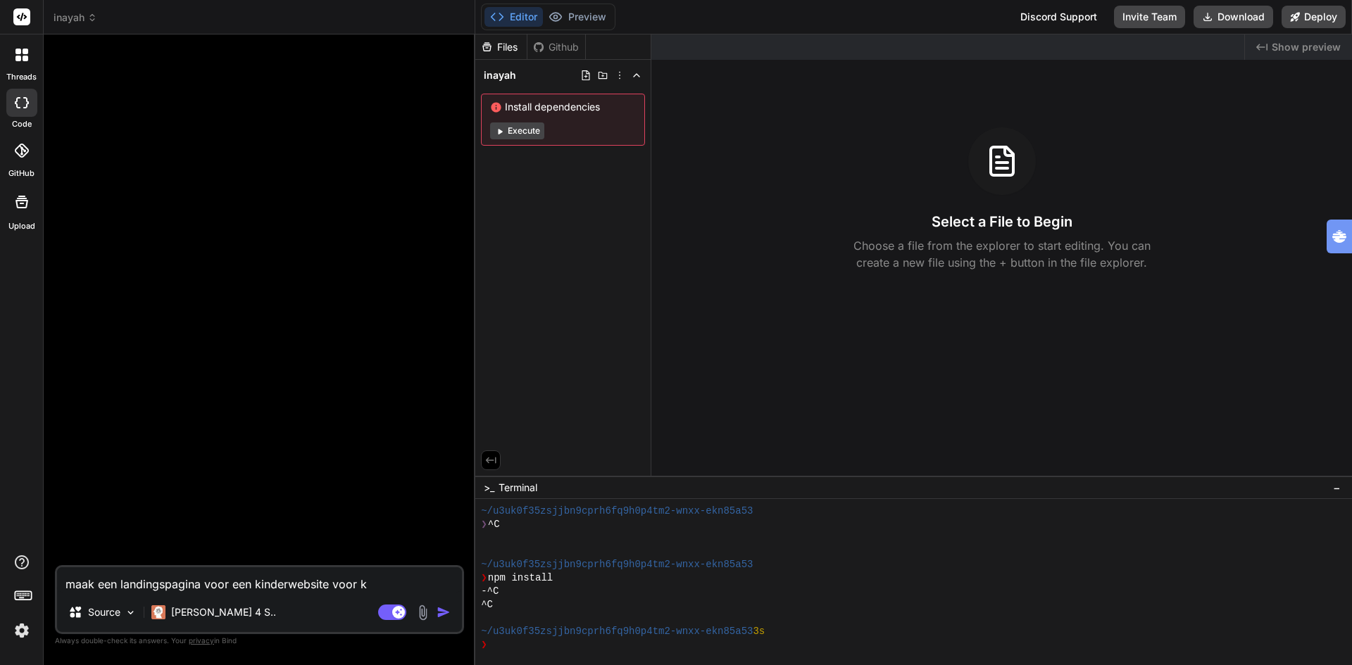
type textarea "maak een landingspagina voor een kinderwebsite voor ki"
type textarea "x"
type textarea "maak een landingspagina voor een kinderwebsite voor kin"
type textarea "x"
type textarea "maak een landingspagina voor een kinderwebsite voor kind"
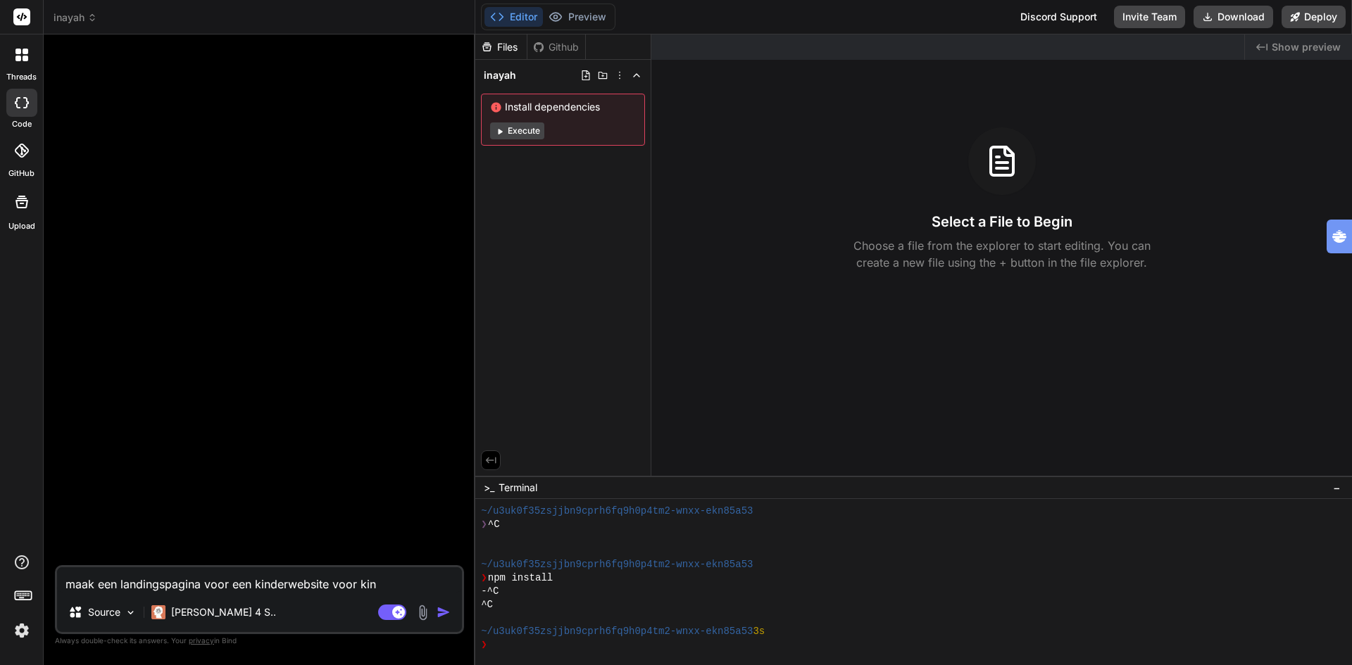
type textarea "x"
type textarea "maak een landingspagina voor een kinderwebsite voor kinde"
type textarea "x"
type textarea "maak een landingspagina voor een kinderwebsite voor kinder"
type textarea "x"
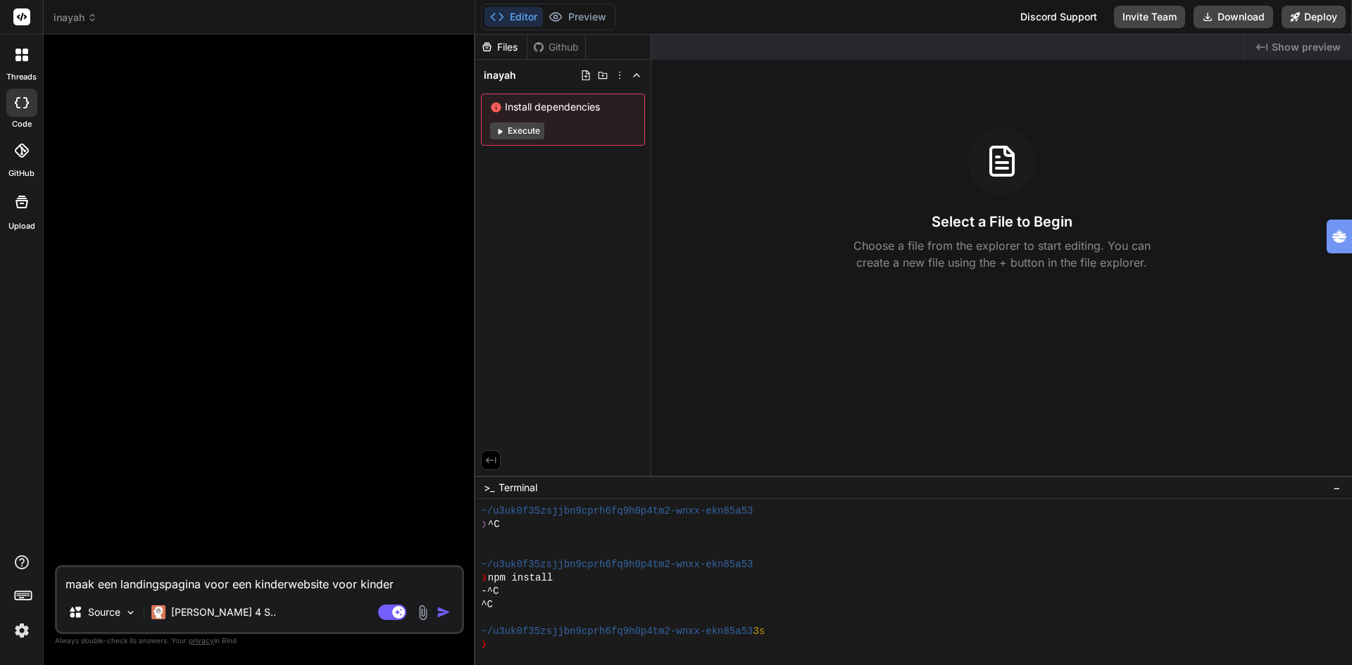
type textarea "maak een landingspagina voor een kinderwebsite voor kindere"
type textarea "x"
type textarea "maak een landingspagina voor een kinderwebsite voor kinderen"
type textarea "x"
type textarea "maak een landingspagina voor een kinderwebsite voor kinderen"
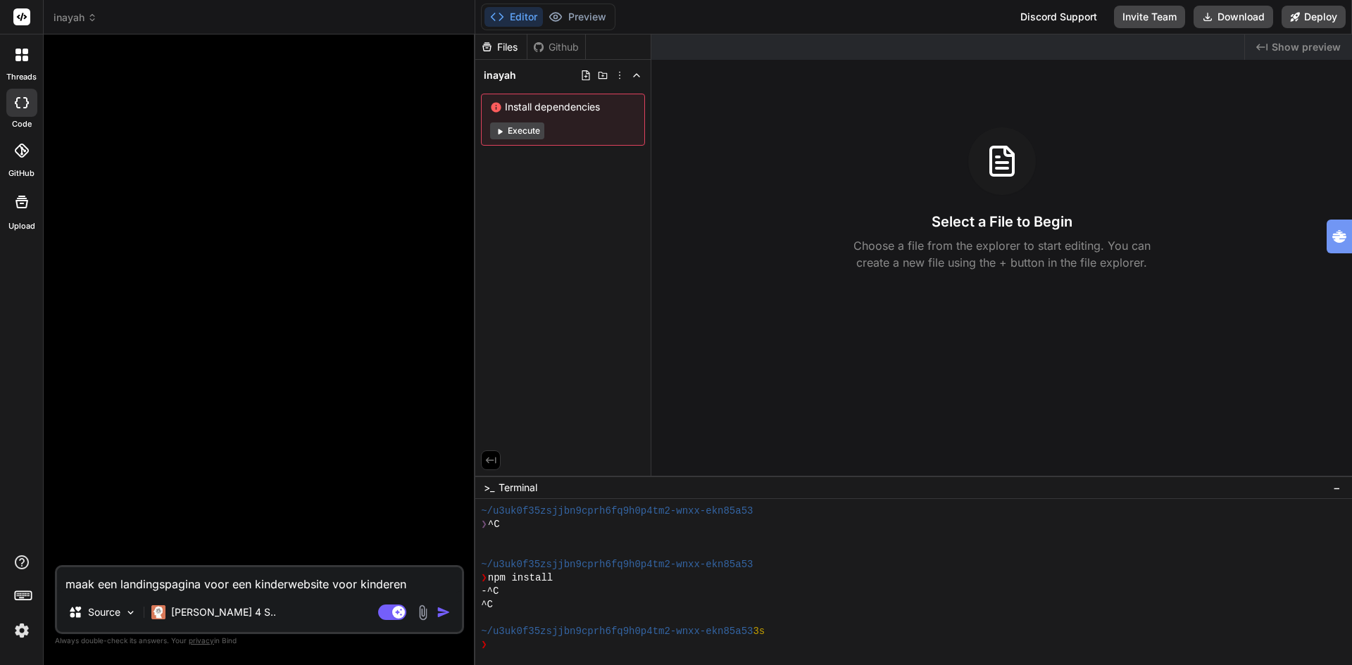
type textarea "x"
type textarea "maak een landingspagina voor een kinderwebsite voor kinderen v"
type textarea "x"
type textarea "maak een landingspagina voor een kinderwebsite voor kinderen va"
type textarea "x"
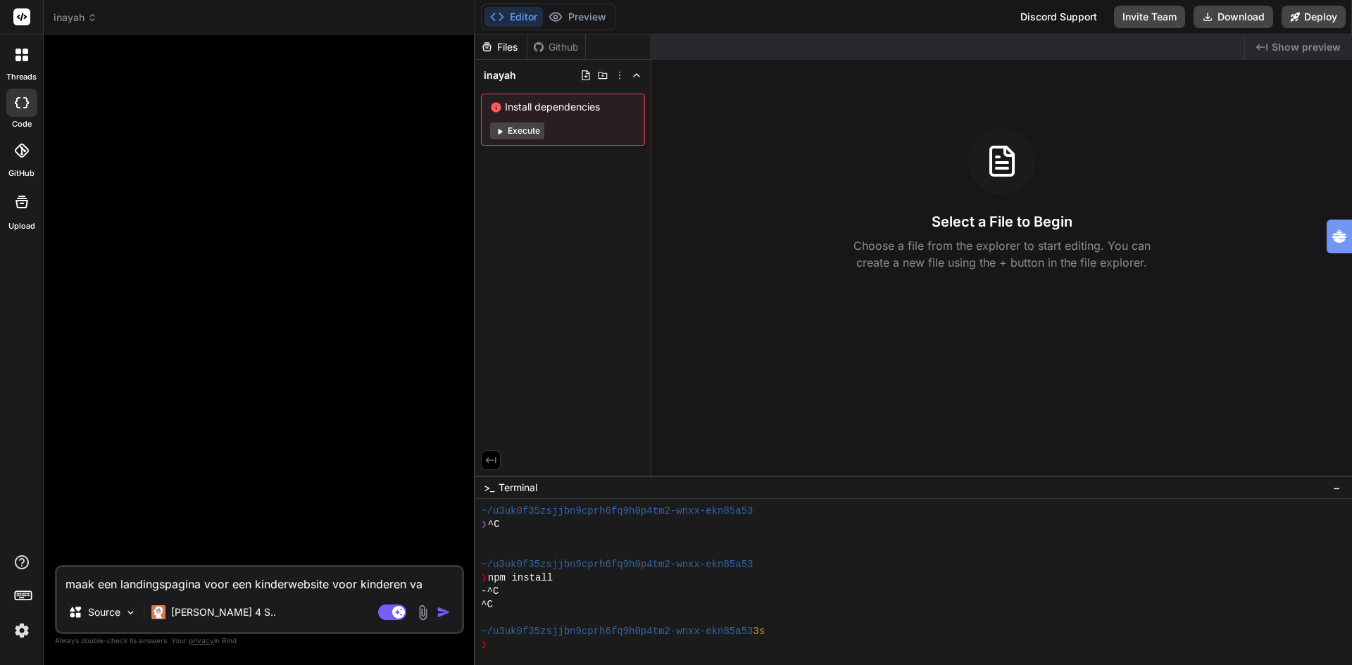
type textarea "maak een landingspagina voor een kinderwebsite voor kinderen van"
type textarea "x"
type textarea "maak een landingspagina voor een kinderwebsite voor kinderen van"
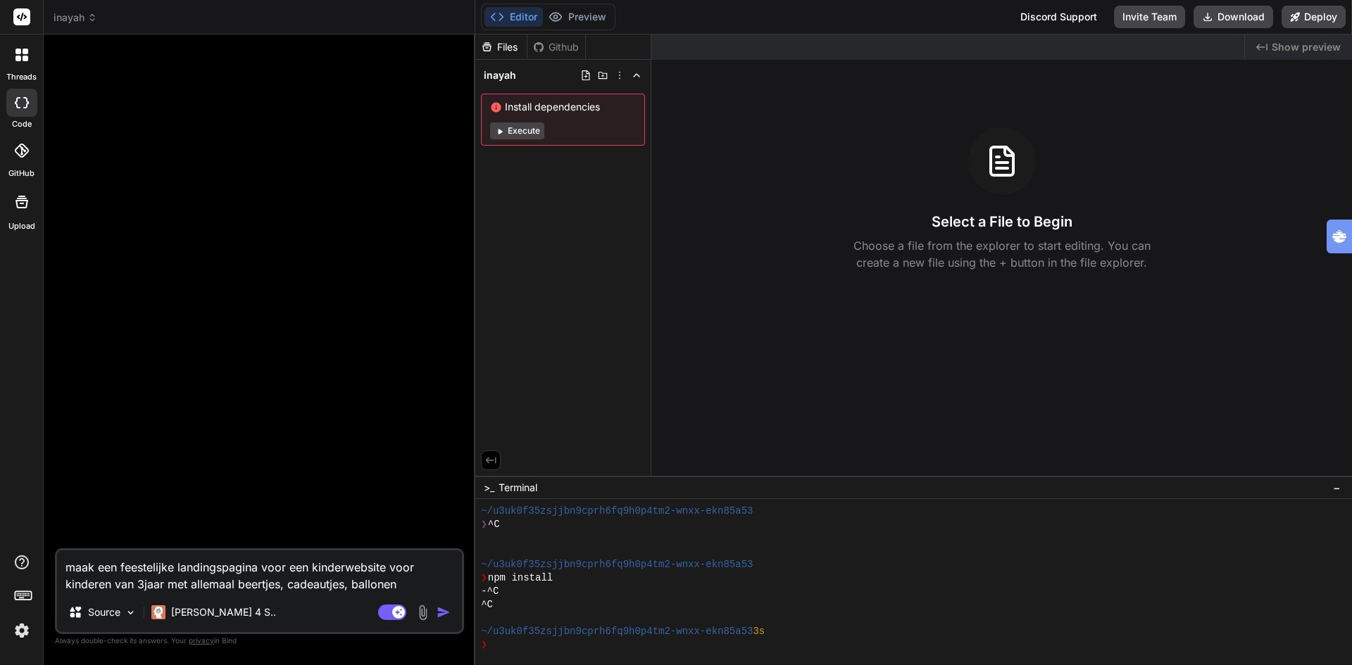
click at [439, 610] on img "button" at bounding box center [443, 612] width 14 height 14
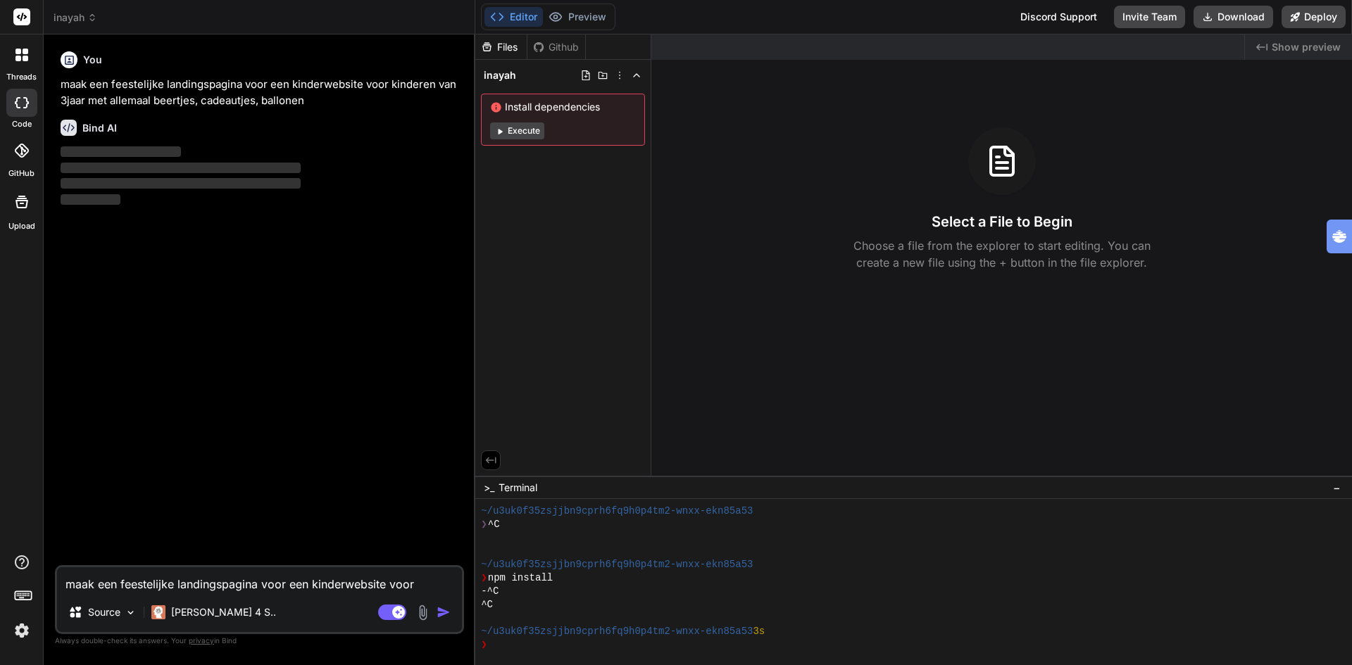
click at [182, 586] on textarea "maak een feestelijke landingspagina voor een kinderwebsite voor kinderen van 3j…" at bounding box center [259, 579] width 405 height 25
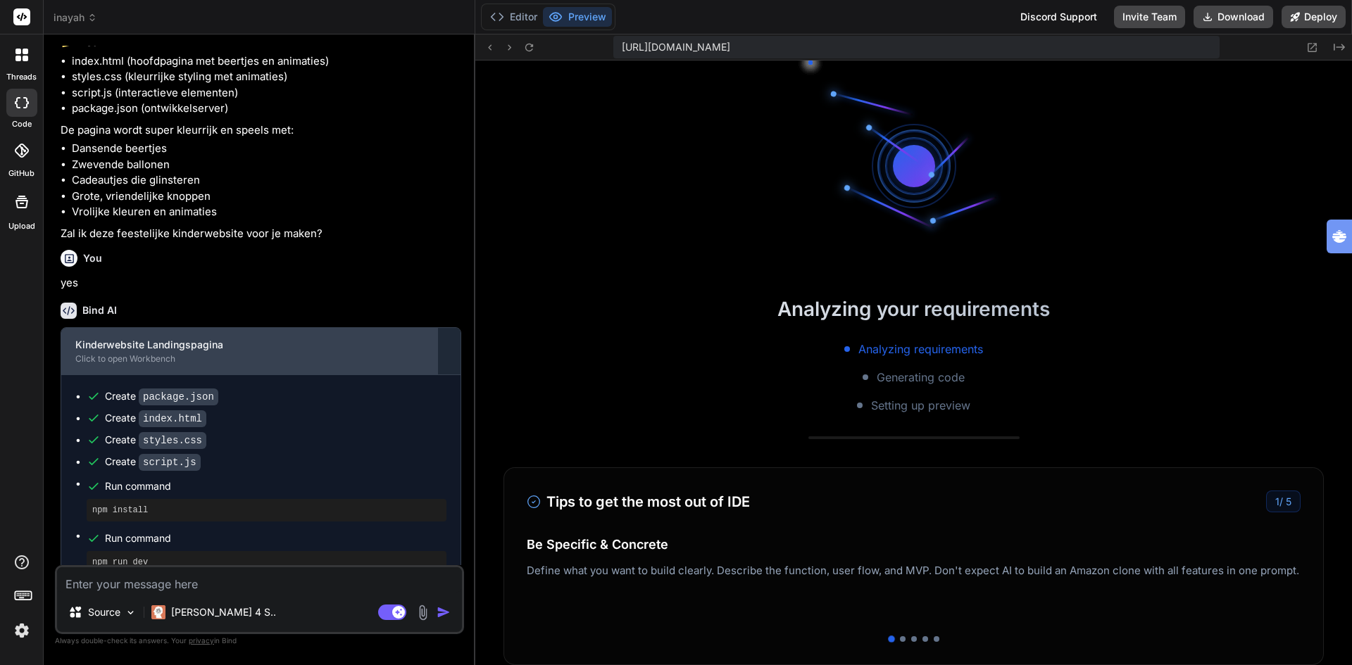
scroll to position [843, 0]
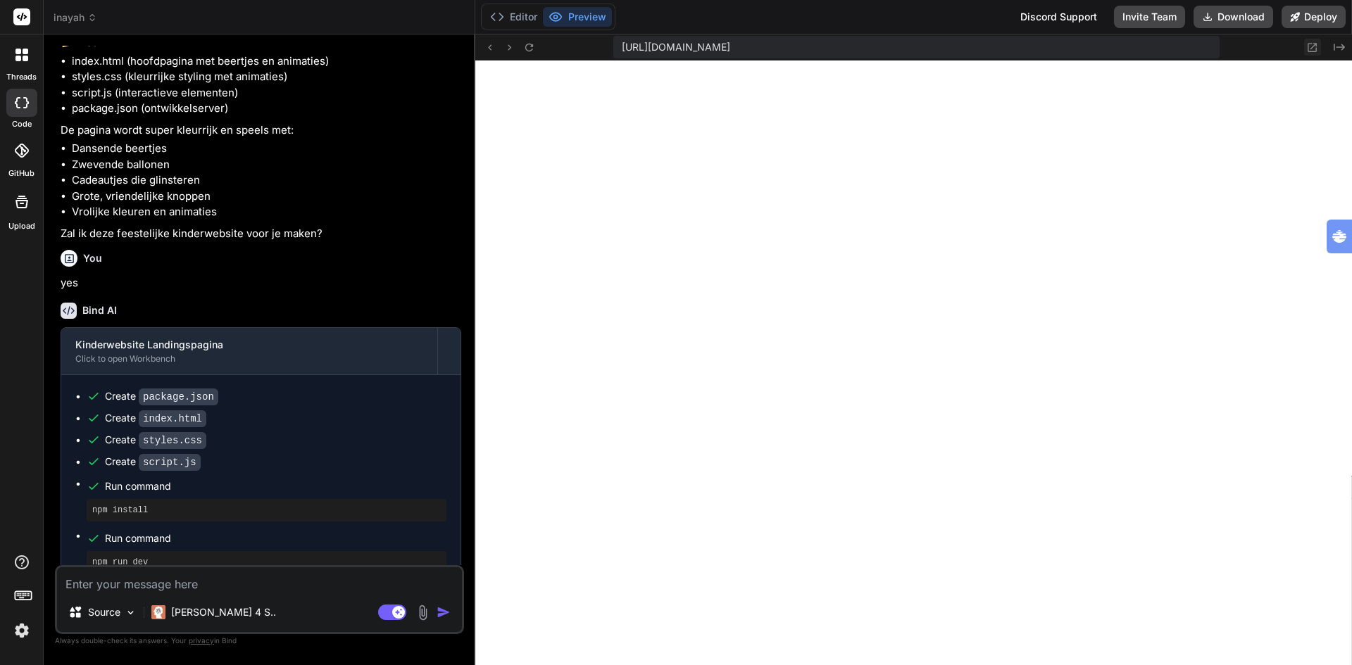
click at [1309, 46] on icon at bounding box center [1312, 47] width 9 height 9
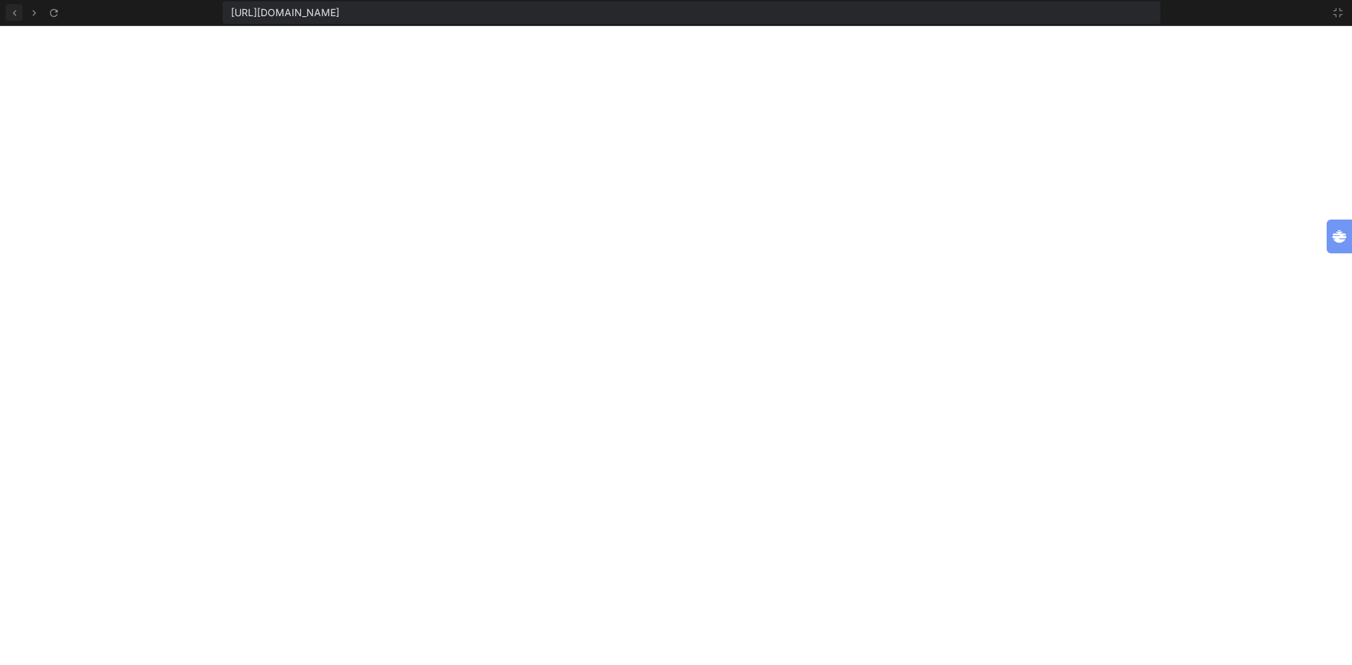
click at [17, 14] on icon at bounding box center [14, 13] width 12 height 12
click at [8, 11] on icon at bounding box center [14, 13] width 12 height 12
click at [810, 16] on div "[URL][DOMAIN_NAME]" at bounding box center [691, 12] width 938 height 23
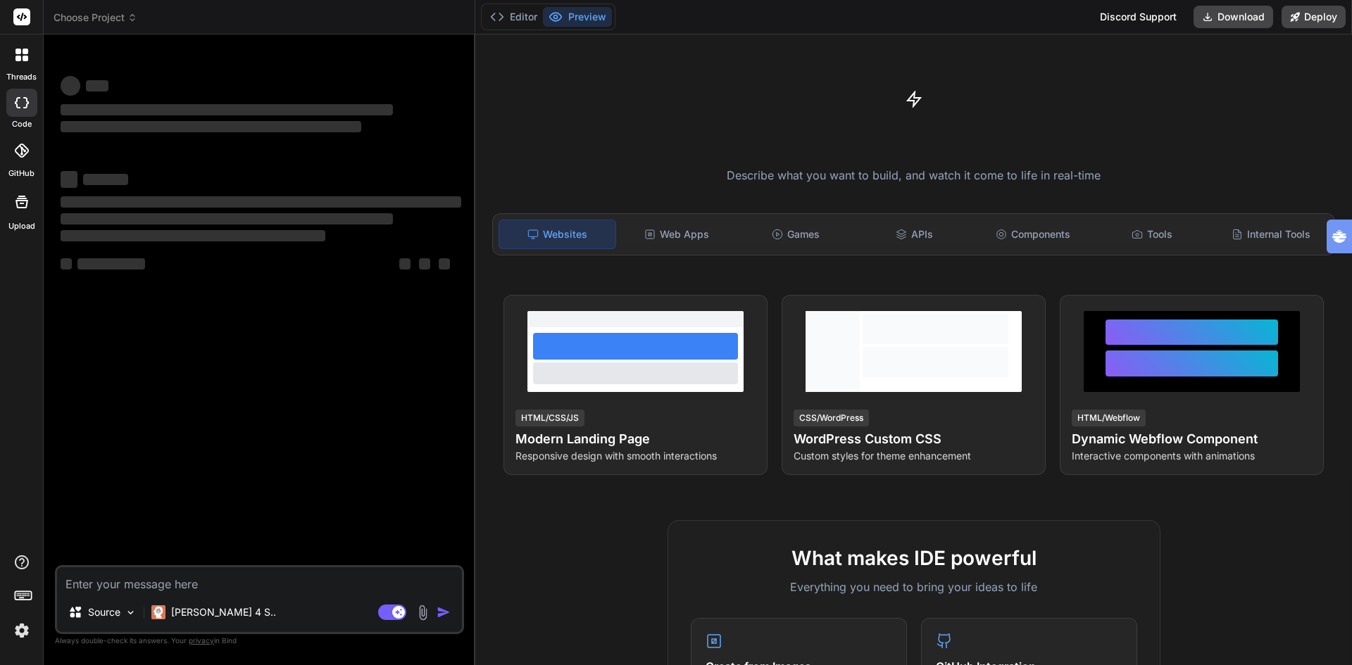
click at [89, 18] on span "Choose Project" at bounding box center [96, 18] width 84 height 14
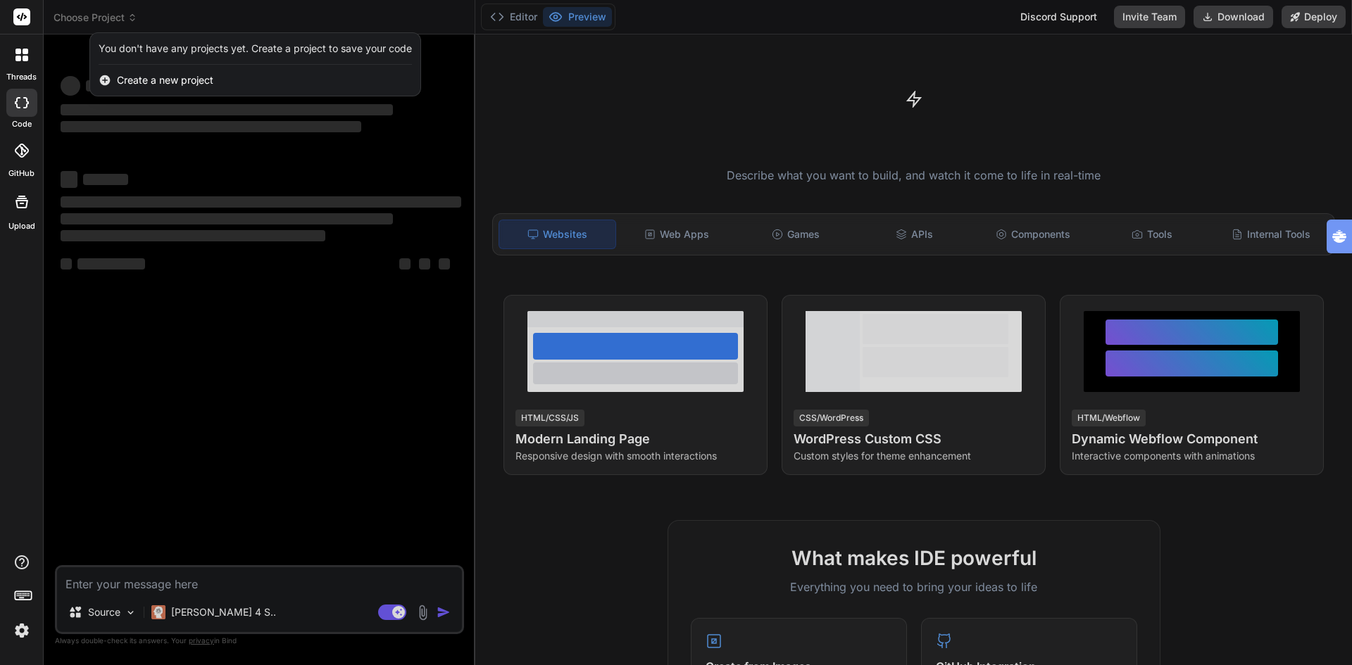
click at [27, 99] on icon at bounding box center [22, 102] width 14 height 11
type textarea "x"
click at [224, 336] on div at bounding box center [676, 332] width 1352 height 665
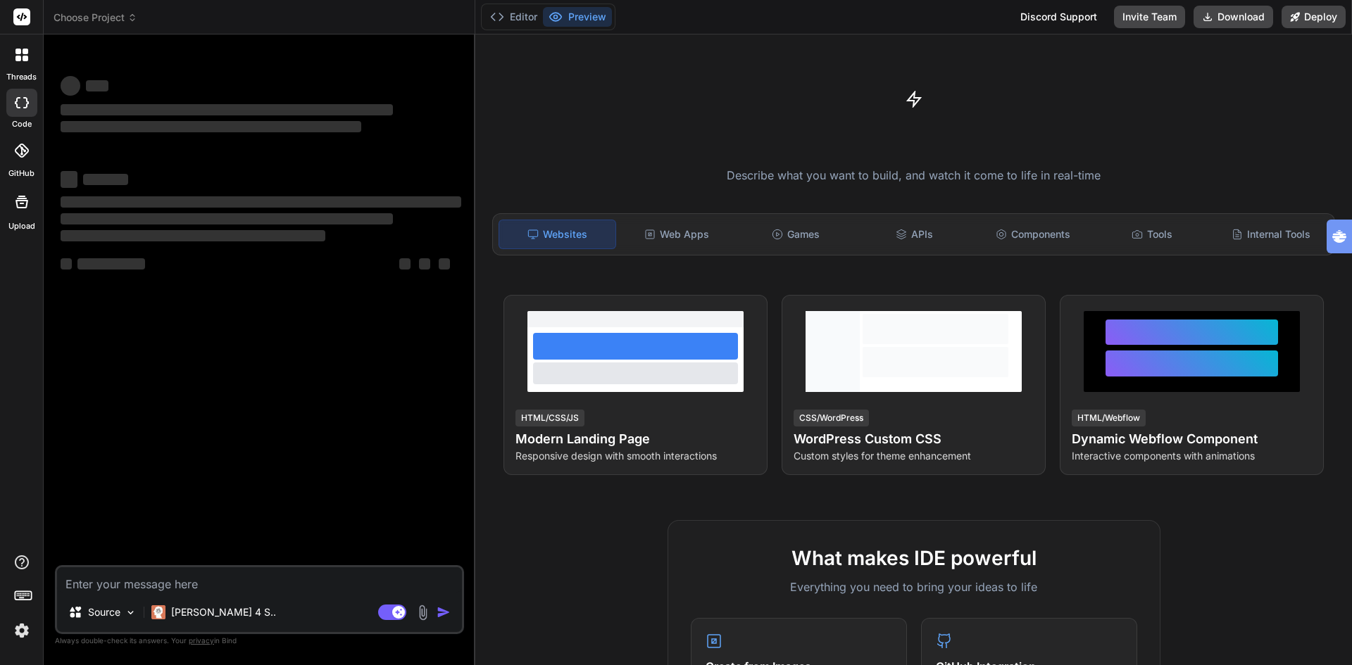
type textarea "x"
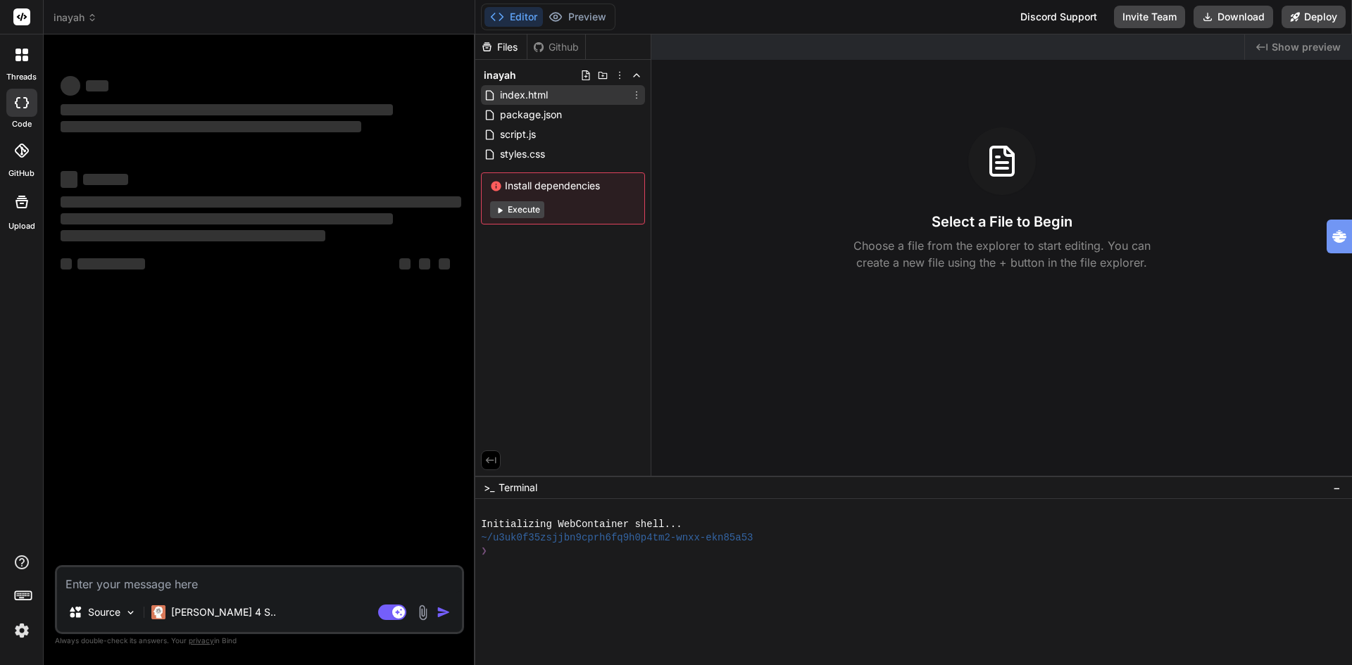
click at [524, 97] on span "index.html" at bounding box center [523, 95] width 51 height 17
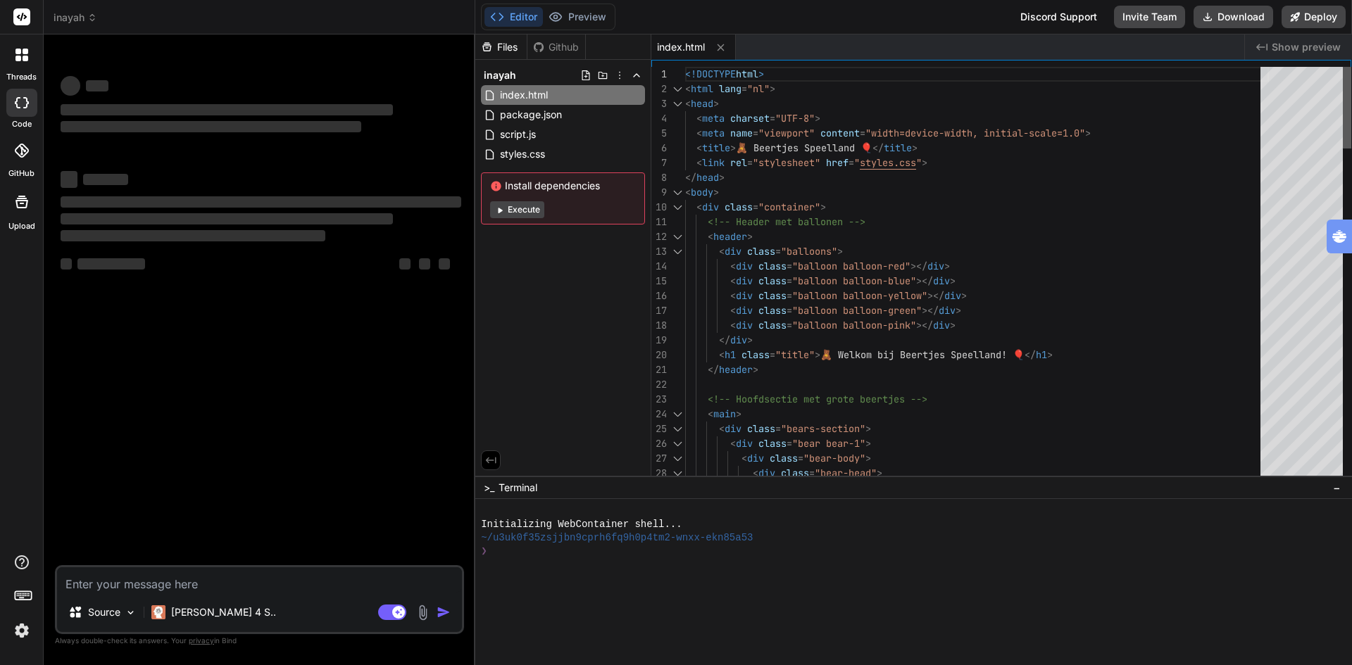
click at [1348, 95] on div at bounding box center [1347, 108] width 8 height 82
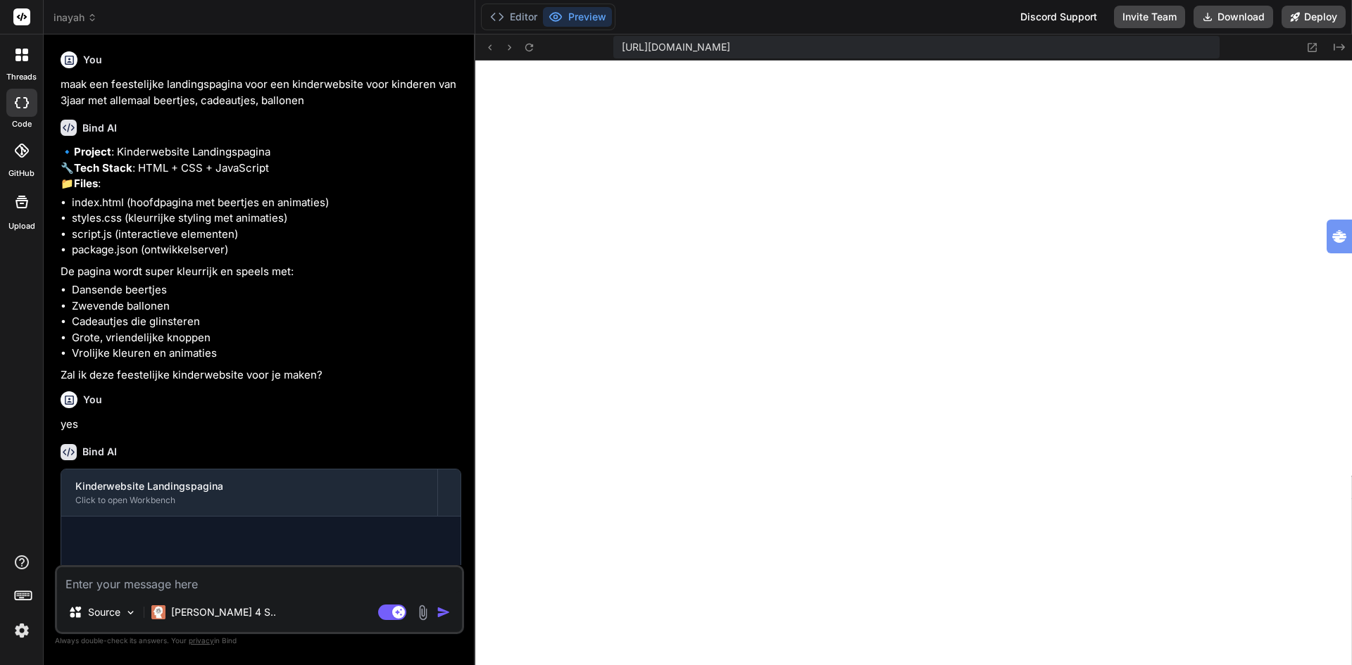
scroll to position [196, 0]
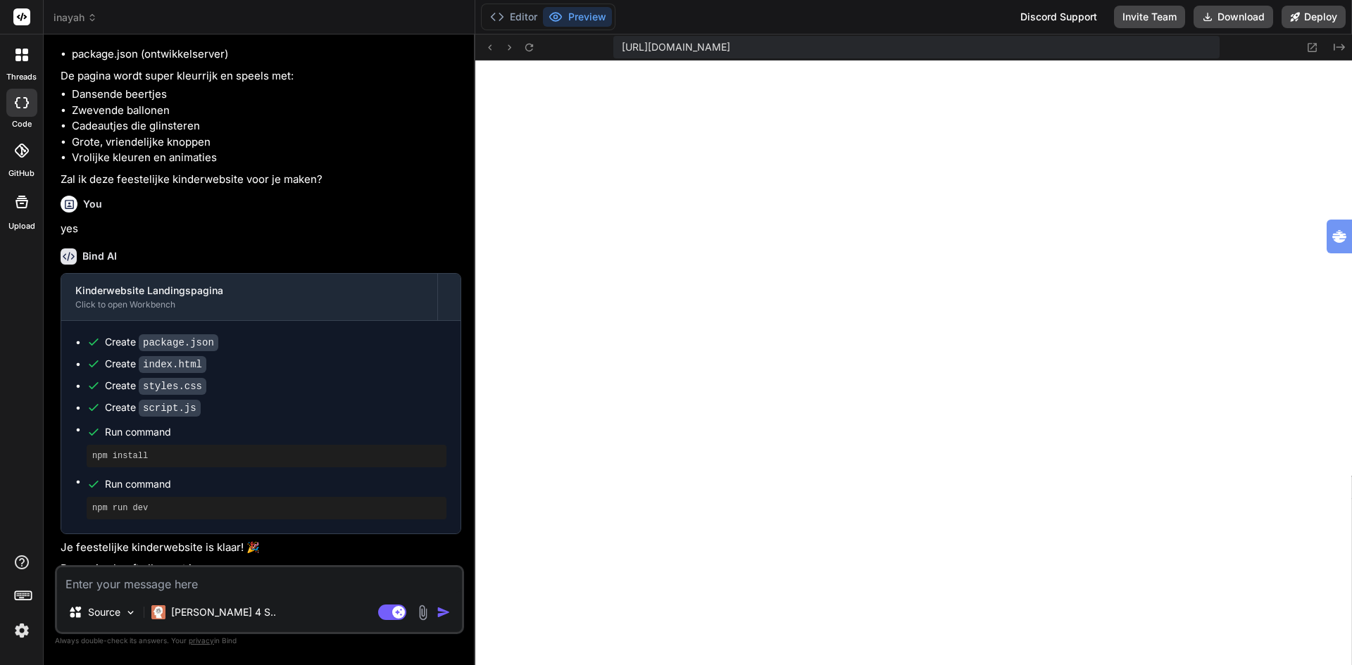
click at [241, 578] on textarea at bounding box center [259, 579] width 405 height 25
type textarea "x"
type textarea "m"
type textarea "x"
type textarea "ma"
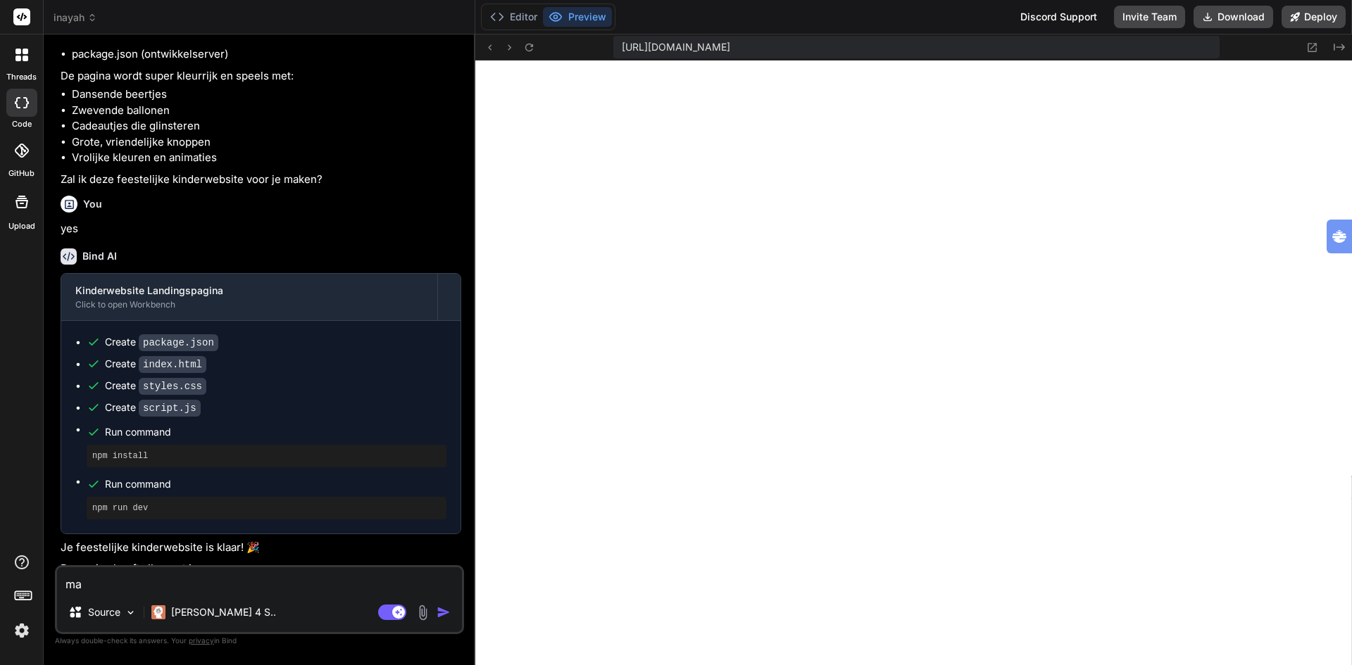
type textarea "x"
type textarea "maa"
type textarea "x"
type textarea "maak"
type textarea "x"
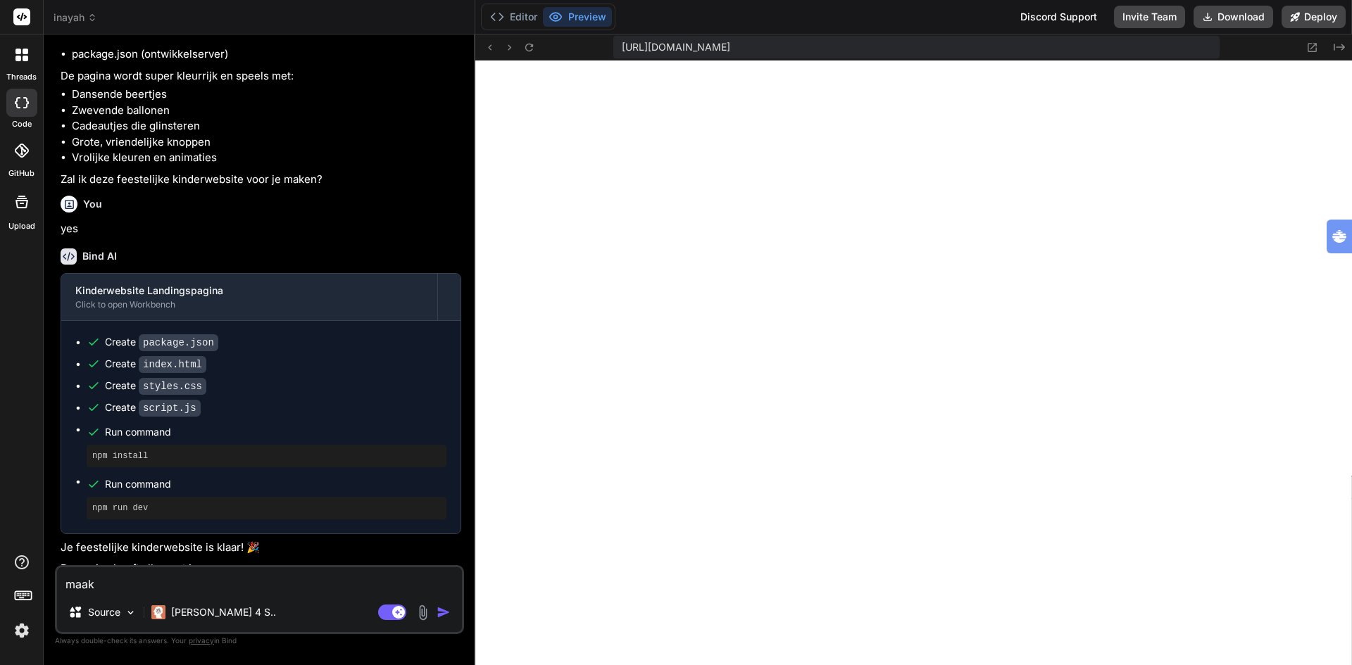
type textarea "maak"
type textarea "x"
type textarea "maak e"
type textarea "x"
type textarea "maak ee"
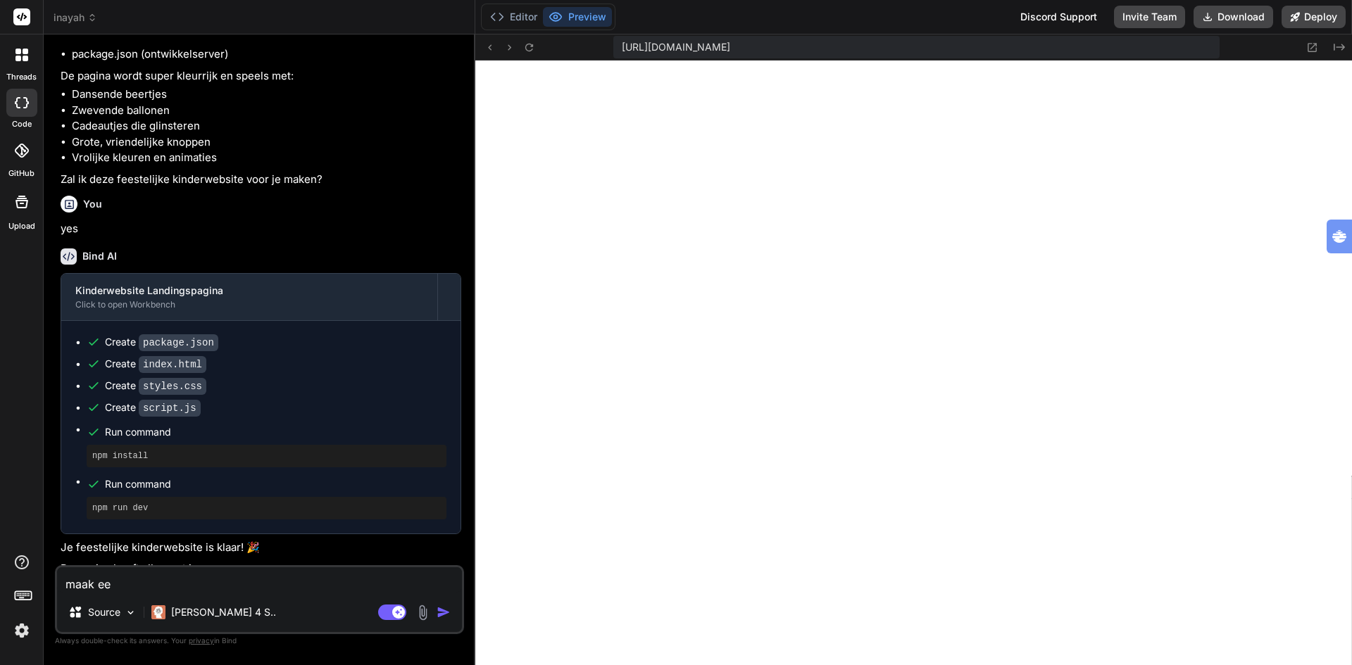
type textarea "x"
type textarea "maak een"
type textarea "x"
type textarea "maak een"
type textarea "x"
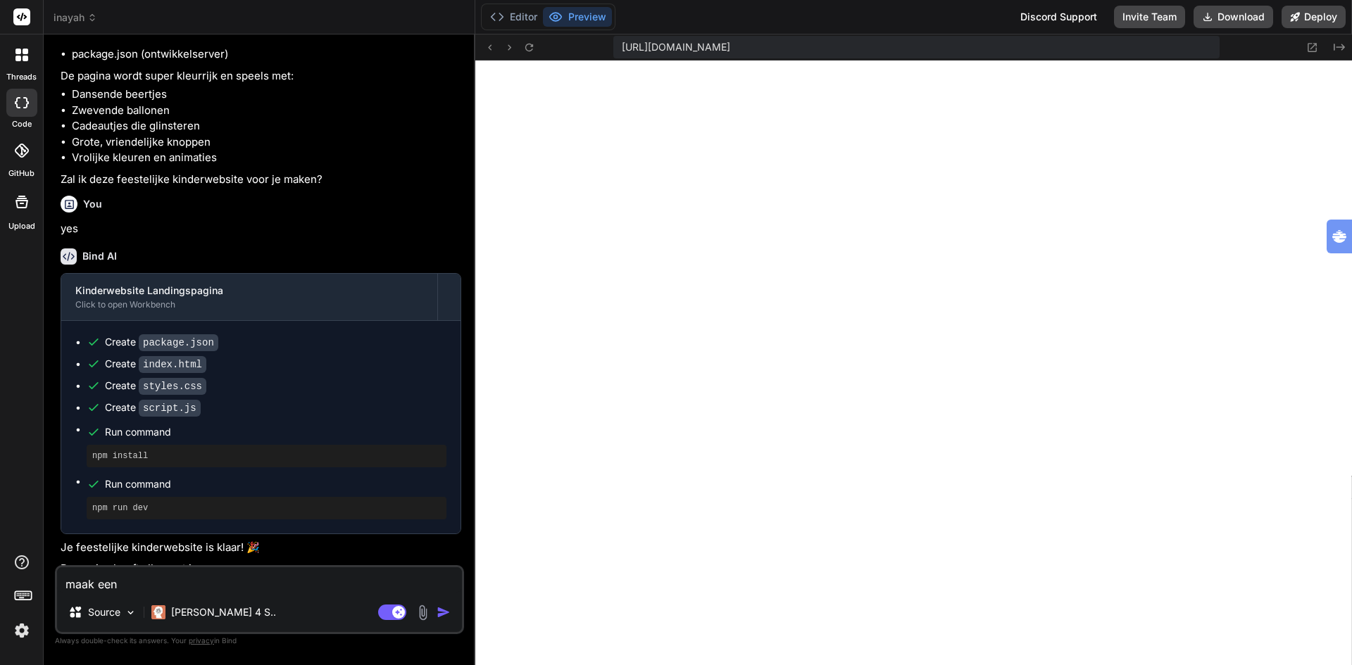
type textarea "maak een k"
type textarea "x"
type textarea "maak een ki"
type textarea "x"
type textarea "maak een kin"
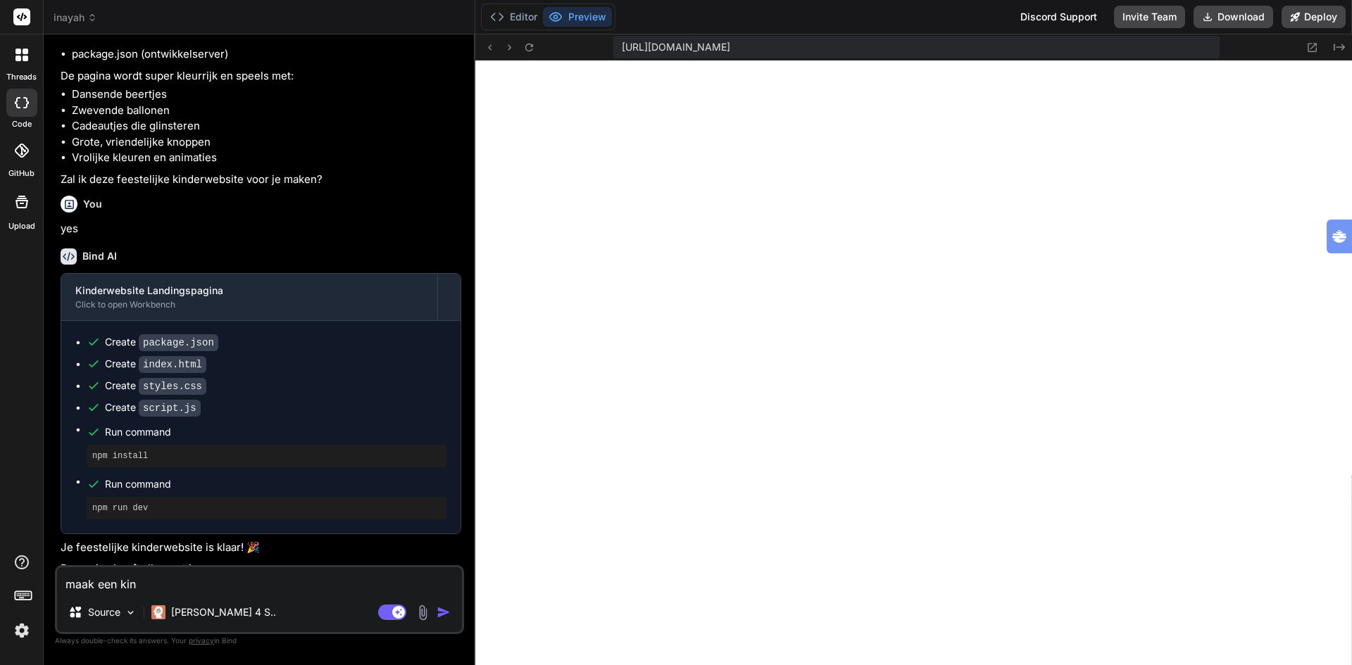
type textarea "x"
type textarea "maak een kind"
type textarea "x"
type textarea "maak een kinde"
type textarea "x"
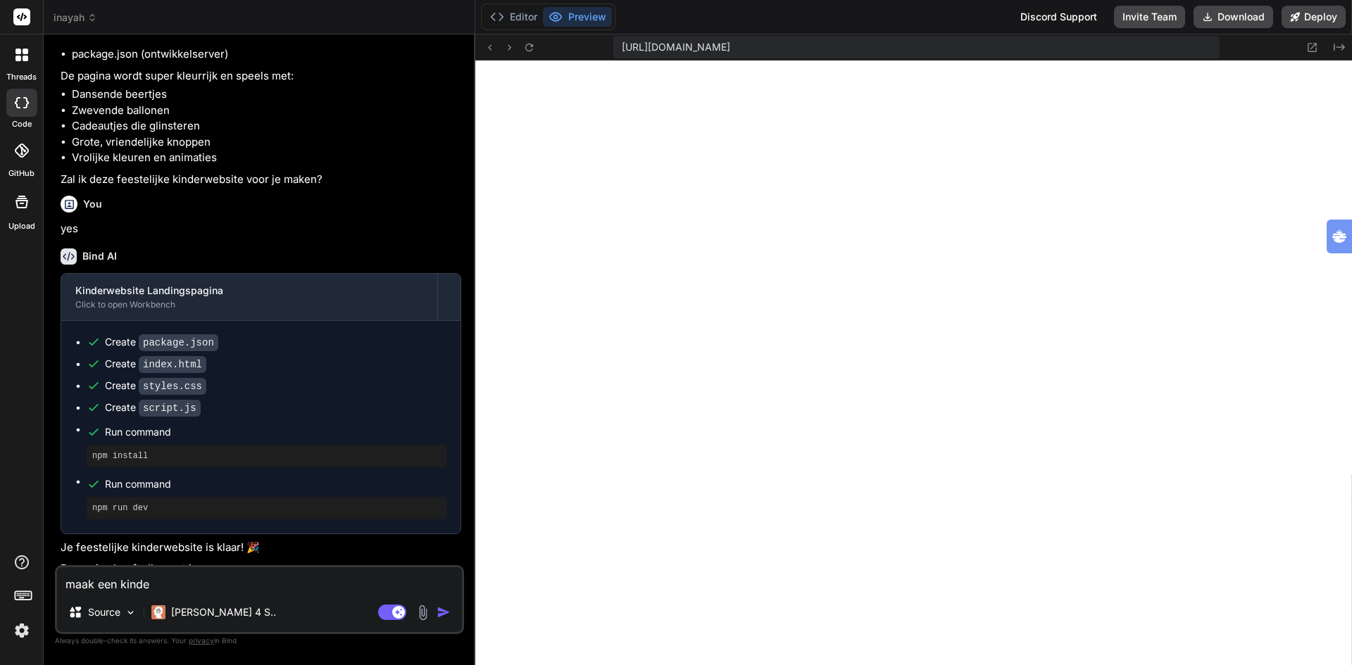
type textarea "maak een kinder"
type textarea "x"
type textarea "maak een kinders"
type textarea "x"
type textarea "maak een kinderst"
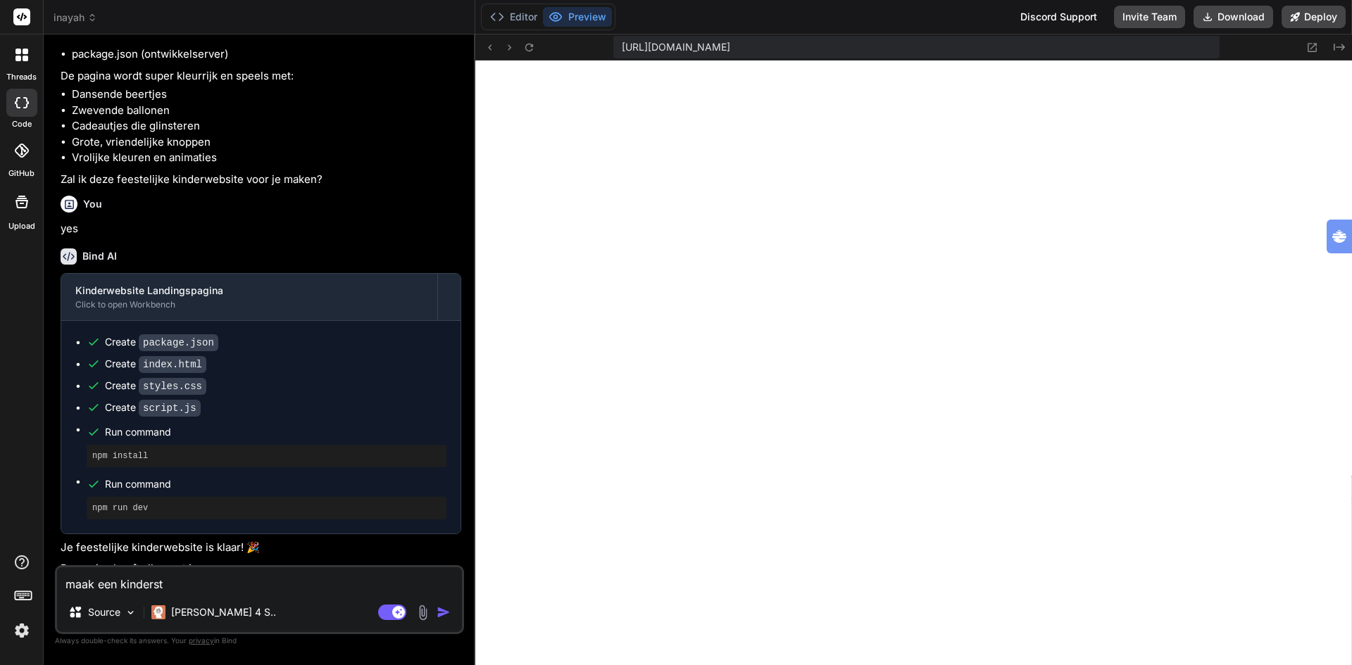
type textarea "x"
type textarea "maak een kinders"
type textarea "x"
type textarea "maak een kindersp"
type textarea "x"
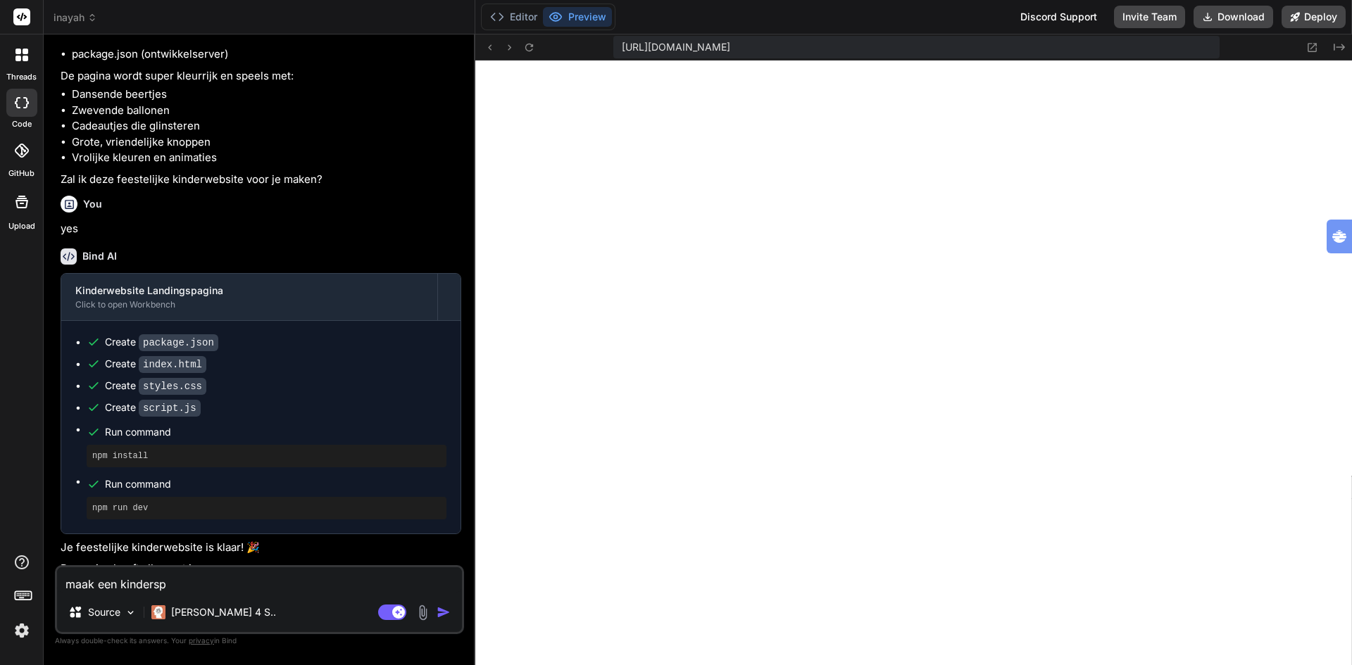
type textarea "maak een kinderspe"
type textarea "x"
type textarea "maak een kinderspel"
type textarea "x"
type textarea "maak een kinderspell"
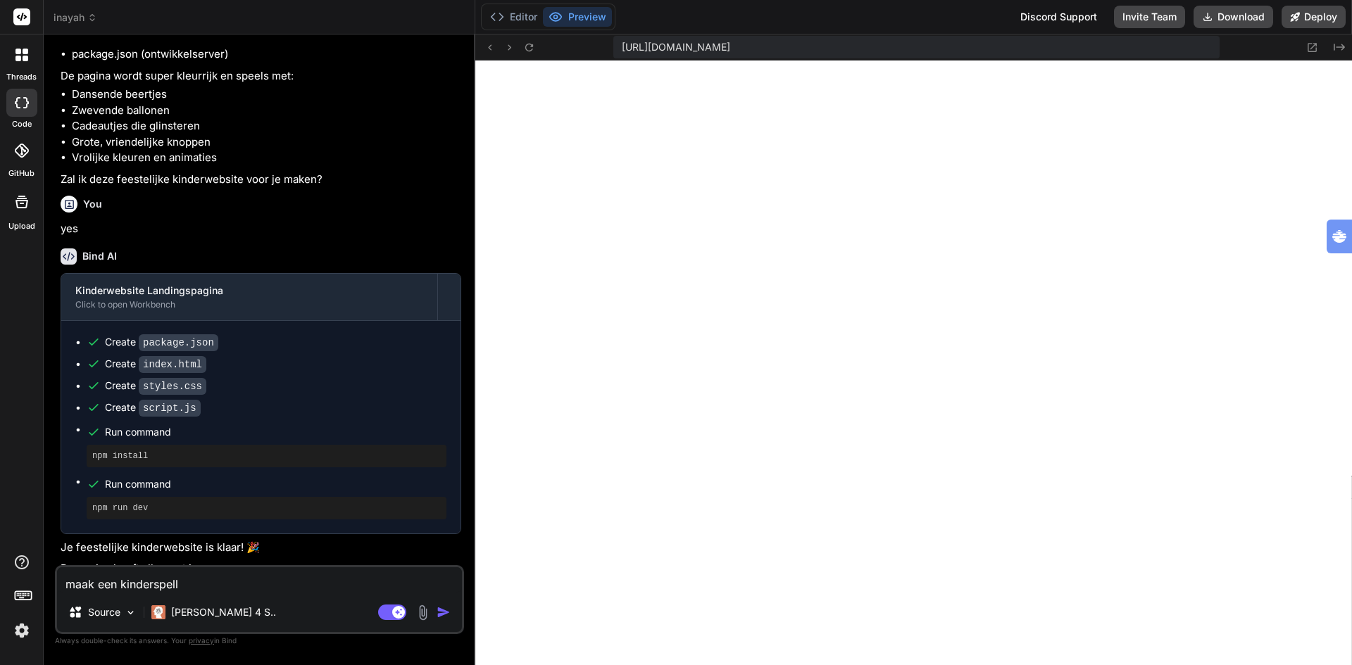
type textarea "x"
type textarea "maak een kinderspelle"
type textarea "x"
type textarea "maak een kinderspellet"
type textarea "x"
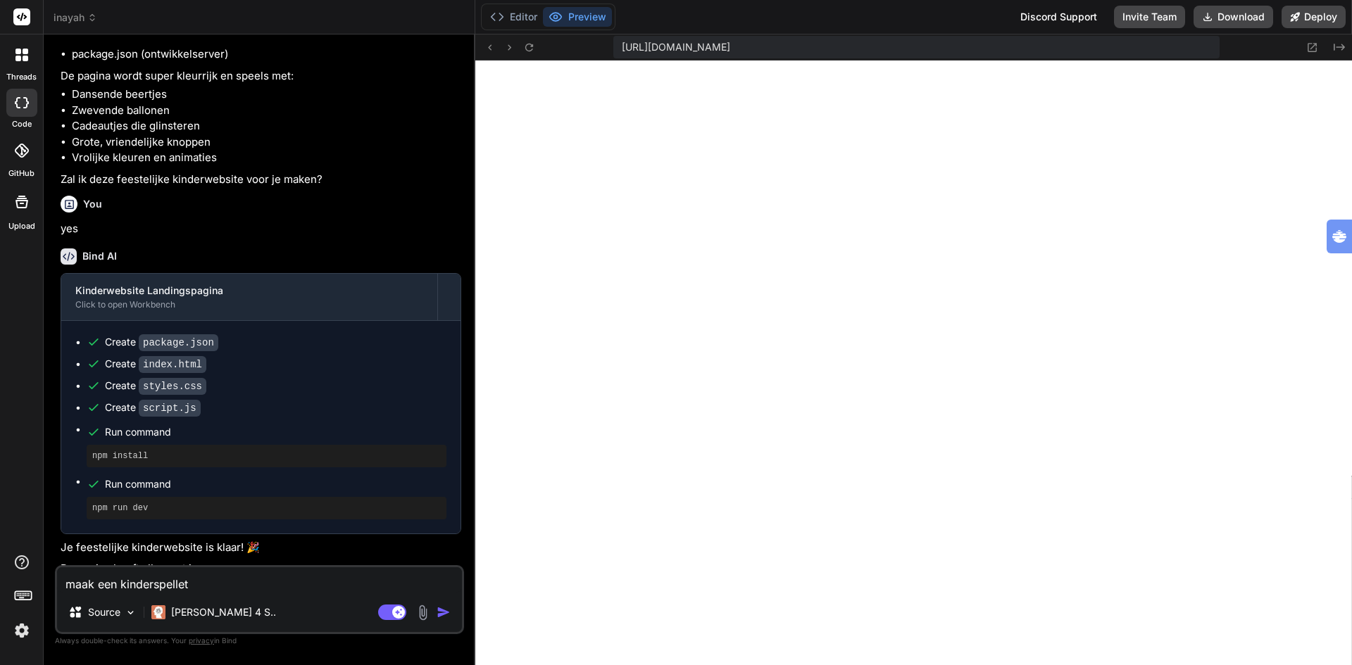
type textarea "maak een kinderspelletj"
type textarea "x"
type textarea "maak een kinderspelletje"
type textarea "x"
type textarea "maak een kinderspelletje"
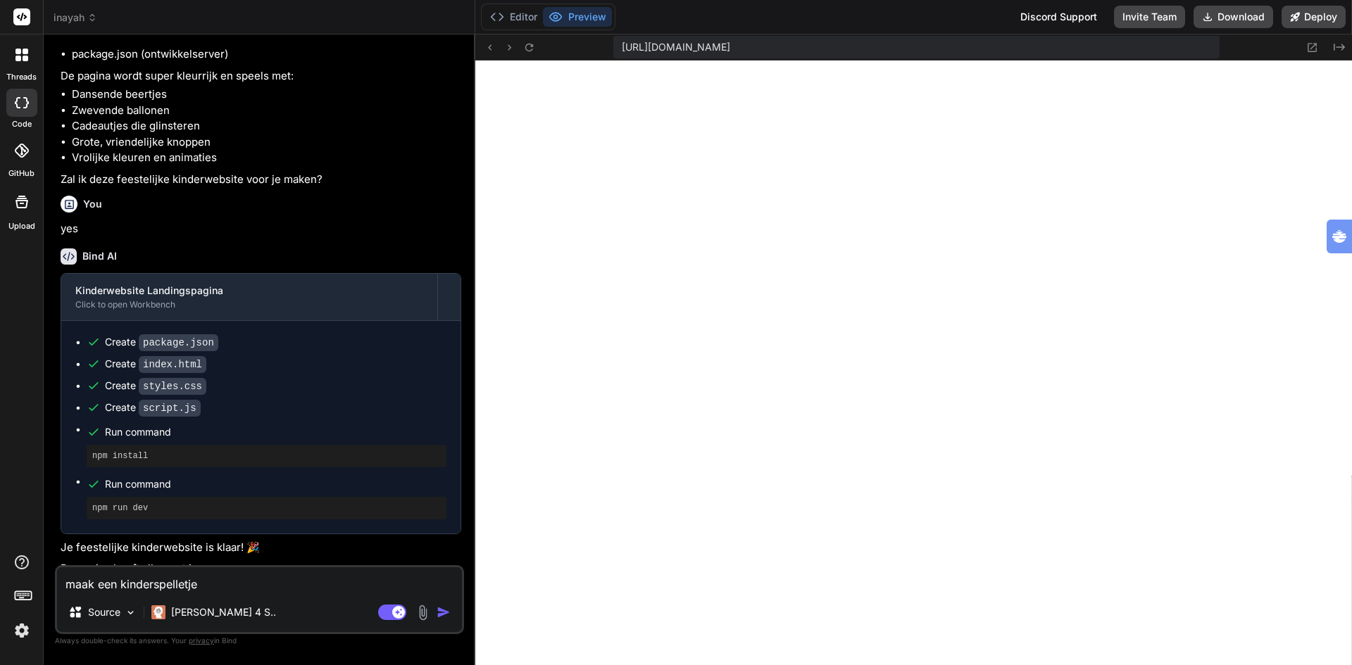
type textarea "x"
type textarea "maak een kinderspelletje e"
type textarea "x"
type textarea "maak een kinderspelletje en"
type textarea "x"
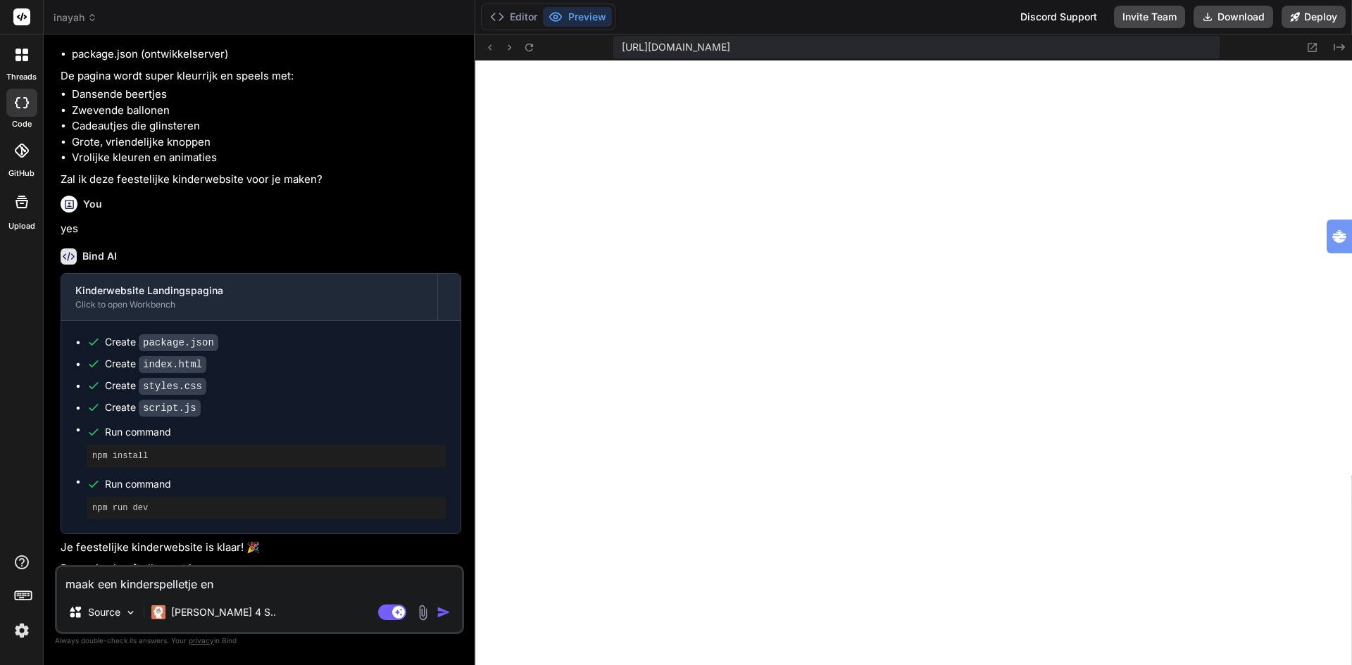
type textarea "maak een kinderspelletje en"
type textarea "x"
type textarea "maak een kinderspelletje en p"
type textarea "x"
type textarea "maak een kinderspelletje en pl"
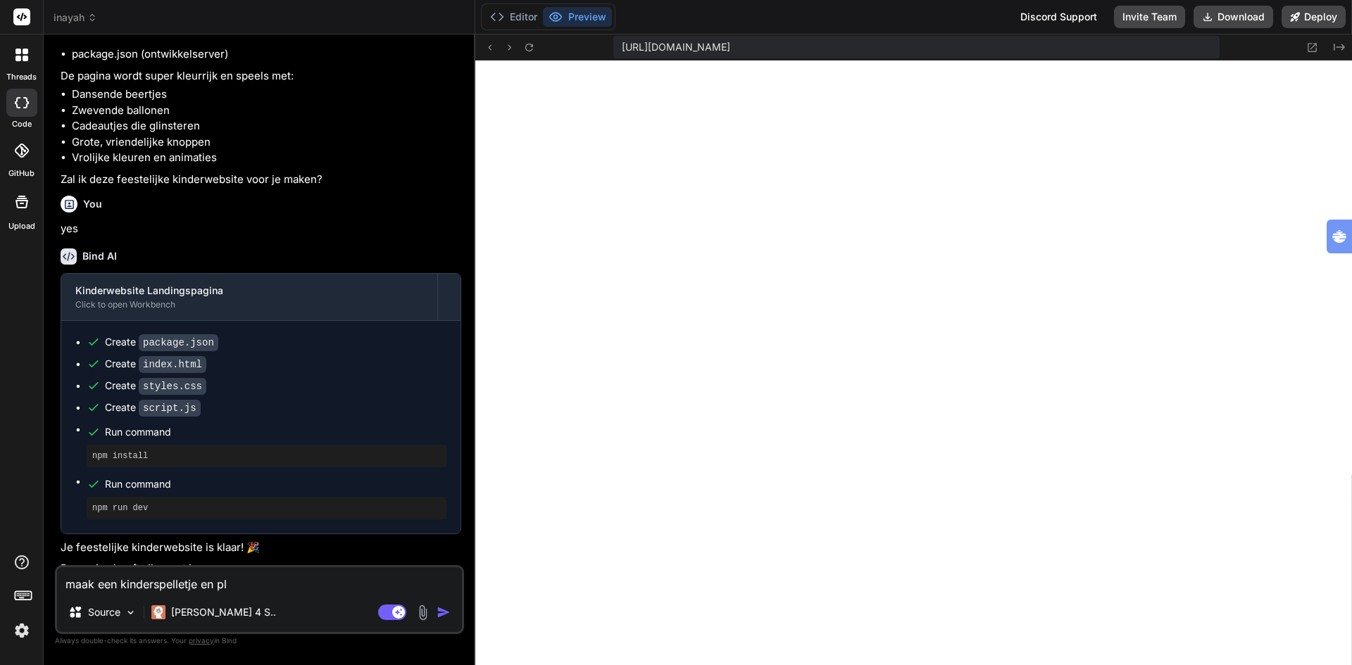
type textarea "x"
type textarea "maak een kinderspelletje en pla"
type textarea "x"
type textarea "maak een kinderspelletje en plaa"
type textarea "x"
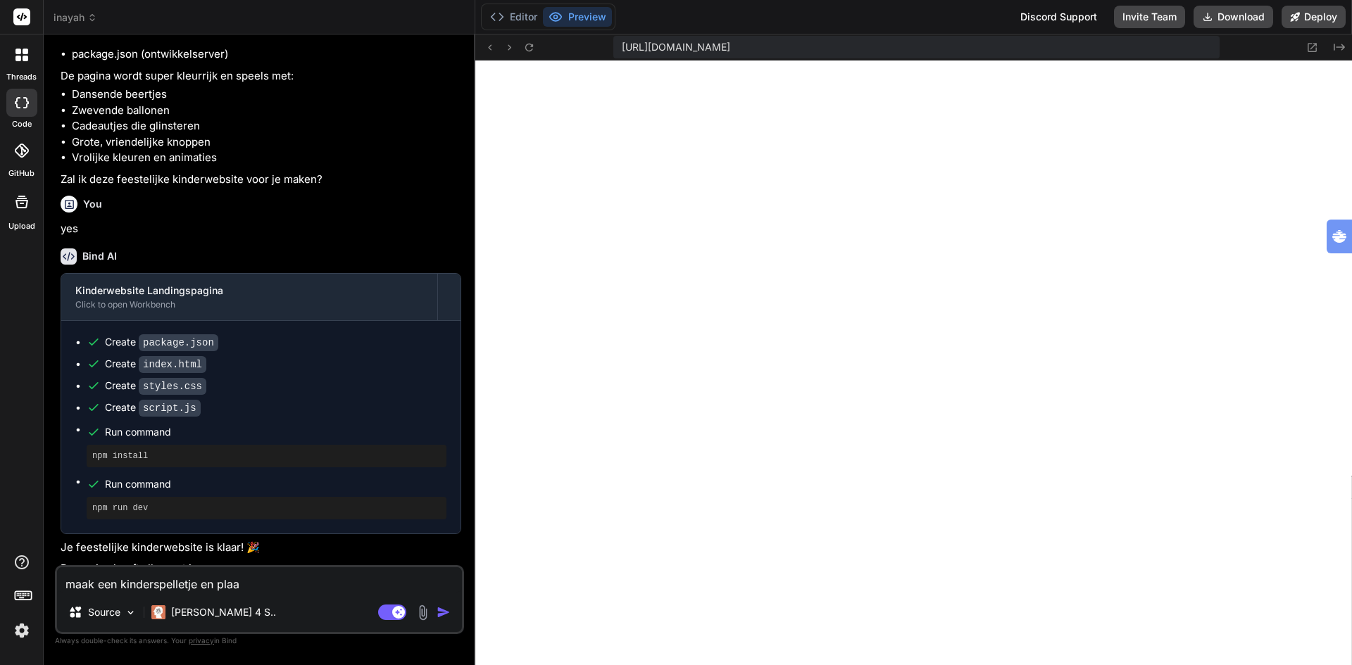
type textarea "maak een kinderspelletje en plaat"
type textarea "x"
type textarea "maak een kinderspelletje en plaats"
type textarea "x"
type textarea "maak een kinderspelletje en plaats"
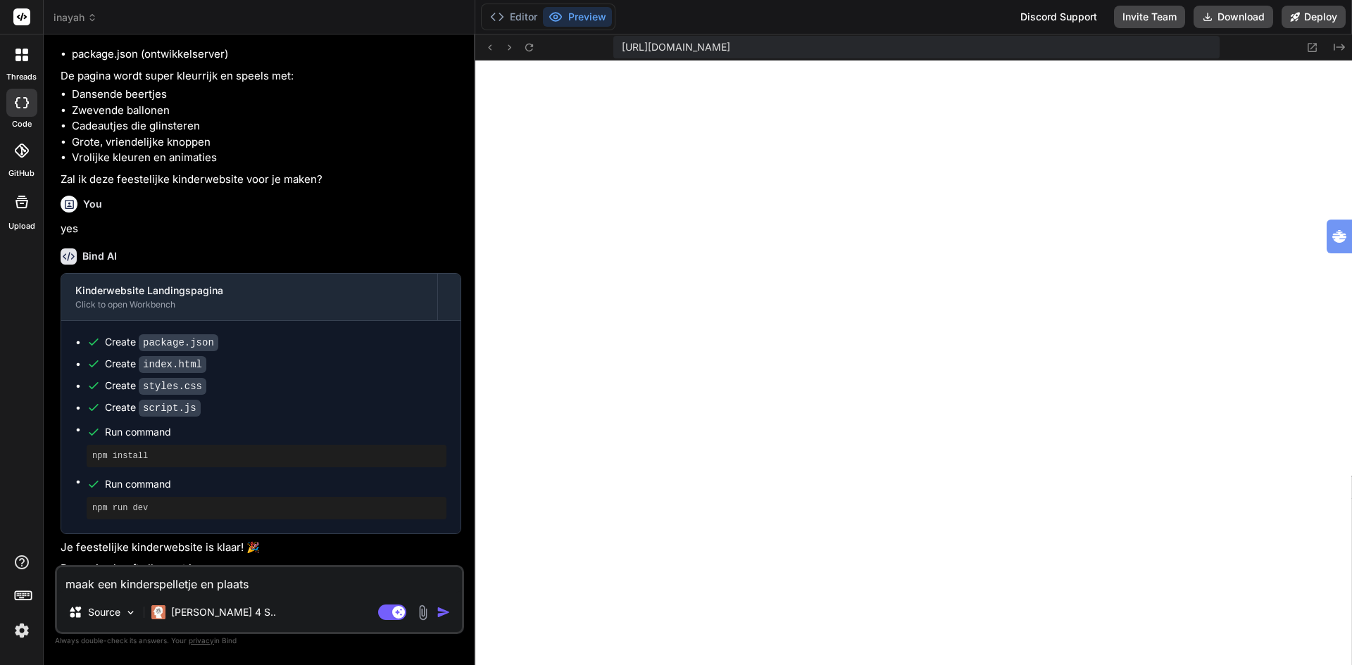
type textarea "x"
type textarea "maak een kinderspelletje en plaats d"
type textarea "x"
type textarea "maak een kinderspelletje en plaats de"
type textarea "x"
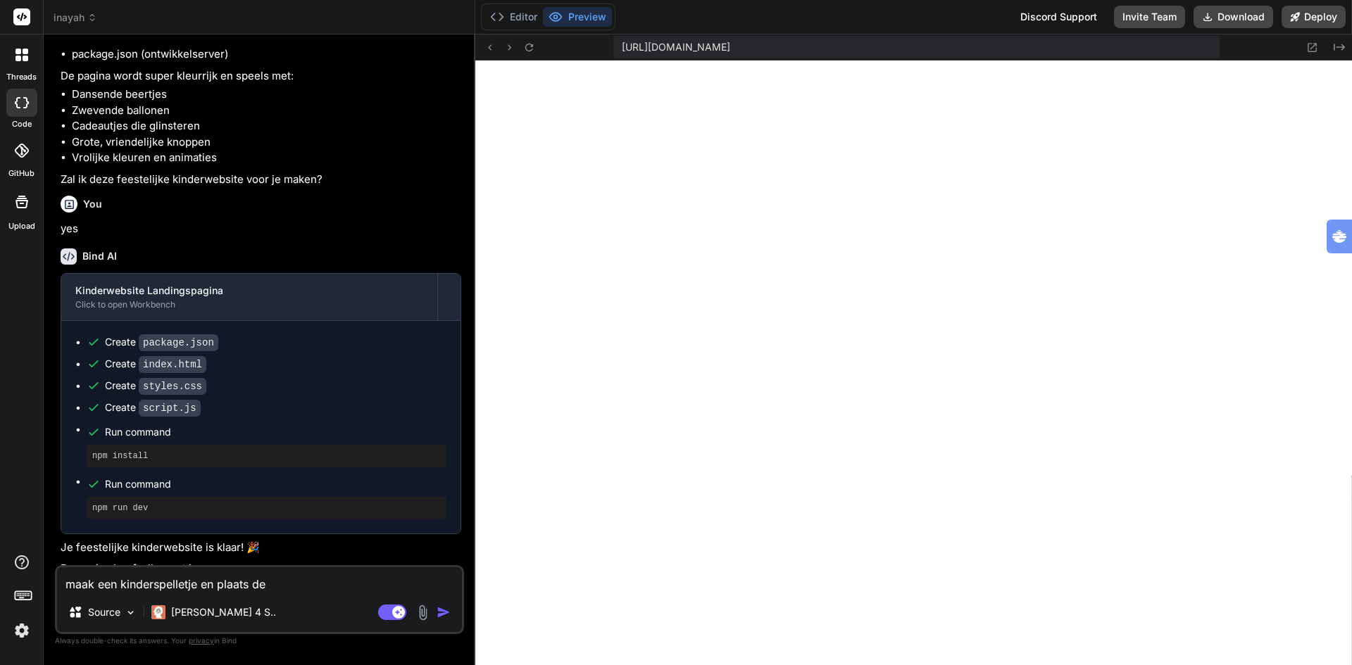
type textarea "maak een kinderspelletje en plaats dez"
type textarea "x"
type textarea "maak een kinderspelletje en plaats deze"
type textarea "x"
type textarea "maak een kinderspelletje en plaats deze"
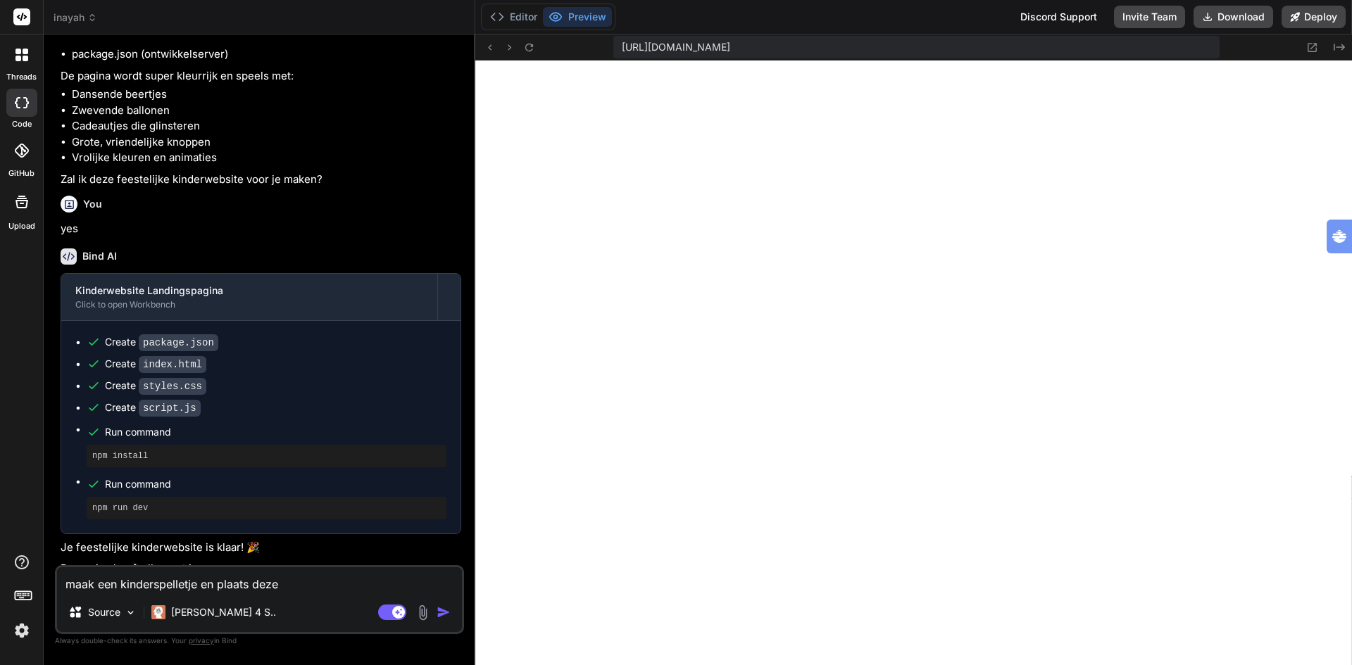
type textarea "x"
type textarea "maak een kinderspelletje en plaats deze o"
type textarea "x"
type textarea "maak een kinderspelletje en plaats deze on"
type textarea "x"
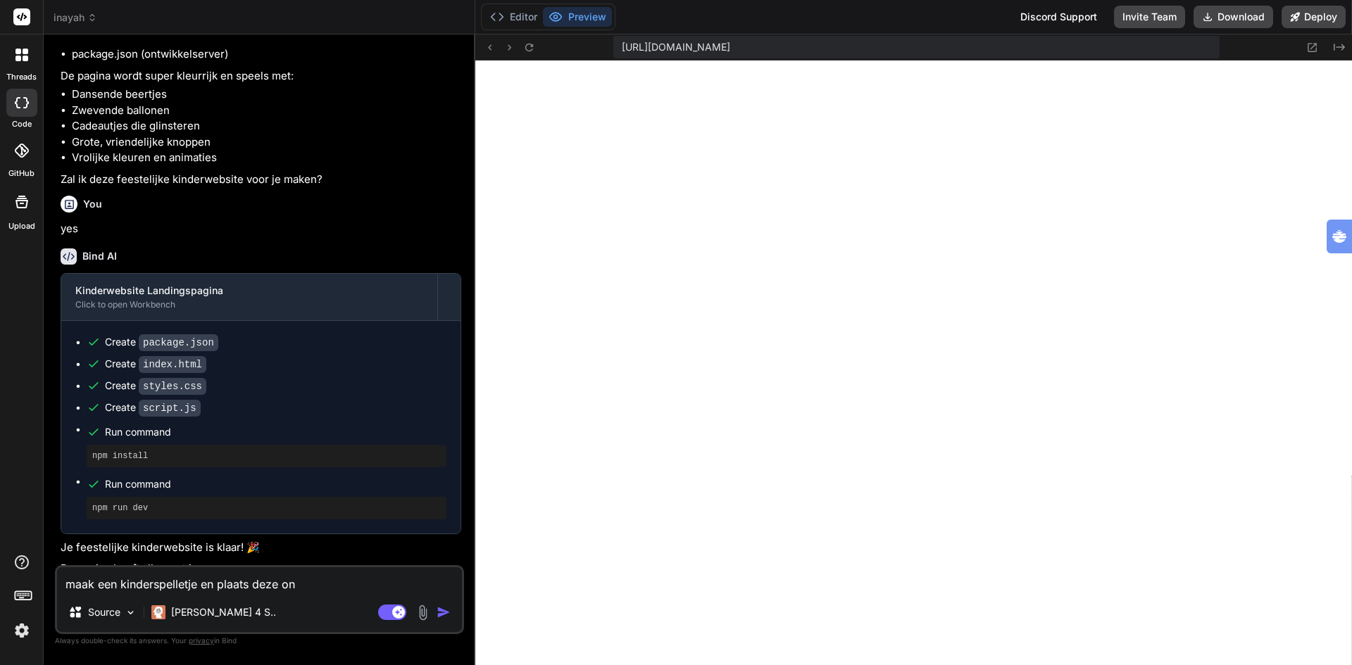
type textarea "maak een kinderspelletje en plaats deze ond"
type textarea "x"
type textarea "maak een kinderspelletje en plaats deze onde"
type textarea "x"
type textarea "maak een kinderspelletje en plaats deze onder"
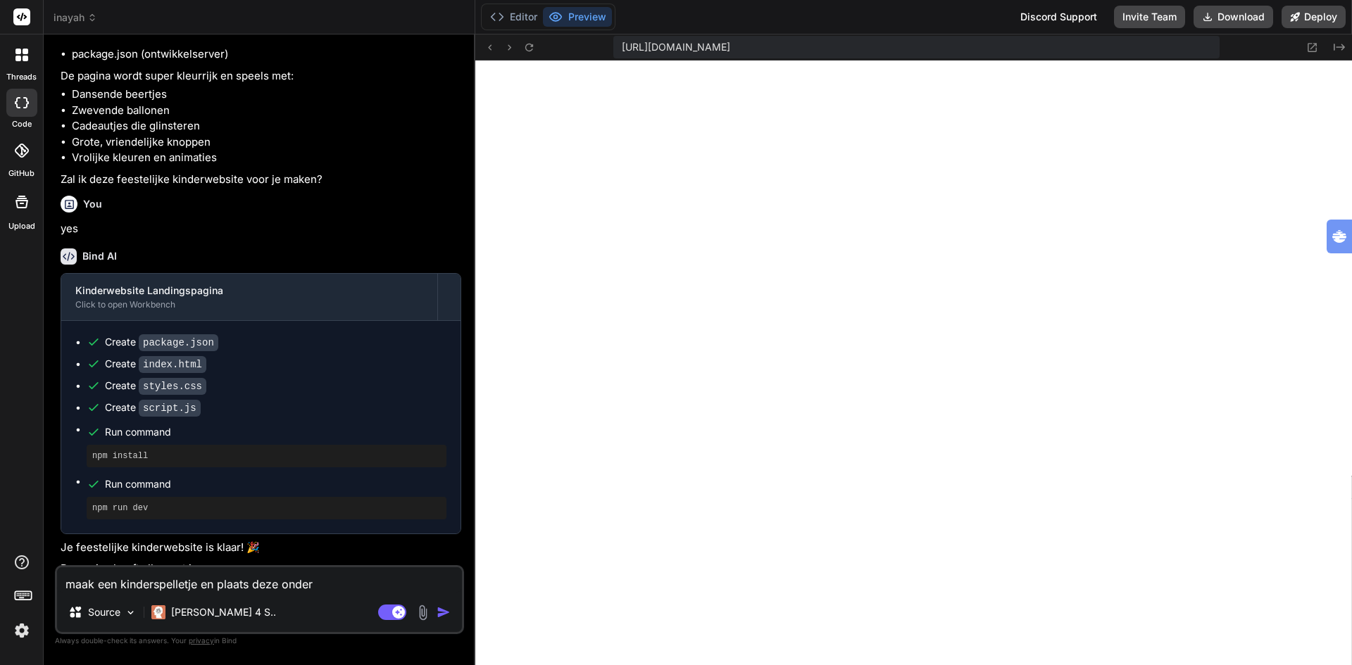
type textarea "x"
type textarea "maak een kinderspelletje en plaats deze onder"
type textarea "x"
type textarea "maak een kinderspelletje en plaats deze onder e"
type textarea "x"
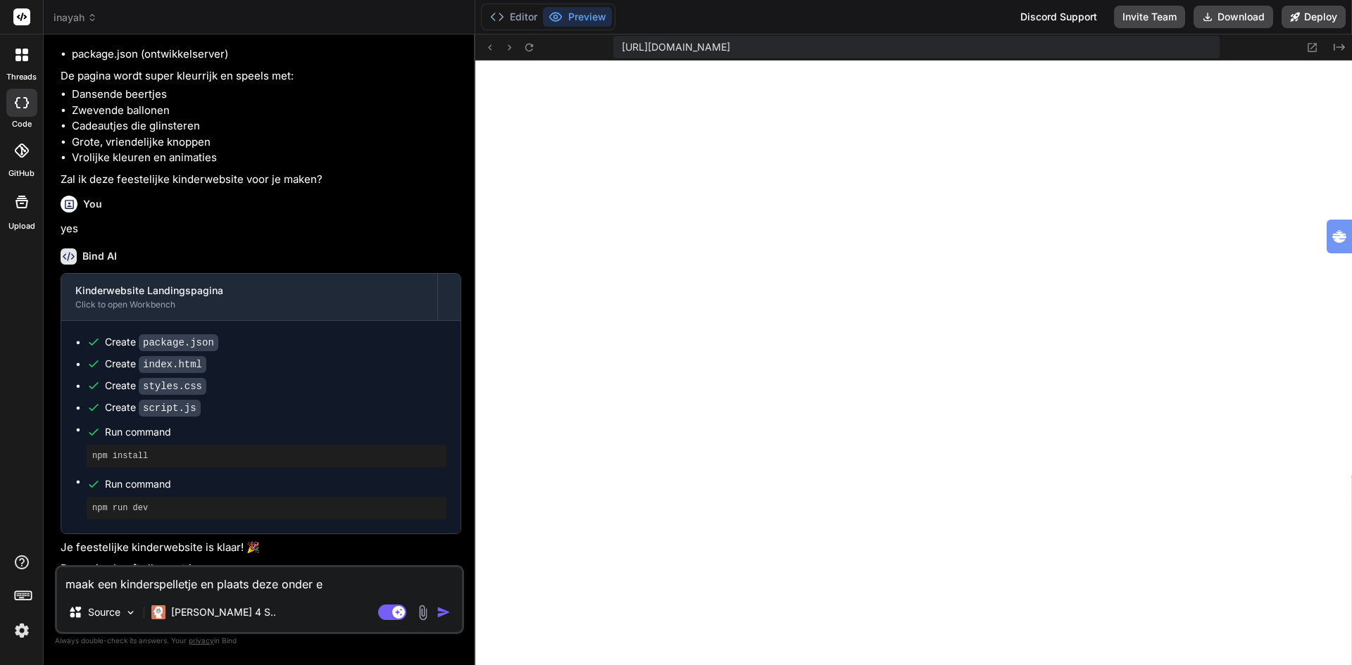
type textarea "maak een kinderspelletje en plaats deze onder ed"
type textarea "x"
type textarea "maak een kinderspelletje en plaats deze onder e"
type textarea "x"
type textarea "maak een kinderspelletje en plaats deze onder"
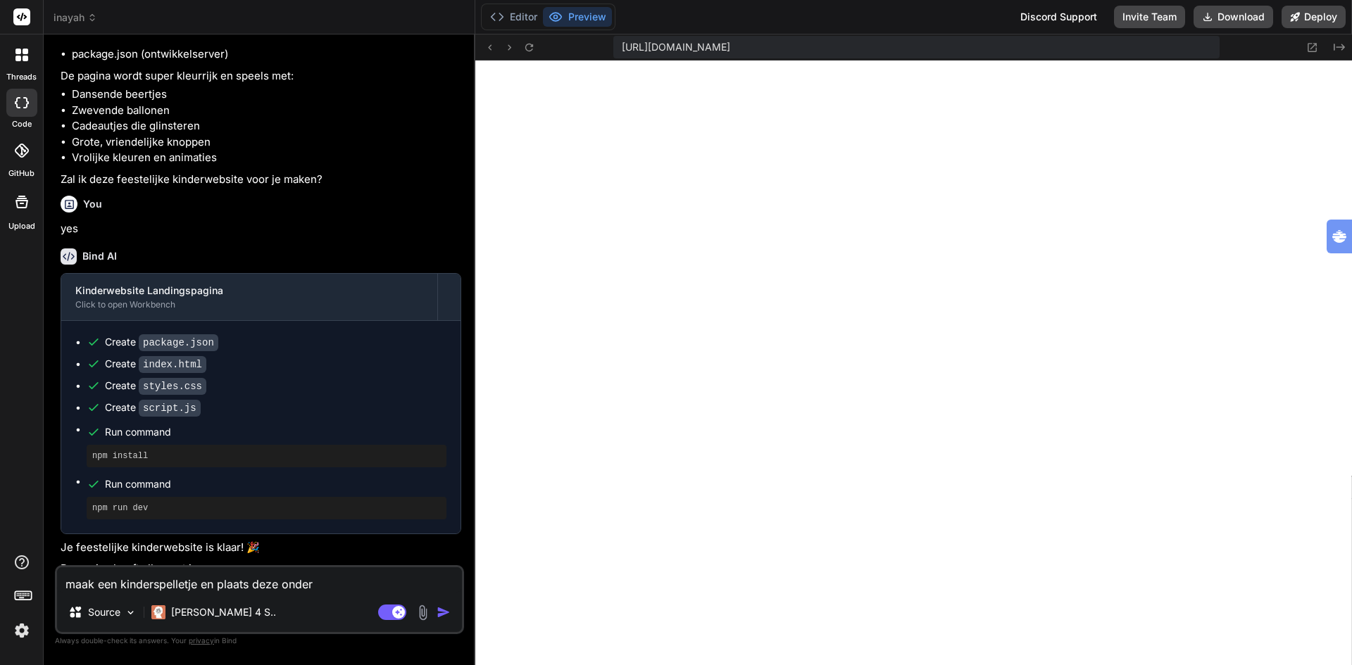
type textarea "x"
type textarea "maak een kinderspelletje en plaats deze onder d"
type textarea "x"
type textarea "maak een kinderspelletje en plaats deze onder de"
type textarea "x"
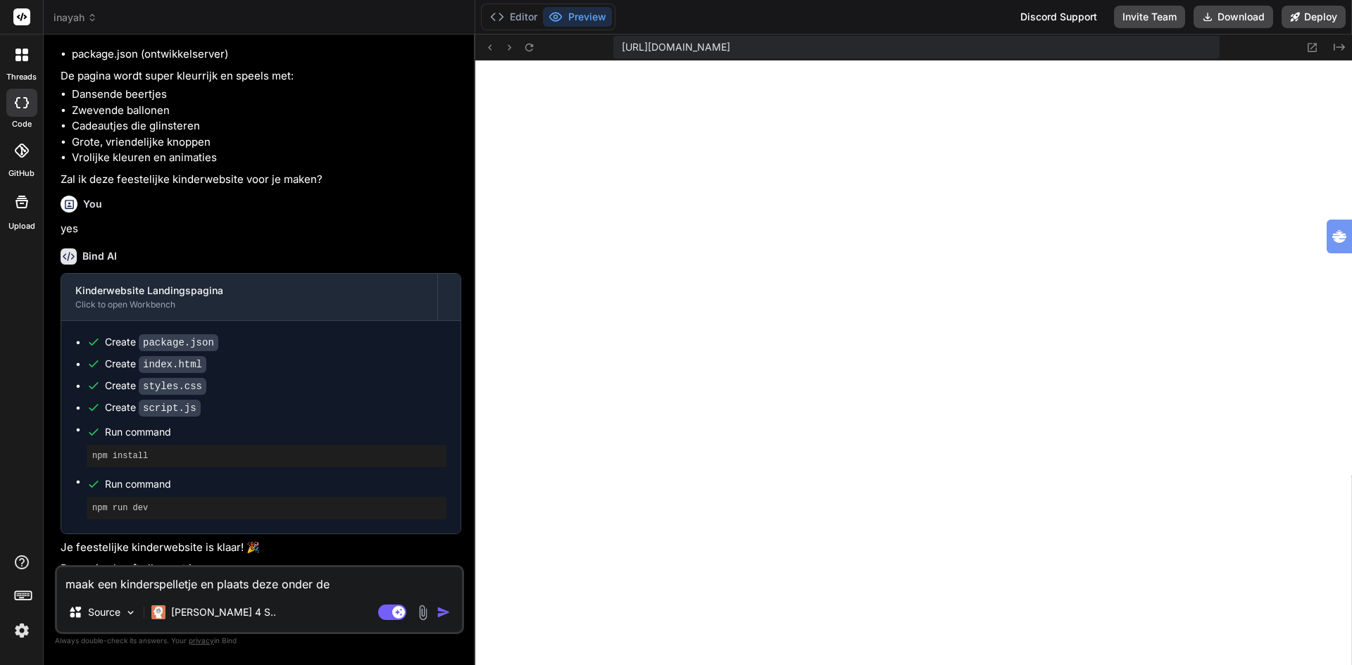
type textarea "maak een kinderspelletje en plaats deze onder de"
type textarea "x"
type textarea "maak een kinderspelletje en plaats deze onder de k"
type textarea "x"
type textarea "maak een kinderspelletje en plaats deze onder de kn"
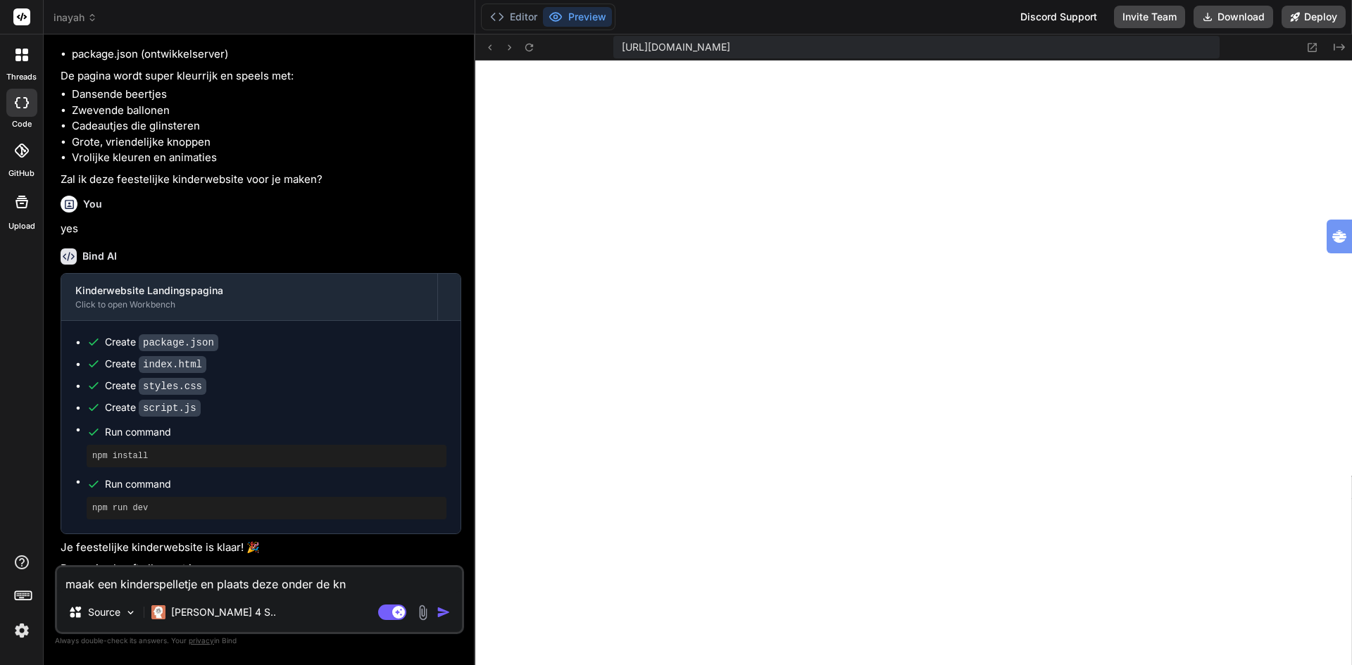
type textarea "x"
type textarea "maak een kinderspelletje en plaats deze onder de kno"
type textarea "x"
type textarea "maak een kinderspelletje en plaats deze onder de knop"
type textarea "x"
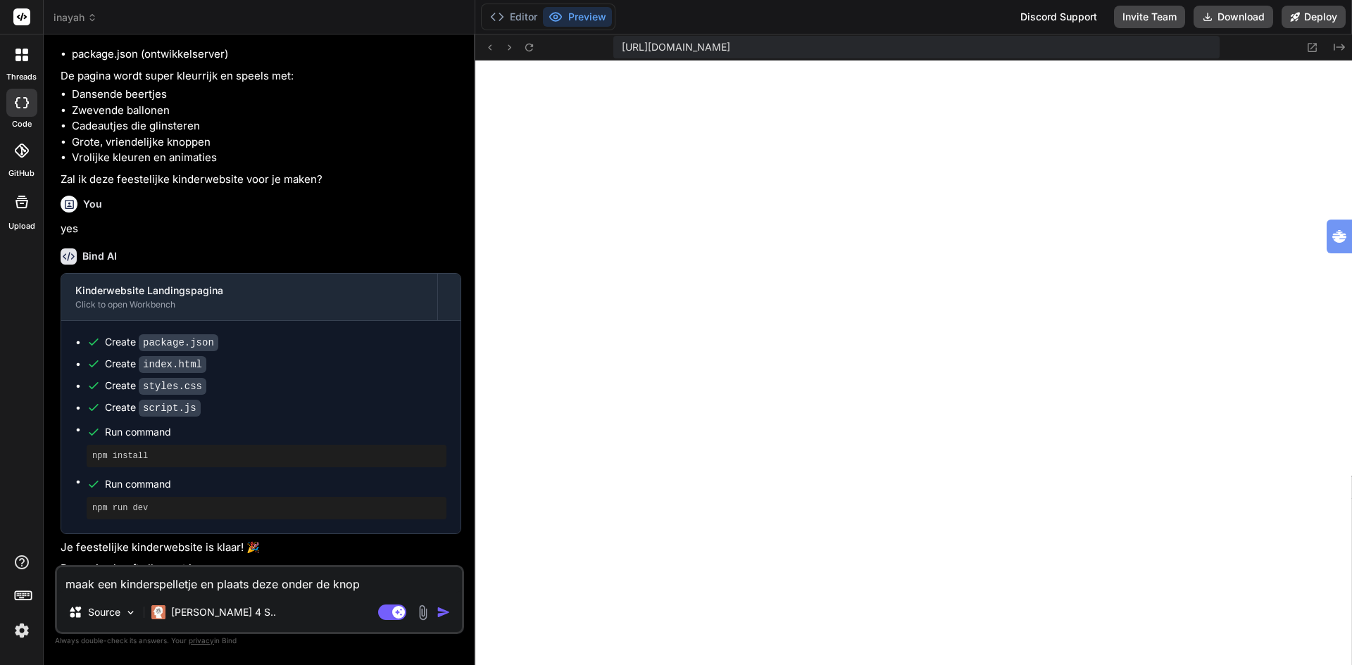
type textarea "maak een kinderspelletje en plaats deze onder de knop"
type textarea "x"
type textarea "maak een kinderspelletje en plaats deze onder de knop s"
type textarea "x"
type textarea "maak een kinderspelletje en plaats deze onder de knop sp"
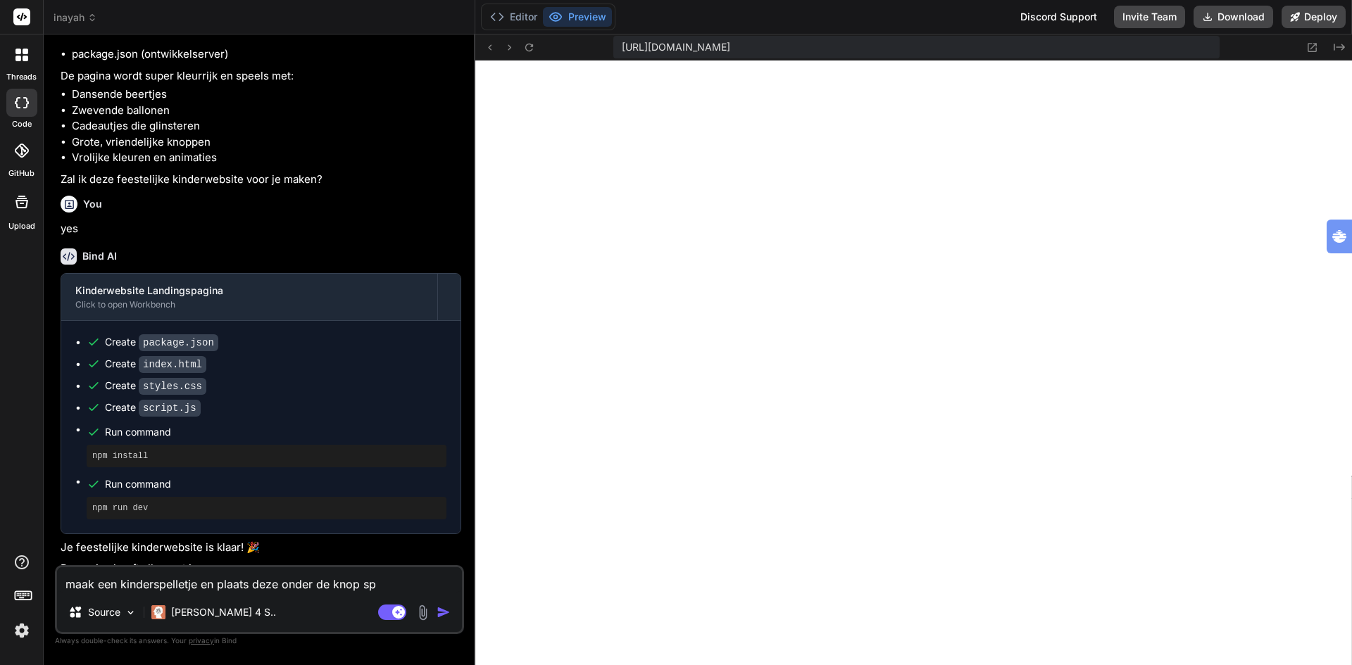
type textarea "x"
type textarea "maak een kinderspelletje en plaats deze onder de knop spe"
type textarea "x"
type textarea "maak een kinderspelletje en plaats deze onder de knop spel"
type textarea "x"
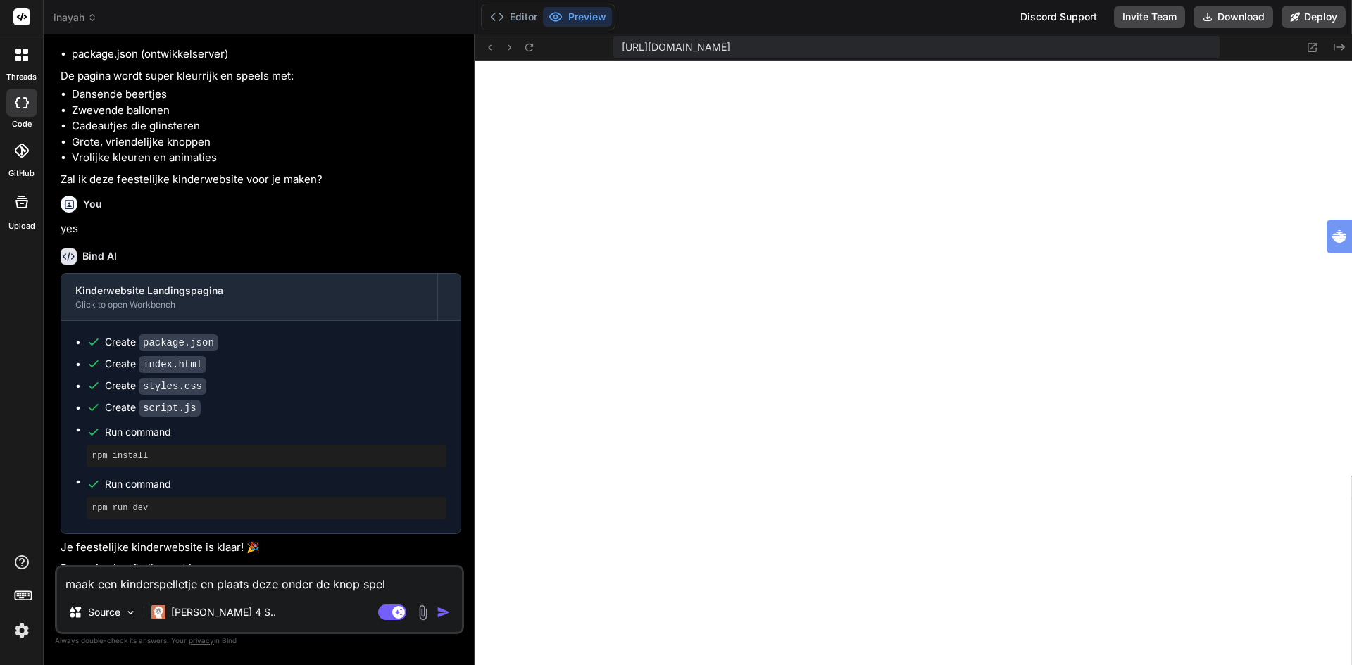
type textarea "maak een kinderspelletje en plaats deze onder de knop spell"
type textarea "x"
type textarea "maak een kinderspelletje en plaats deze onder de knop spelle"
type textarea "x"
type textarea "maak een kinderspelletje en plaats deze onder de knop spellet"
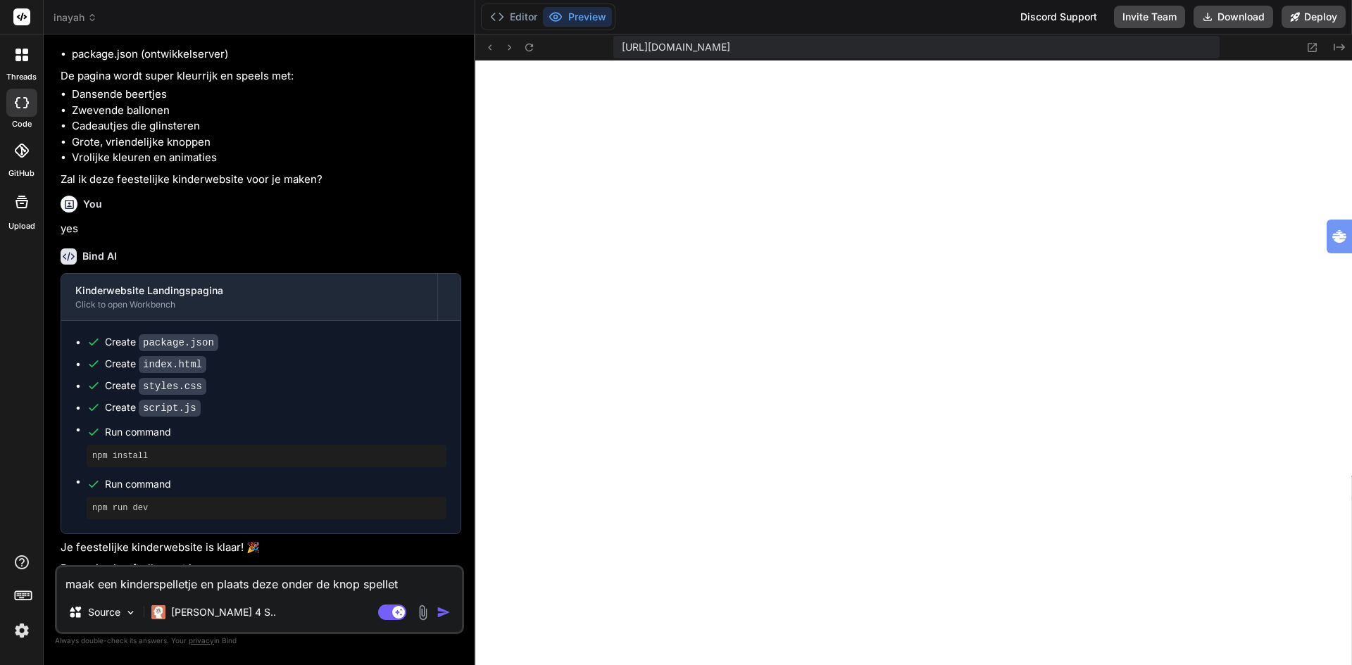
type textarea "x"
type textarea "maak een kinderspelletje en plaats deze onder de knop spelletj"
type textarea "x"
type textarea "maak een kinderspelletje en plaats deze onder de knop spelletje"
type textarea "x"
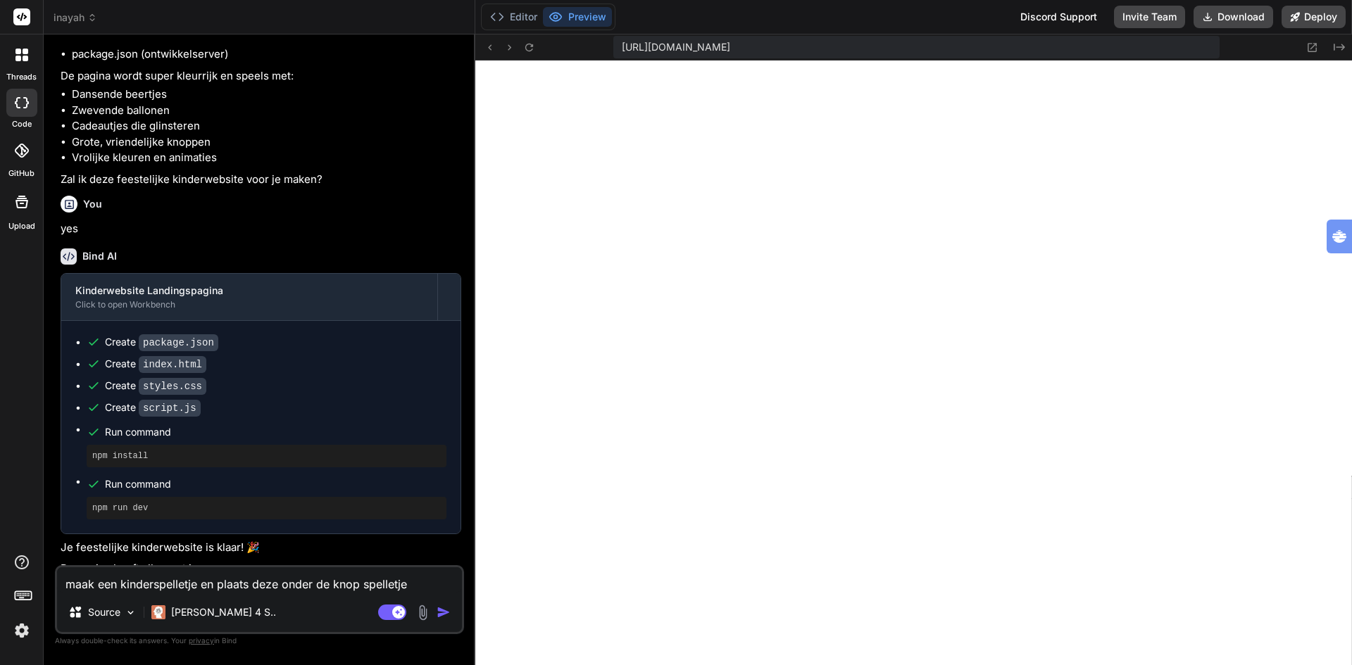
type textarea "maak een kinderspelletje en plaats deze onder de knop spelletjes"
type textarea "x"
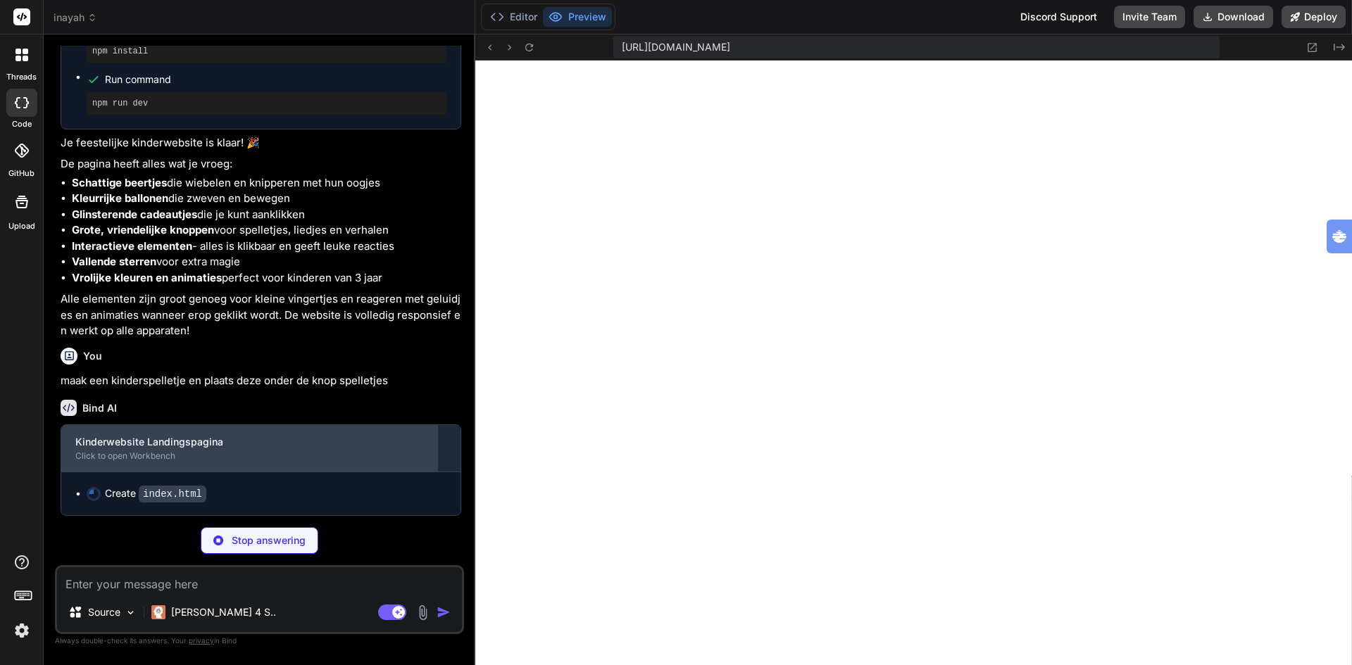
scroll to position [632, 0]
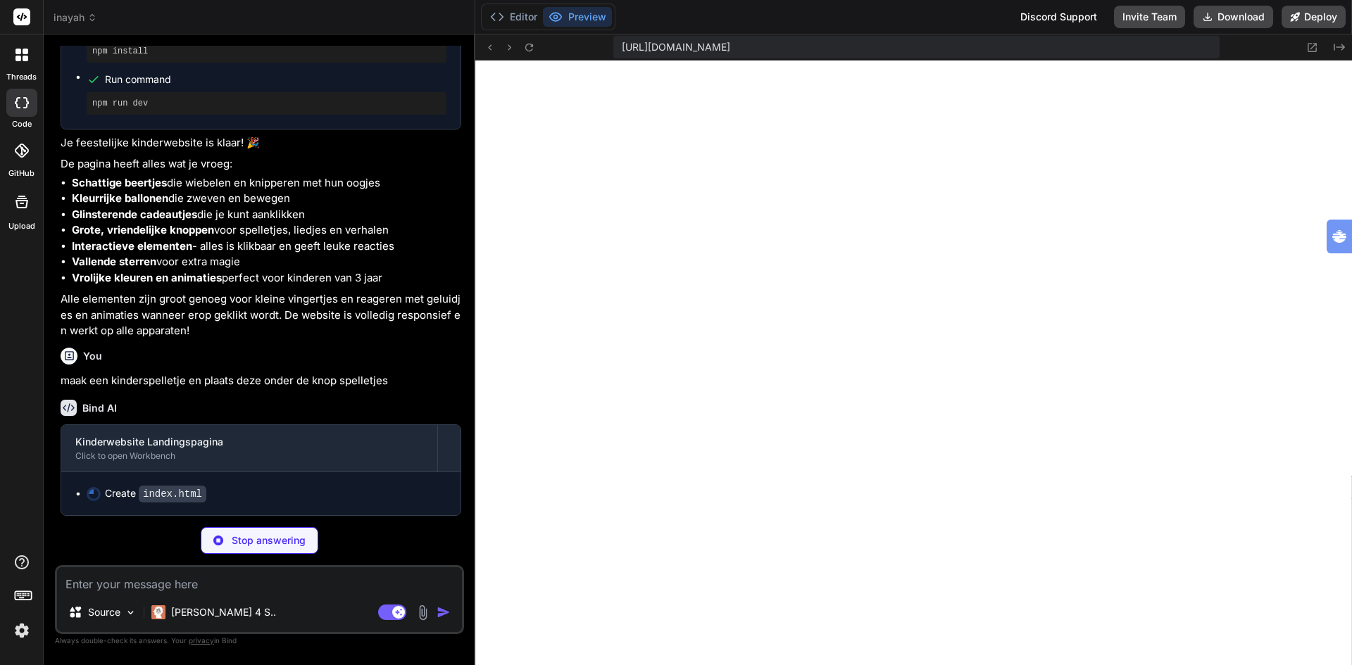
type textarea "x"
type textarea "</body> </html>"
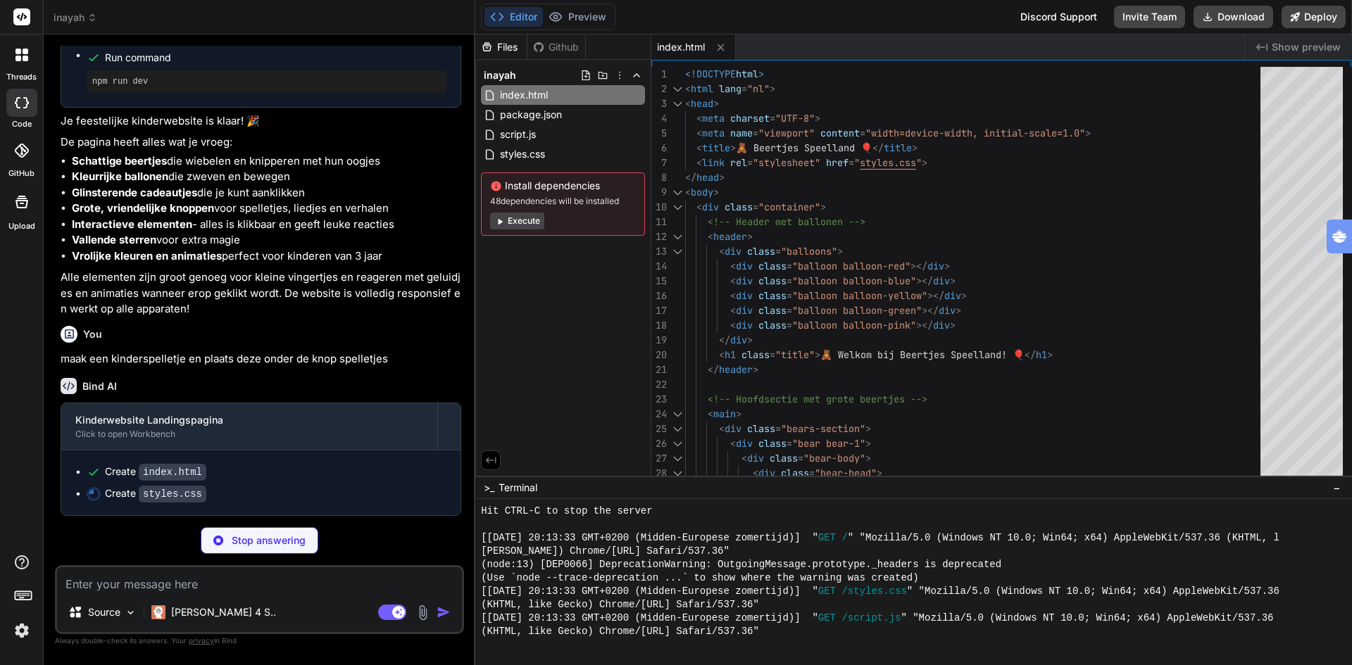
scroll to position [654, 0]
type textarea "x"
type textarea ".game-stats { gap: 20px; } }"
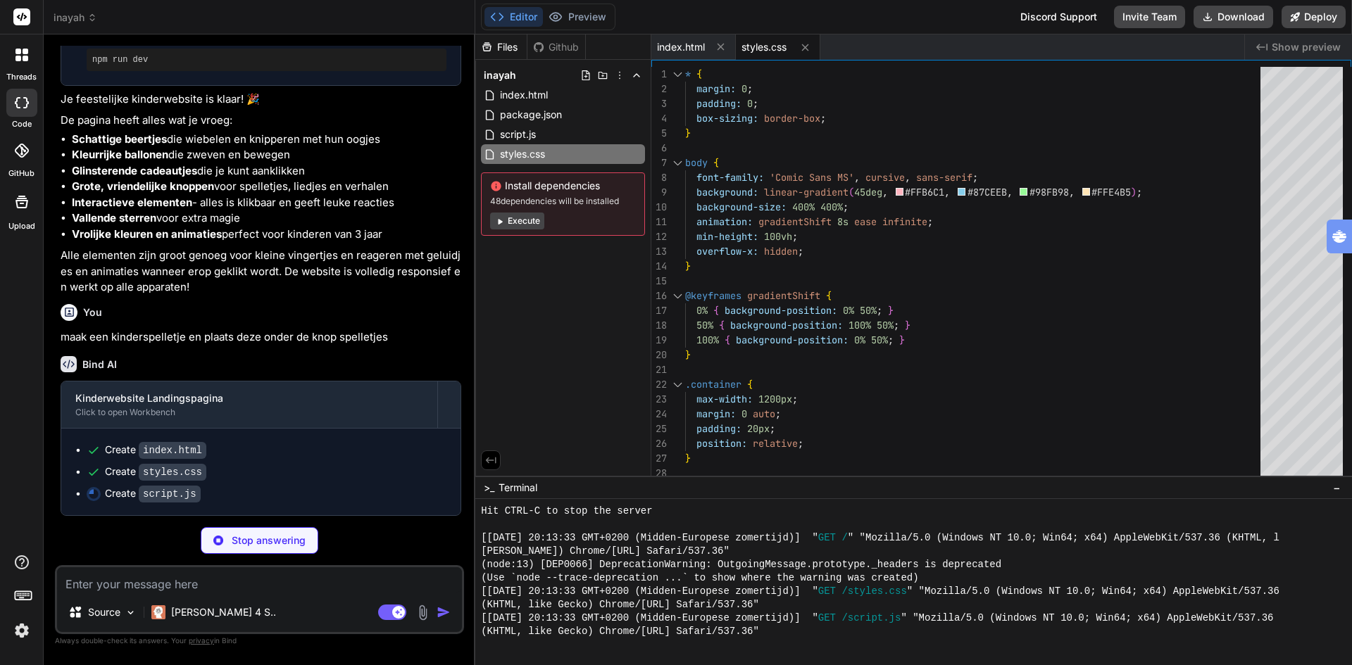
scroll to position [676, 0]
type textarea "x"
type textarea "}); title.style.cursor = 'pointer'; });"
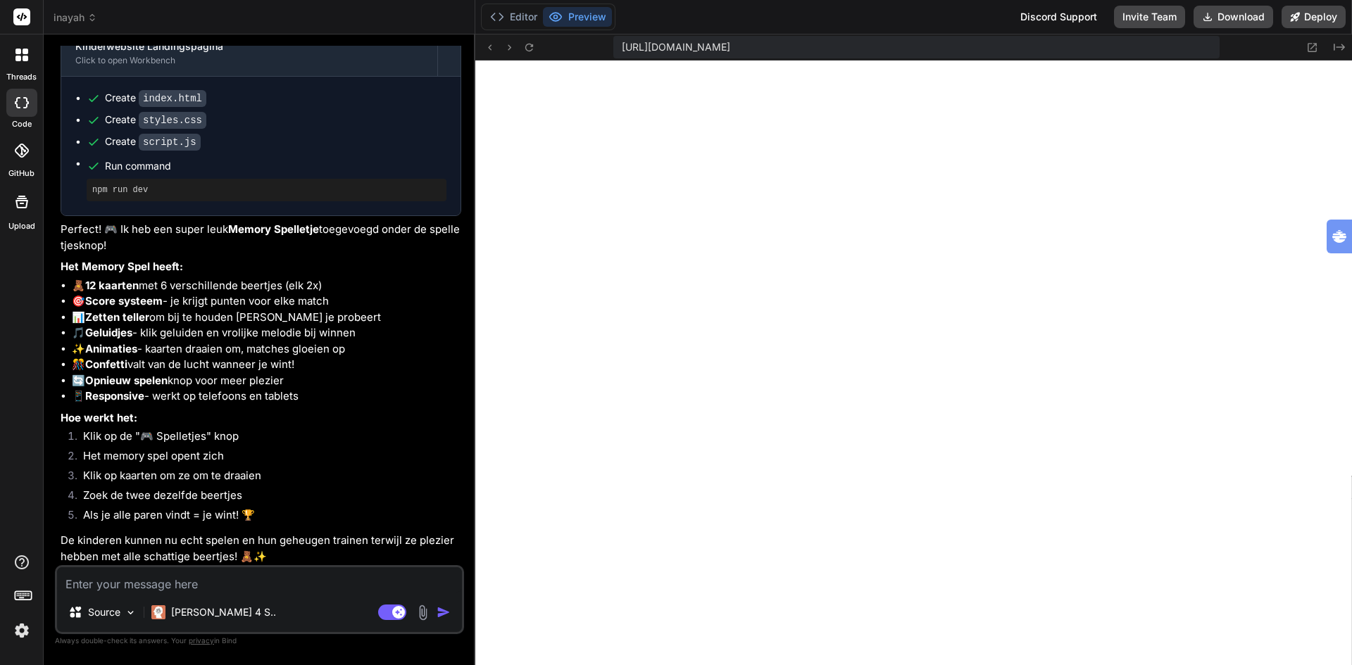
scroll to position [1030, 0]
click at [225, 589] on textarea at bounding box center [259, 579] width 405 height 25
click at [181, 590] on textarea at bounding box center [259, 579] width 405 height 25
type textarea "x"
type textarea "m"
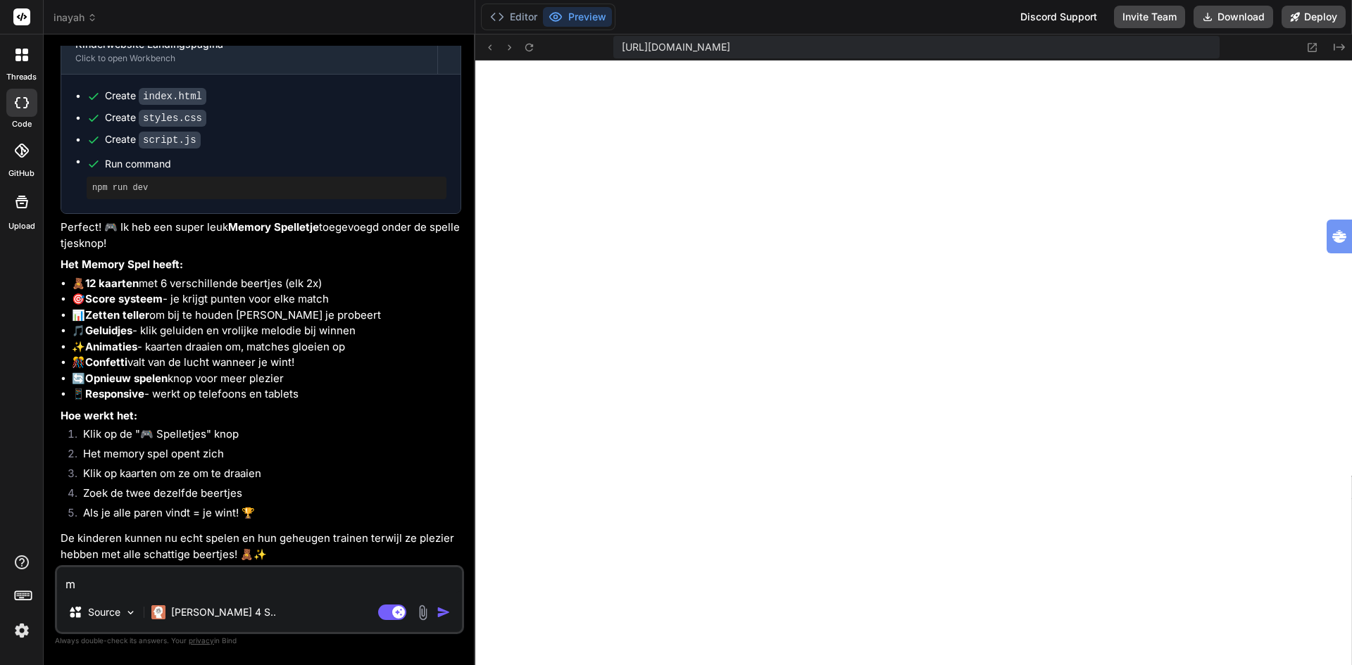
type textarea "x"
type textarea "ma"
type textarea "x"
type textarea "maa"
type textarea "x"
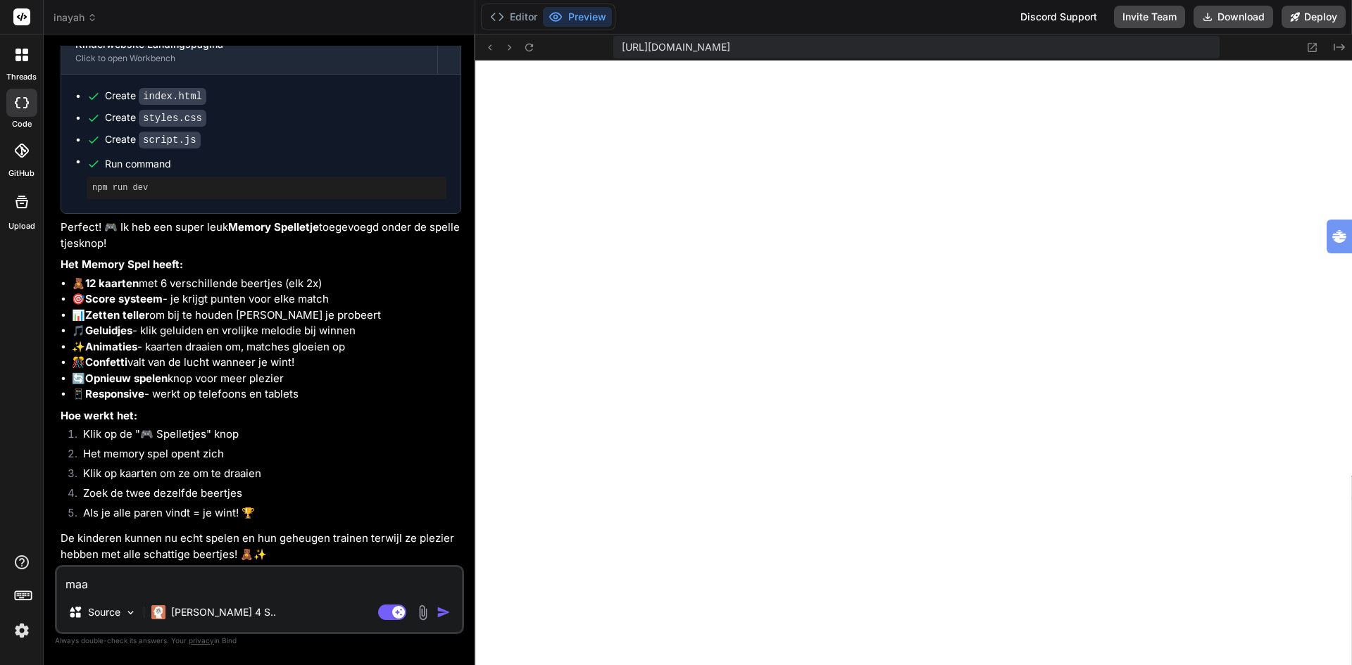
type textarea "maak"
type textarea "x"
type textarea "maak"
type textarea "x"
type textarea "maak d"
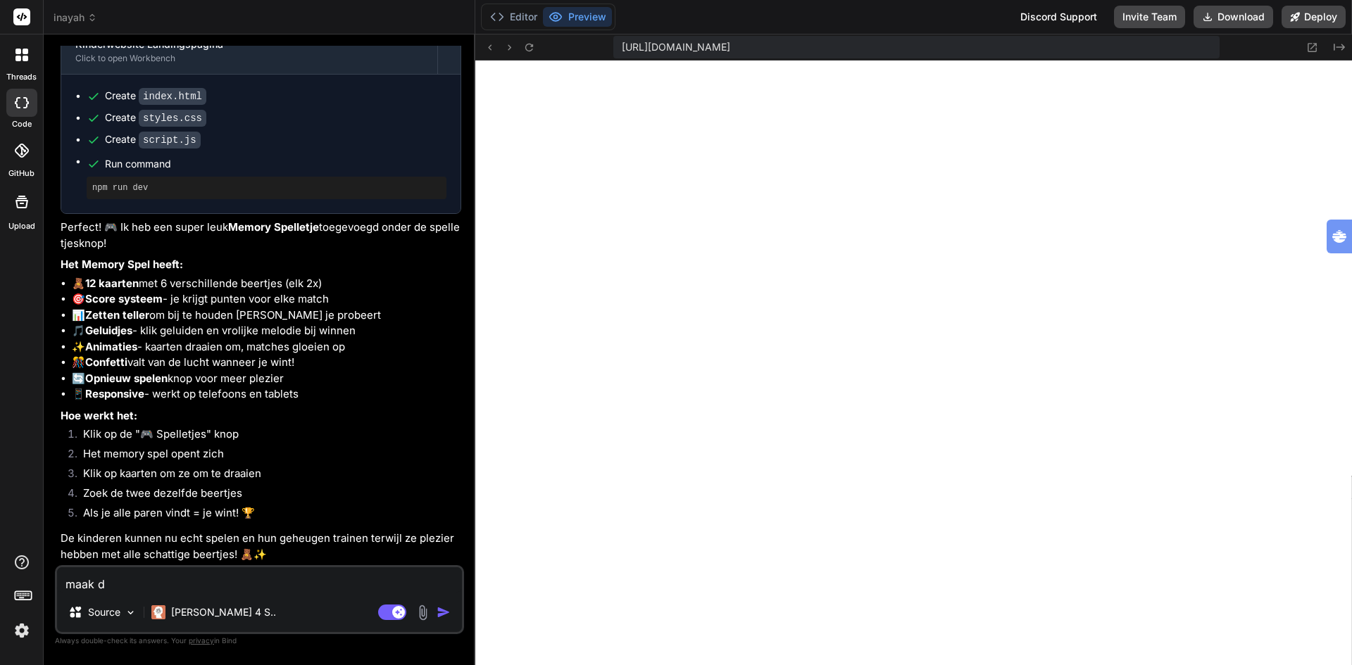
type textarea "x"
type textarea "maak dd"
type textarea "x"
type textarea "maak ddn"
type textarea "x"
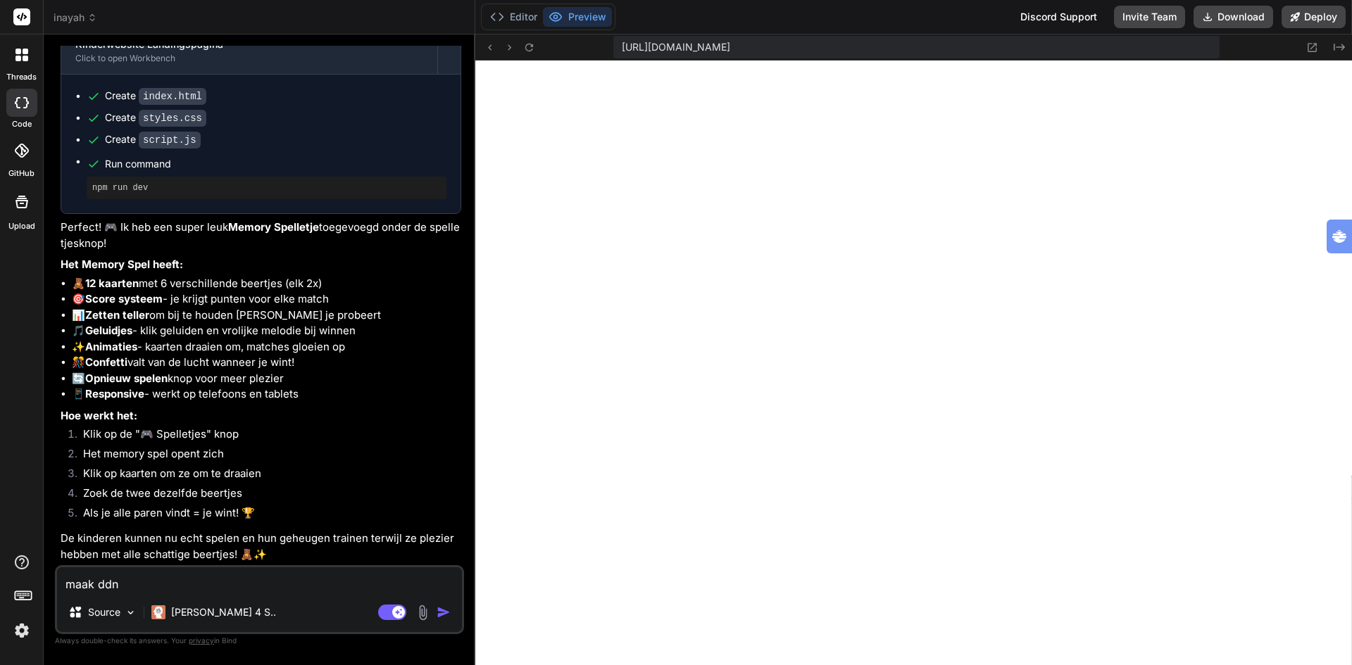
type textarea "maak dd"
type textarea "x"
type textarea "maak d"
type textarea "x"
type textarea "maak"
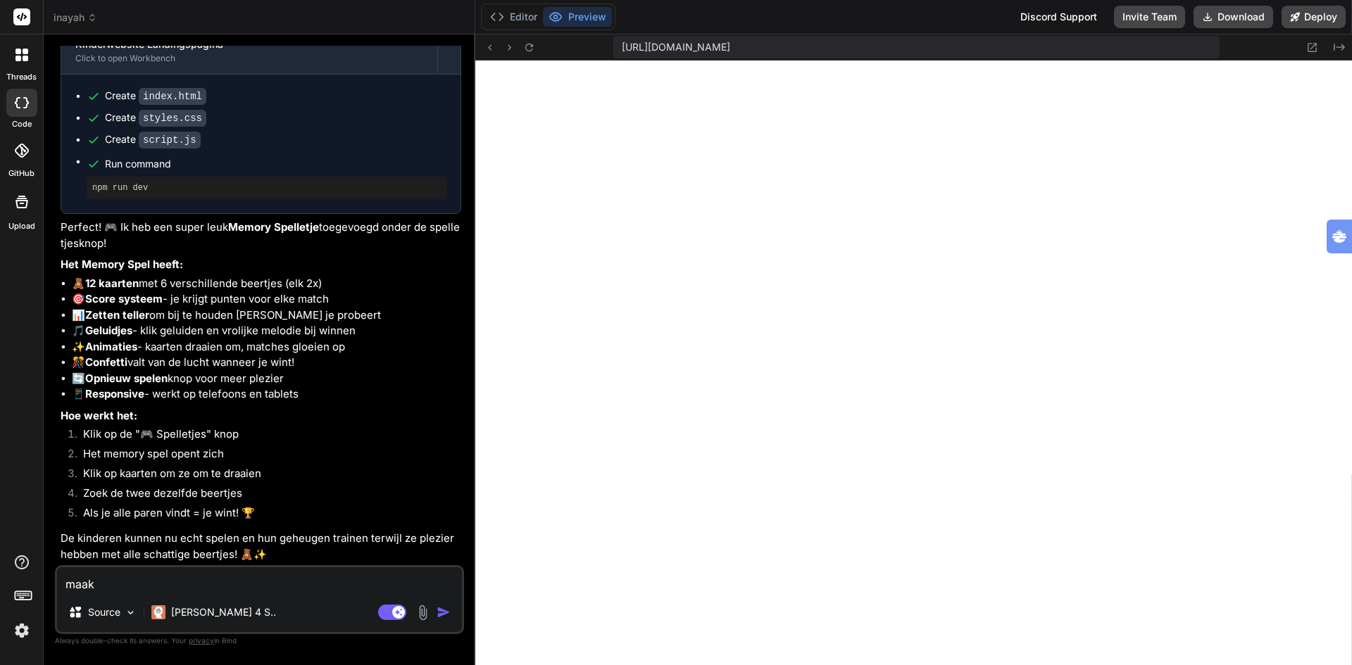
type textarea "x"
type textarea "maak"
type textarea "x"
type textarea "maak"
type textarea "x"
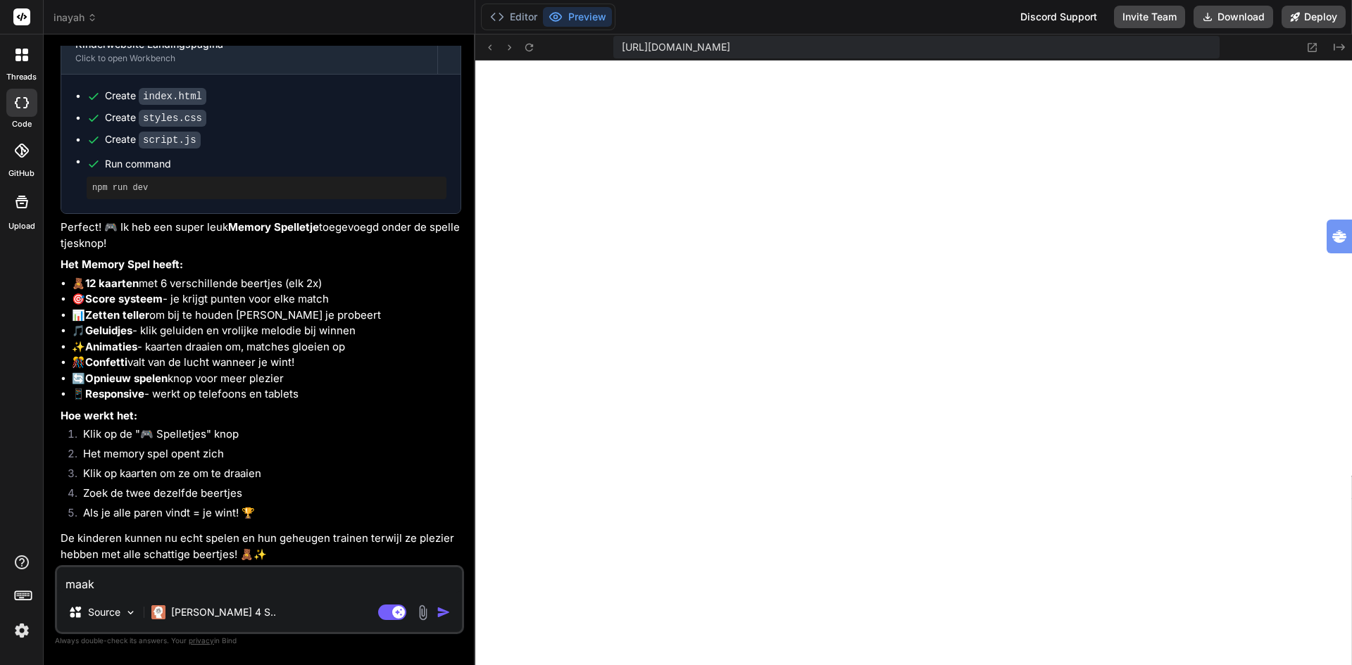
type textarea "maak e"
type textarea "x"
type textarea "maak ee"
type textarea "x"
type textarea "maak een"
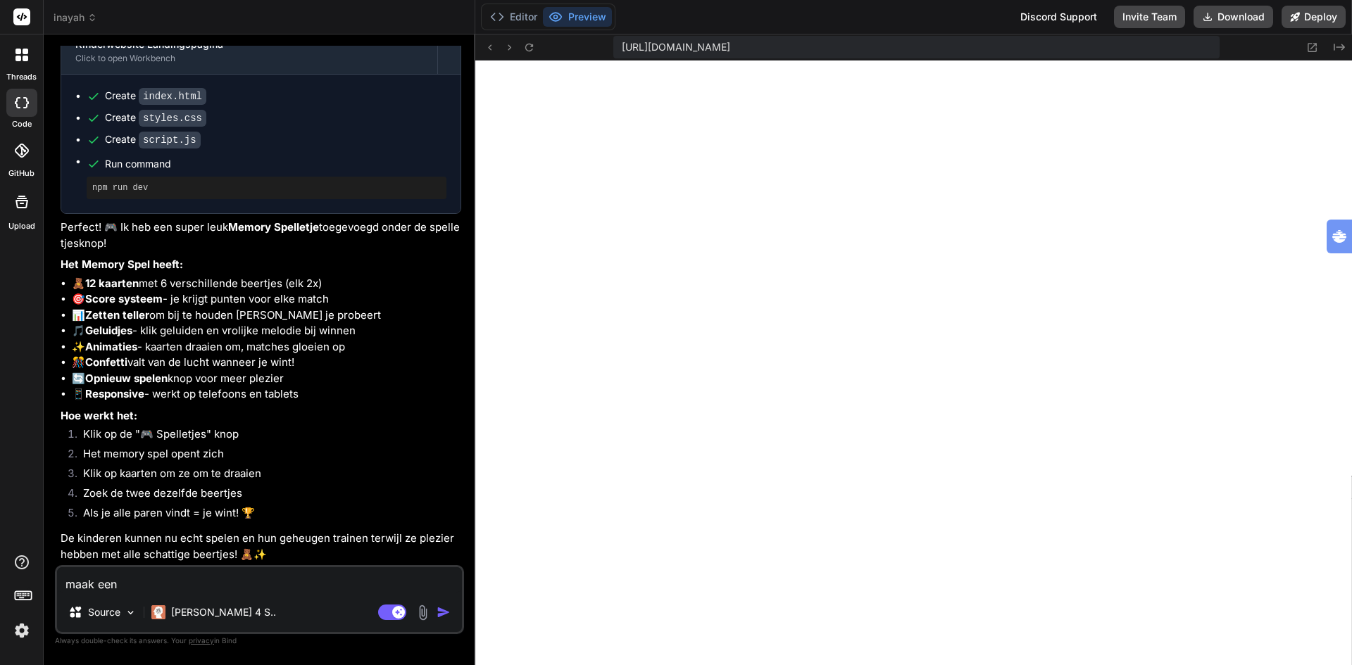
type textarea "x"
type textarea "maak een"
type textarea "x"
type textarea "maak een p"
type textarea "x"
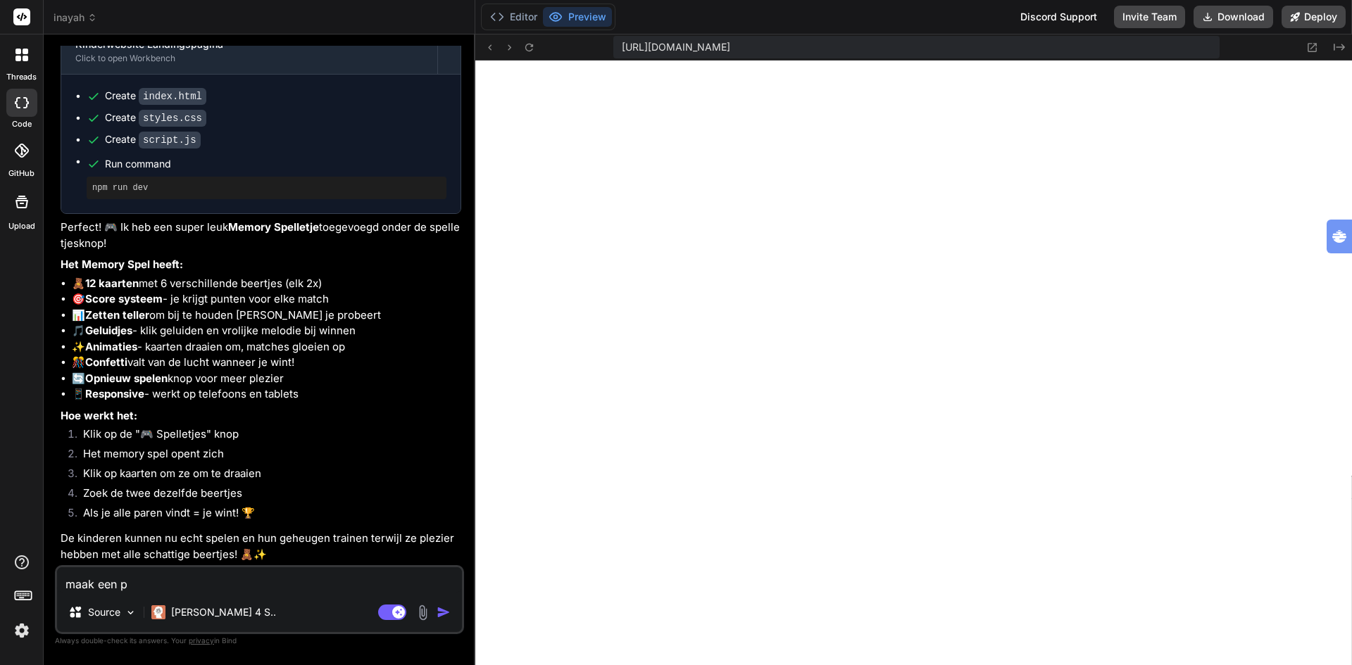
type textarea "maak een pi"
type textarea "x"
type textarea "maak een pia"
type textarea "x"
type textarea "maak een pian"
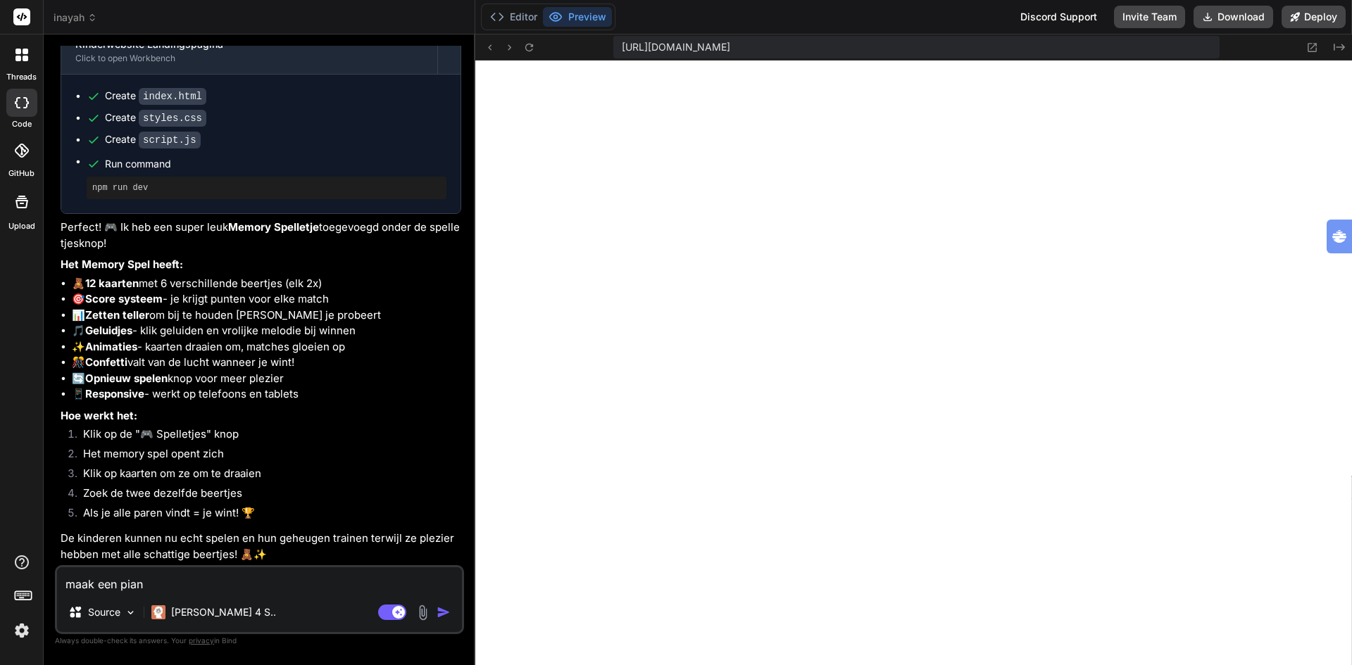
type textarea "x"
type textarea "maak een piano"
type textarea "x"
type textarea "maak een piano"
type textarea "x"
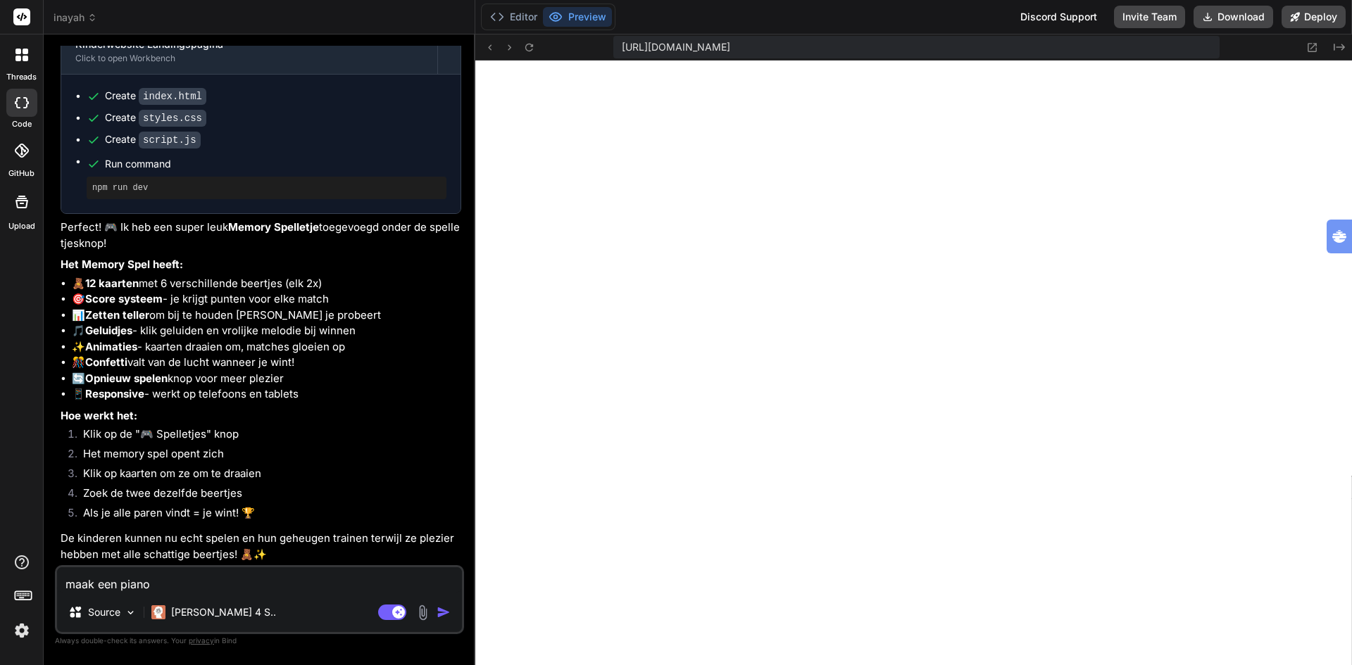
type textarea "maak een piano d"
type textarea "x"
type textarea "maak een piano di"
type textarea "x"
type textarea "maak een piano dit"
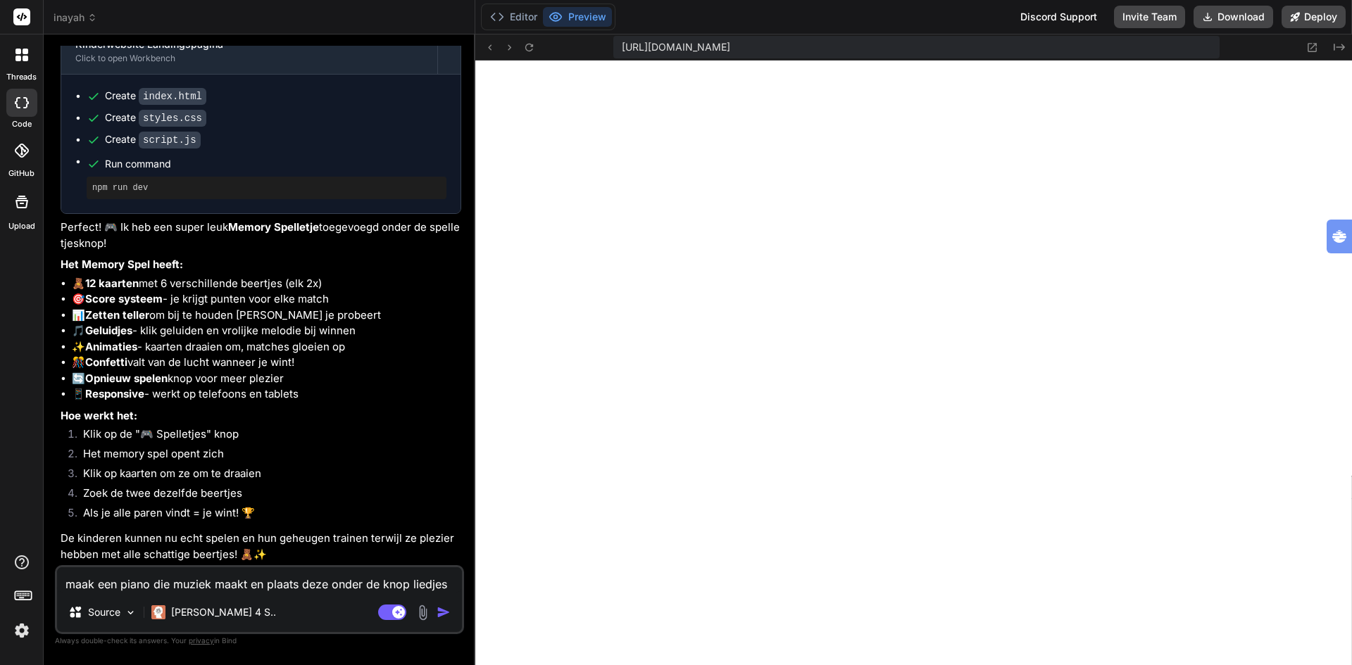
click at [440, 610] on img "button" at bounding box center [443, 612] width 14 height 14
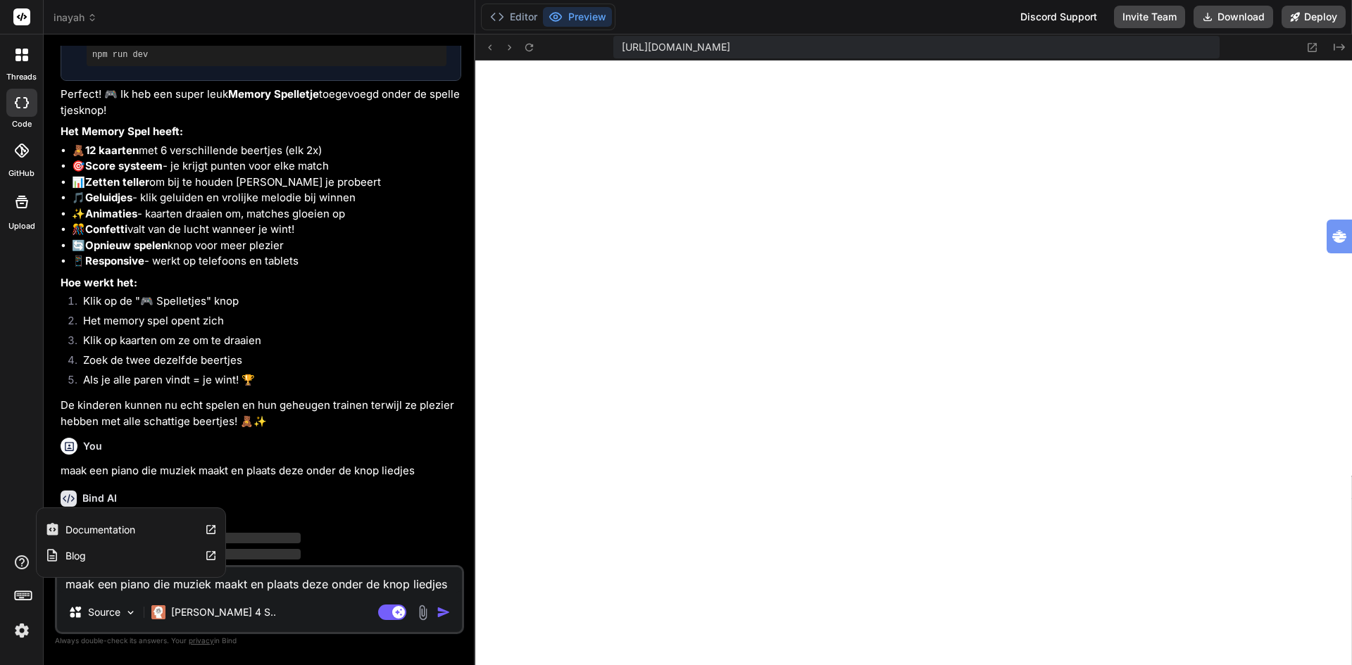
scroll to position [1106, 0]
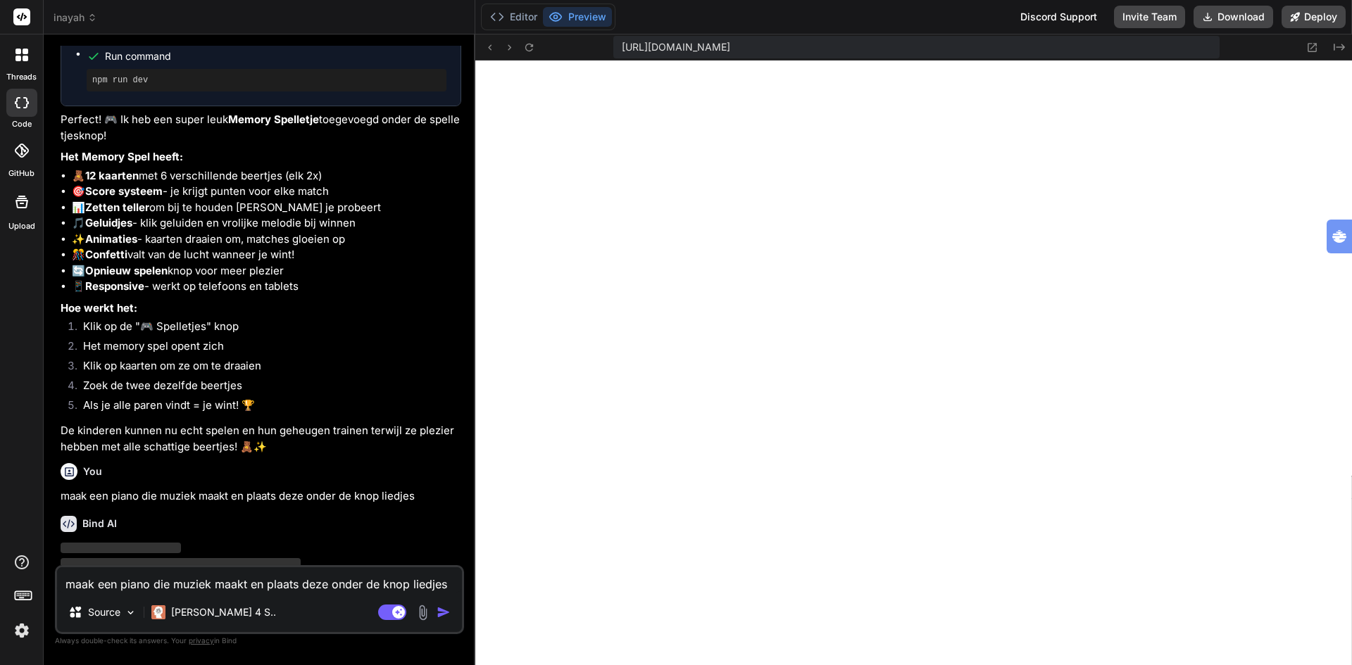
drag, startPoint x: 0, startPoint y: 604, endPoint x: 0, endPoint y: 613, distance: 9.2
click at [0, 613] on div at bounding box center [21, 598] width 43 height 89
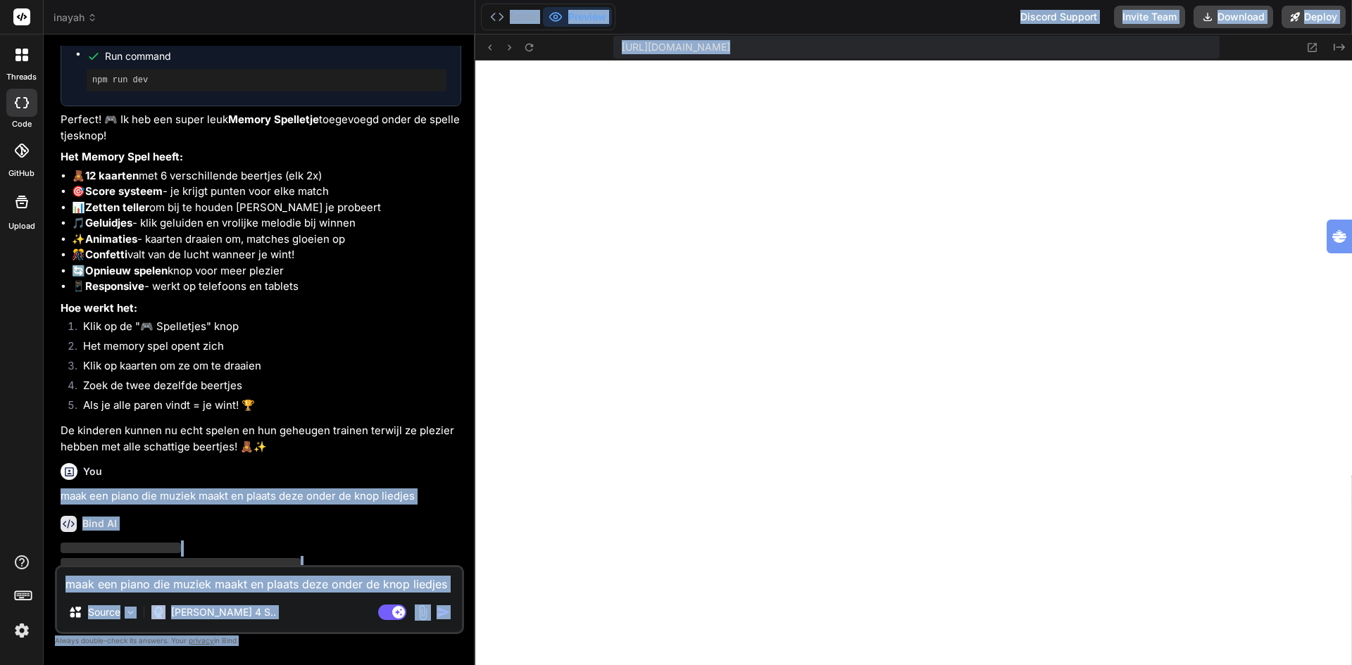
drag, startPoint x: 456, startPoint y: 486, endPoint x: 727, endPoint y: 424, distance: 278.2
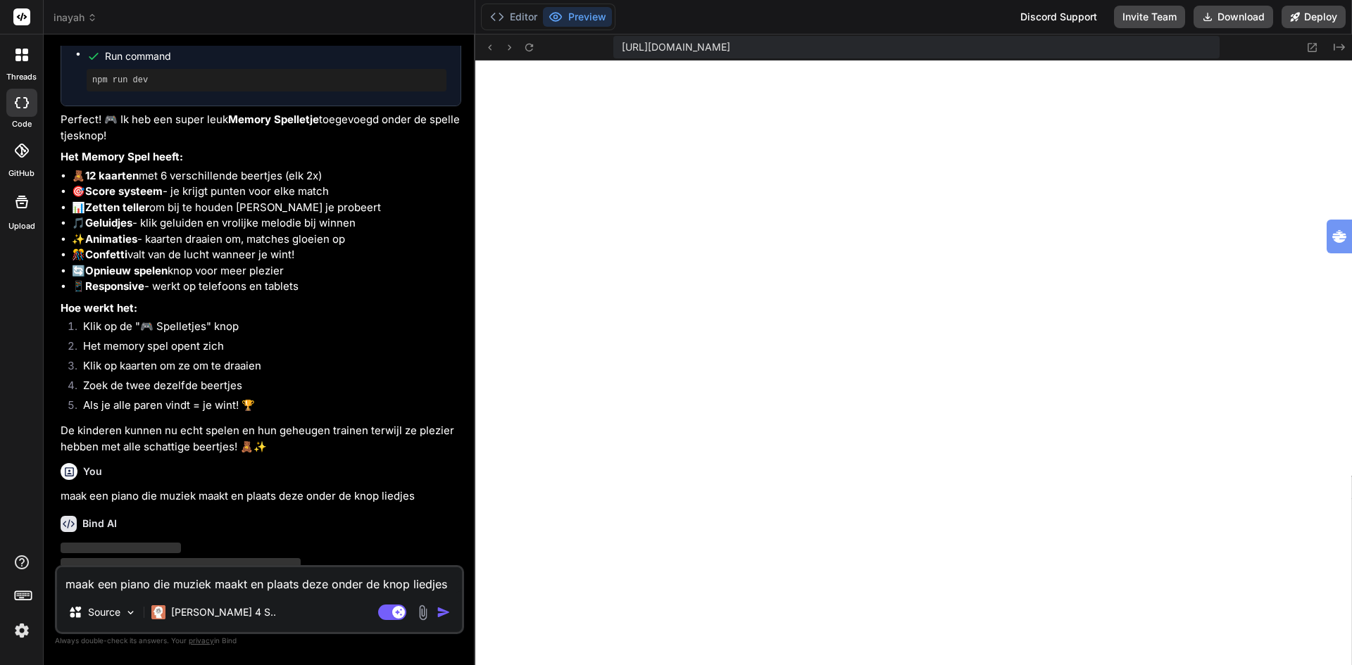
click at [0, 484] on div "threads code GitHub Upload" at bounding box center [22, 332] width 44 height 665
drag, startPoint x: 1023, startPoint y: 60, endPoint x: 1189, endPoint y: 153, distance: 190.7
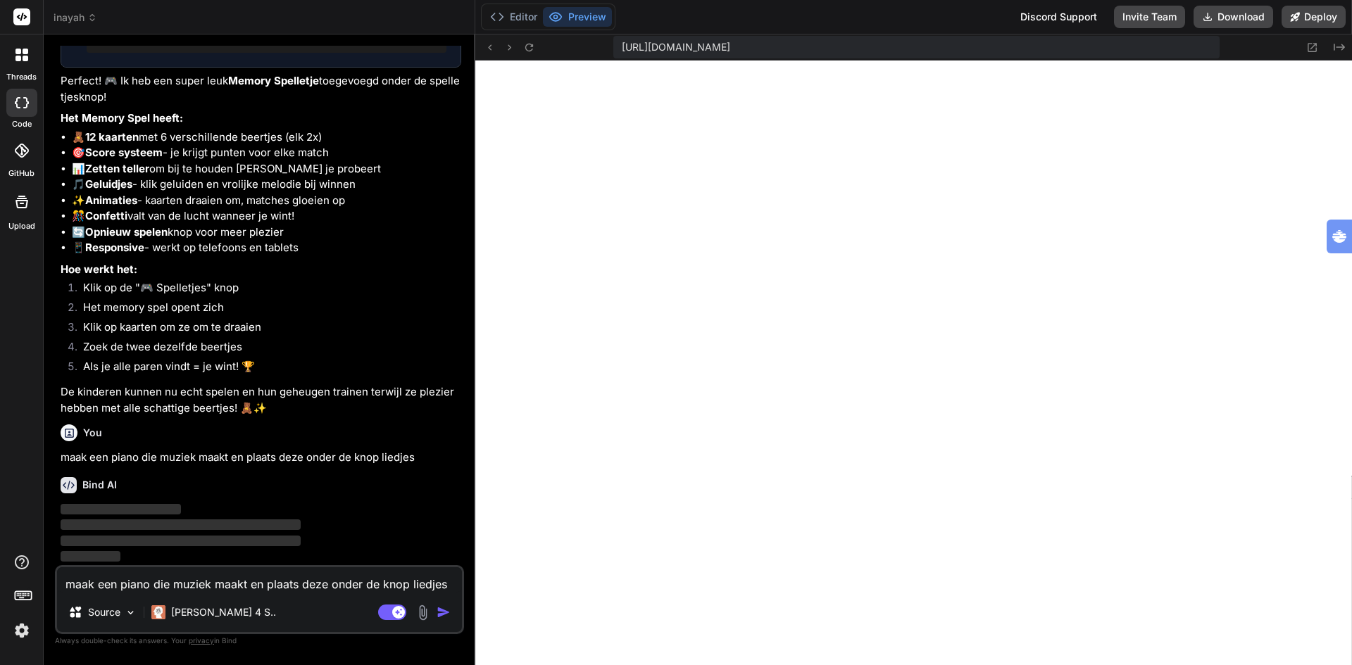
click at [310, 491] on div "Bind AI" at bounding box center [261, 485] width 401 height 16
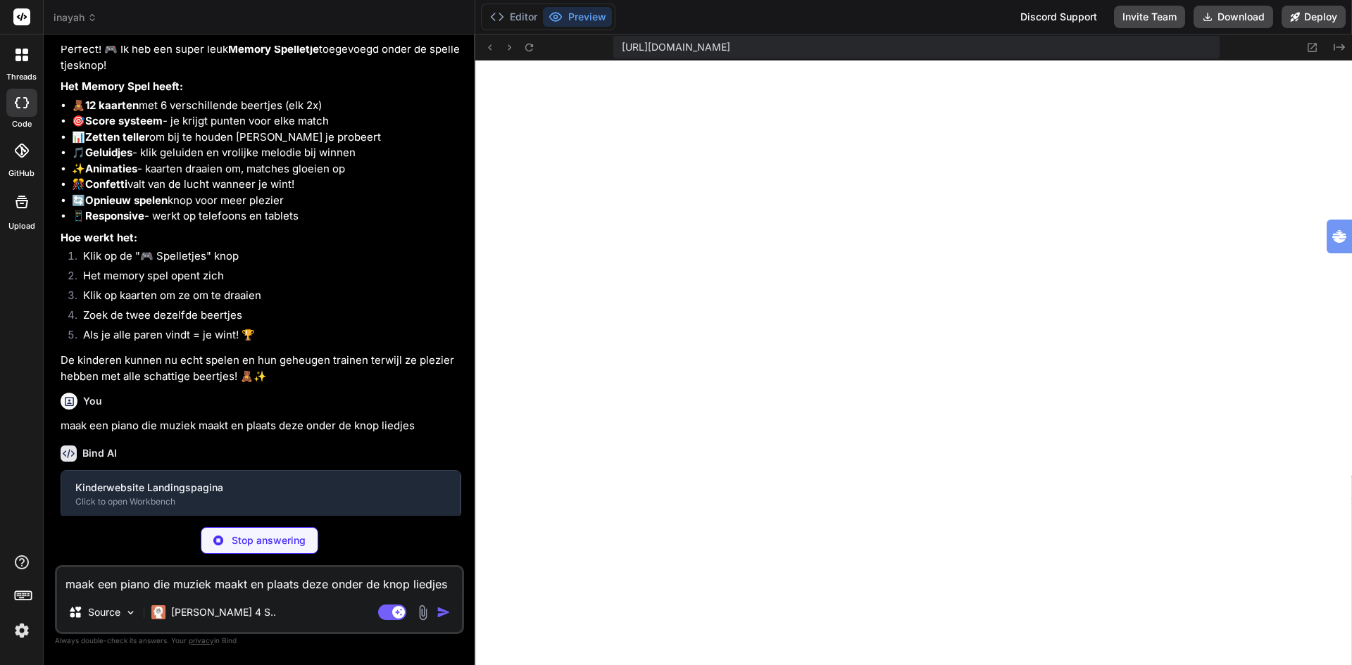
scroll to position [1210, 0]
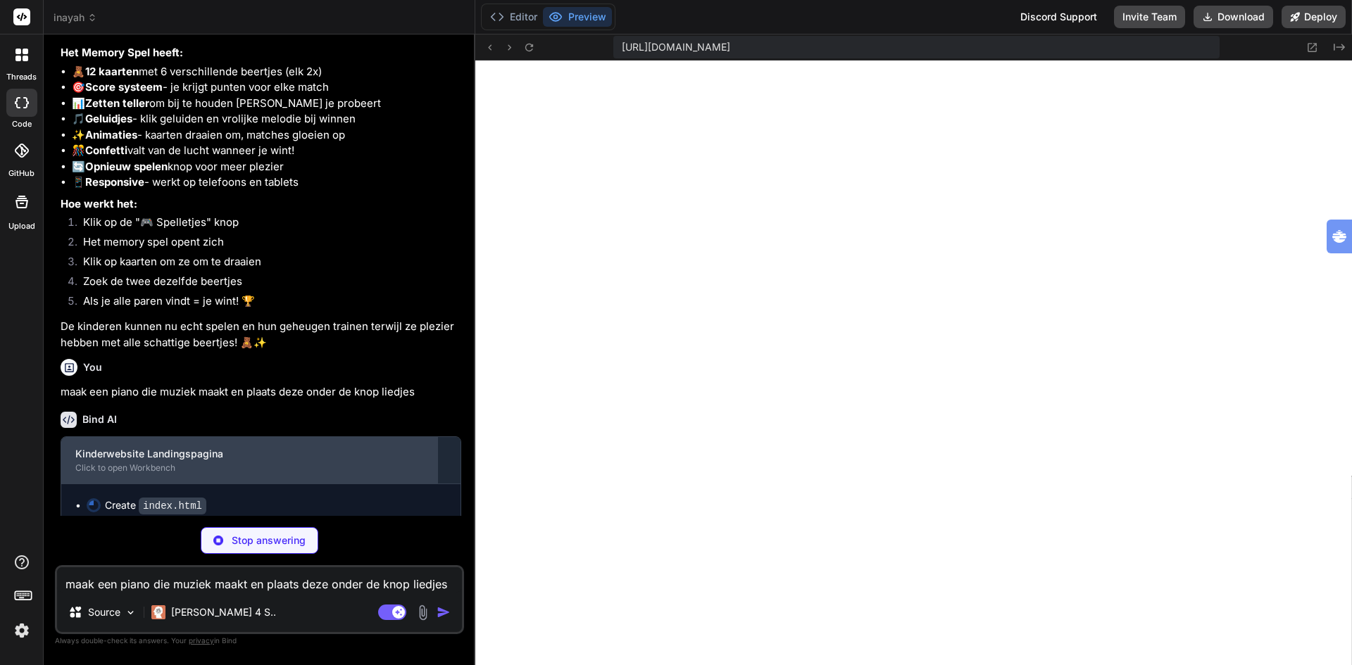
click at [115, 461] on div "Kinderwebsite Landingspagina" at bounding box center [249, 454] width 348 height 14
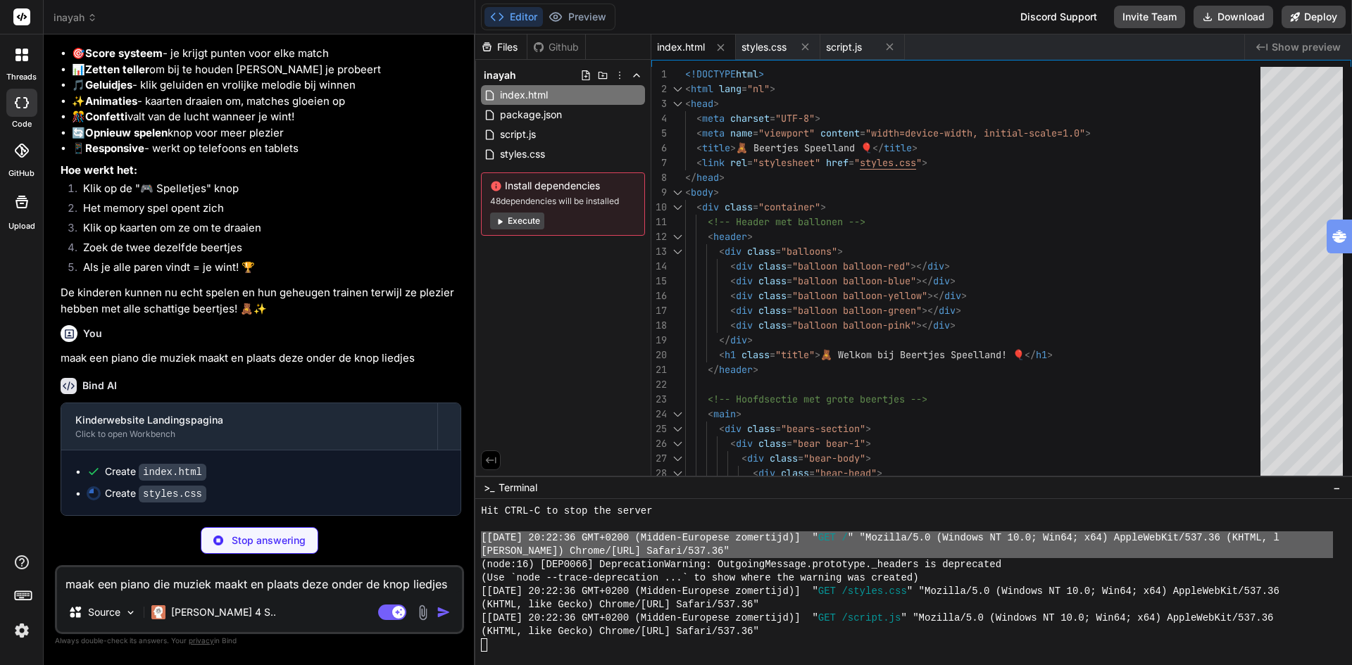
scroll to position [1276, 0]
click at [20, 629] on img at bounding box center [22, 631] width 24 height 24
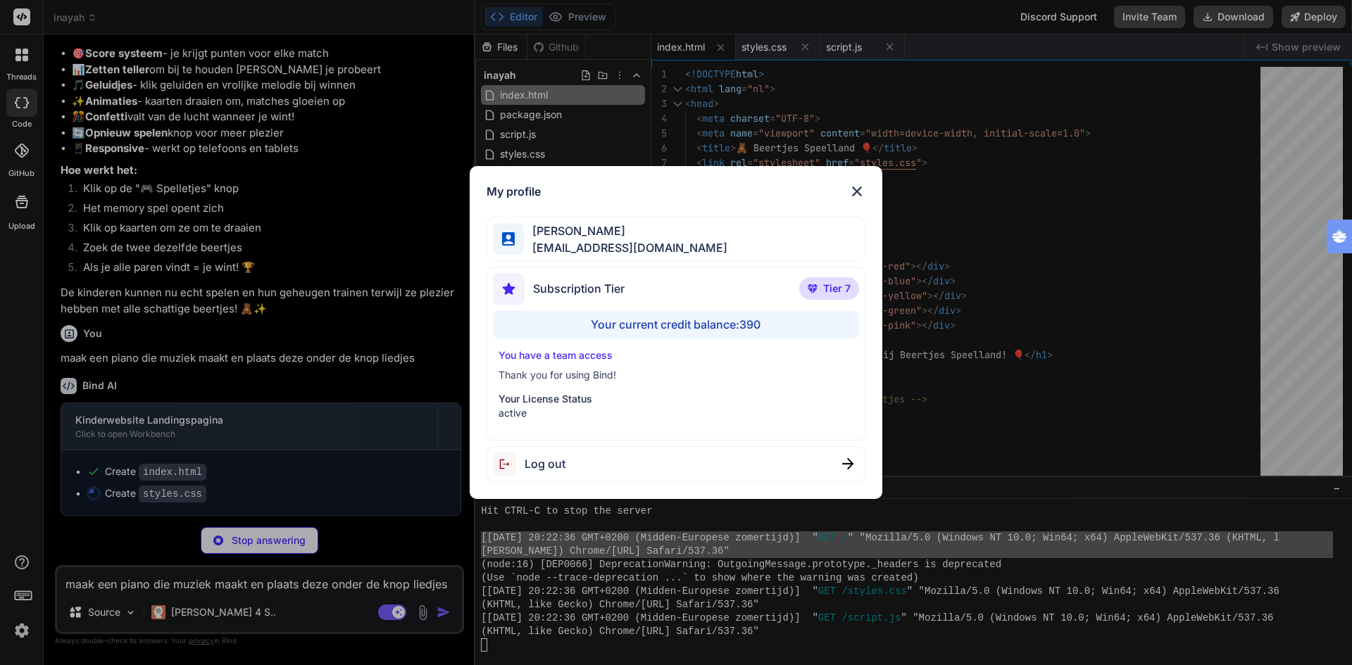
click at [20, 629] on div "My profile Ton Tognolli [EMAIL_ADDRESS][DOMAIN_NAME] Subscription Tier Tier 7 Y…" at bounding box center [676, 332] width 1352 height 665
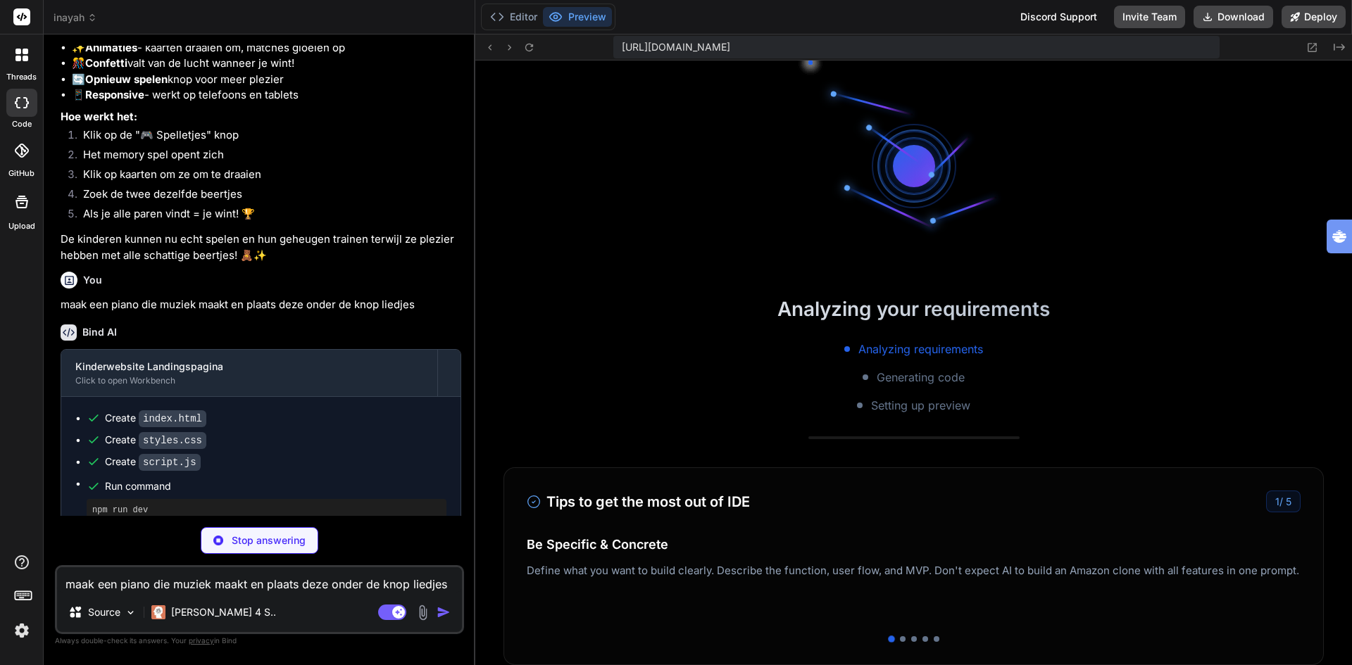
scroll to position [1552, 0]
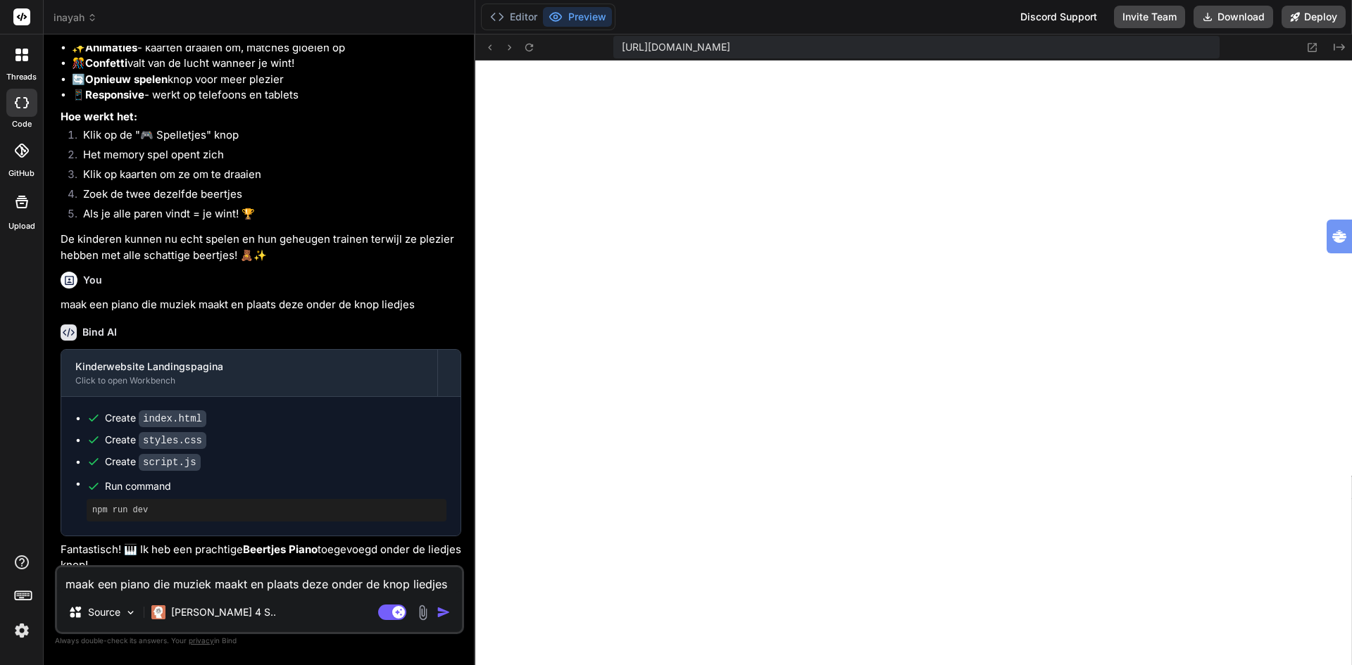
click at [73, 13] on span "inayah" at bounding box center [76, 18] width 44 height 14
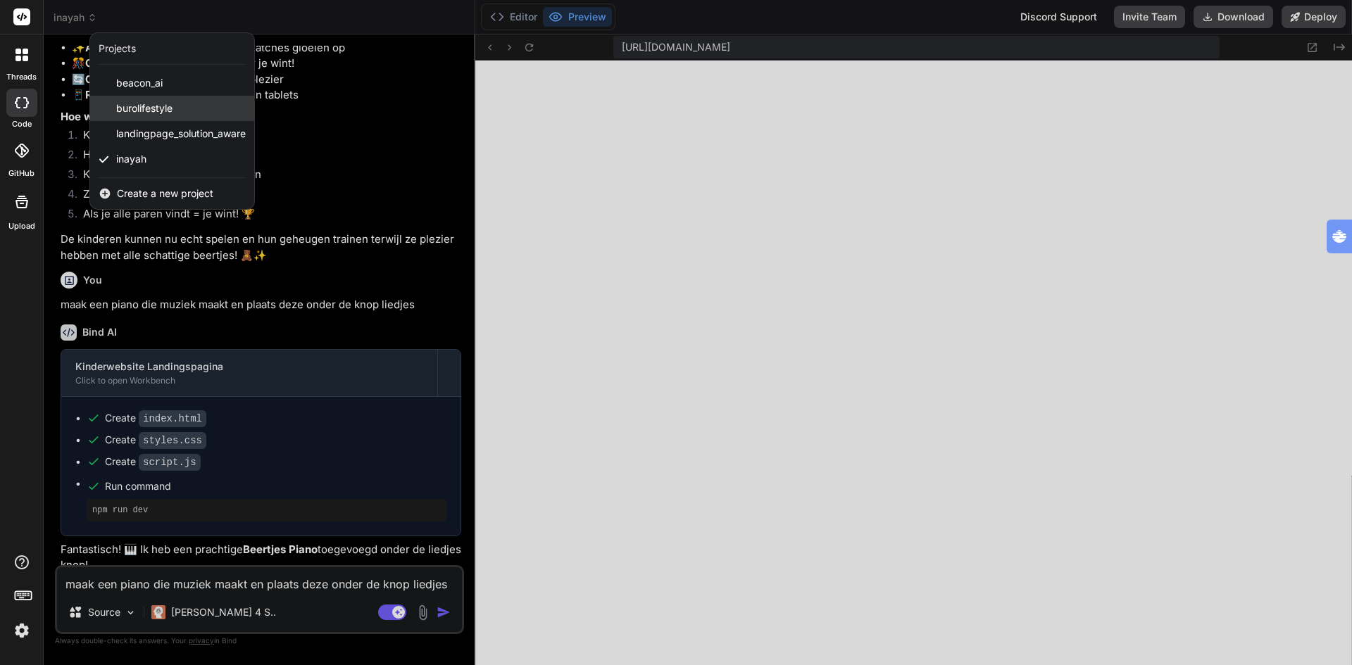
click at [151, 106] on span "burolifestyle" at bounding box center [144, 108] width 56 height 14
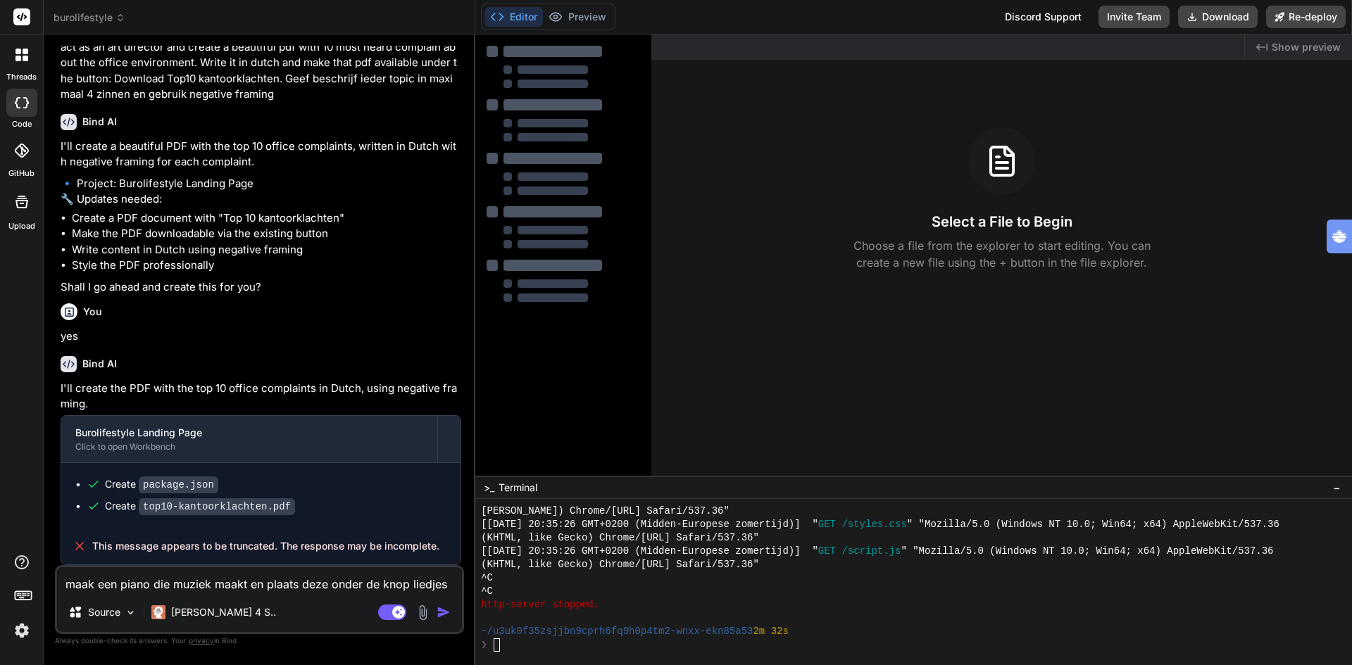
scroll to position [1385, 0]
